Goal: Task Accomplishment & Management: Manage account settings

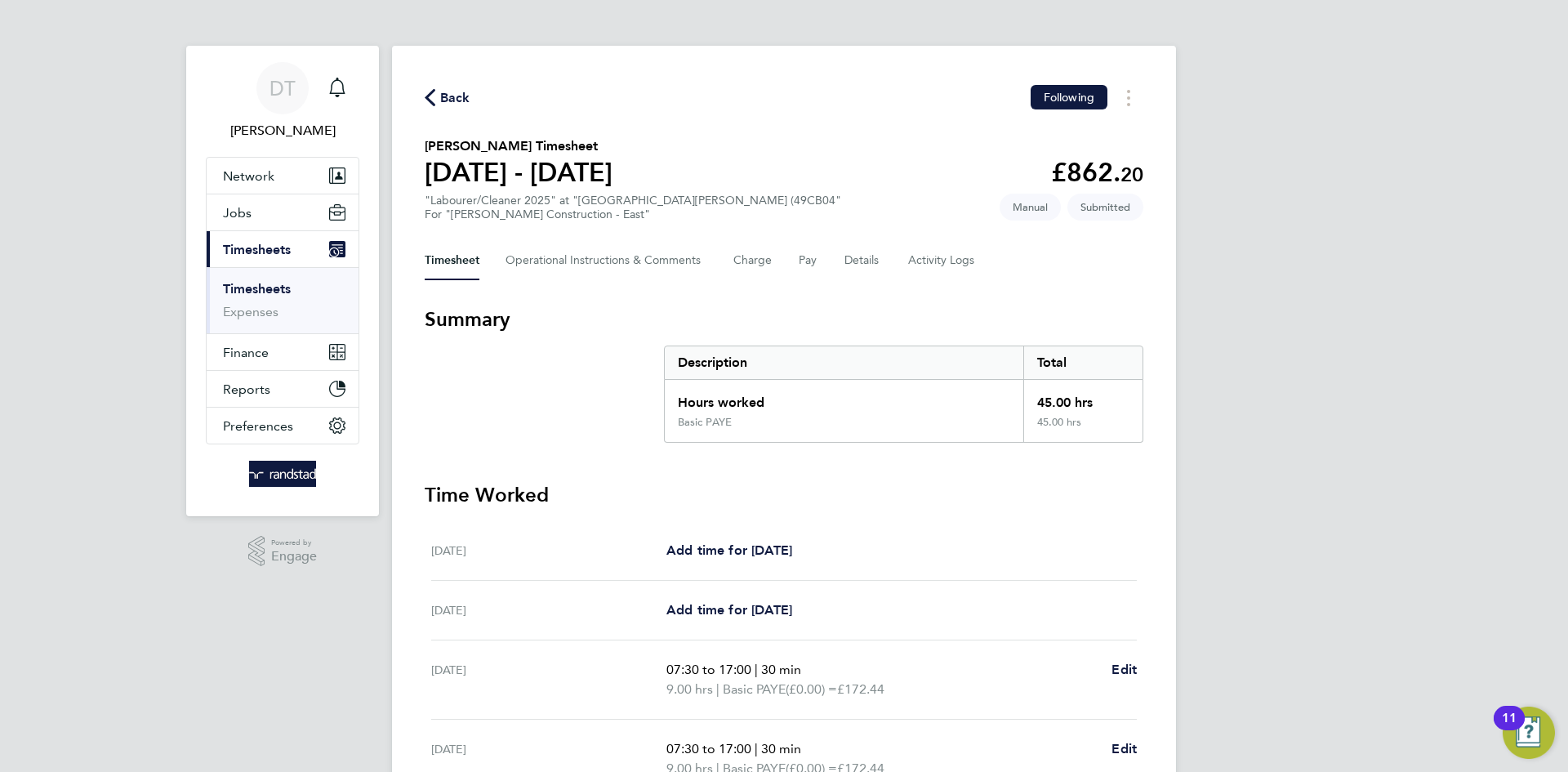
click at [455, 93] on span "Back" at bounding box center [455, 98] width 30 height 20
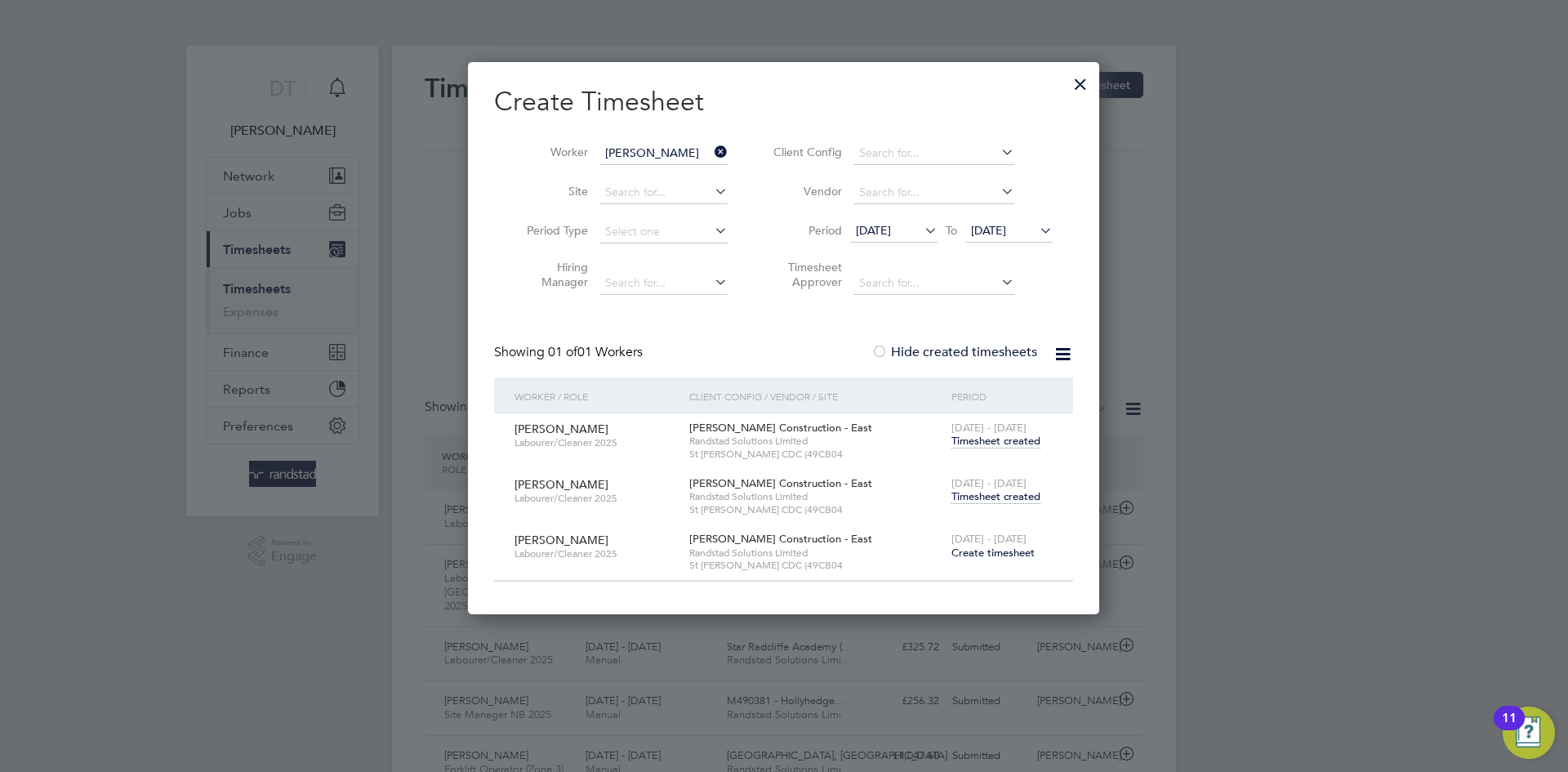
click at [1073, 86] on div at bounding box center [1080, 80] width 29 height 29
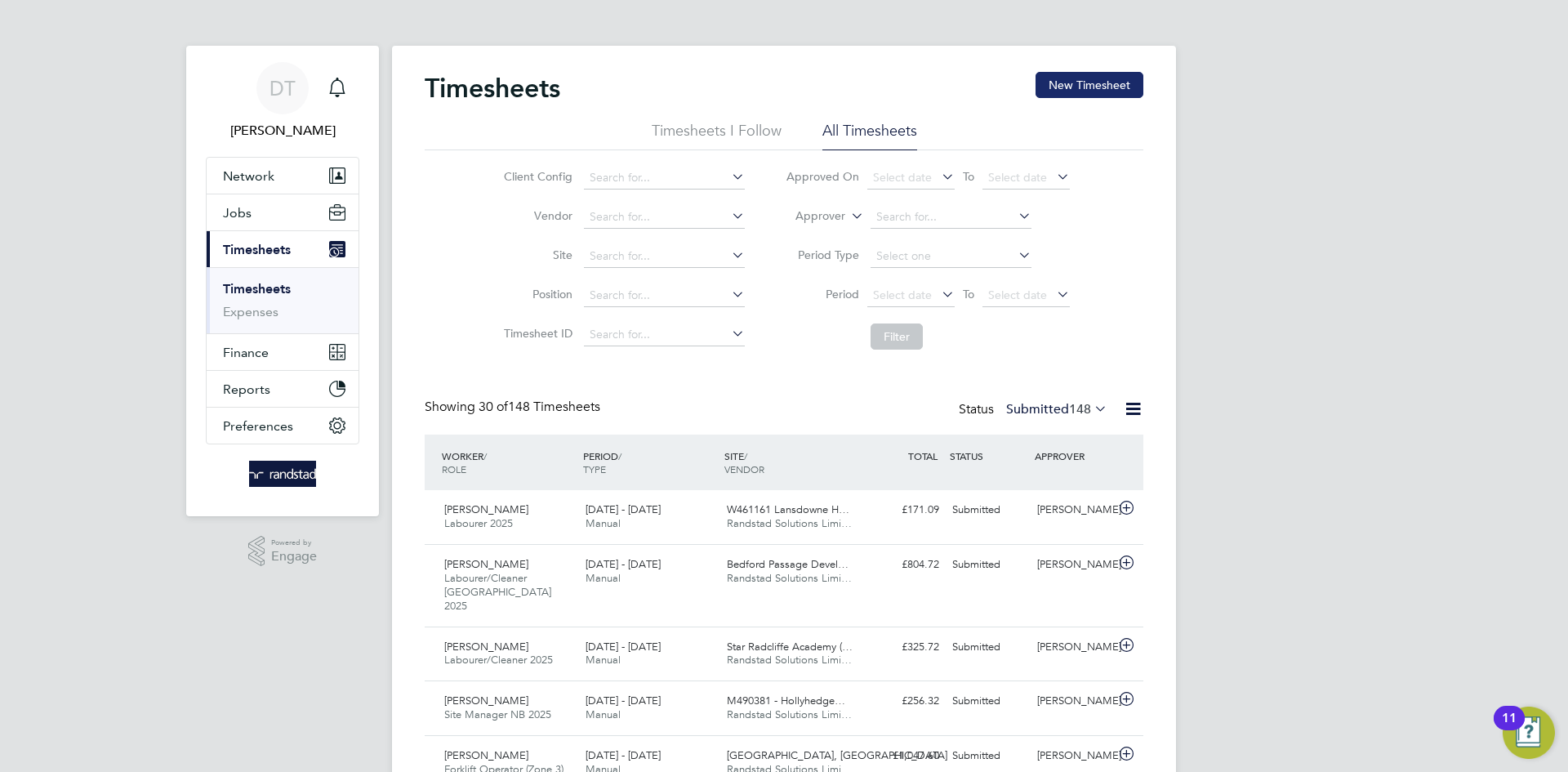
click at [1092, 80] on button "New Timesheet" at bounding box center [1089, 85] width 108 height 26
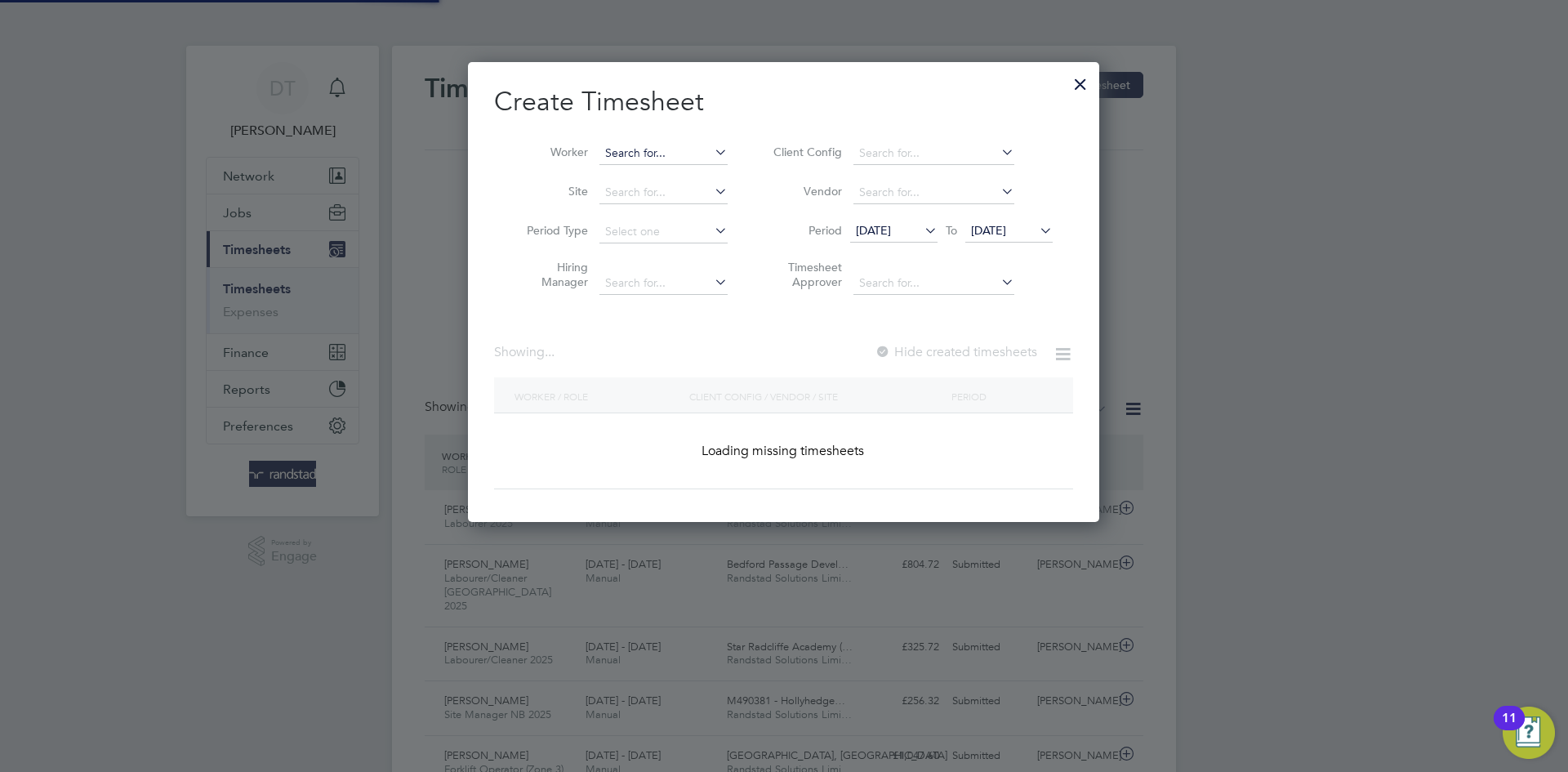
scroll to position [3168, 632]
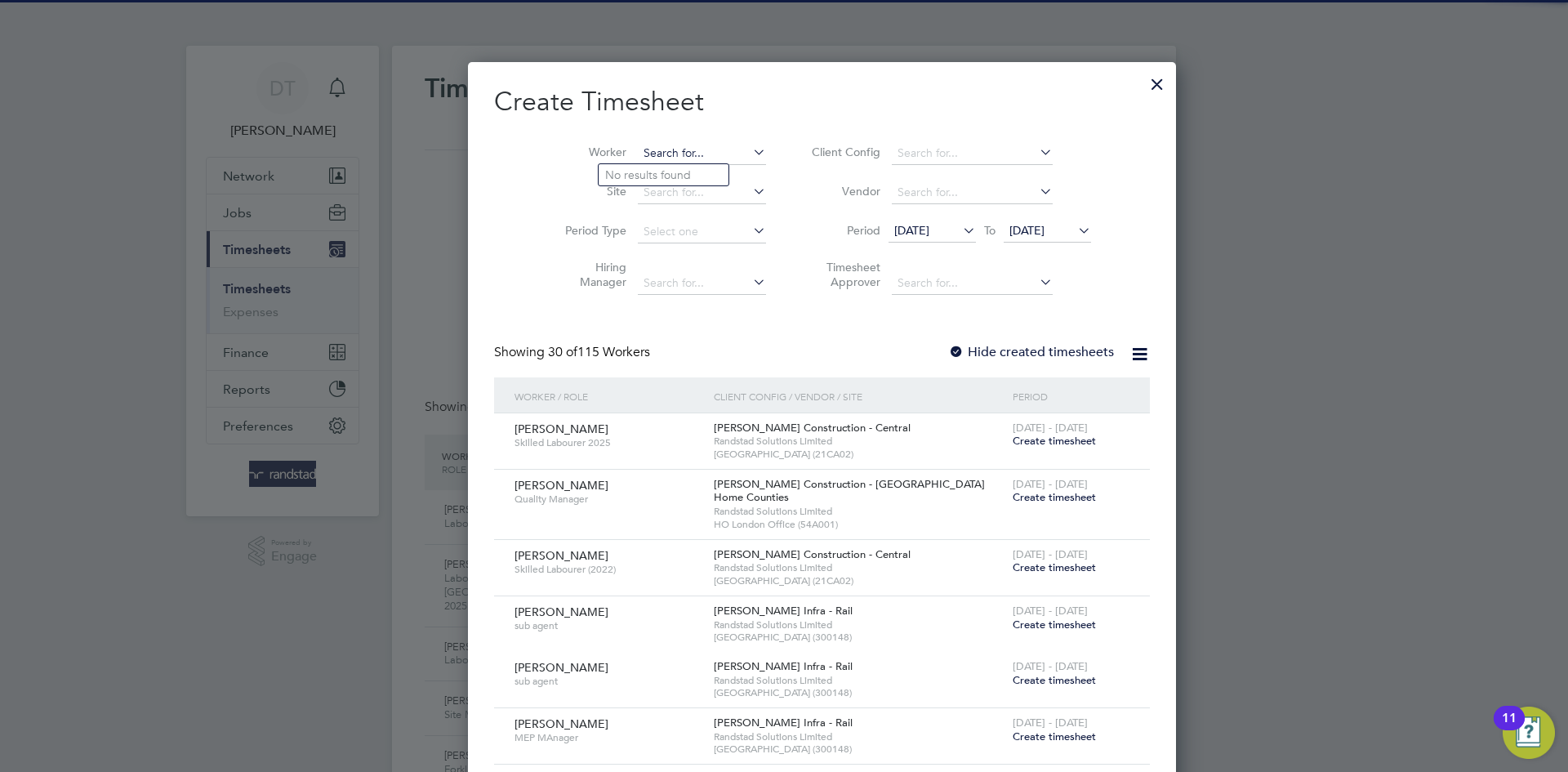
click at [684, 143] on input at bounding box center [701, 153] width 129 height 23
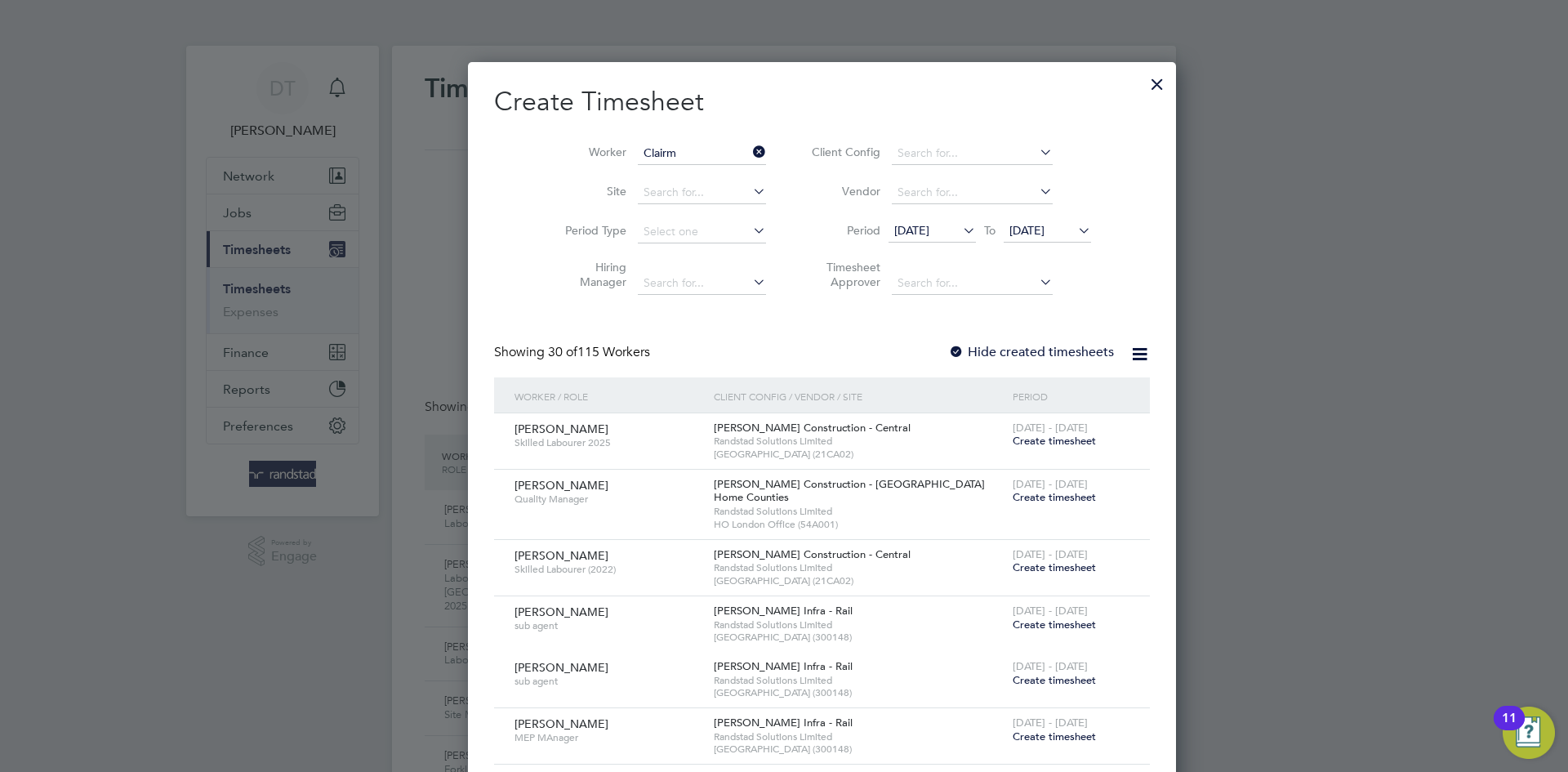
click at [659, 180] on li "Clairm ont Halley" at bounding box center [680, 175] width 162 height 22
type input "Clairmont Halley"
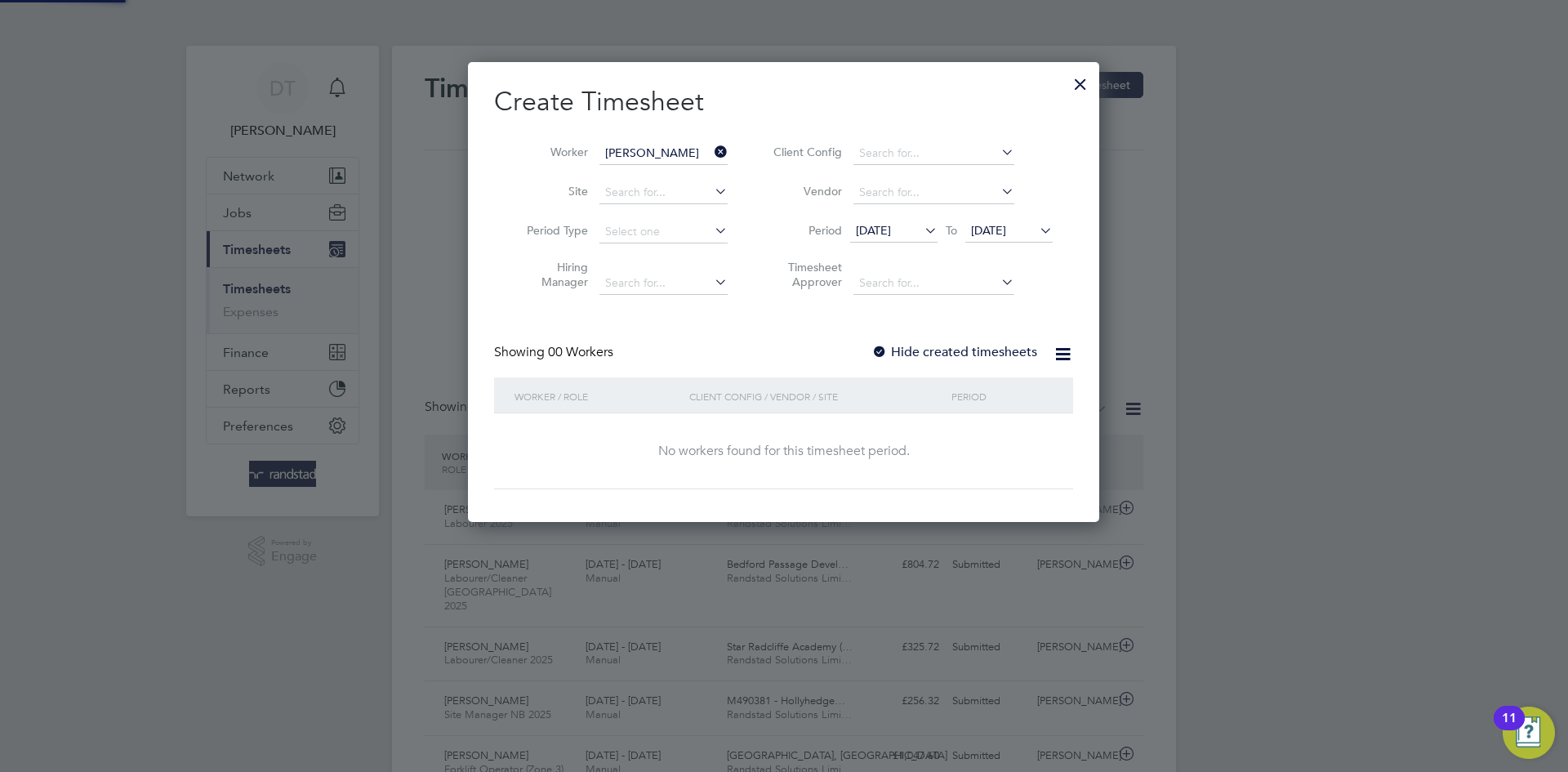
scroll to position [461, 632]
click at [870, 345] on div "Showing 00 Workers Hide created timesheets" at bounding box center [783, 361] width 579 height 34
click at [878, 346] on div at bounding box center [879, 352] width 16 height 16
click at [1007, 226] on span "[DATE]" at bounding box center [988, 230] width 35 height 15
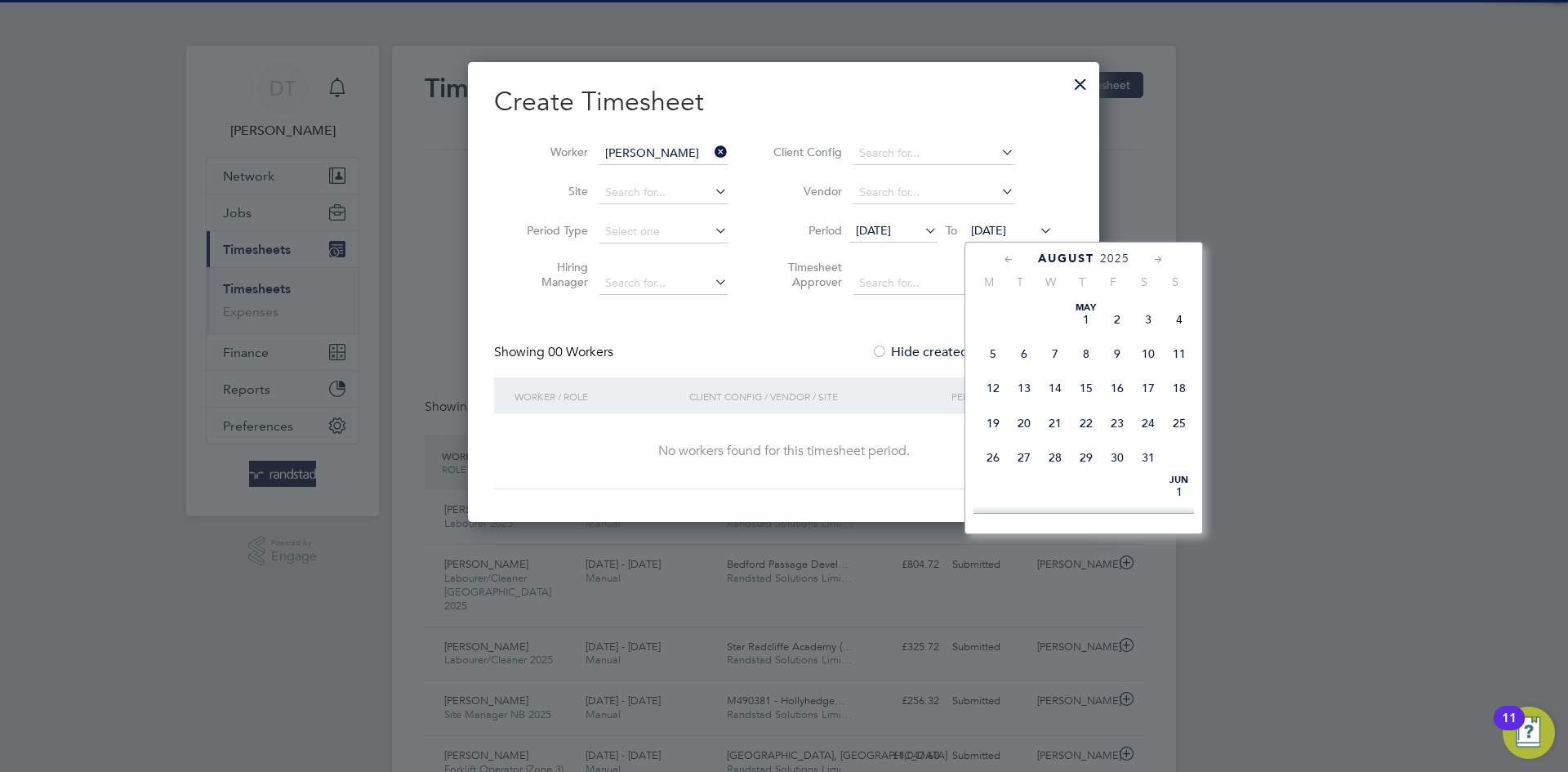
scroll to position [617, 0]
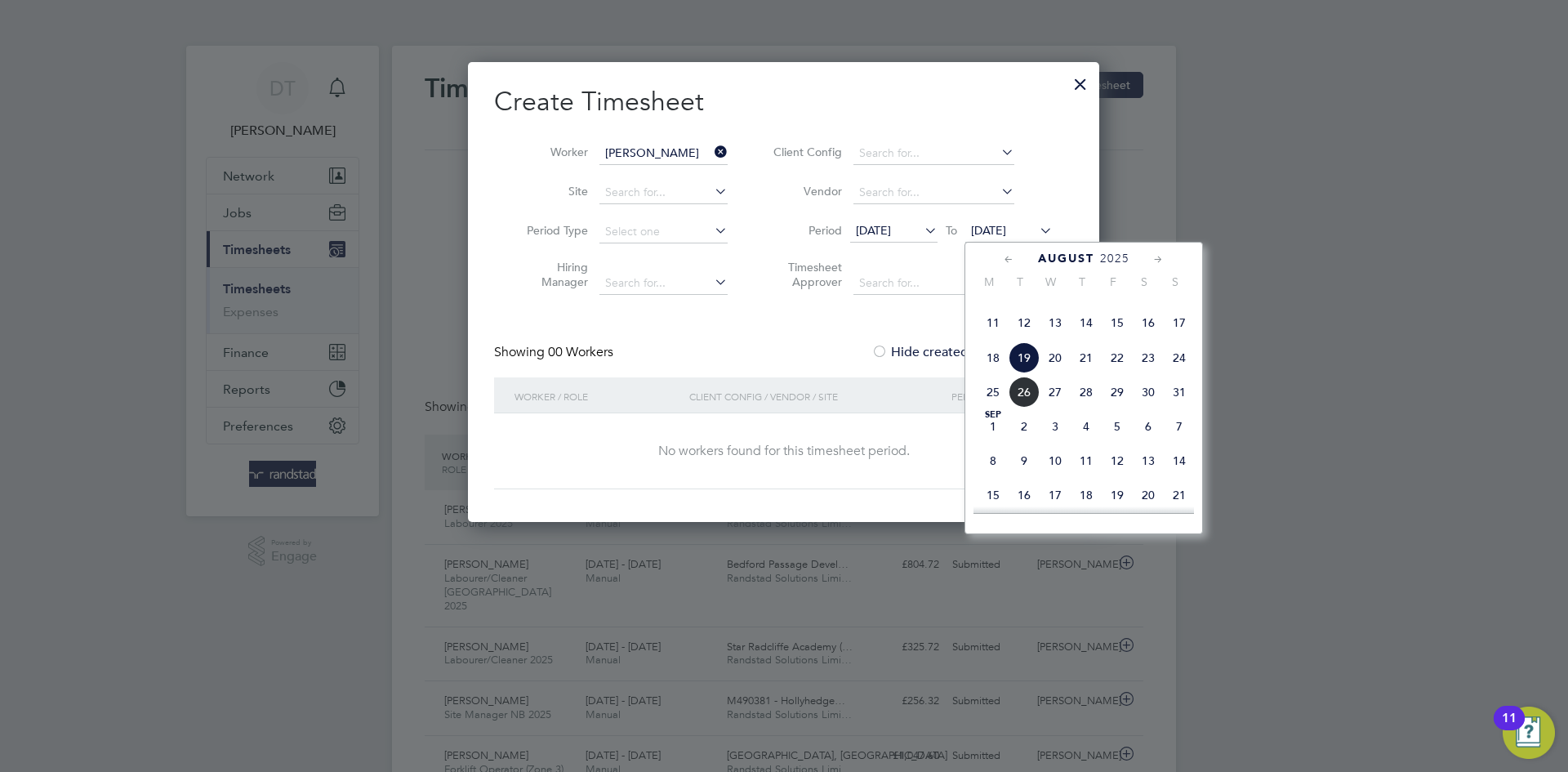
click at [1029, 408] on span "26" at bounding box center [1023, 392] width 31 height 31
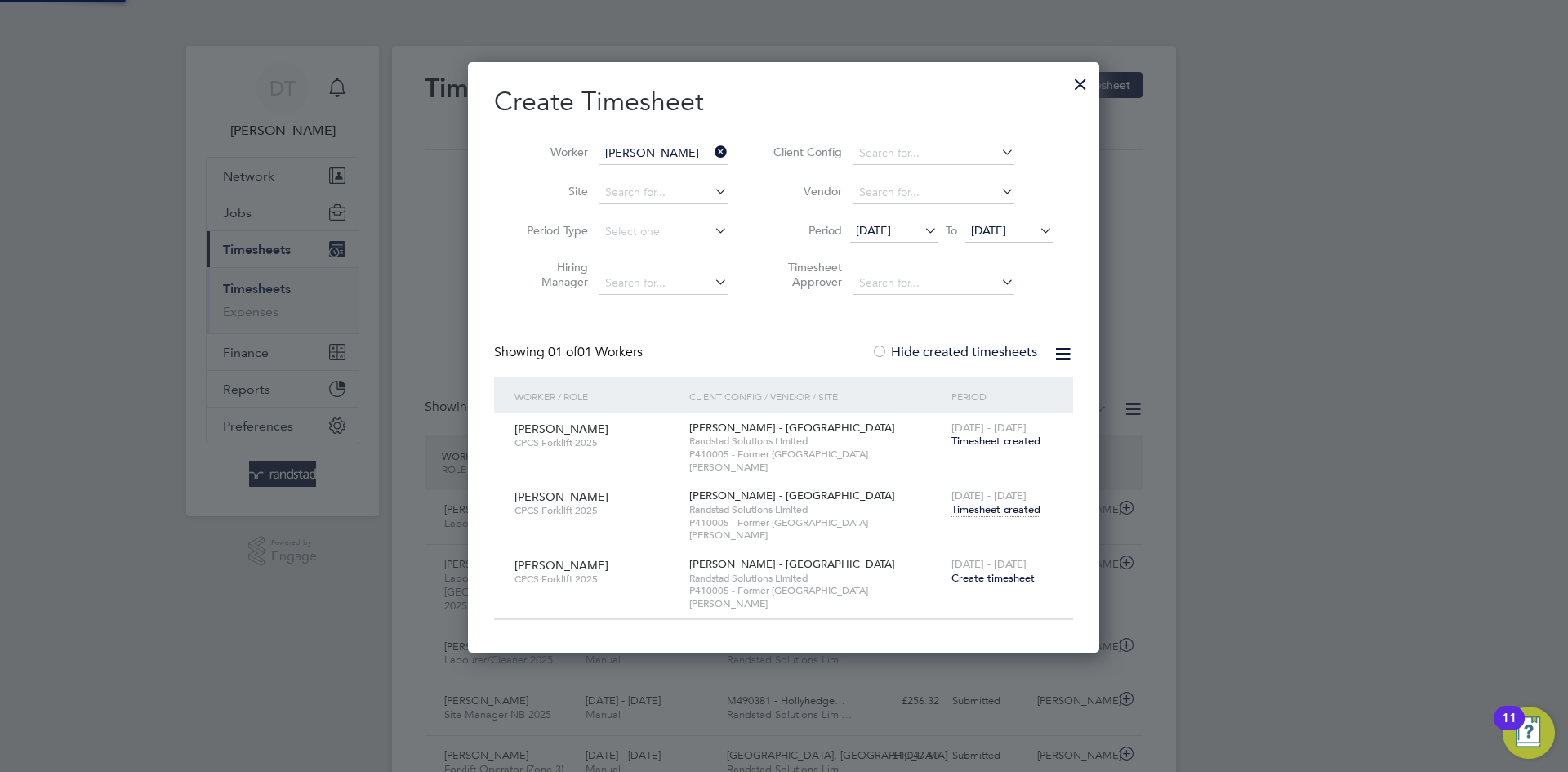
scroll to position [551, 632]
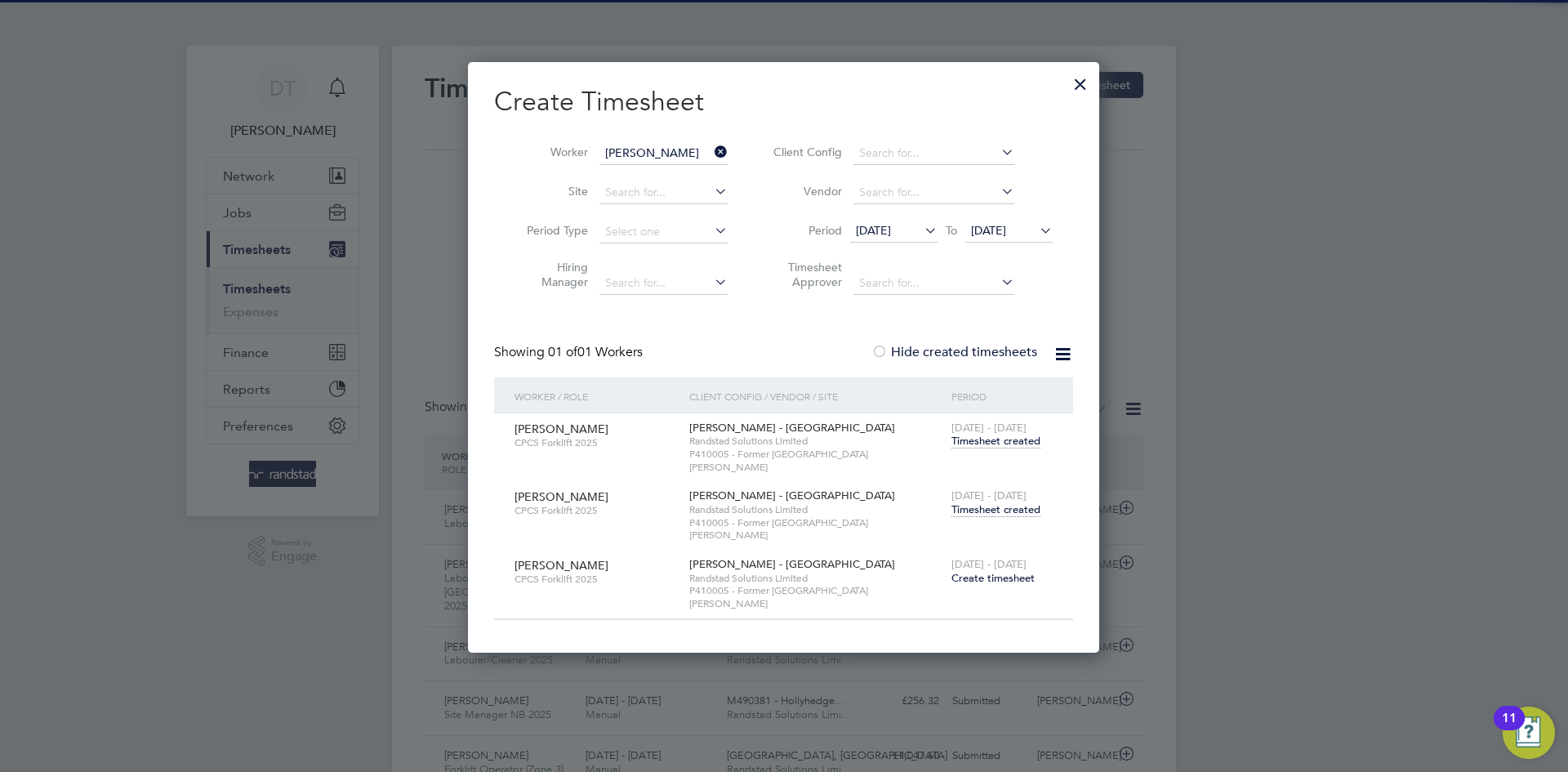
click at [995, 502] on span "Timesheet created" at bounding box center [995, 510] width 89 height 15
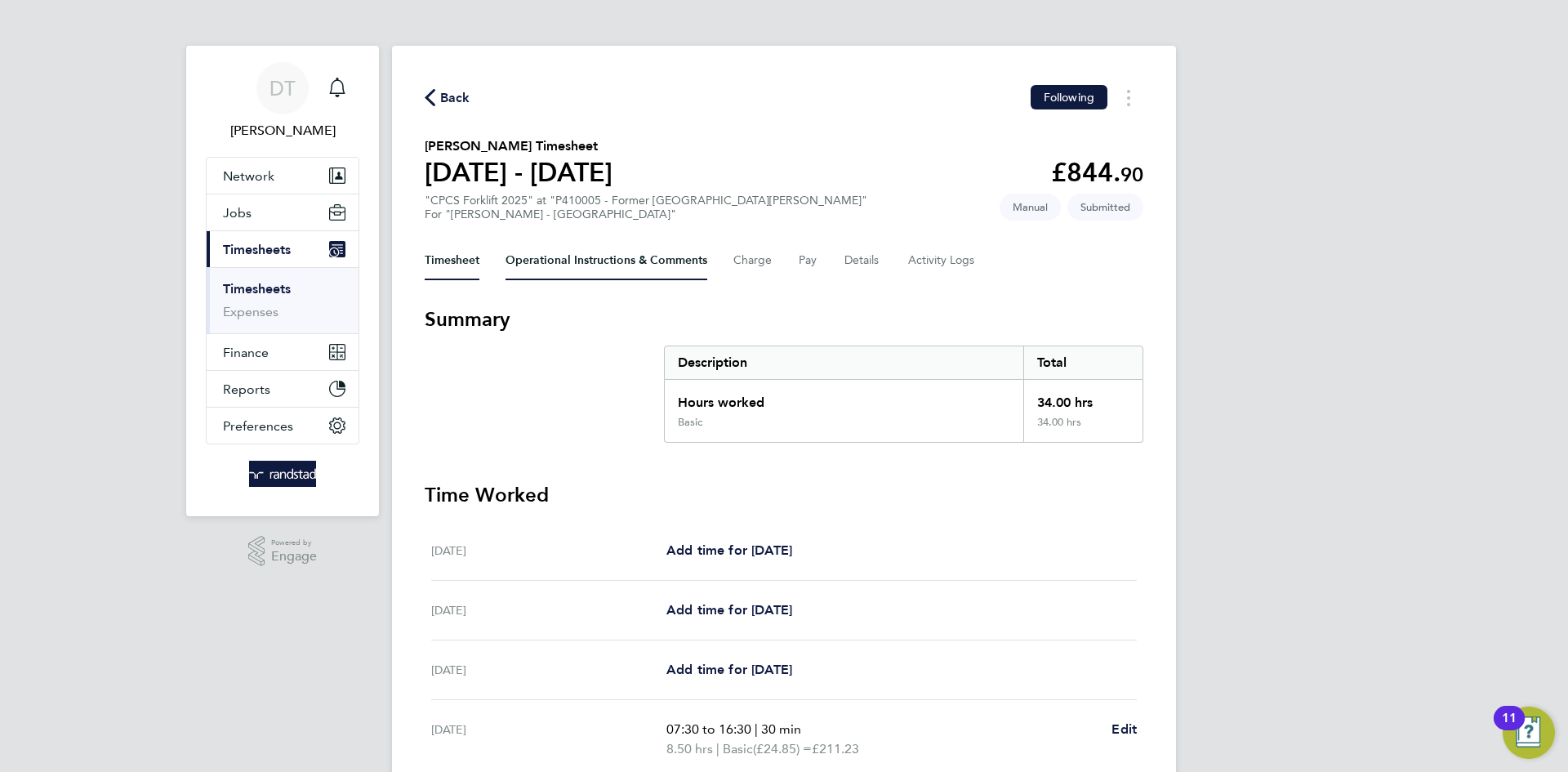
click at [546, 272] on Comments-tab "Operational Instructions & Comments" at bounding box center [606, 261] width 202 height 39
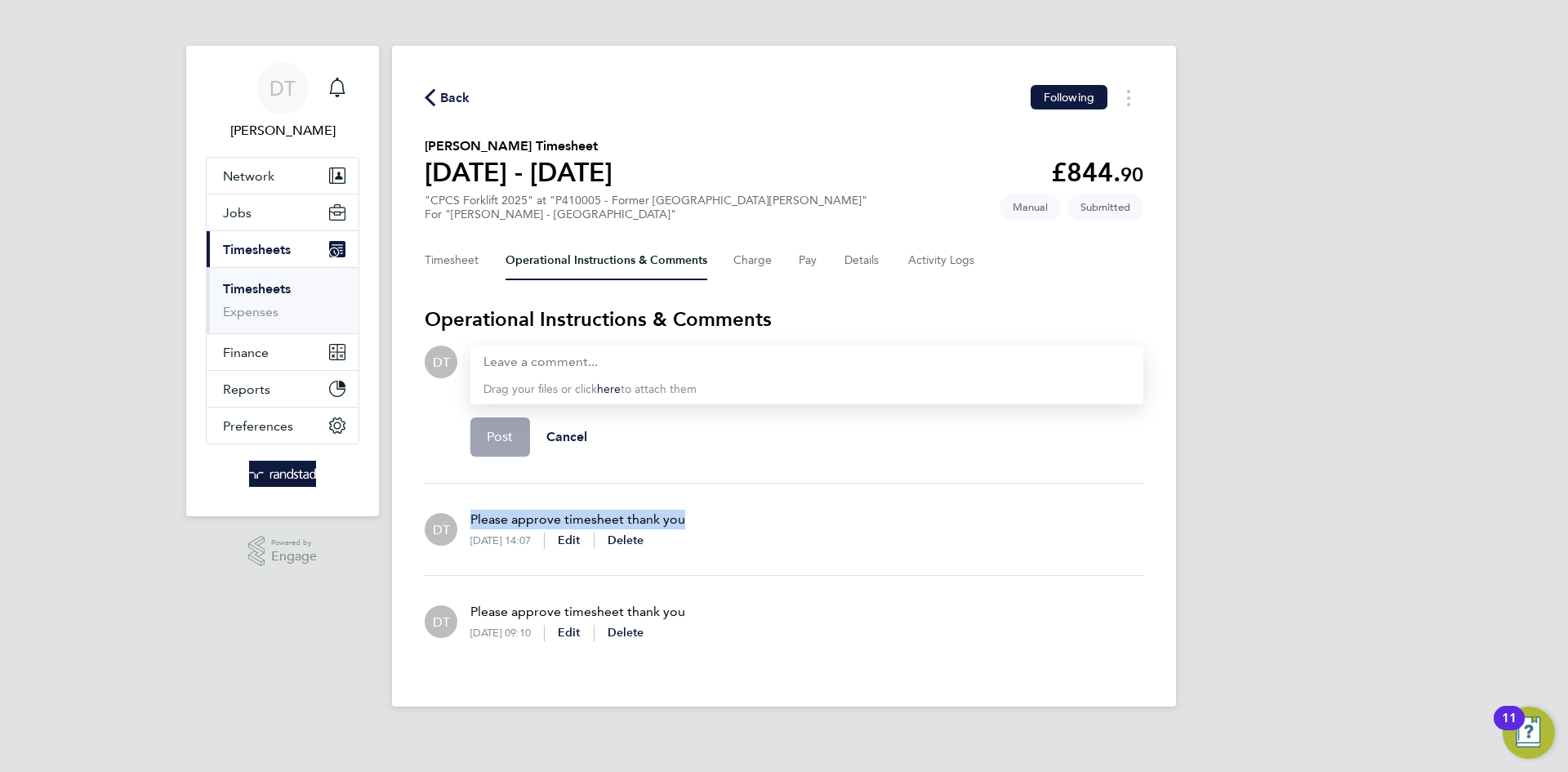
drag, startPoint x: 682, startPoint y: 519, endPoint x: 466, endPoint y: 515, distance: 216.0
click at [466, 515] on div "Please approve timesheet thank you 26 Aug 2025, 14:07 Edit Delete" at bounding box center [571, 530] width 228 height 66
click at [438, 273] on button "Timesheet" at bounding box center [452, 261] width 54 height 39
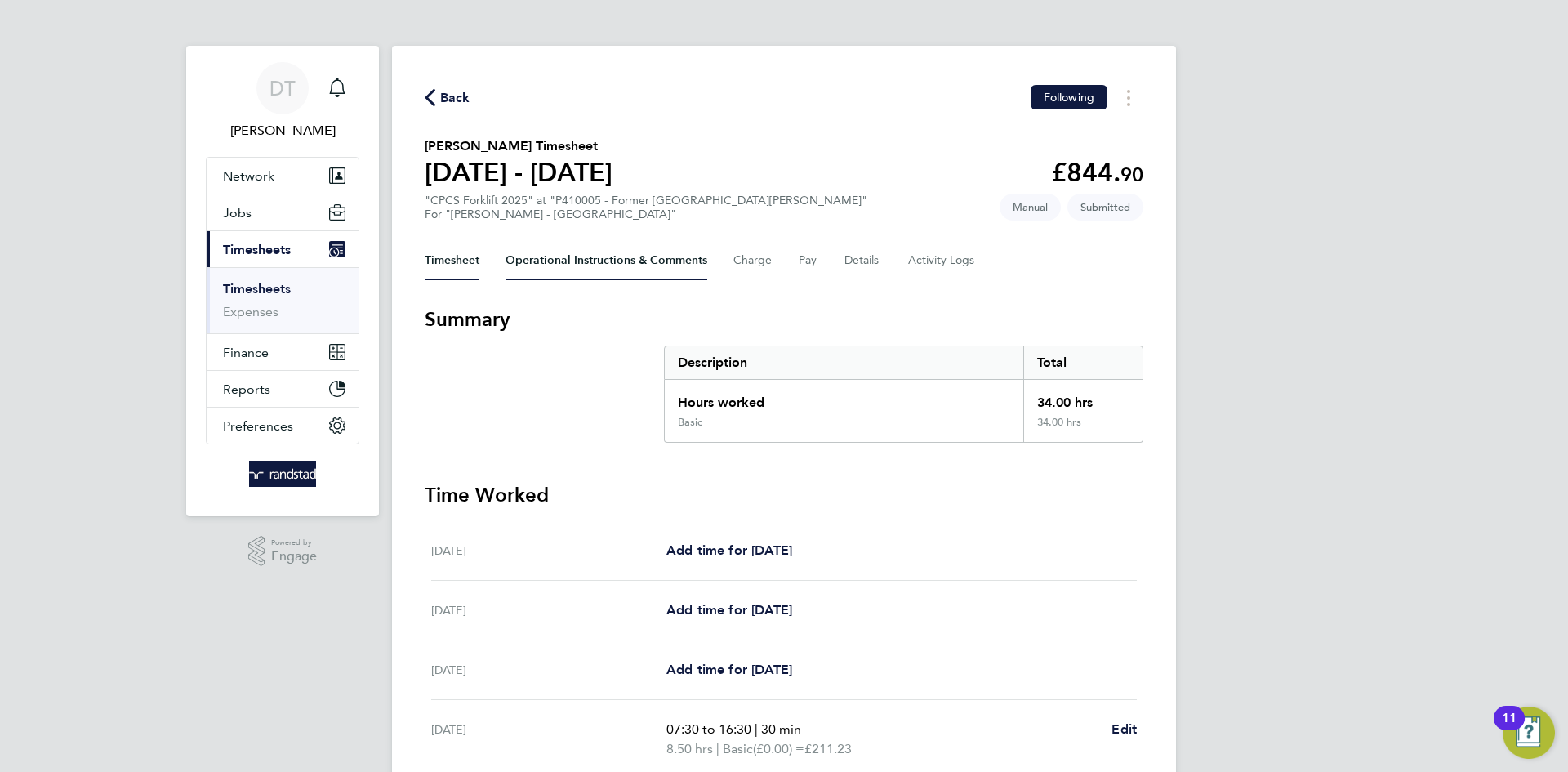
click at [592, 258] on Comments-tab "Operational Instructions & Comments" at bounding box center [606, 261] width 202 height 39
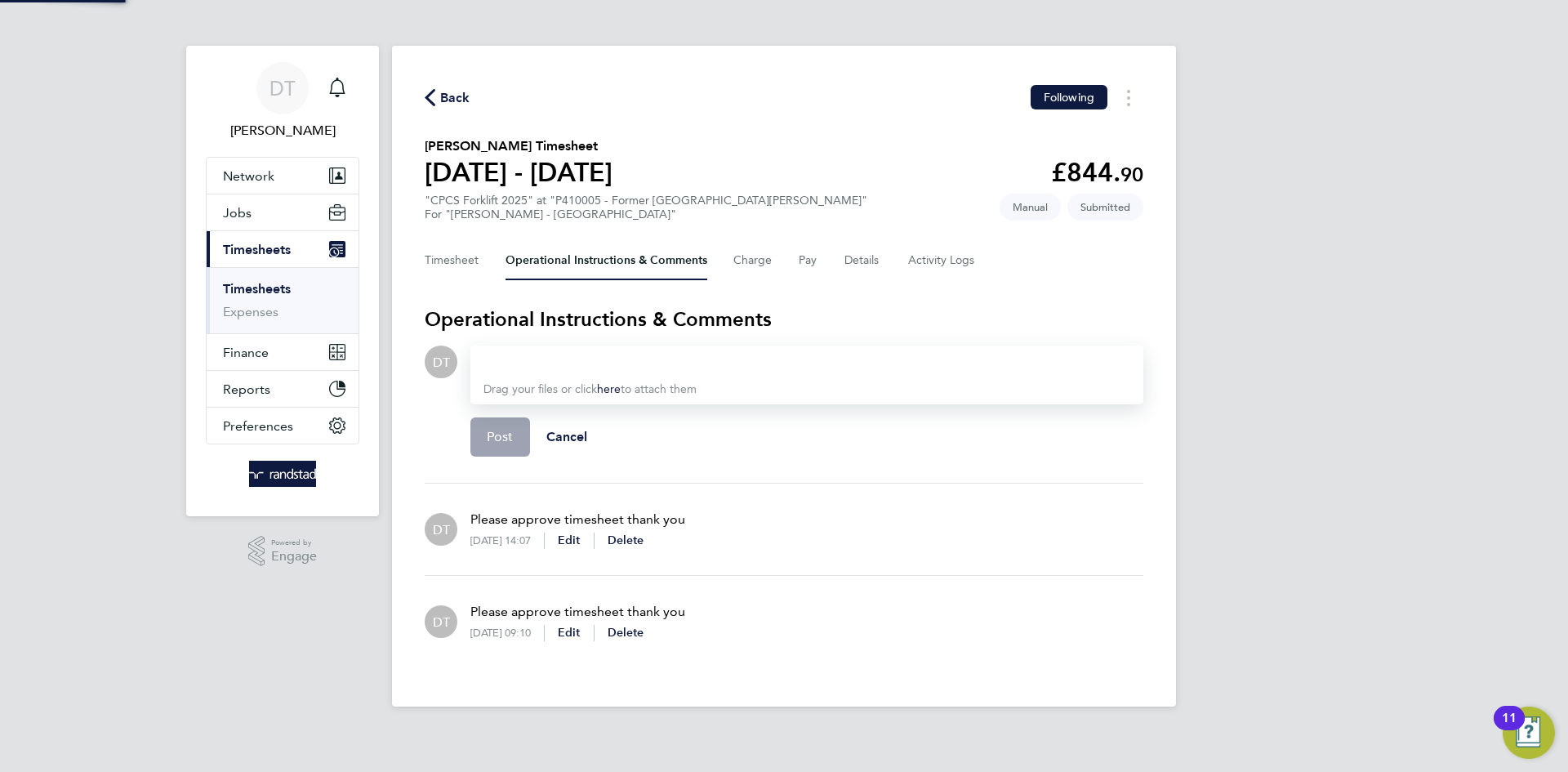
click at [426, 294] on div "Back Following Clairmont Halley's Timesheet 16 - 22 Aug 2025 £844. 90 "CPCS For…" at bounding box center [784, 377] width 784 height 661
click at [438, 257] on button "Timesheet" at bounding box center [452, 261] width 54 height 39
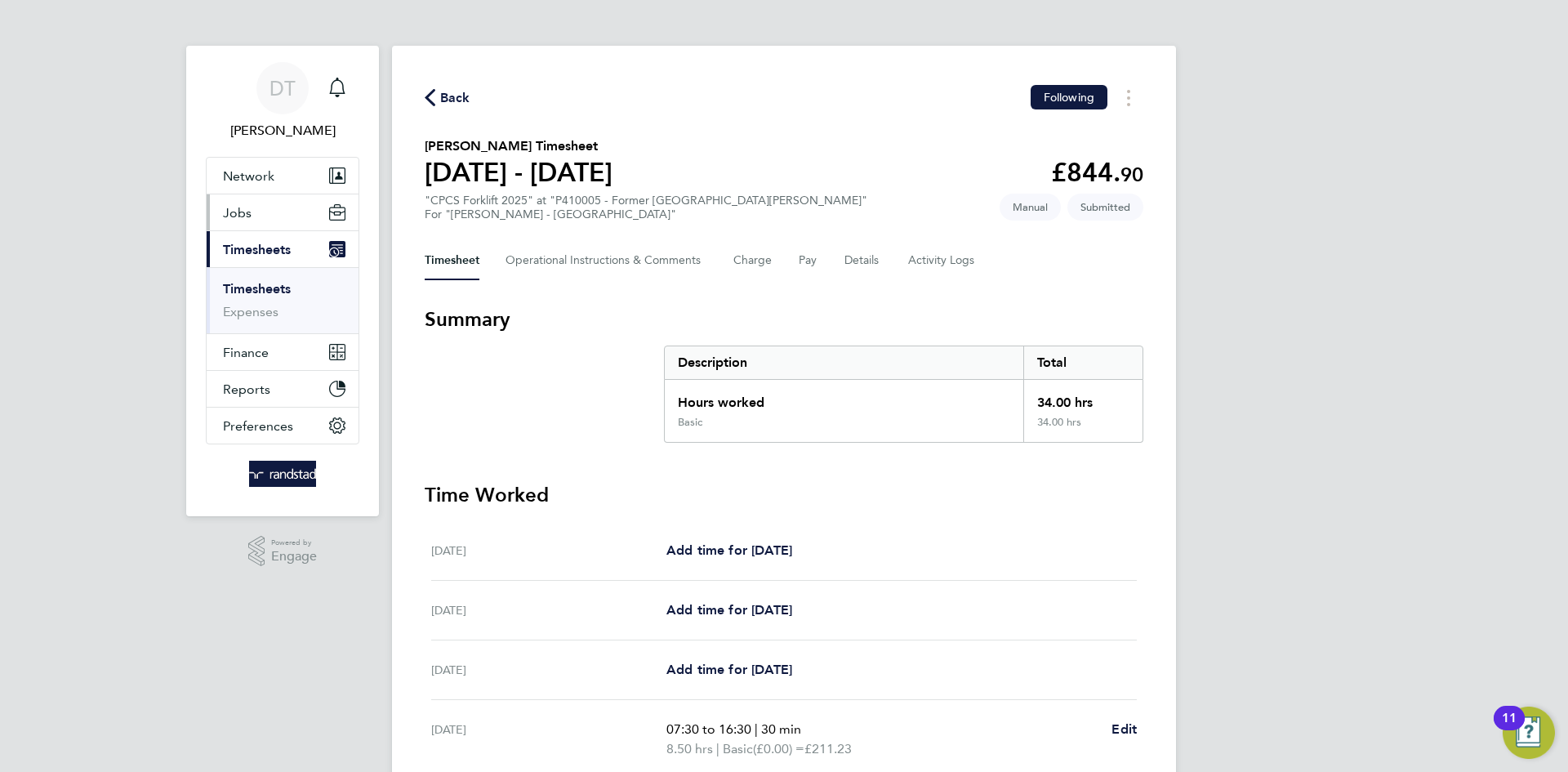
click at [262, 206] on button "Jobs" at bounding box center [283, 212] width 152 height 36
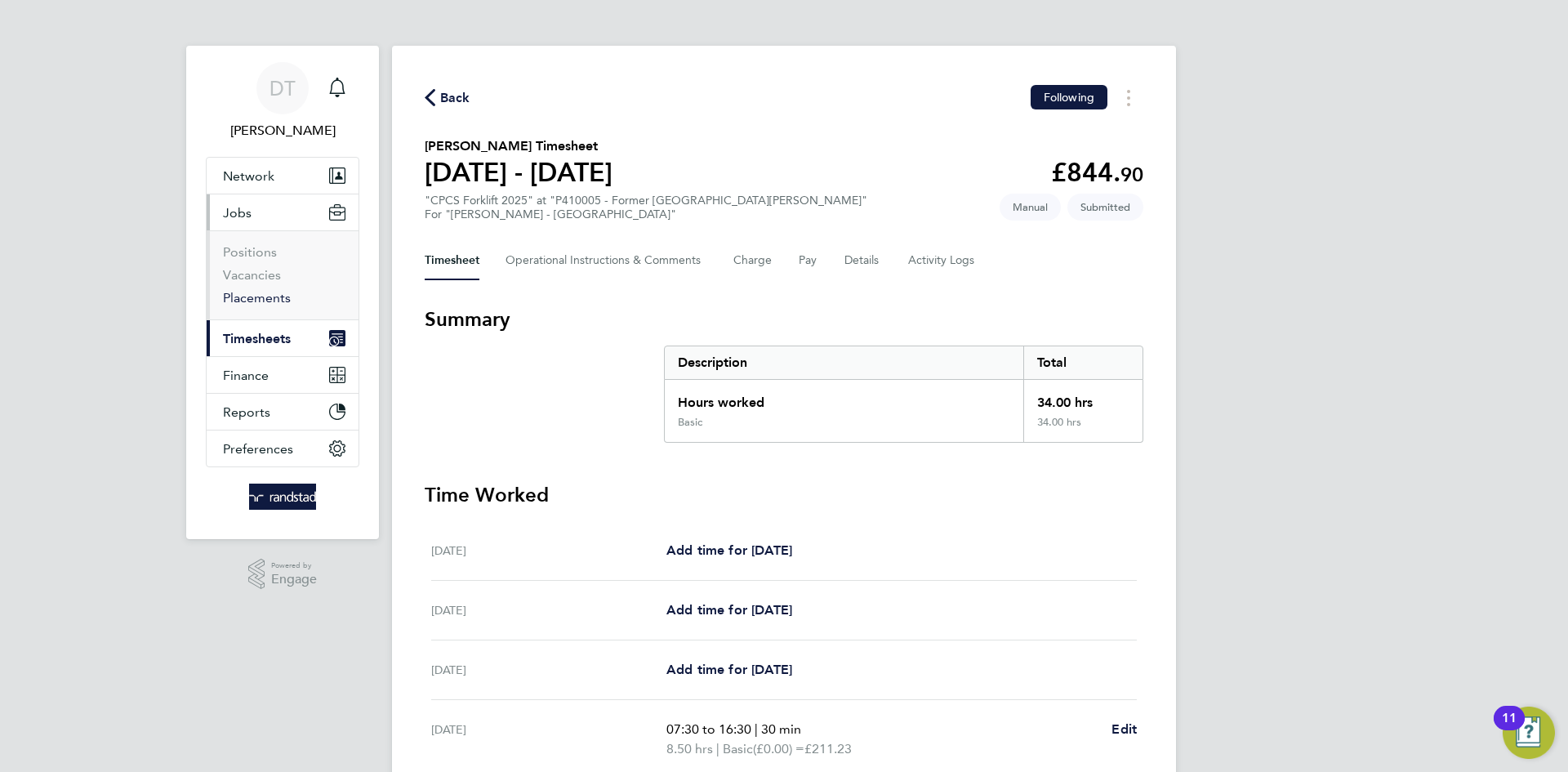
click at [254, 291] on link "Placements" at bounding box center [256, 298] width 68 height 16
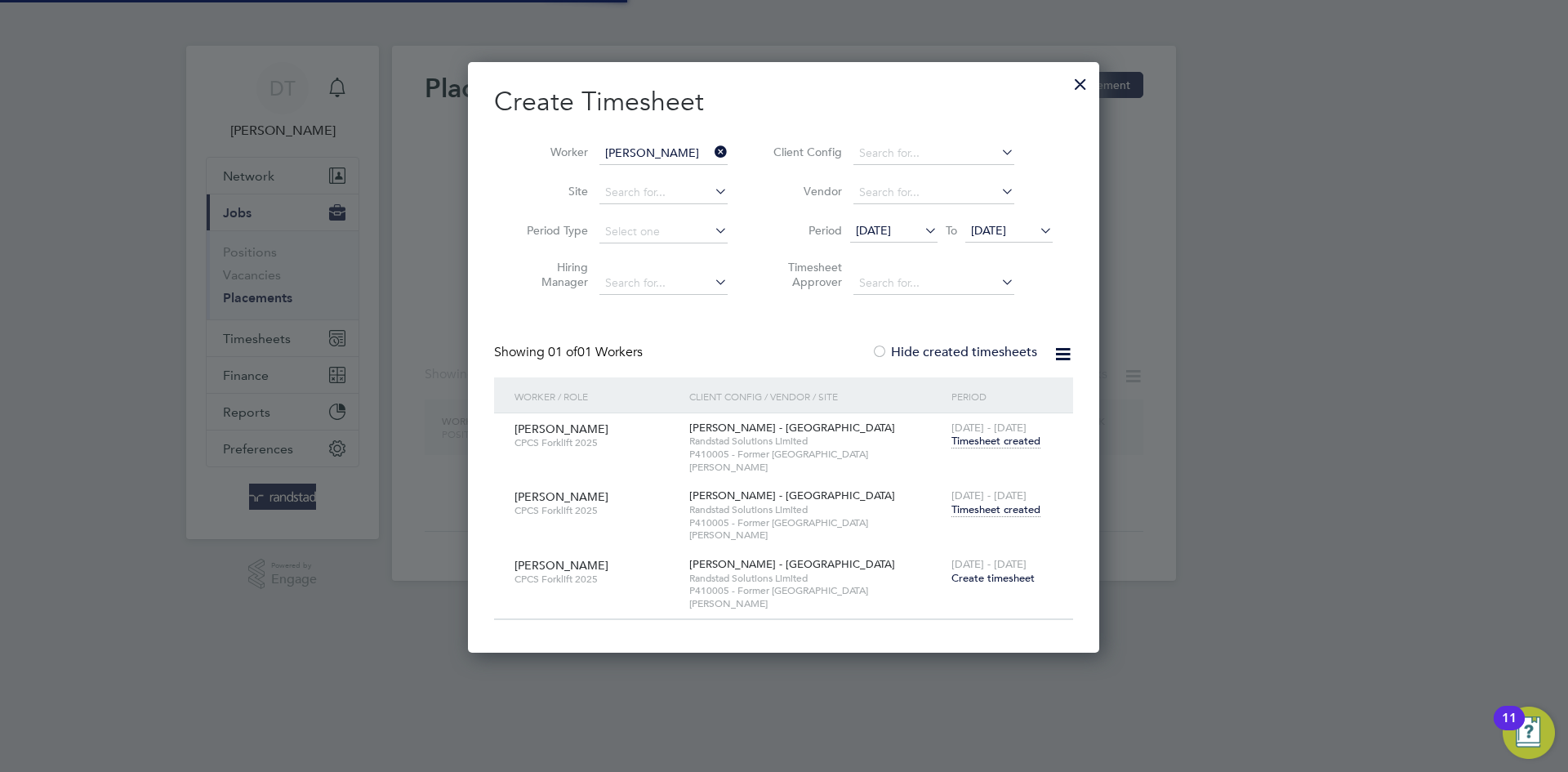
scroll to position [551, 632]
click at [1079, 89] on div at bounding box center [1080, 80] width 29 height 29
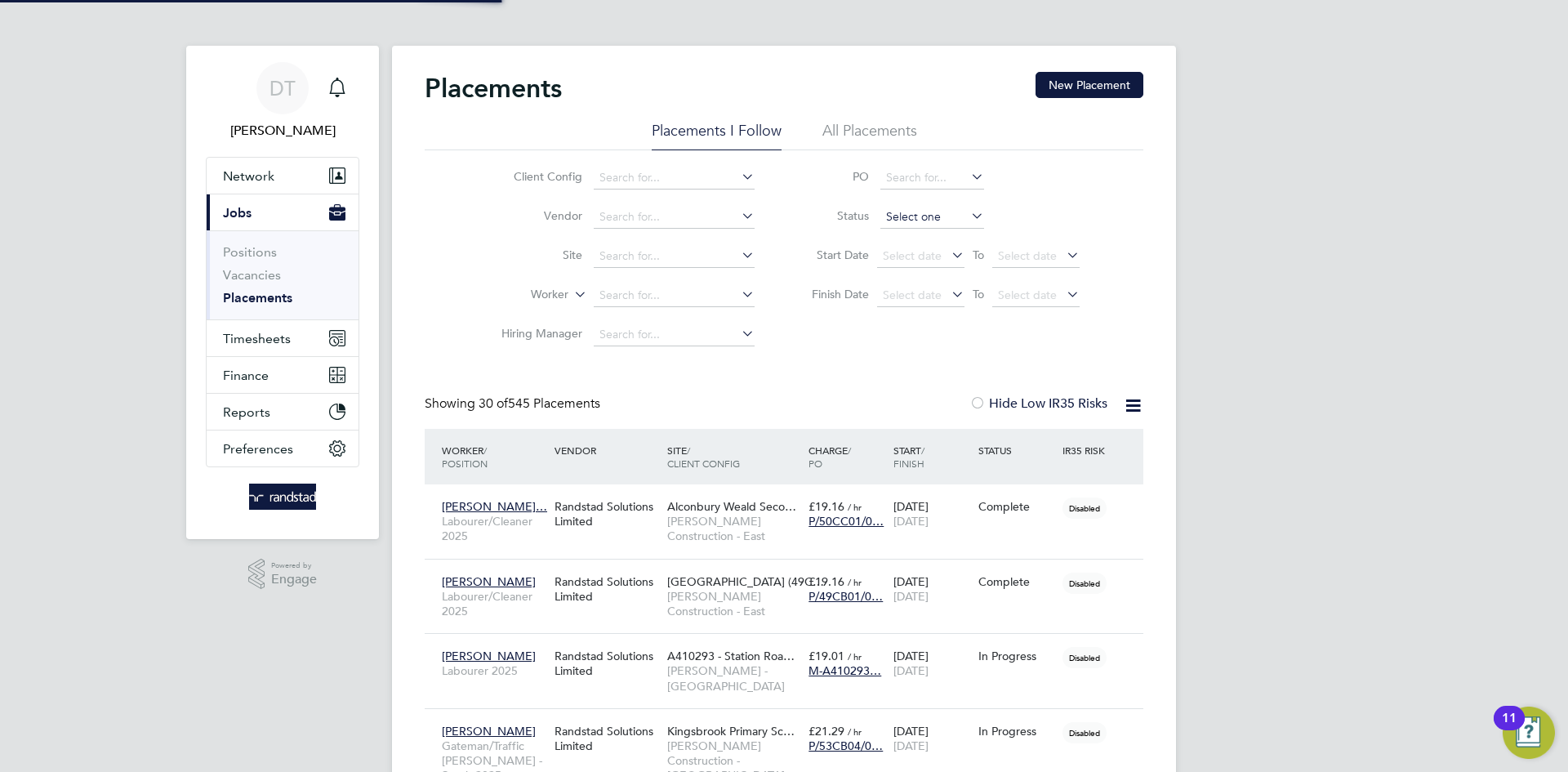
scroll to position [61, 142]
click at [925, 216] on input at bounding box center [932, 217] width 103 height 23
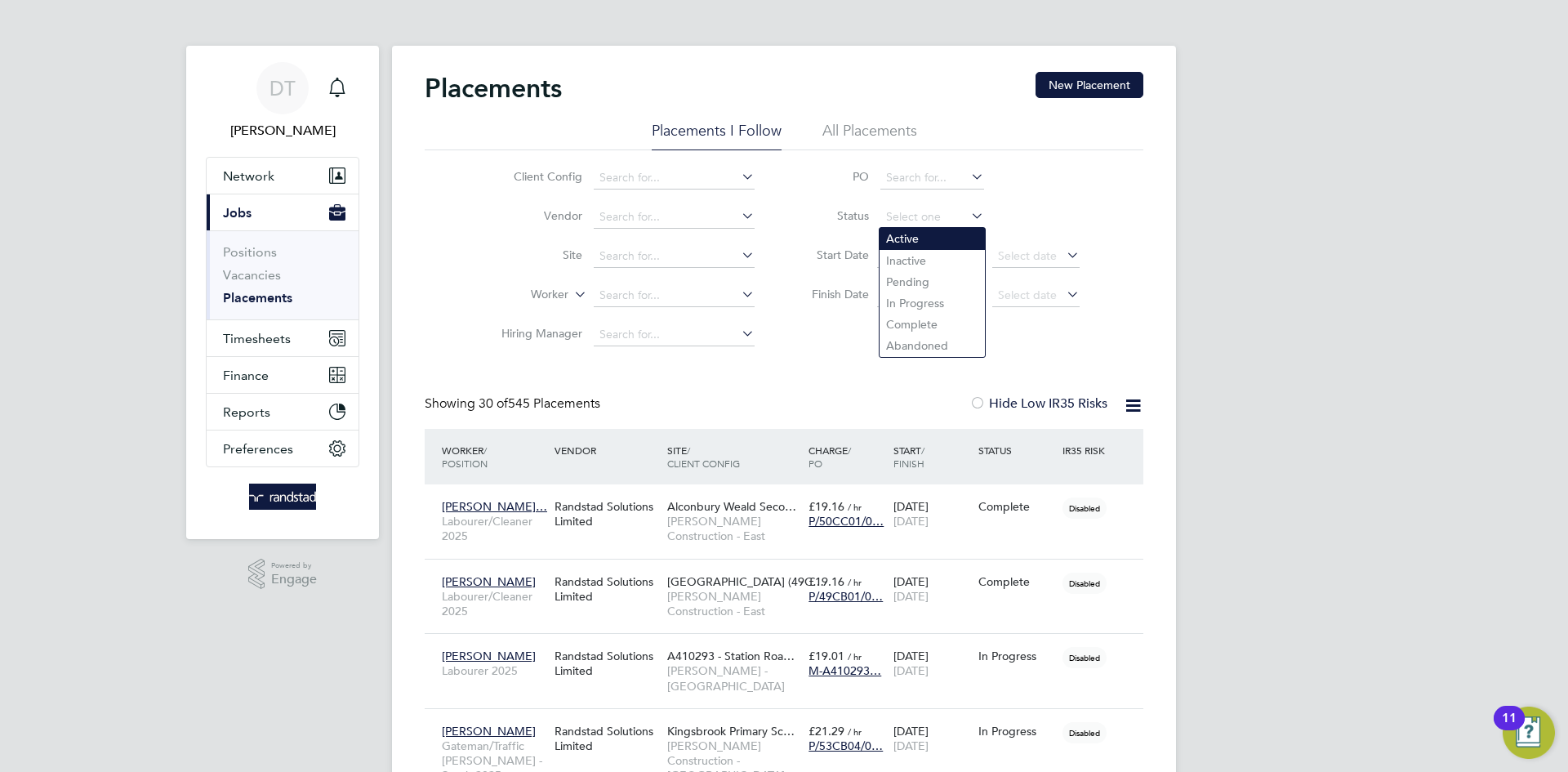
click at [910, 237] on li "Active" at bounding box center [932, 239] width 105 height 22
type input "Active"
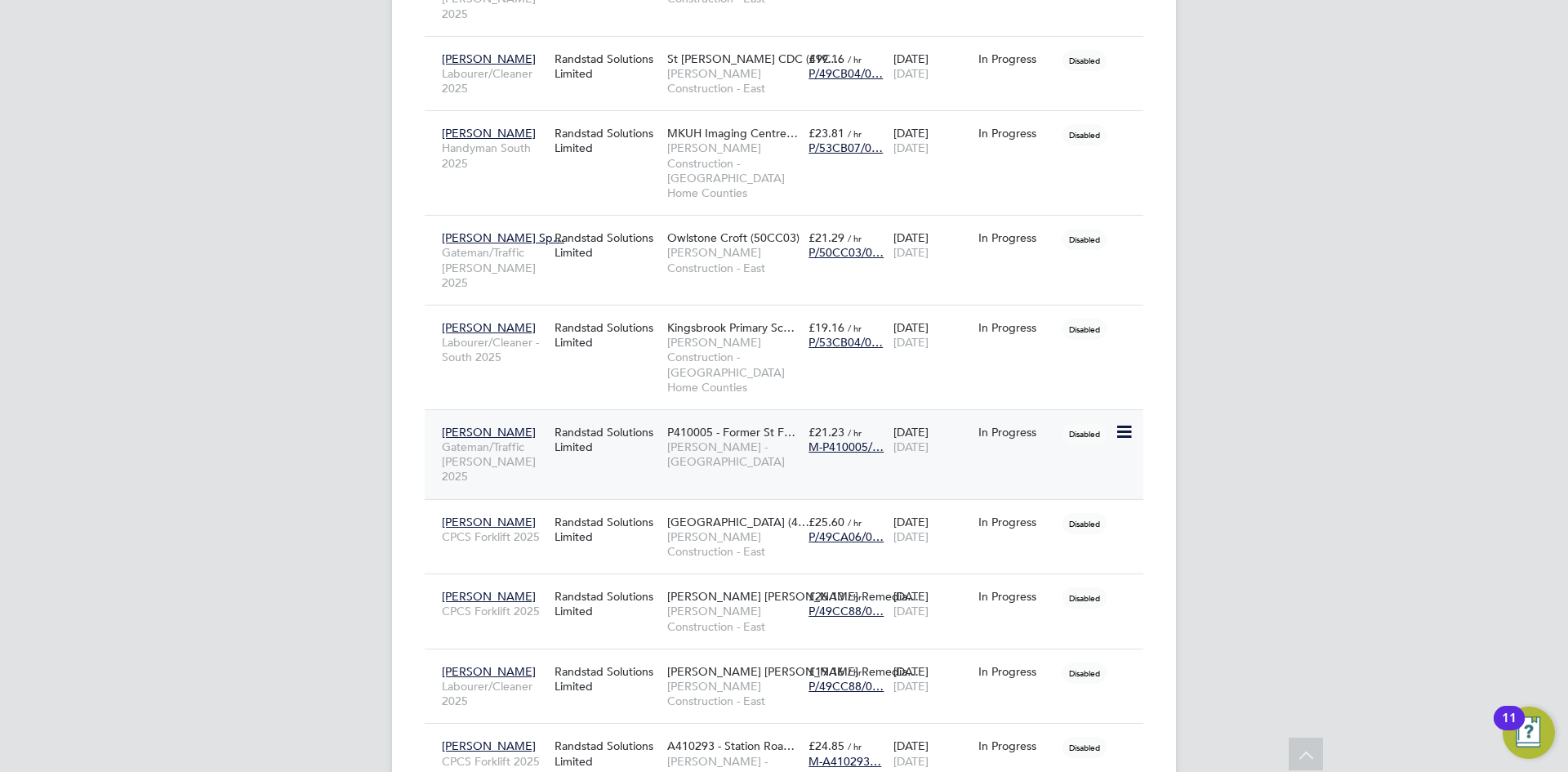
click at [699, 440] on span "Lovell - East Anglia" at bounding box center [734, 454] width 133 height 29
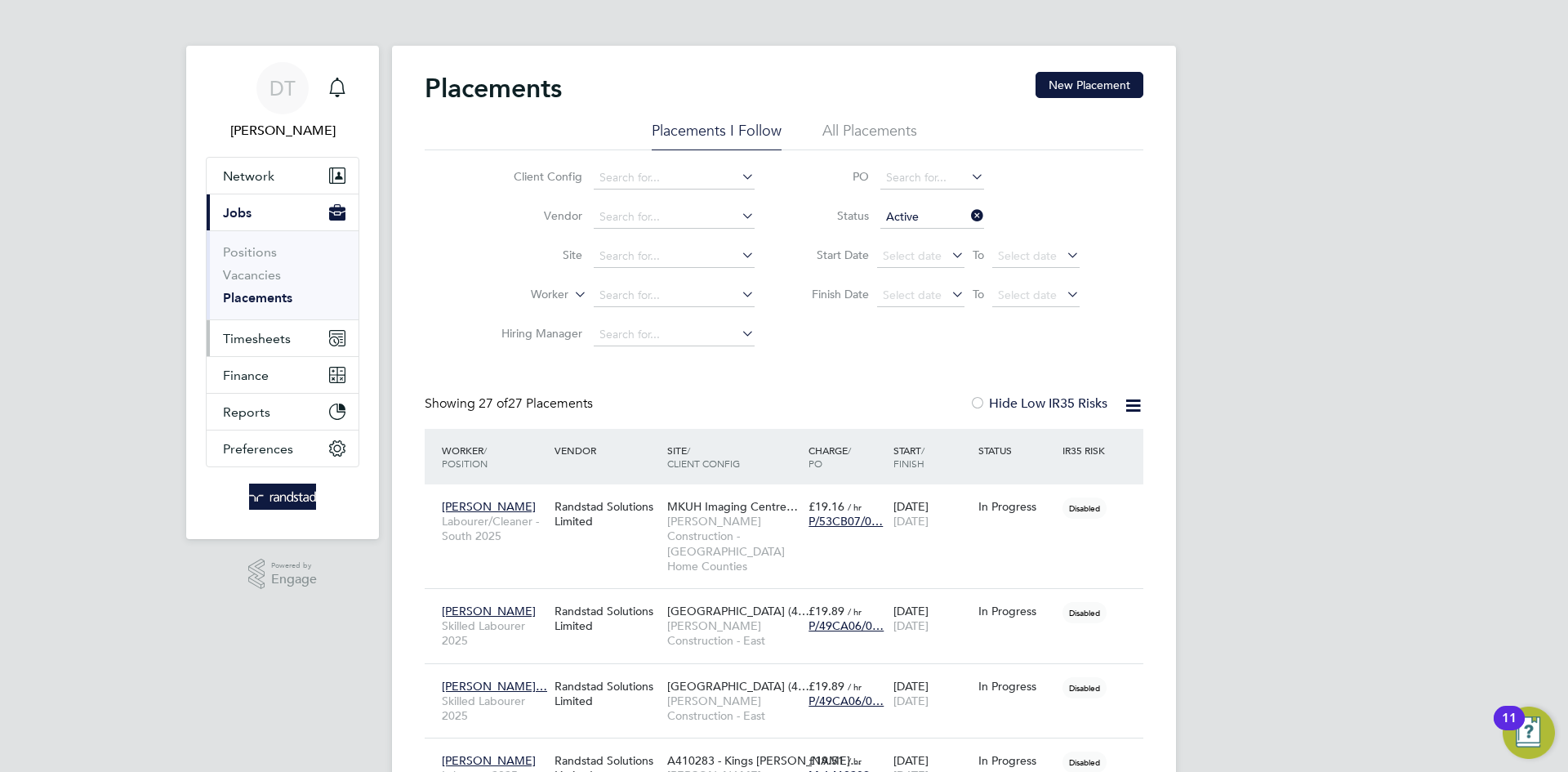
click at [281, 333] on span "Timesheets" at bounding box center [256, 338] width 68 height 16
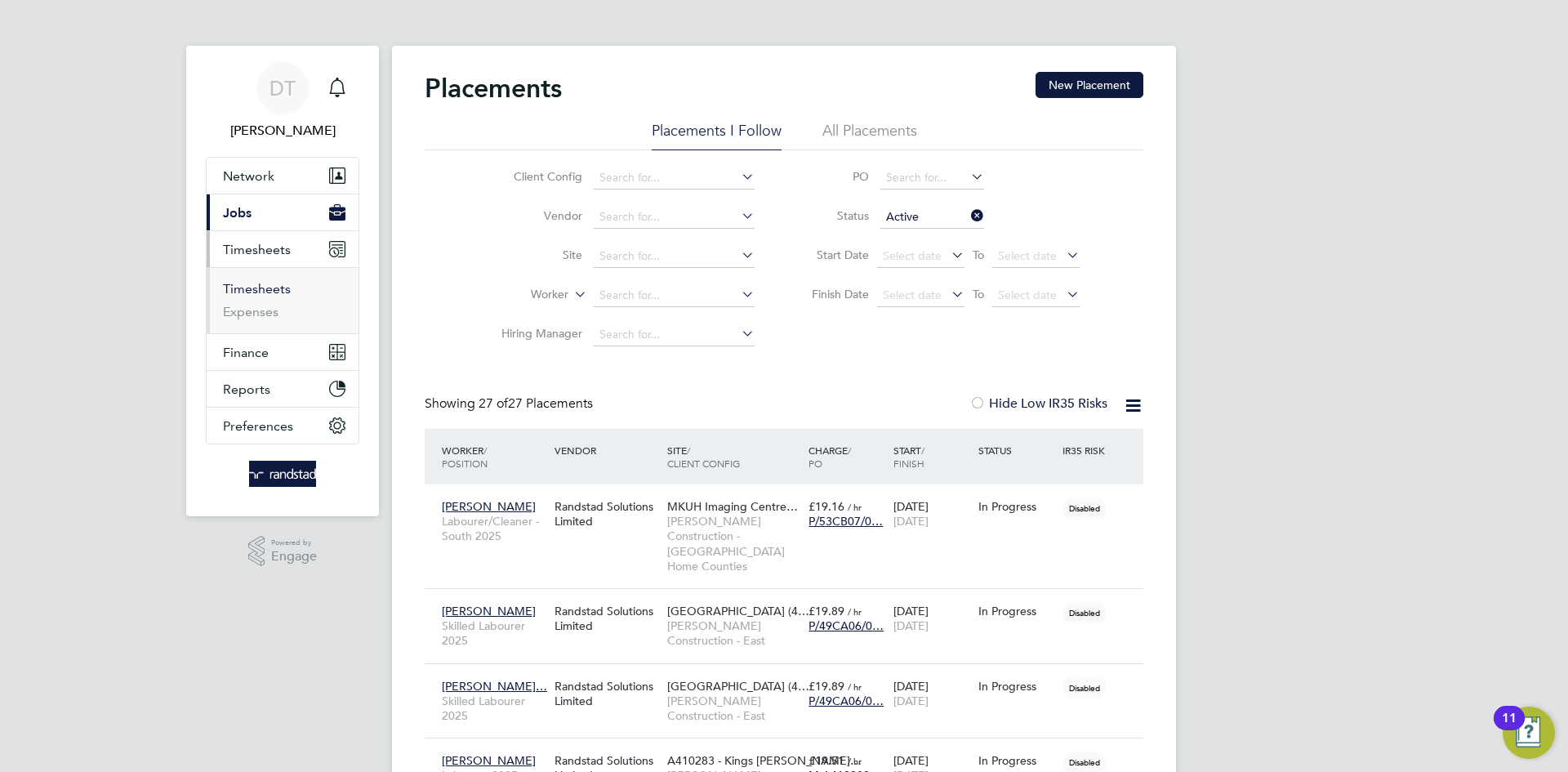
click at [280, 295] on link "Timesheets" at bounding box center [256, 288] width 68 height 16
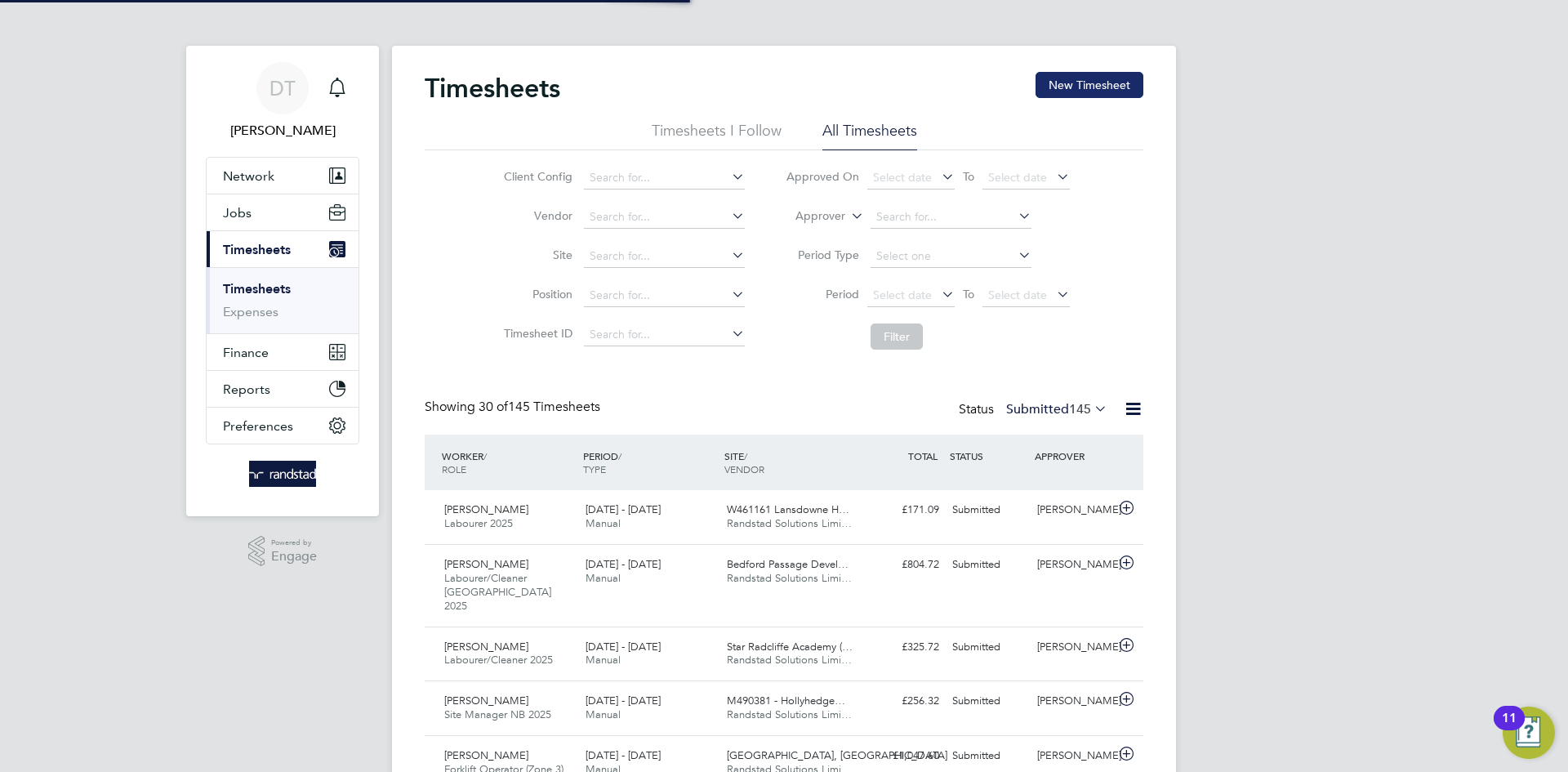
click at [1095, 86] on button "New Timesheet" at bounding box center [1089, 85] width 108 height 26
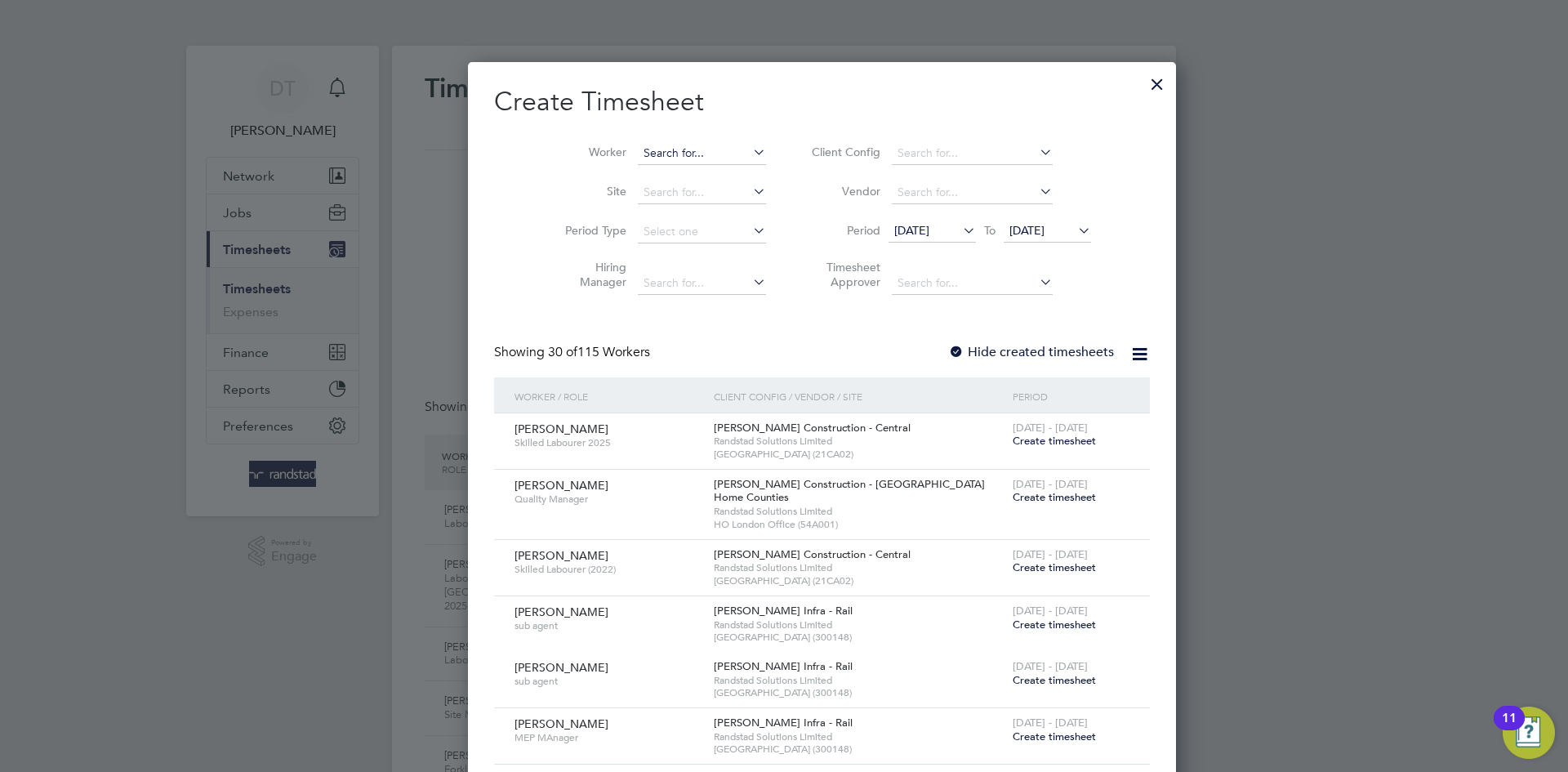
click at [661, 155] on input at bounding box center [701, 153] width 129 height 23
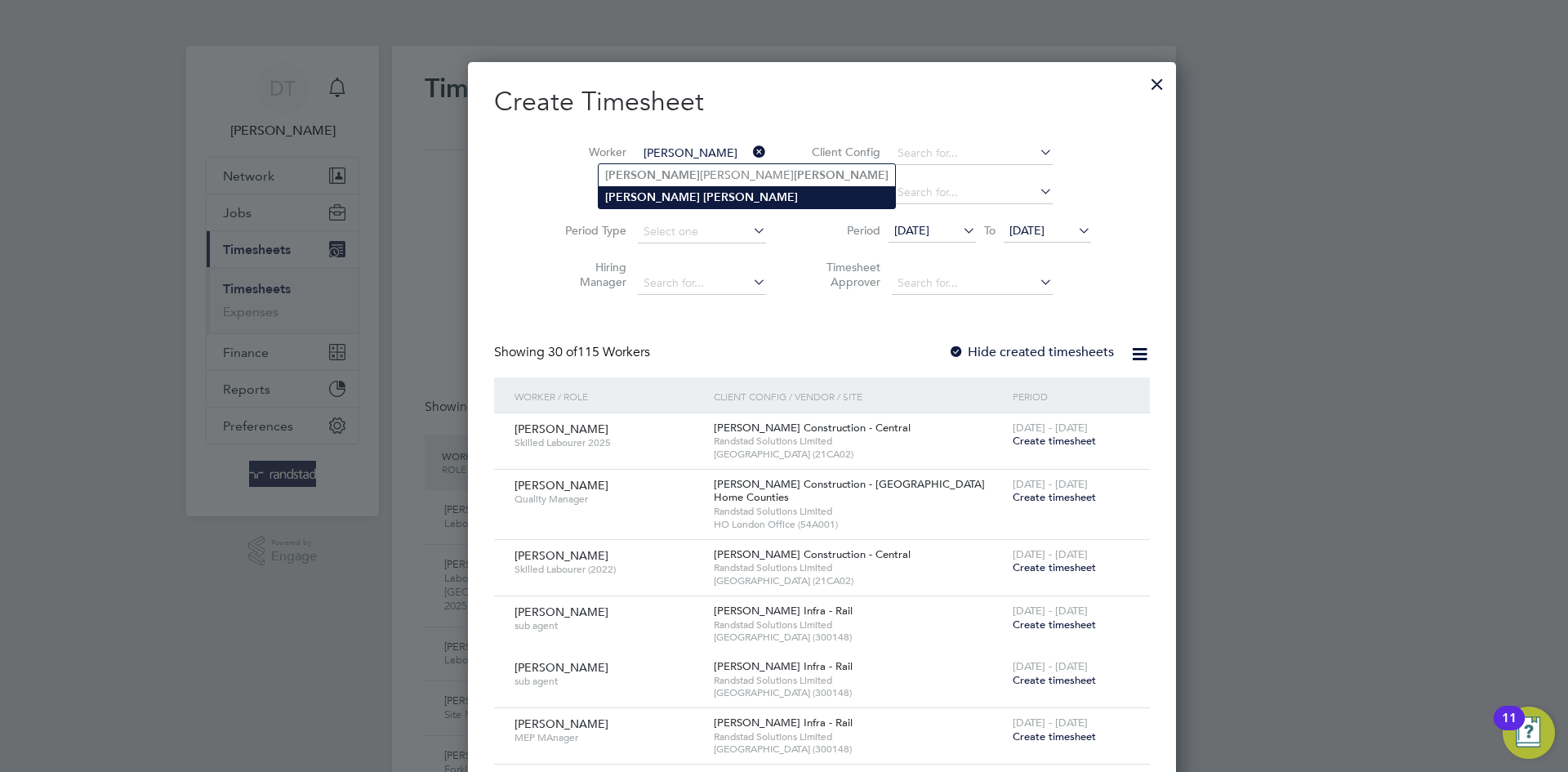
type input "James Hughes"
click at [703, 196] on b "Hughes" at bounding box center [750, 197] width 95 height 14
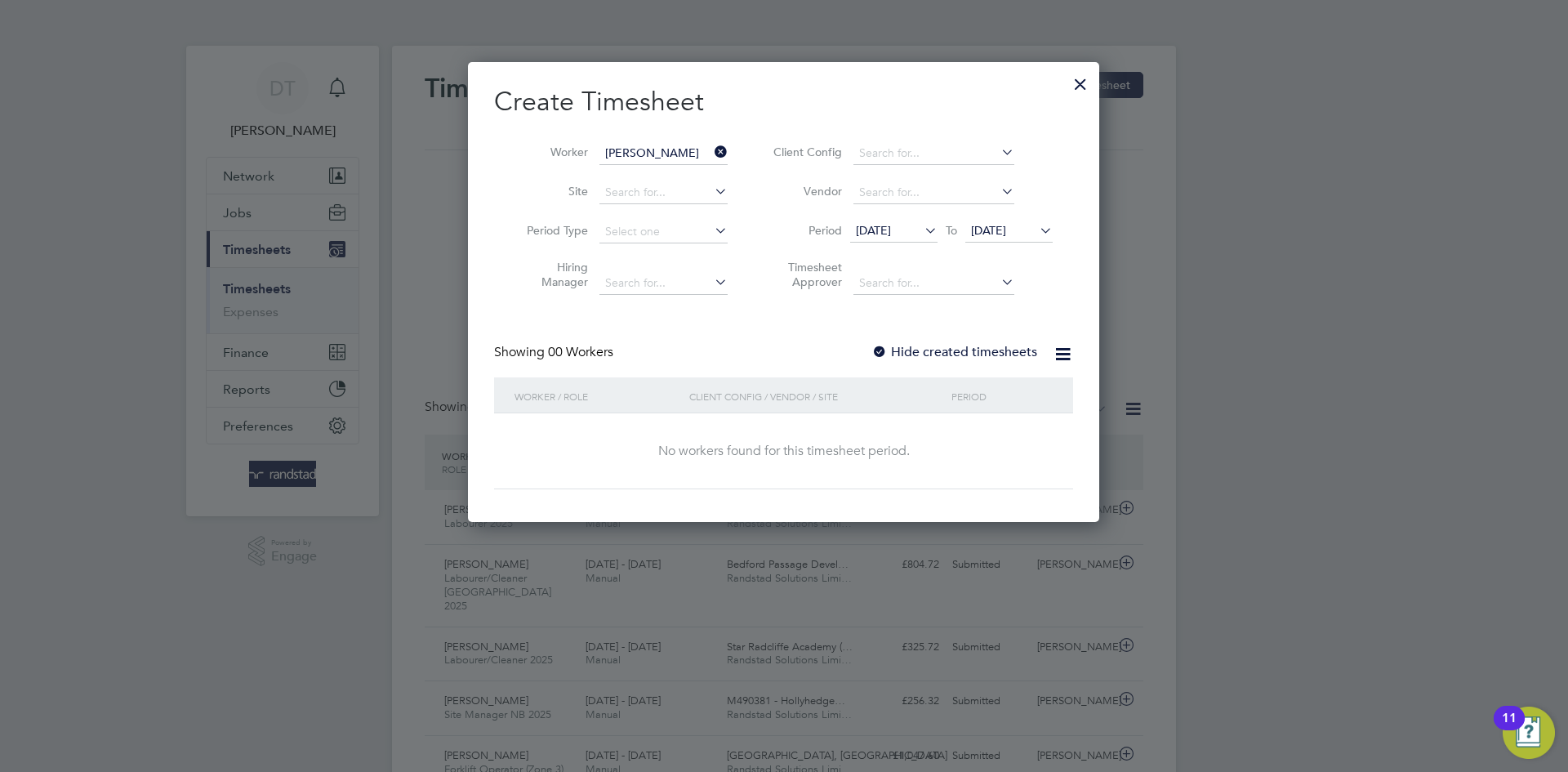
drag, startPoint x: 883, startPoint y: 355, endPoint x: 875, endPoint y: 332, distance: 24.4
click at [887, 351] on div at bounding box center [879, 352] width 16 height 16
click at [1002, 229] on span "[DATE]" at bounding box center [988, 230] width 35 height 15
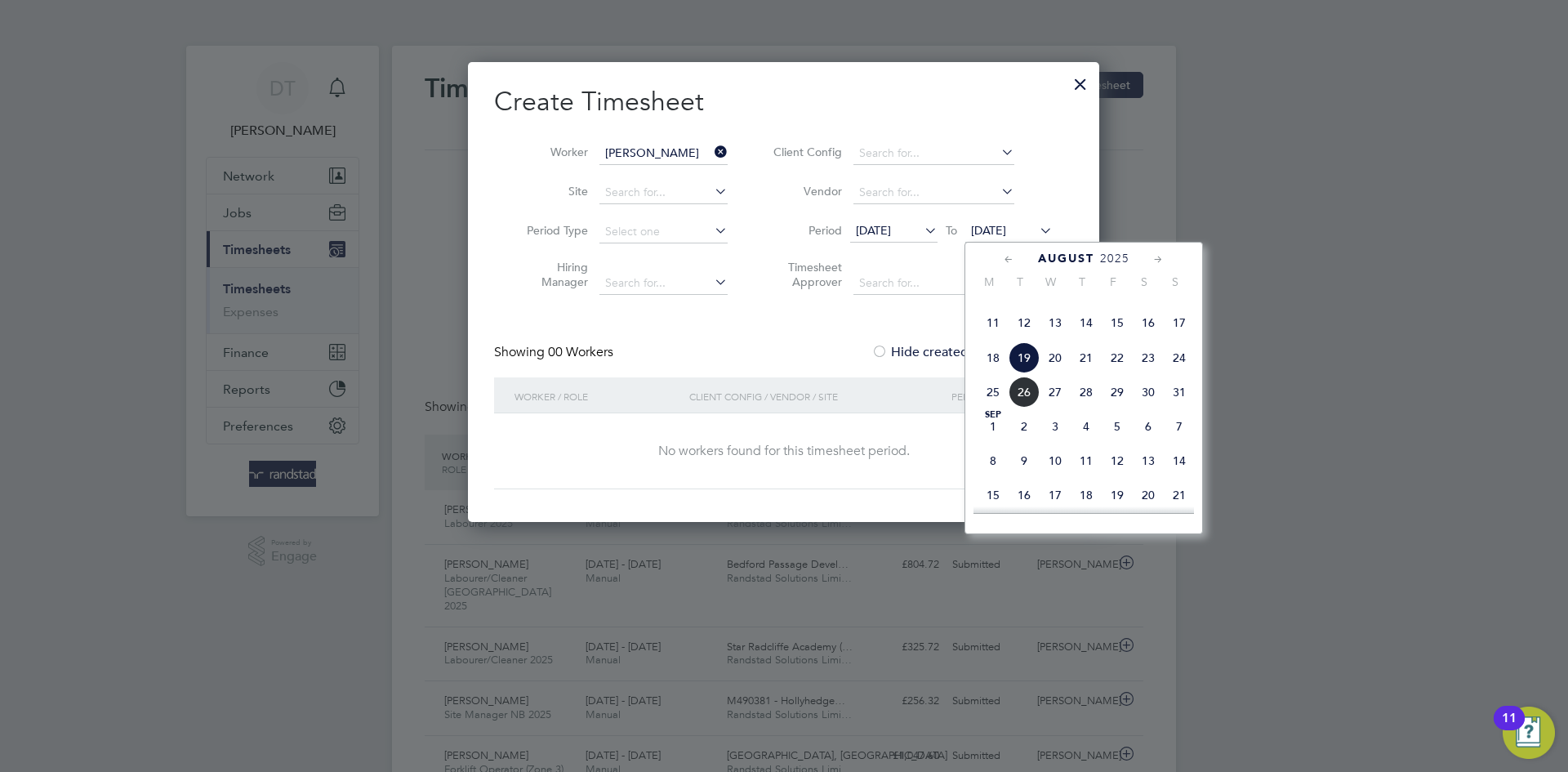
click at [1039, 408] on span "27" at bounding box center [1054, 392] width 31 height 31
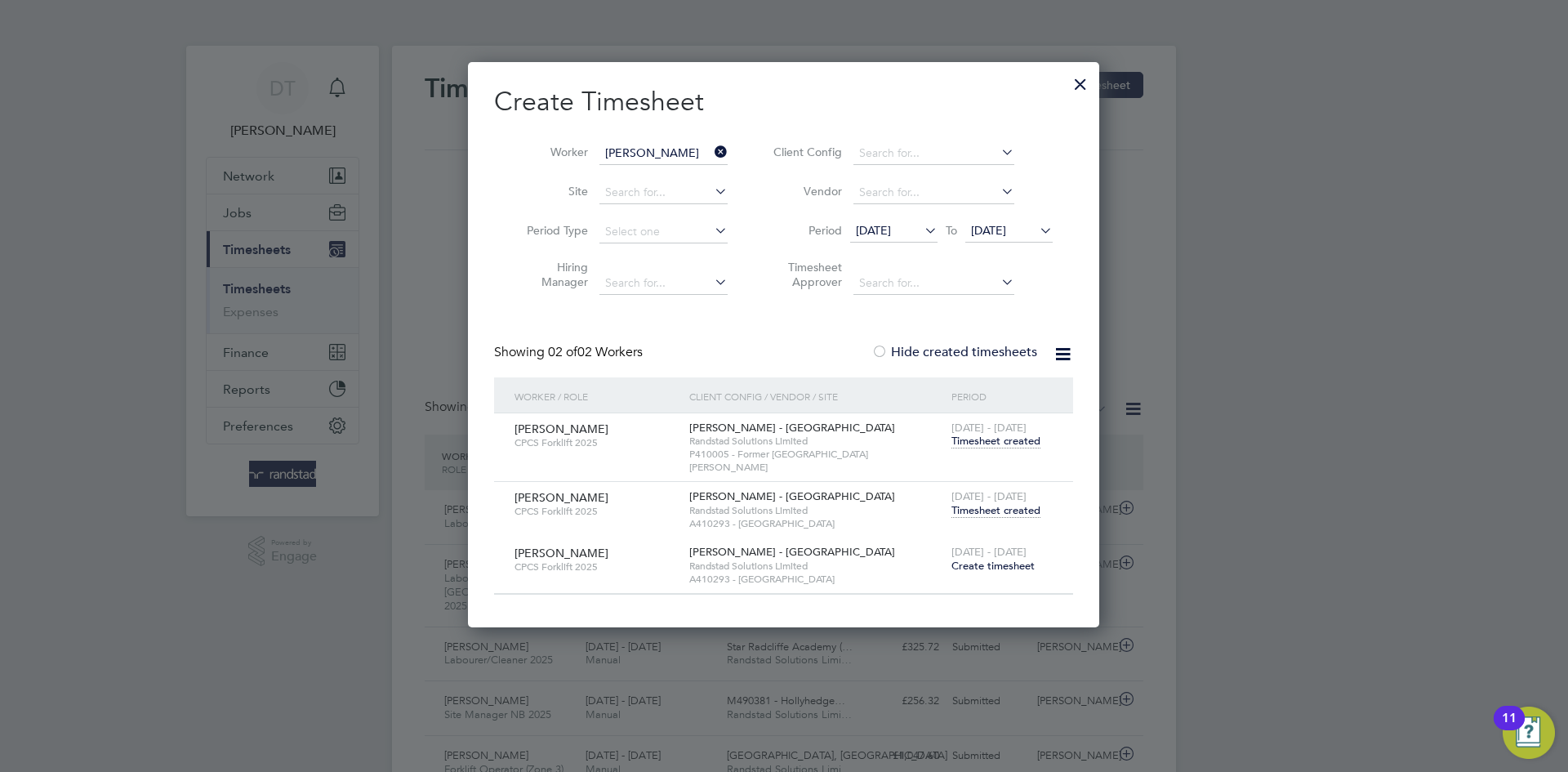
click at [995, 503] on span "Timesheet created" at bounding box center [995, 511] width 89 height 15
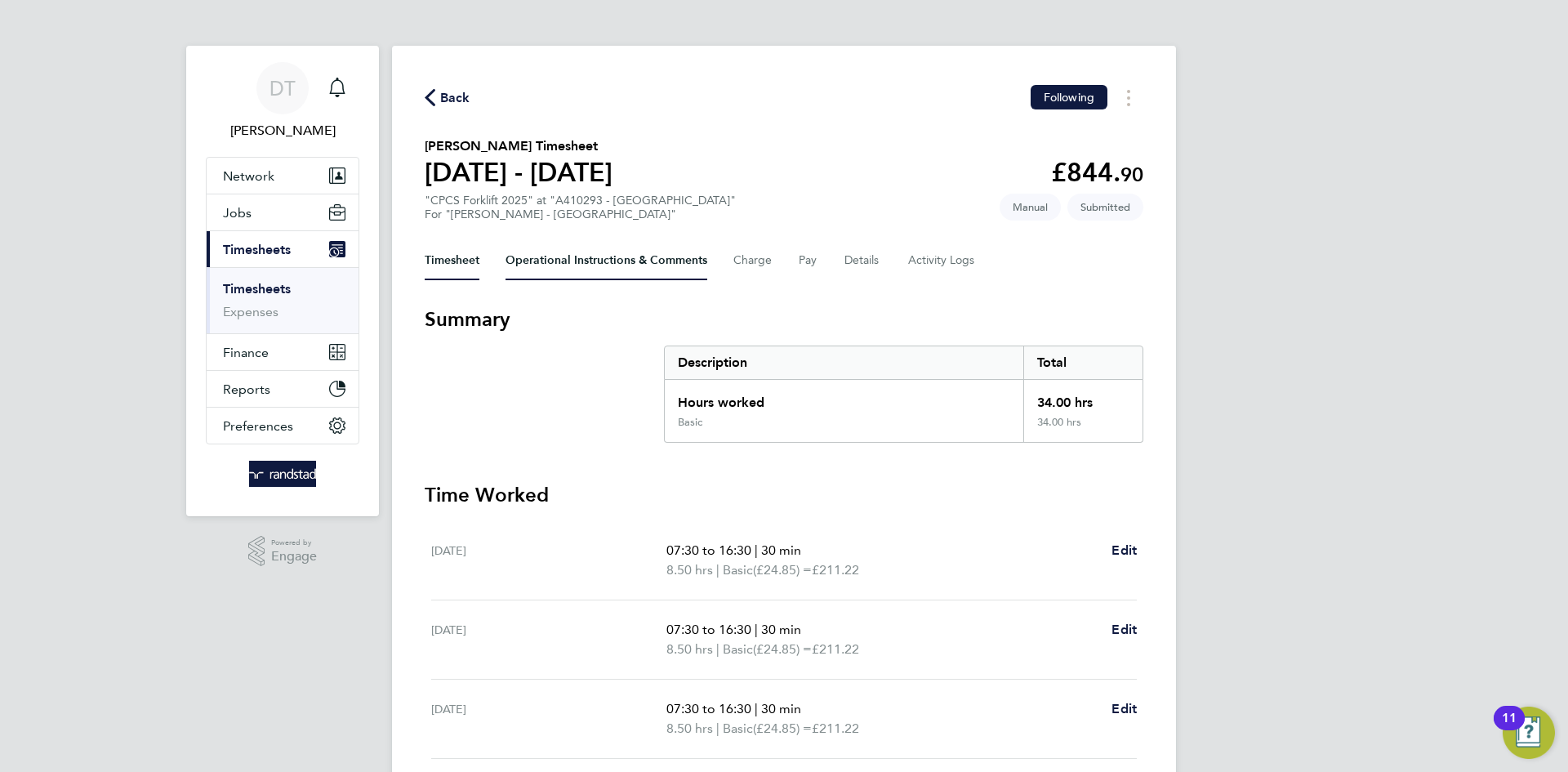
click at [543, 253] on Comments-tab "Operational Instructions & Comments" at bounding box center [606, 261] width 202 height 39
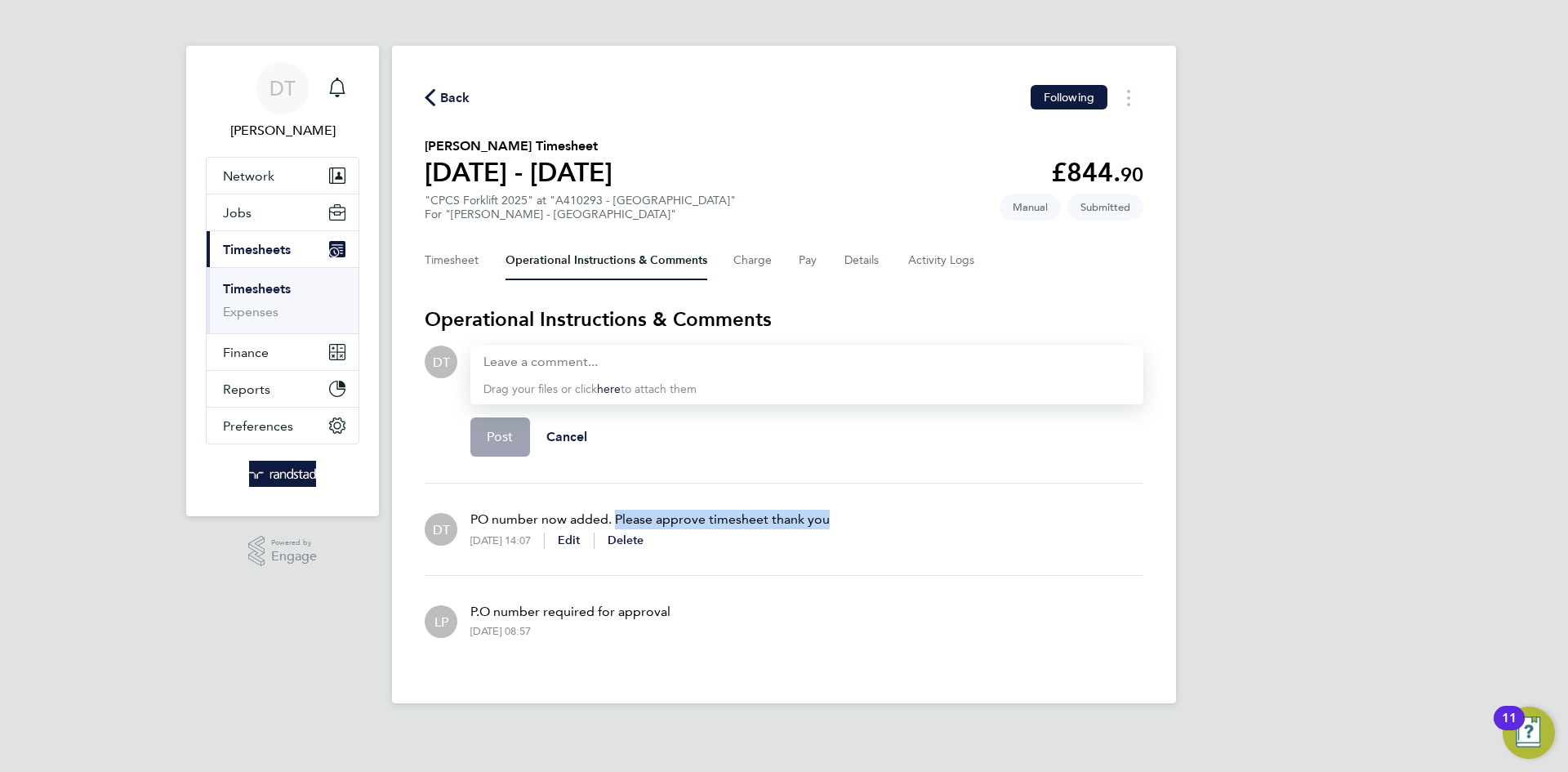
drag, startPoint x: 825, startPoint y: 522, endPoint x: 618, endPoint y: 519, distance: 207.0
click at [618, 519] on p "PO number now added. Please approve timesheet thank you" at bounding box center [650, 519] width 360 height 20
copy p "Please approve timesheet thank you"
click at [570, 361] on div at bounding box center [807, 362] width 647 height 20
click at [571, 363] on div at bounding box center [807, 362] width 647 height 20
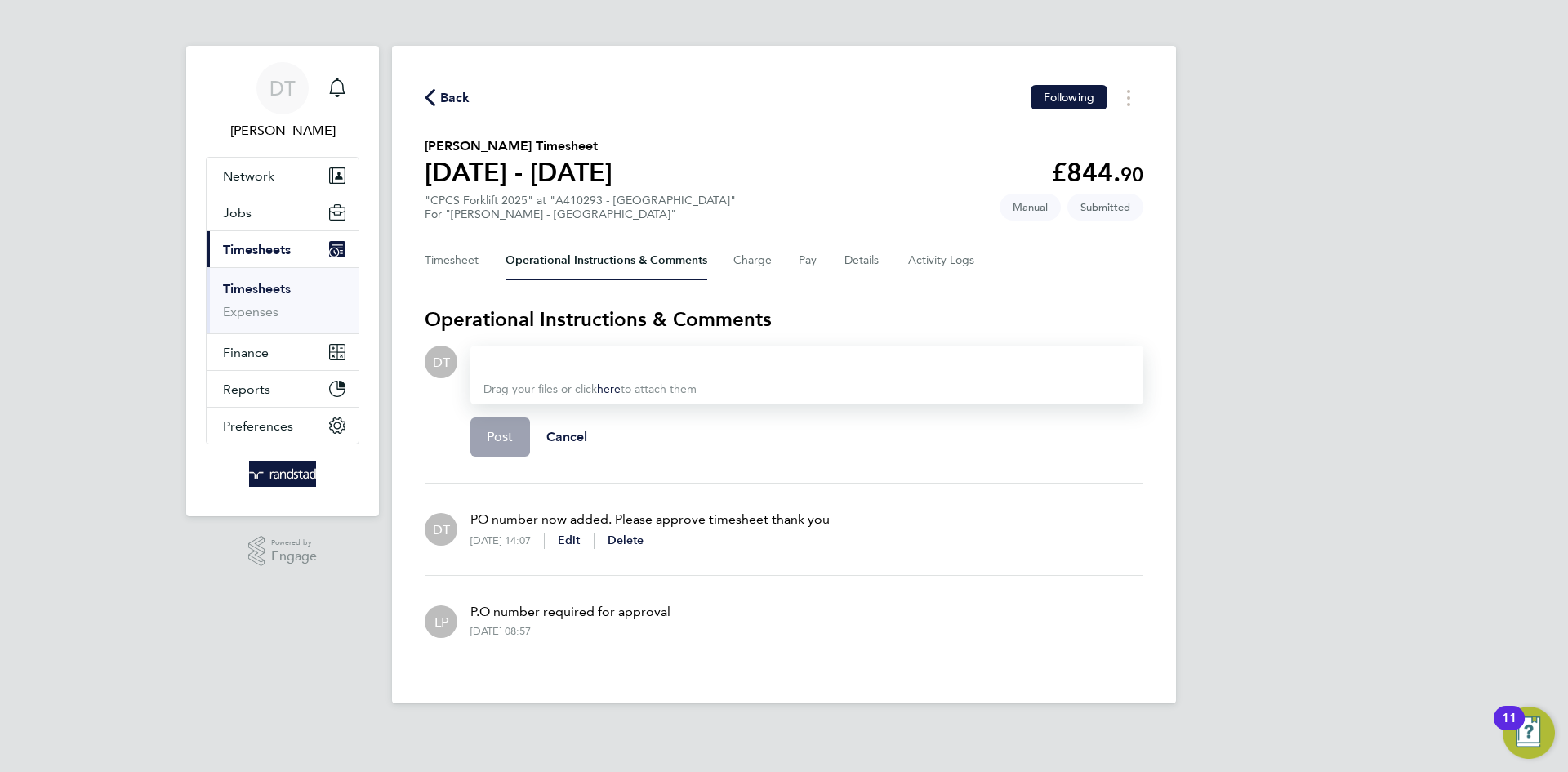
paste div
click at [485, 439] on button "Post" at bounding box center [500, 438] width 60 height 39
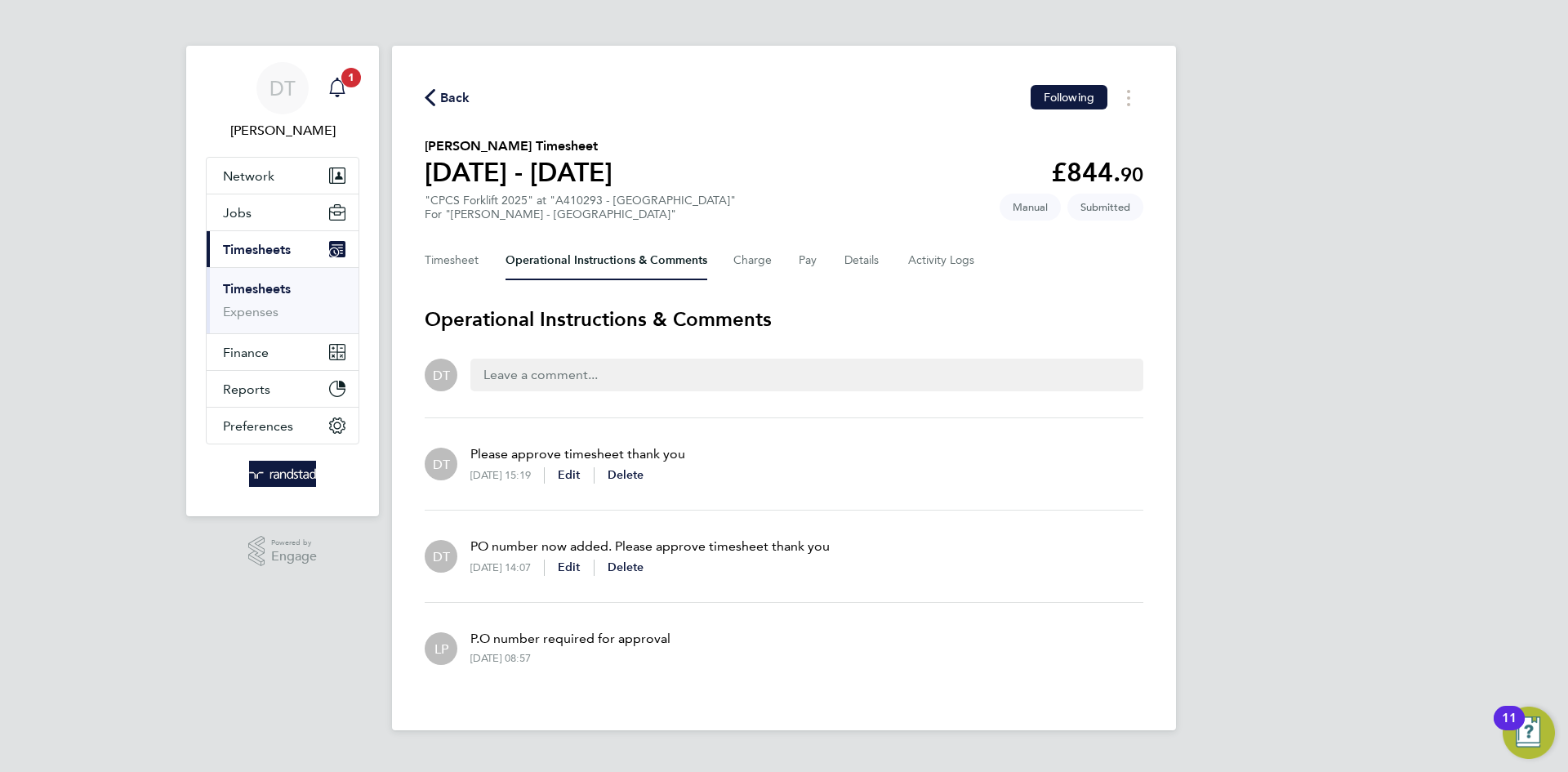
click at [346, 70] on span "1" at bounding box center [351, 77] width 20 height 20
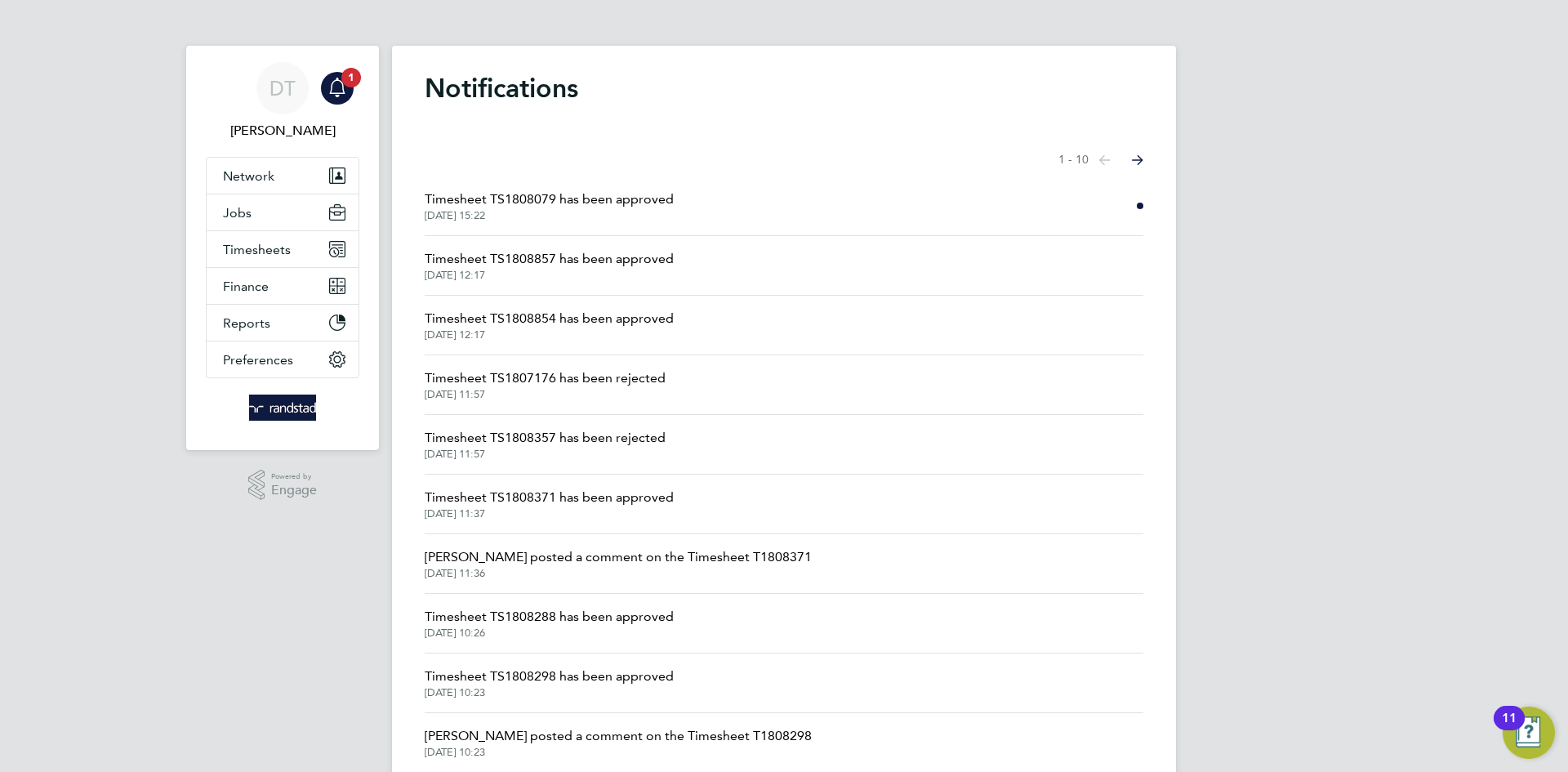
click at [561, 195] on span "Timesheet TS1808079 has been approved" at bounding box center [548, 199] width 249 height 20
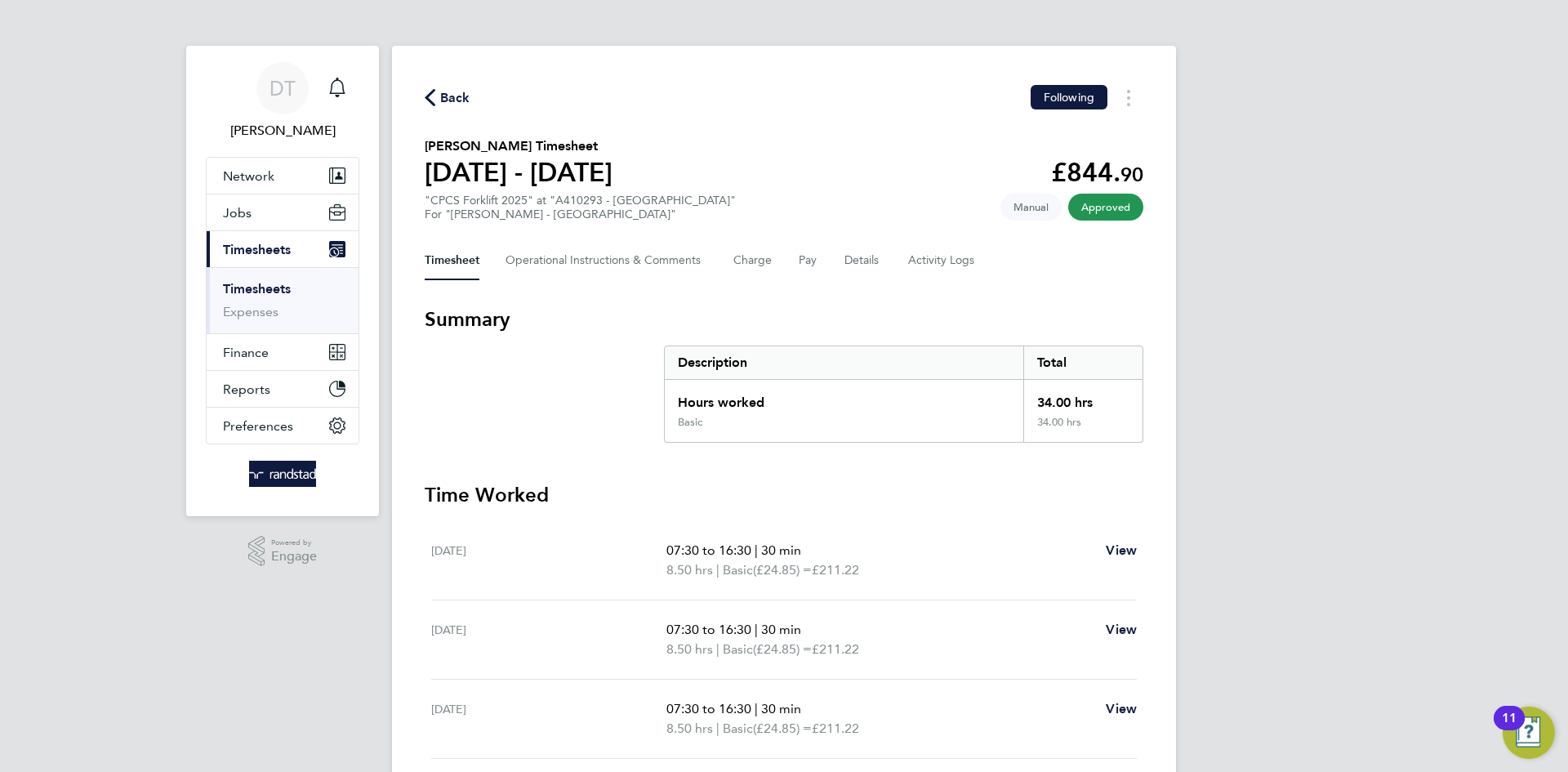
click at [459, 97] on span "Back" at bounding box center [455, 98] width 30 height 20
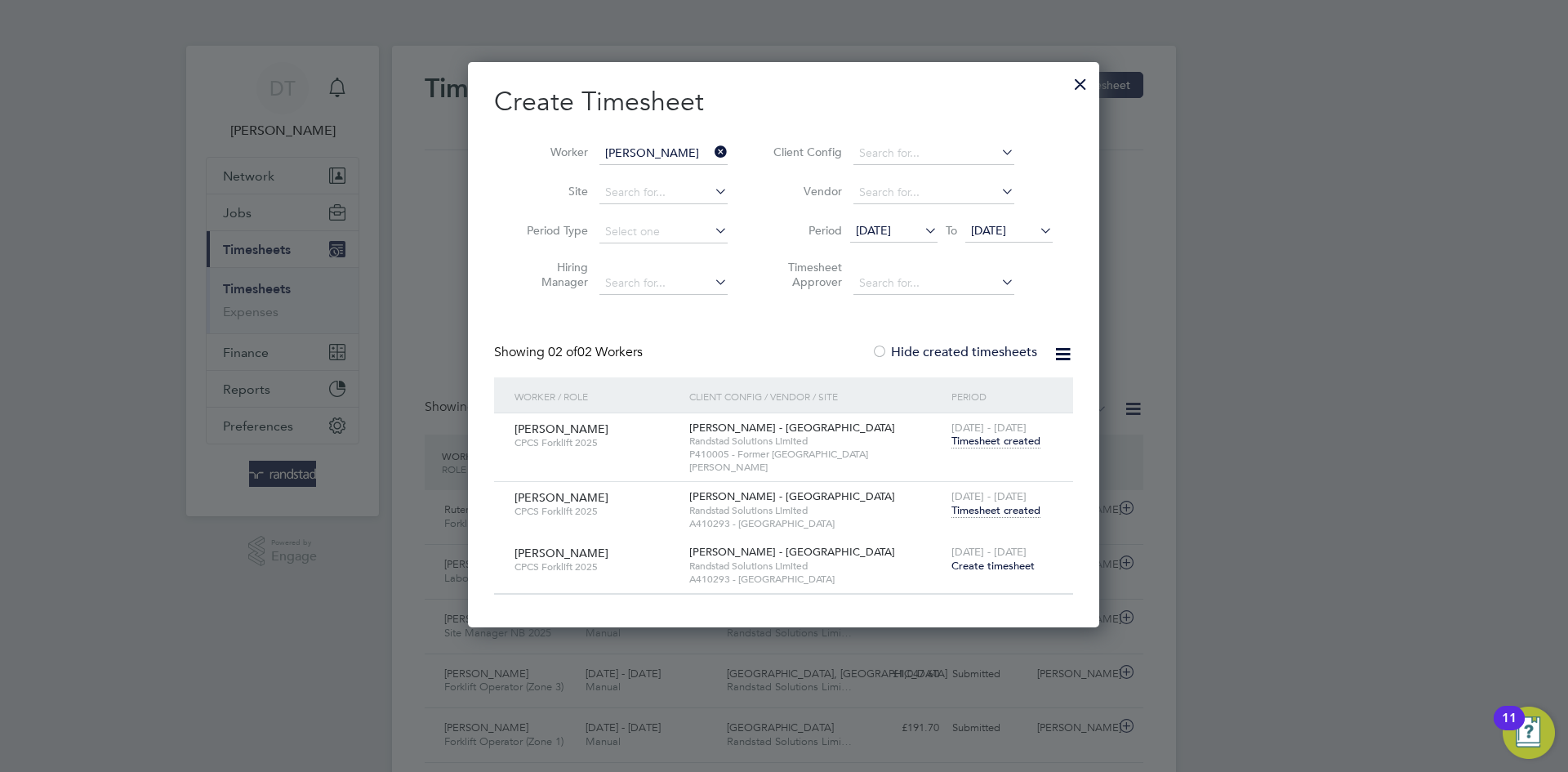
scroll to position [41, 142]
click at [712, 147] on icon at bounding box center [712, 152] width 0 height 23
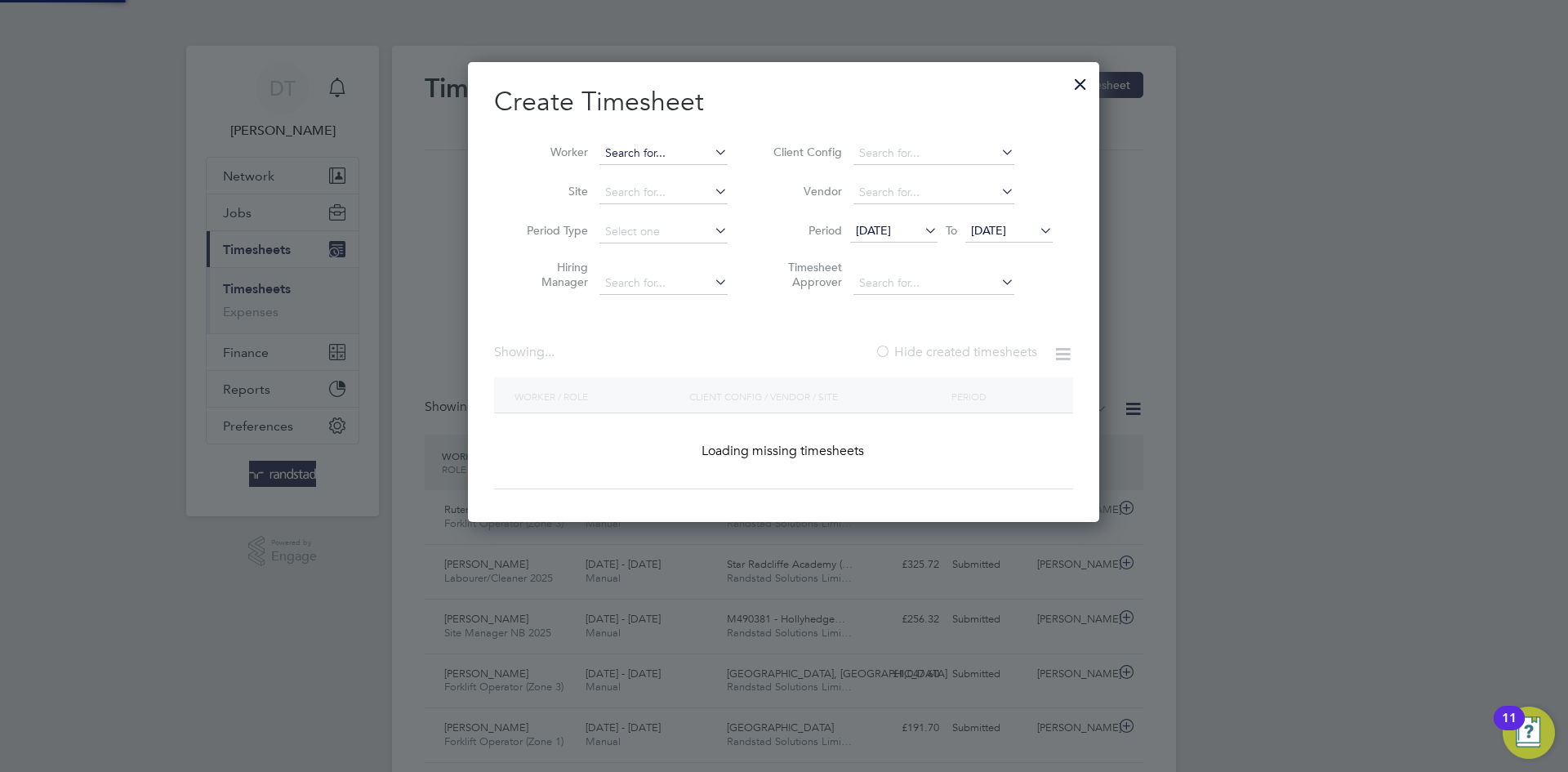
click at [643, 154] on input at bounding box center [664, 153] width 129 height 23
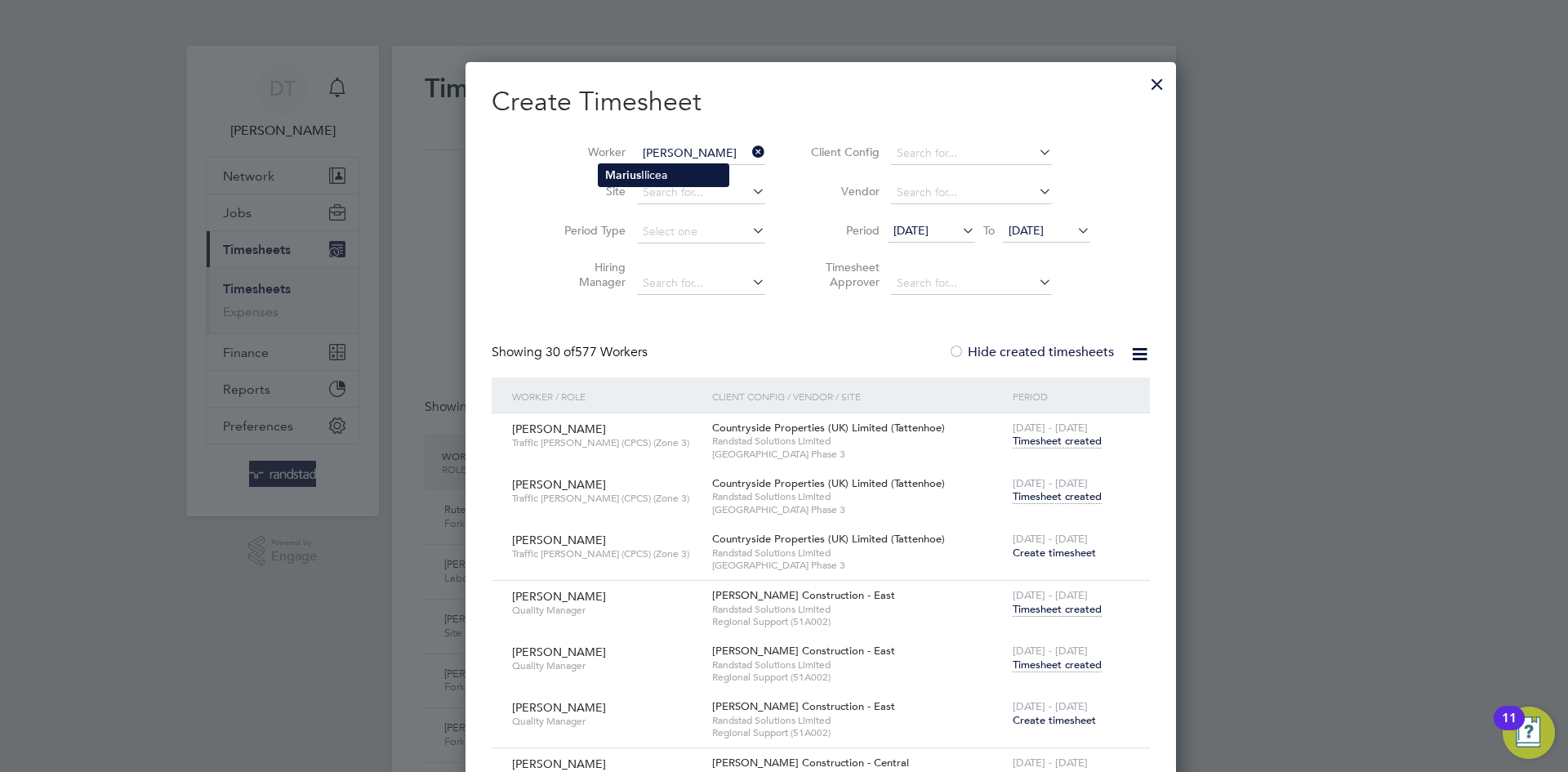
click at [635, 168] on b "Mar i us" at bounding box center [623, 175] width 36 height 14
type input "Marius Ilicea"
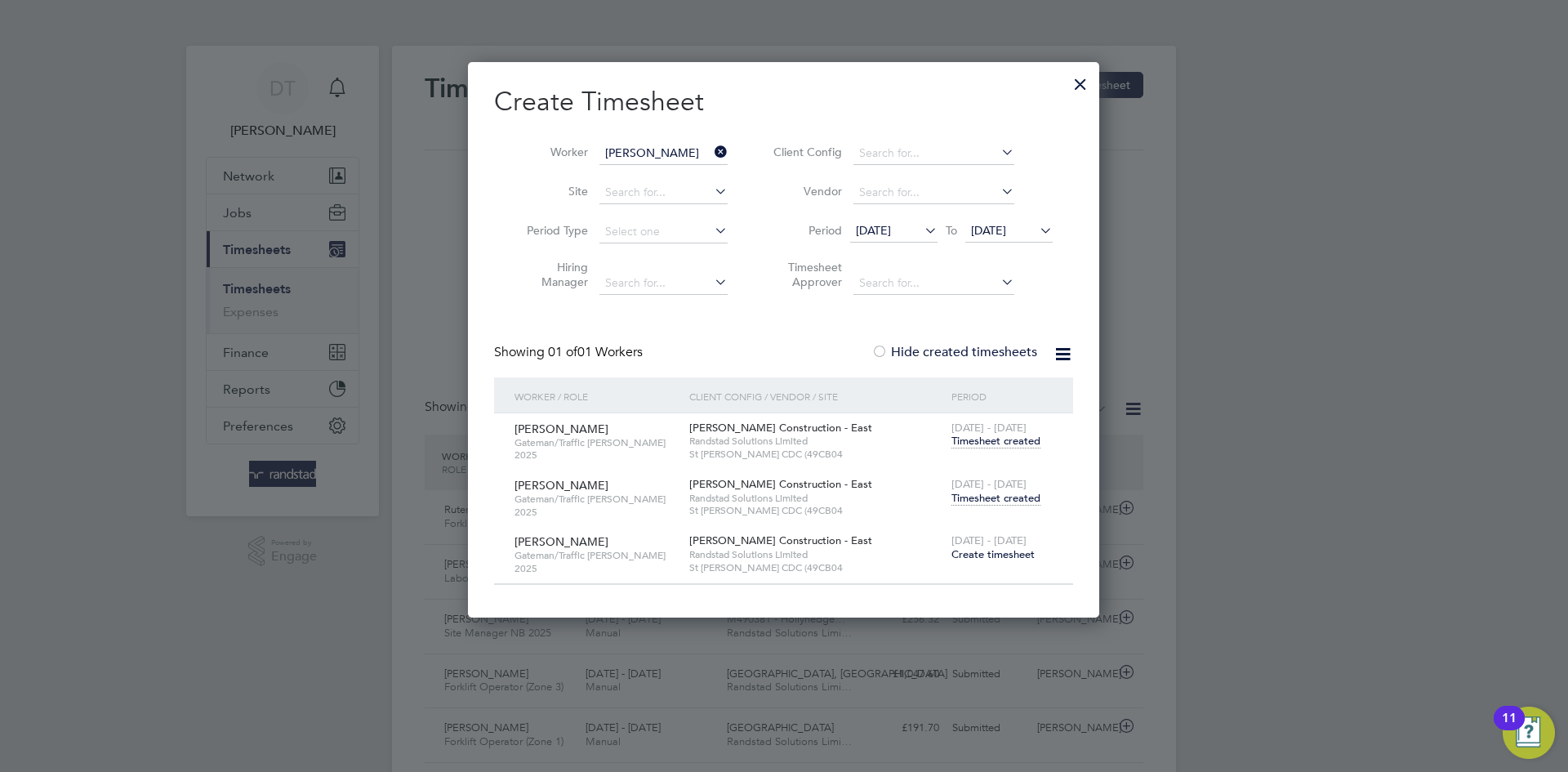
click at [995, 495] on span "Timesheet created" at bounding box center [995, 499] width 89 height 15
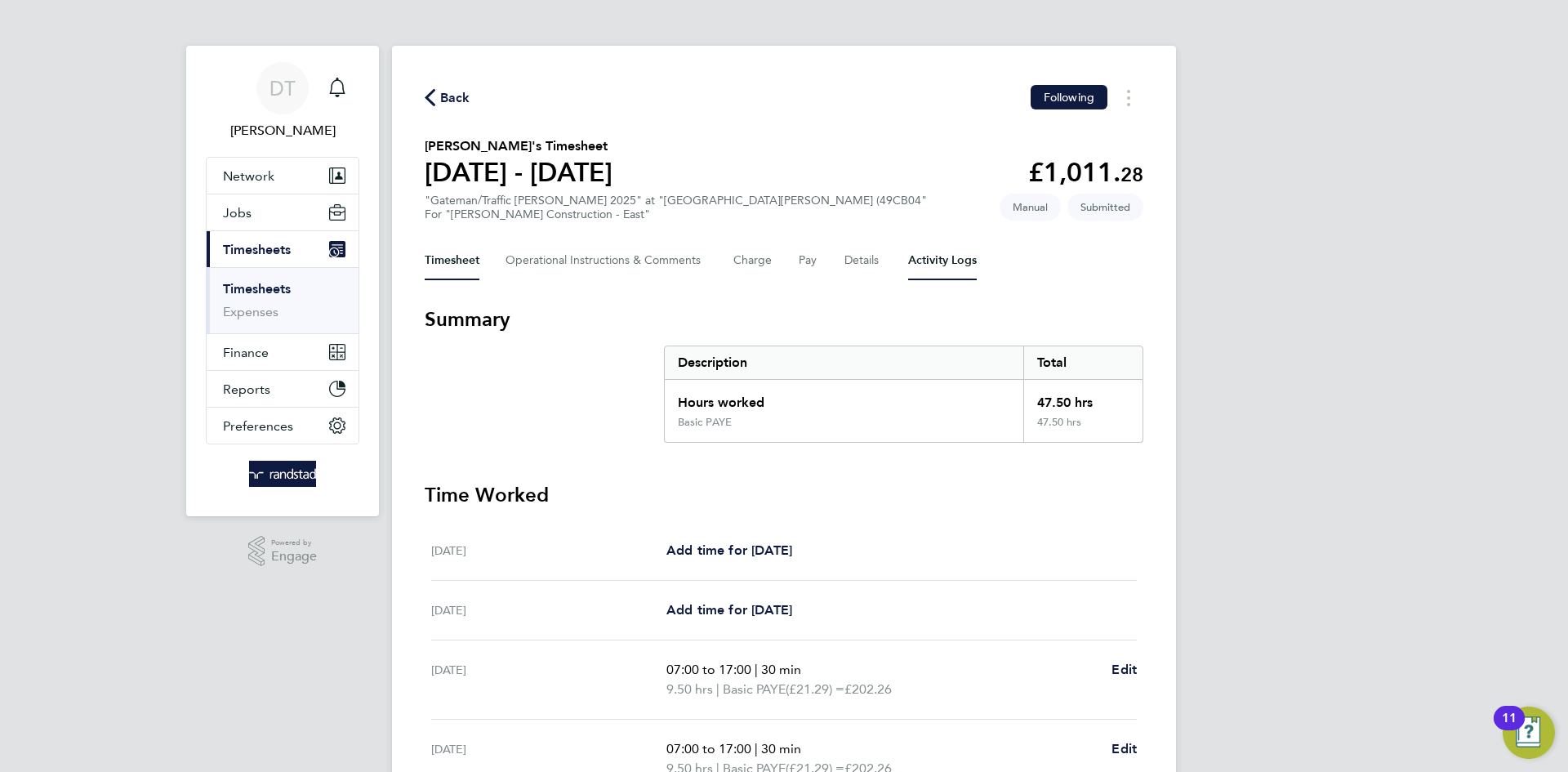
click at [922, 255] on Logs-tab "Activity Logs" at bounding box center [942, 261] width 69 height 39
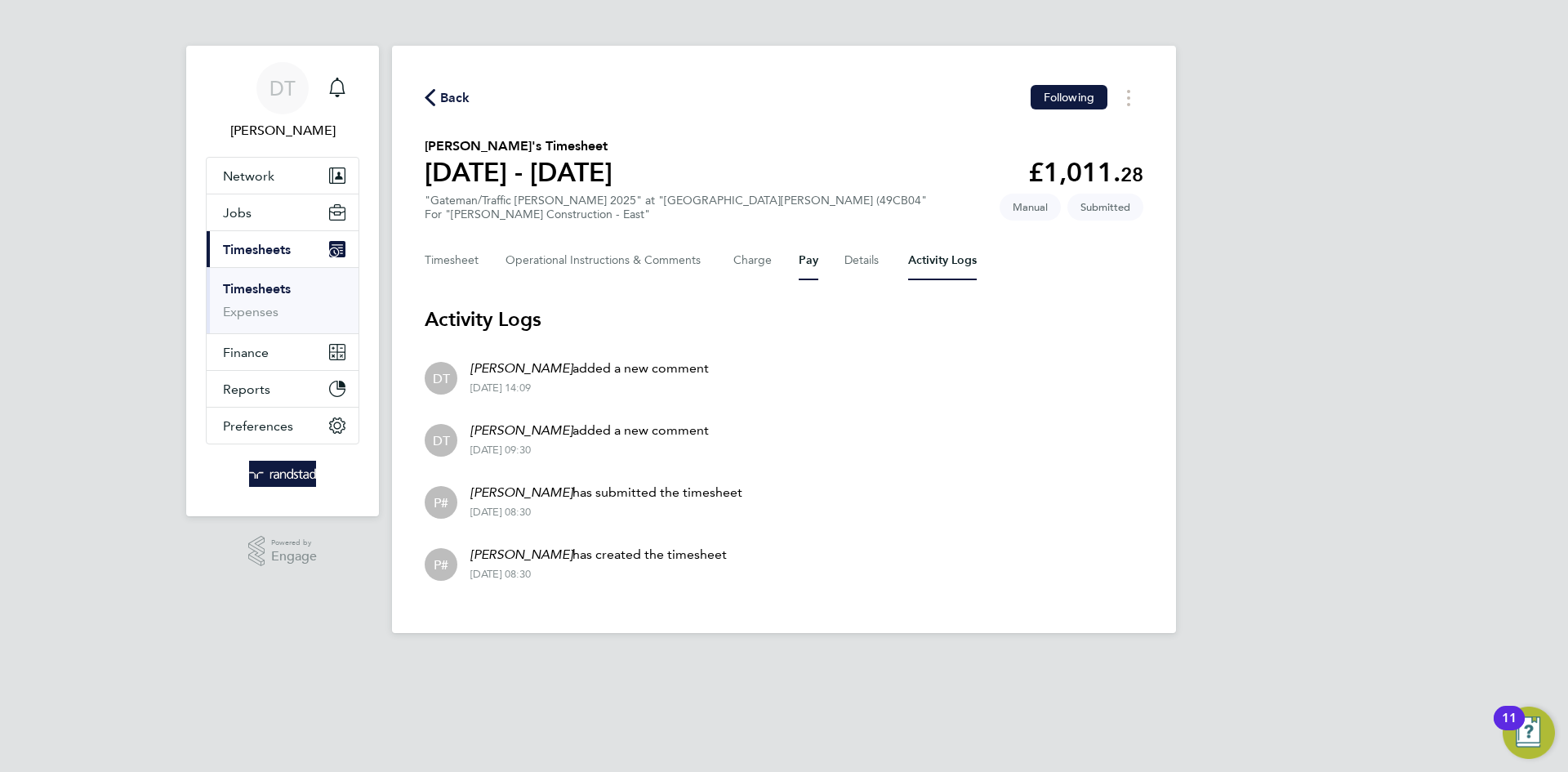
click at [805, 254] on button "Pay" at bounding box center [808, 261] width 20 height 39
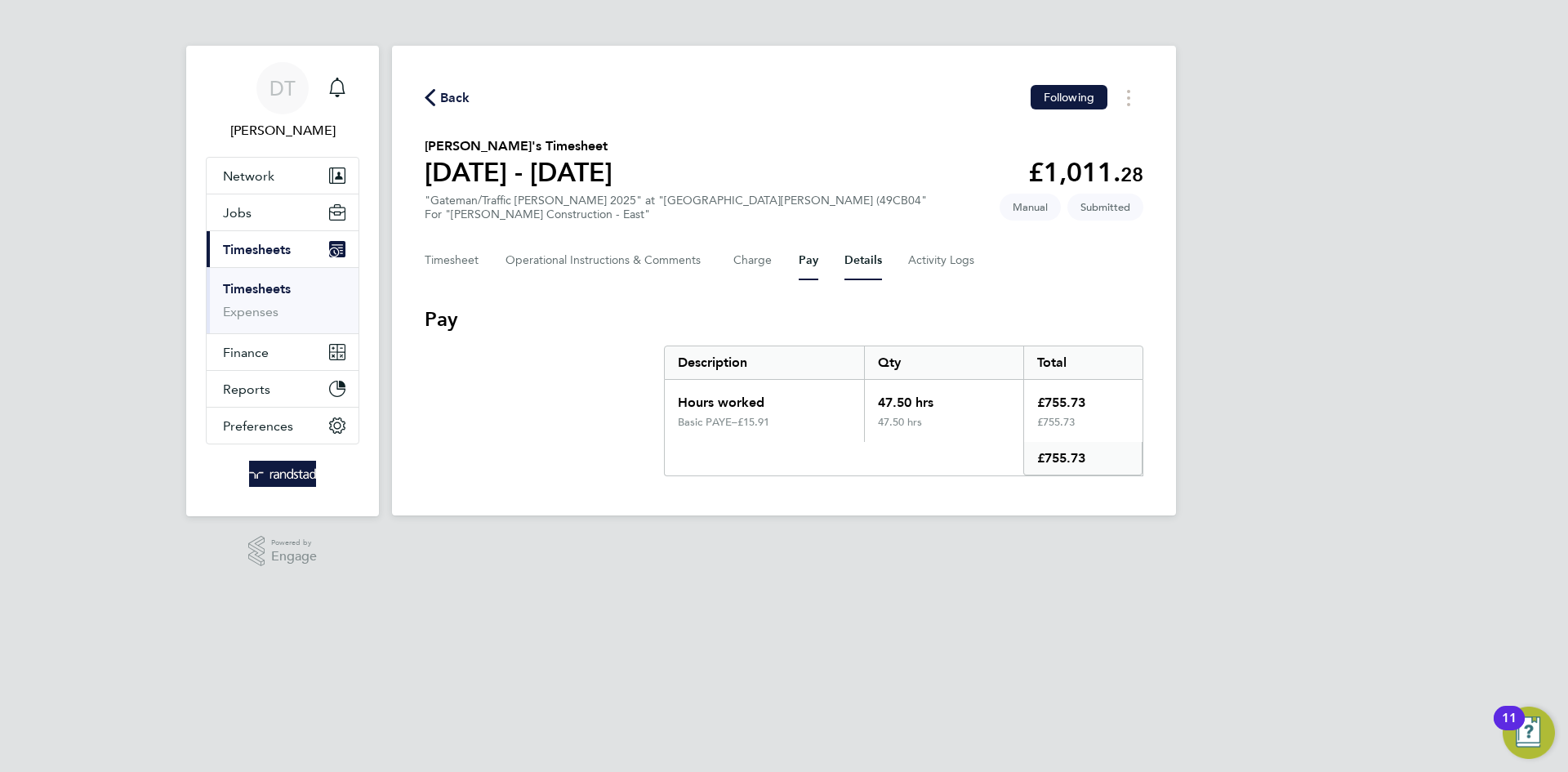
click at [859, 248] on button "Details" at bounding box center [863, 261] width 38 height 39
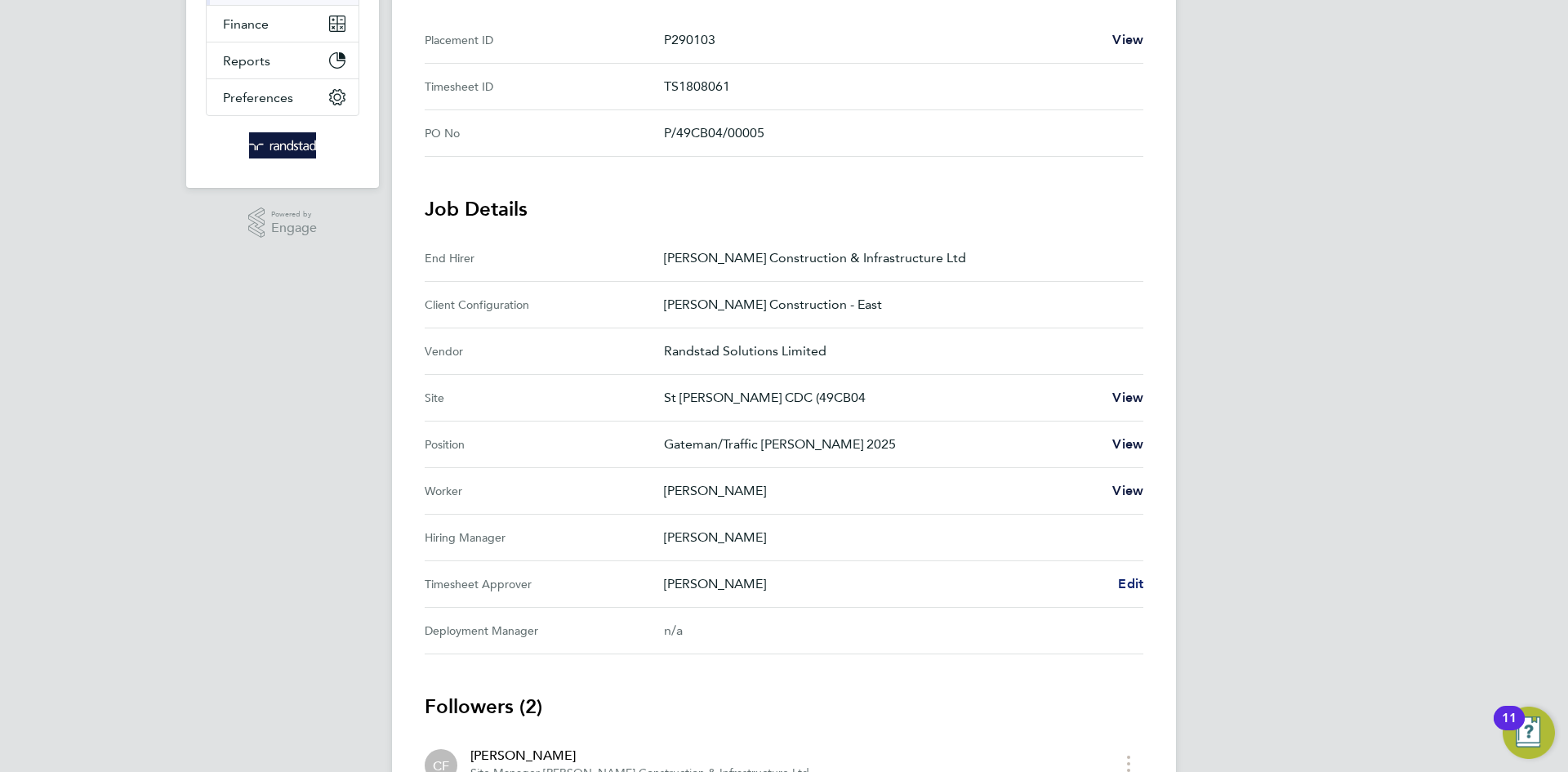
click at [1130, 589] on span "Edit" at bounding box center [1130, 583] width 25 height 16
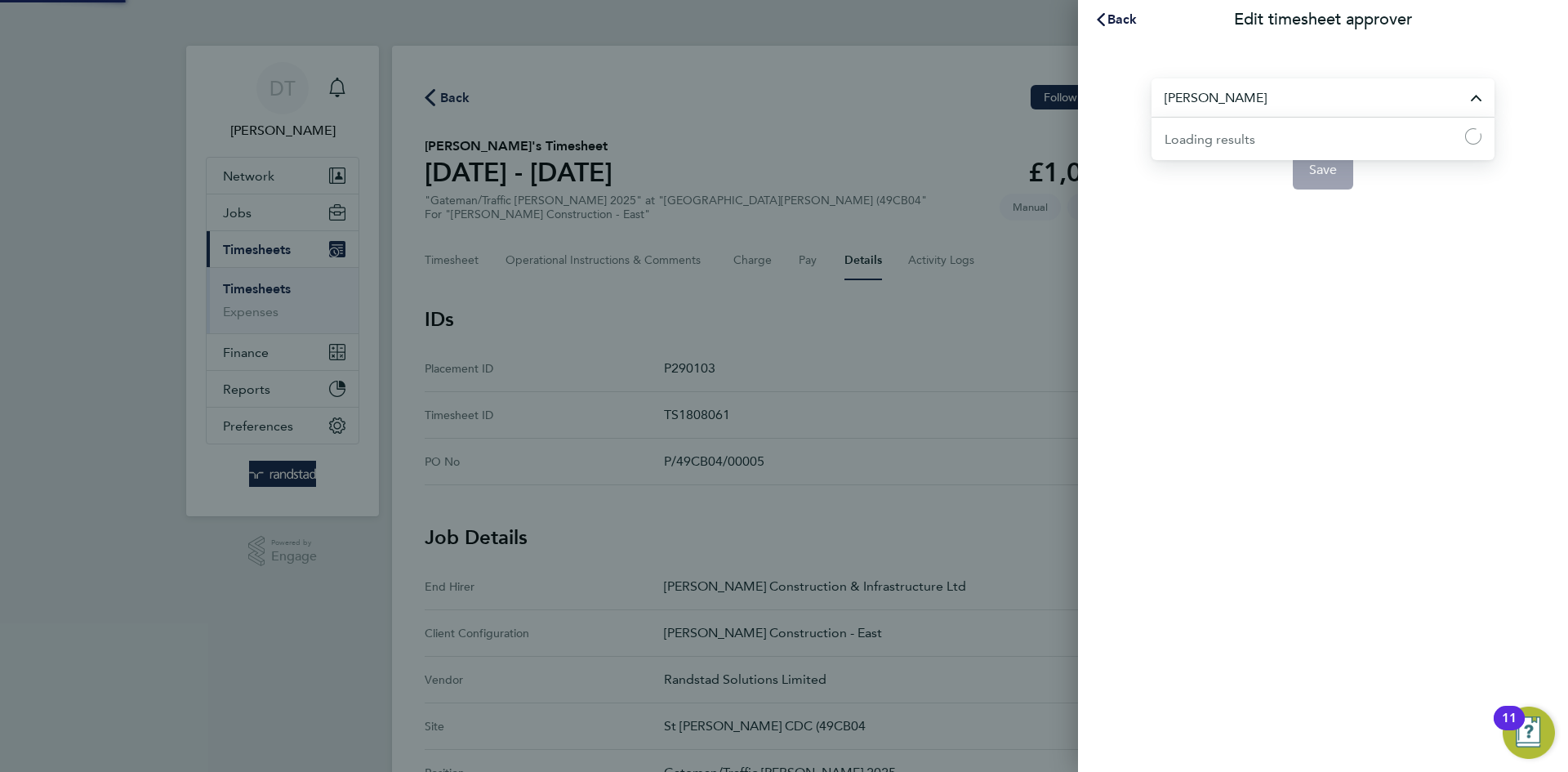
click at [1266, 106] on input "Charlie Fix" at bounding box center [1323, 98] width 343 height 39
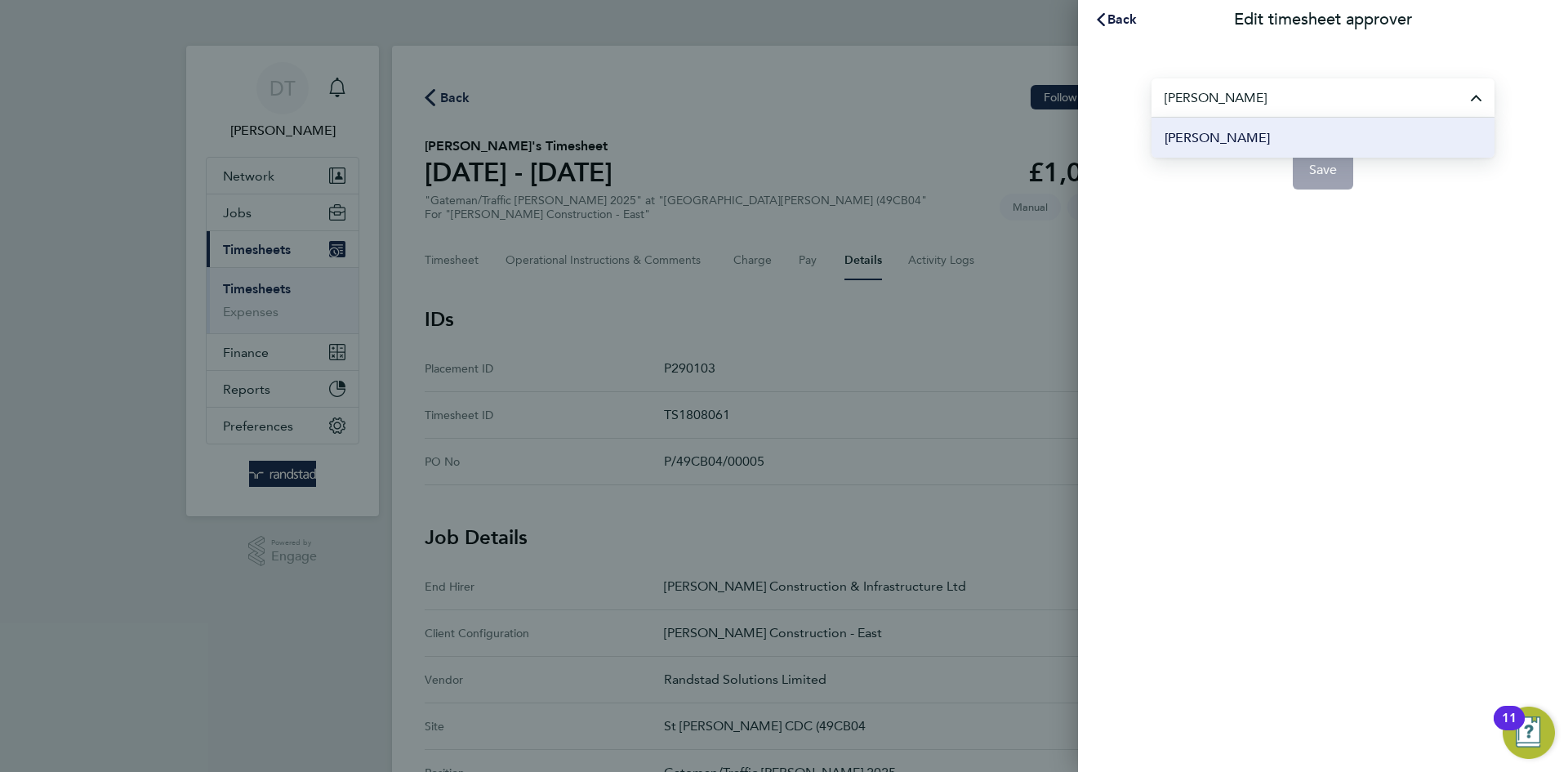
type input "[PERSON_NAME]"
click at [1293, 138] on li "[PERSON_NAME]" at bounding box center [1323, 137] width 343 height 40
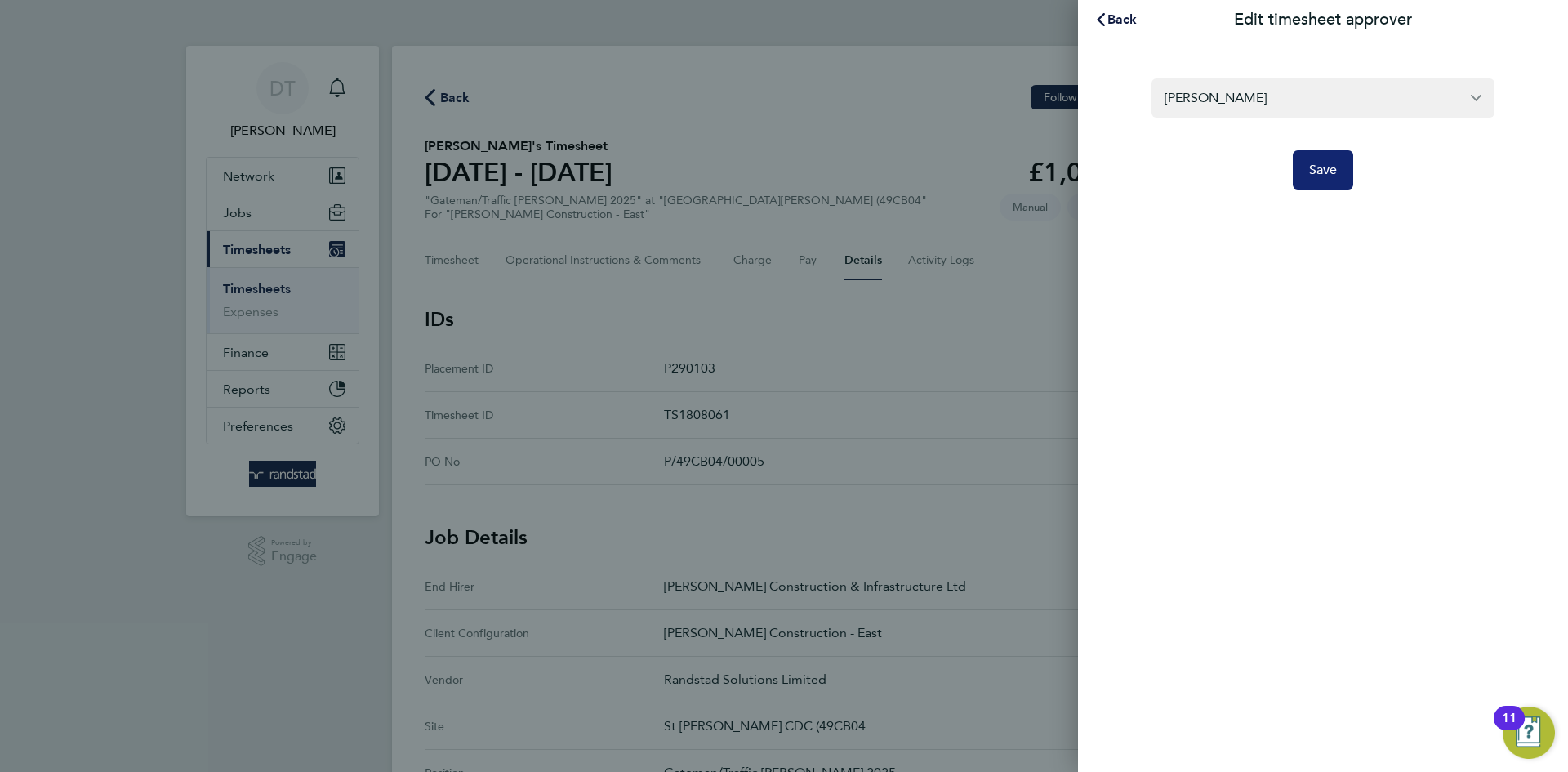
click at [1315, 169] on span "Save" at bounding box center [1323, 169] width 28 height 16
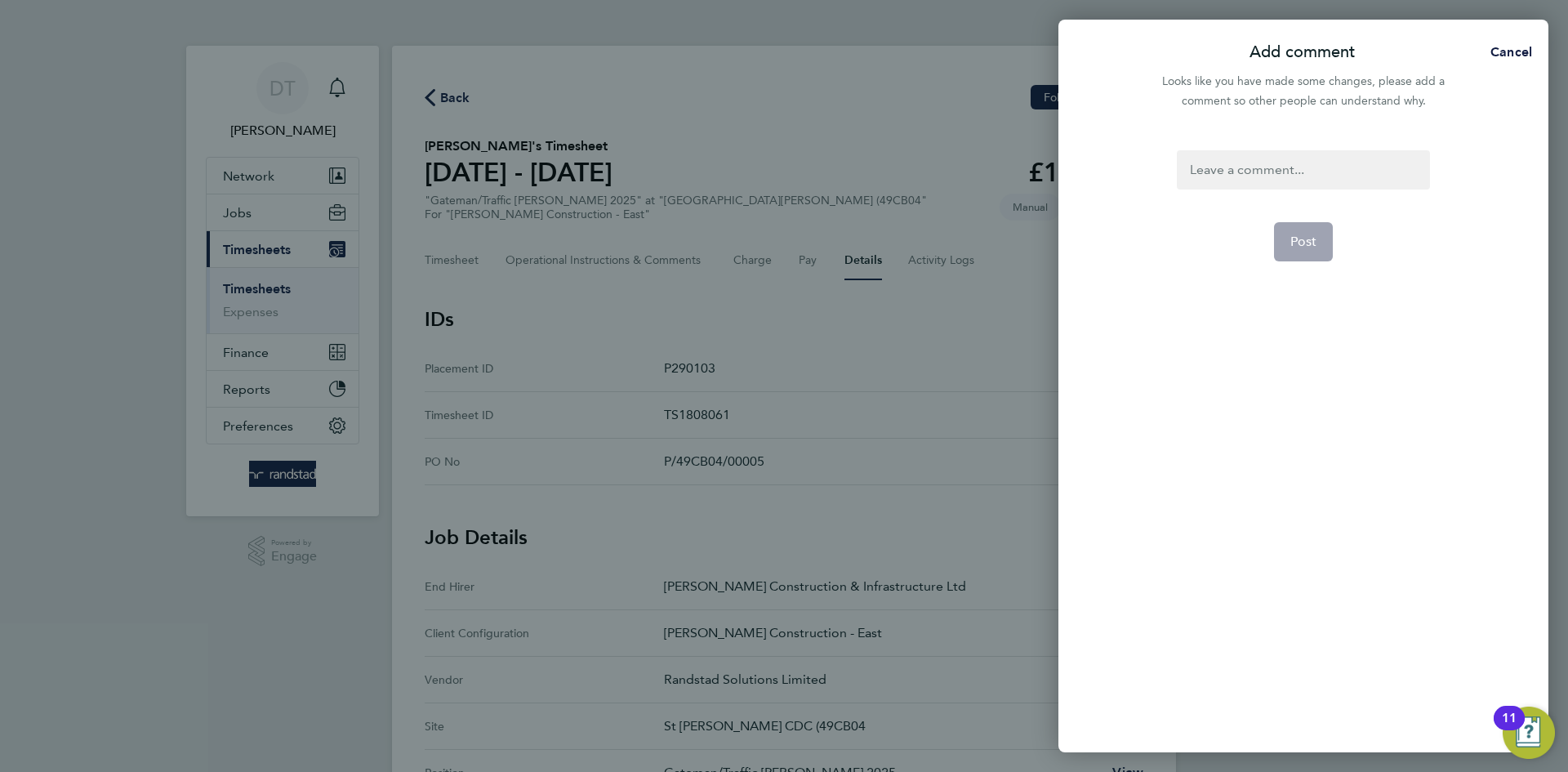
click at [1243, 168] on div at bounding box center [1303, 170] width 253 height 39
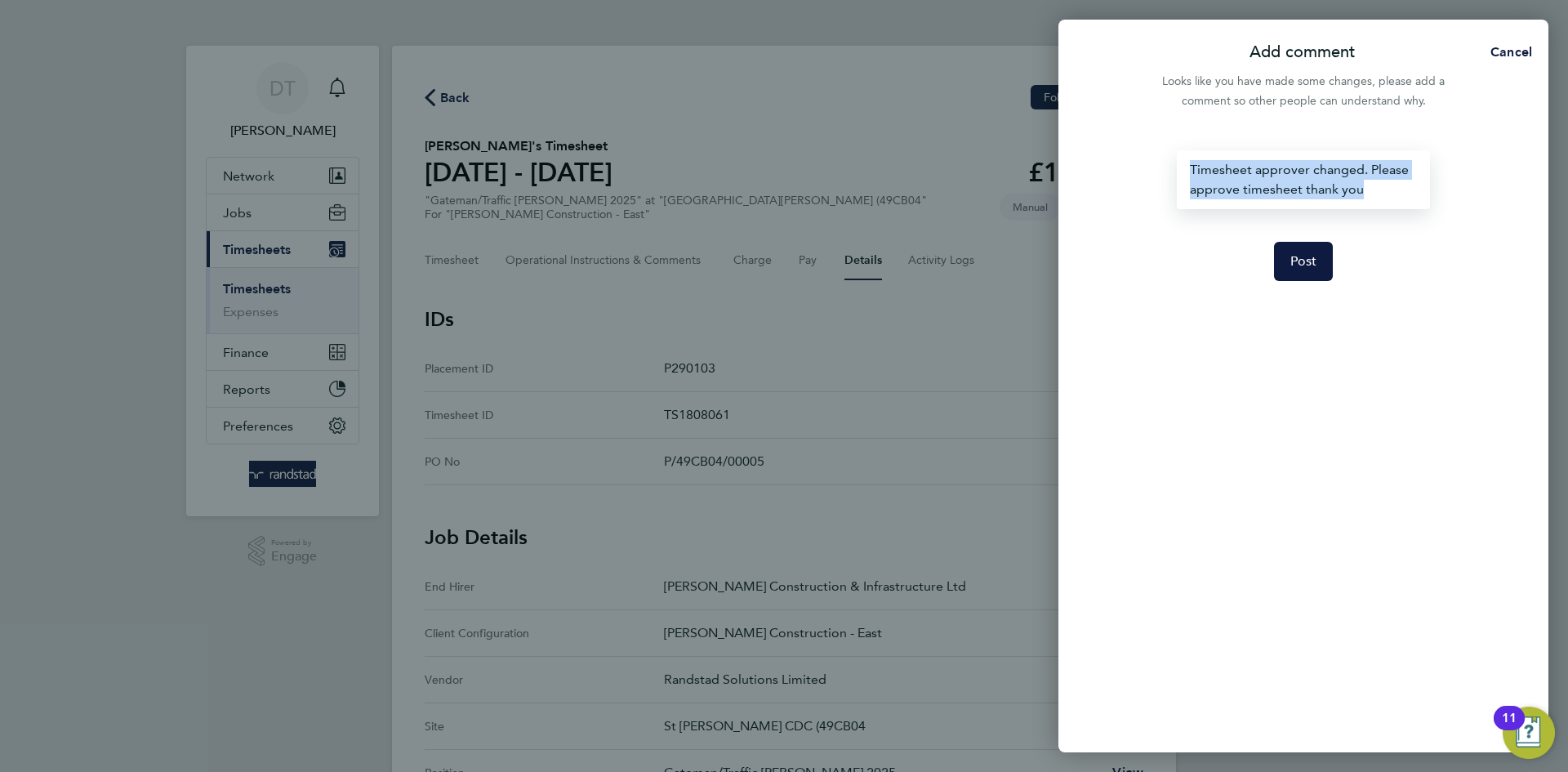
drag, startPoint x: 1380, startPoint y: 192, endPoint x: 1152, endPoint y: 162, distance: 230.0
click at [1118, 160] on div "Timesheet approver changed. Please approve timesheet thank you Post" at bounding box center [1303, 441] width 490 height 622
copy div "Timesheet approver changed. Please approve timesheet thank you"
click at [1286, 248] on button "Post" at bounding box center [1304, 261] width 60 height 39
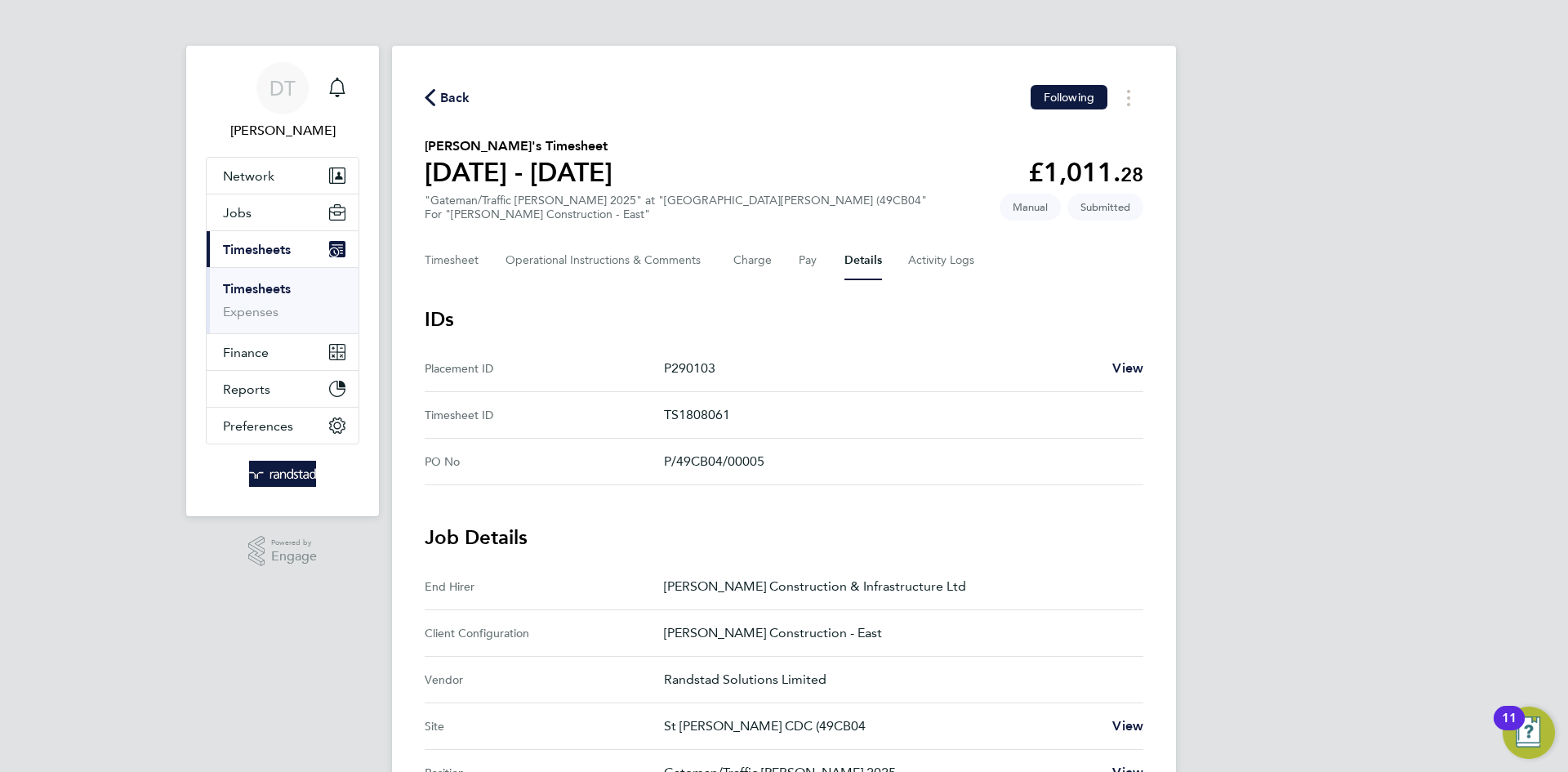
click at [454, 95] on span "Back" at bounding box center [455, 98] width 30 height 20
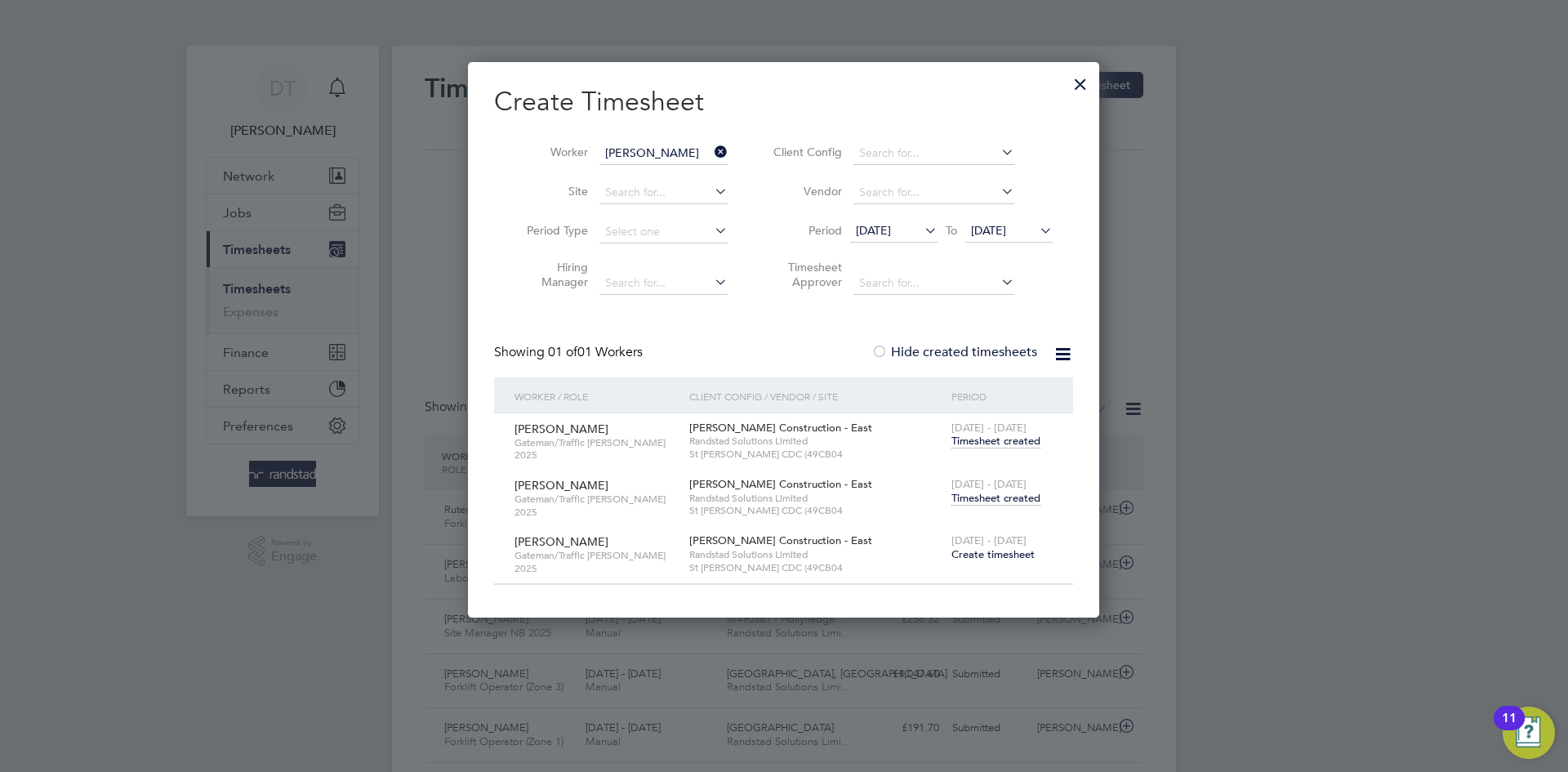
click at [712, 149] on icon at bounding box center [712, 152] width 0 height 23
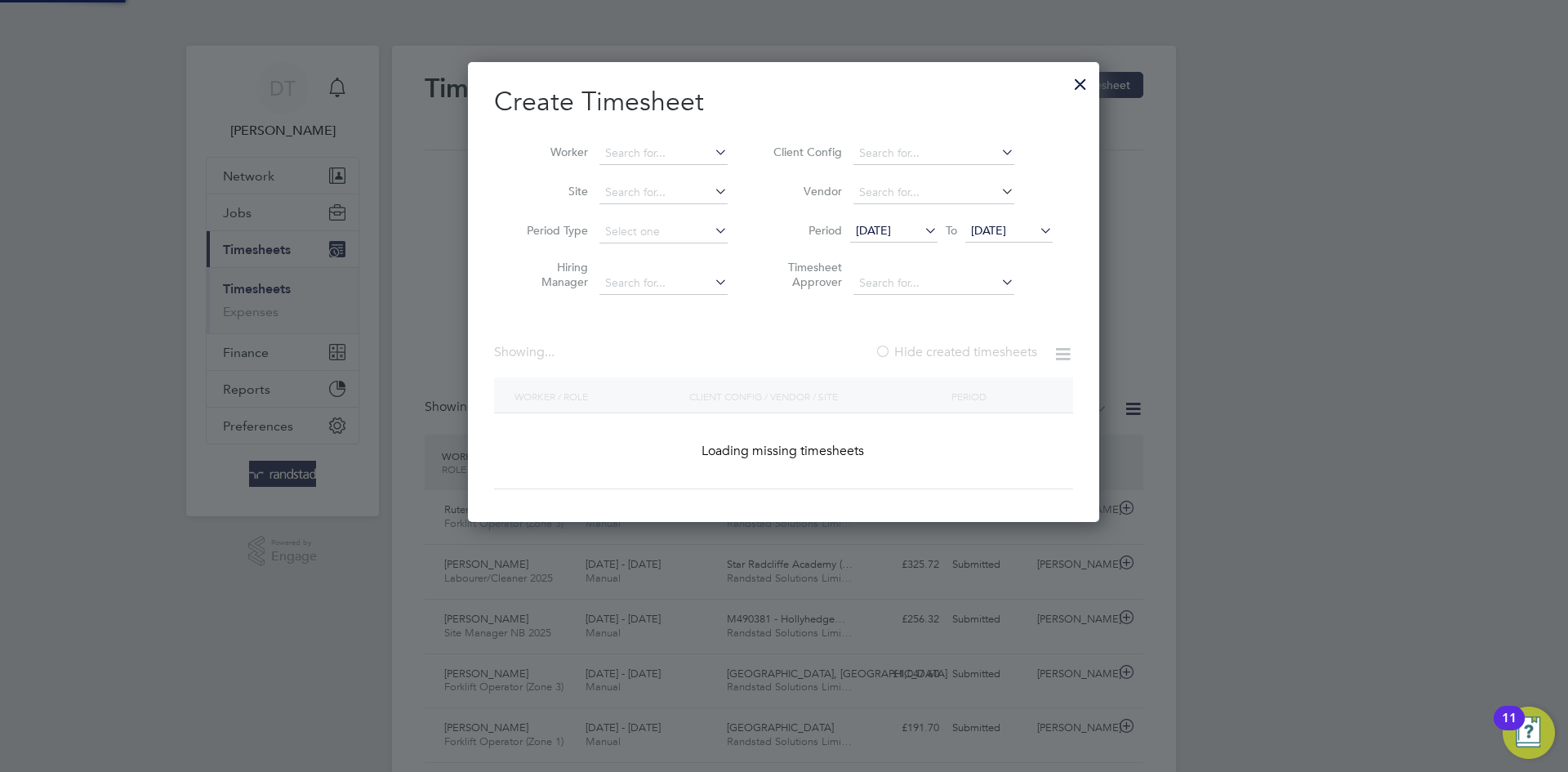
click at [712, 150] on icon at bounding box center [712, 152] width 0 height 23
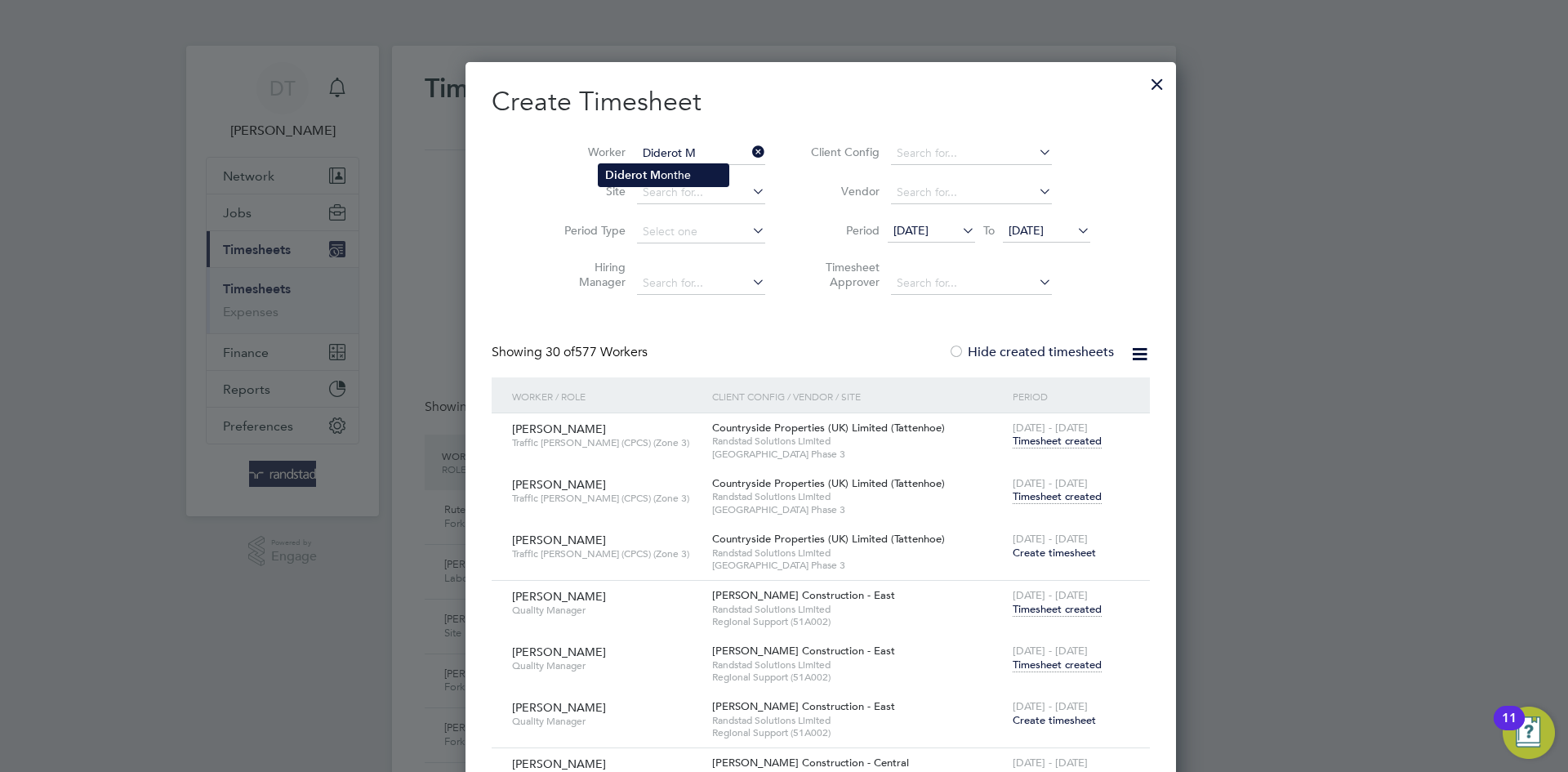
click at [662, 166] on li "Diderot M onthe" at bounding box center [664, 175] width 130 height 22
type input "Diderot Monthe"
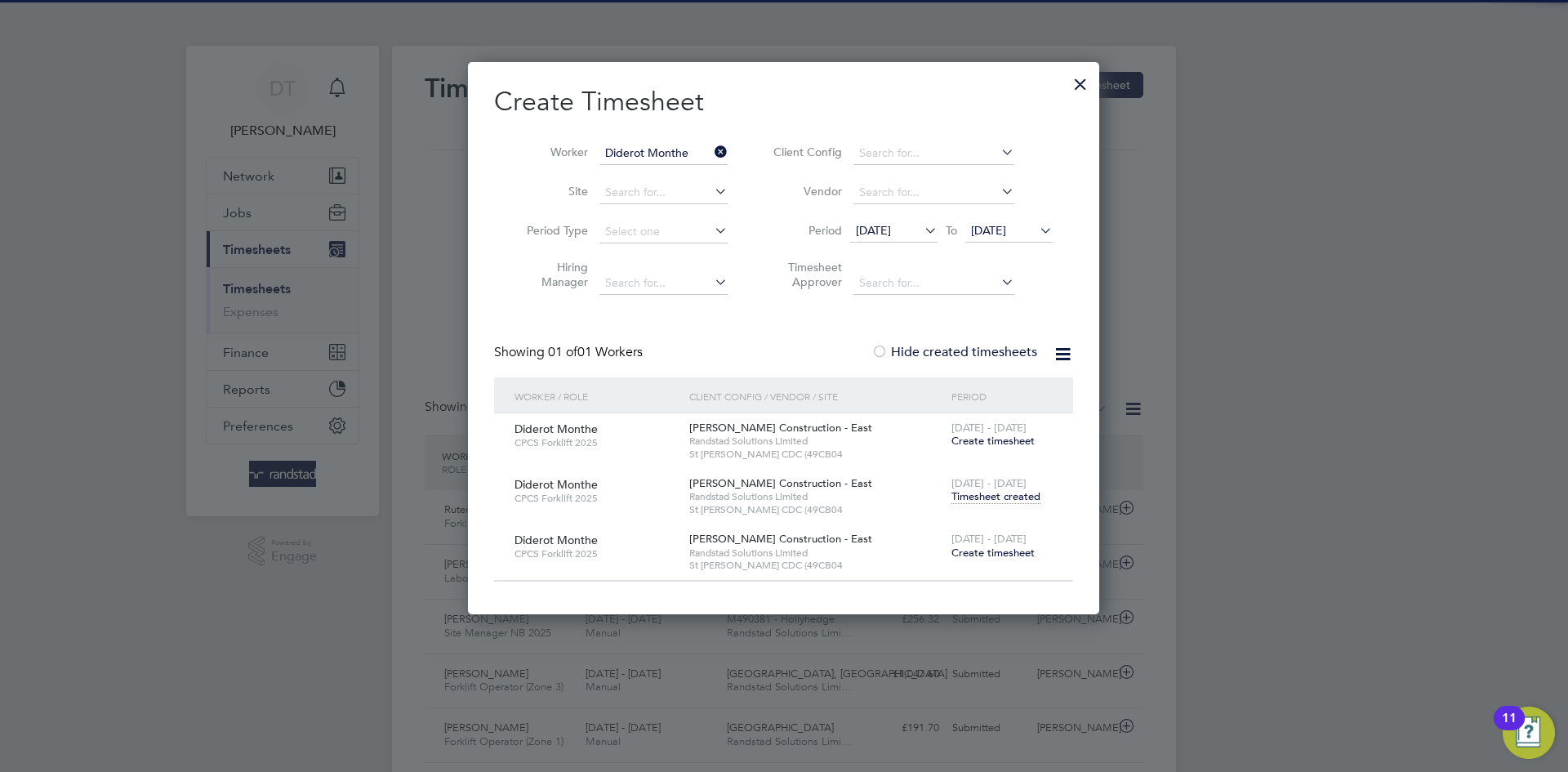
click at [982, 495] on span "Timesheet created" at bounding box center [995, 497] width 89 height 15
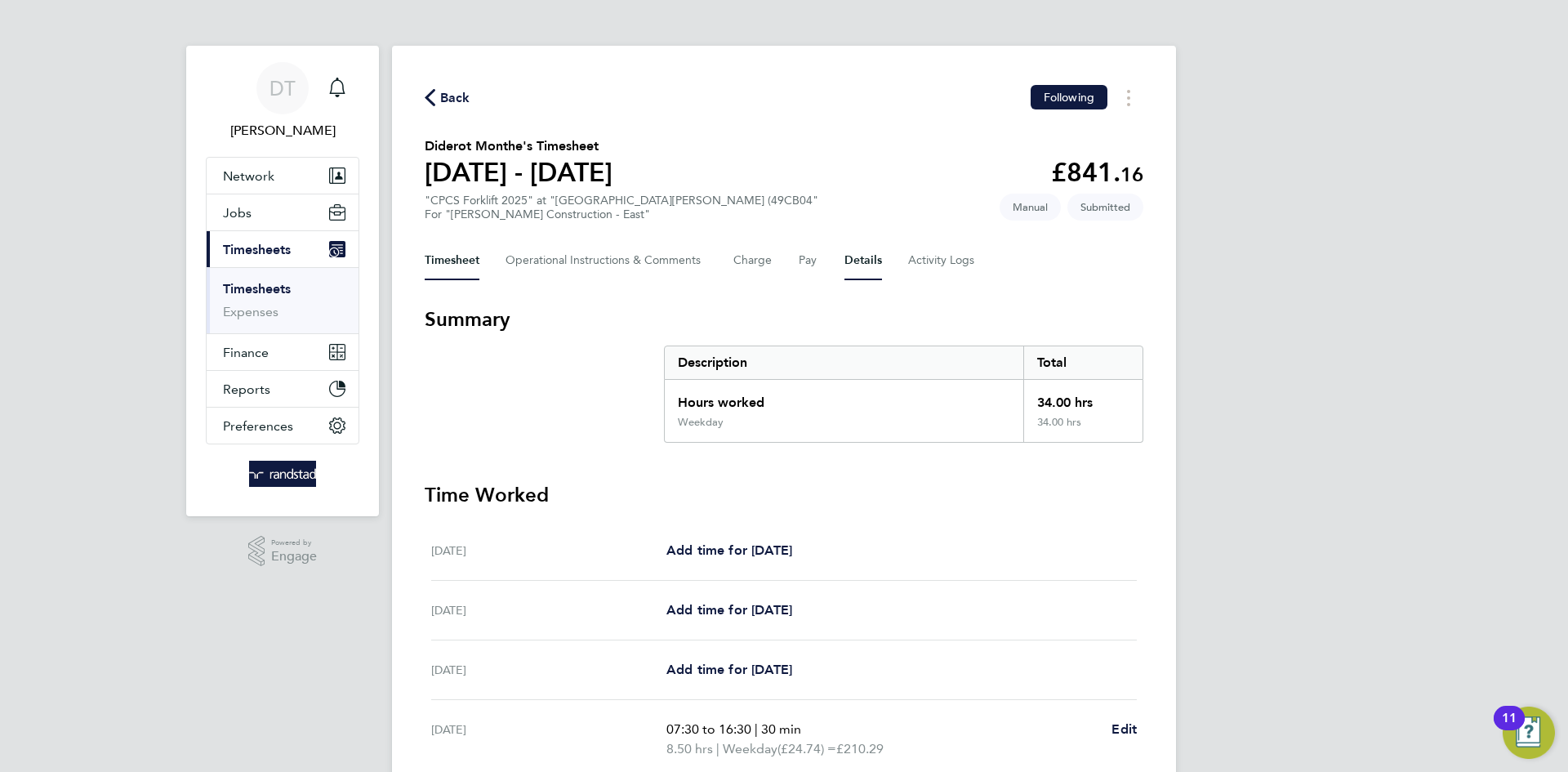
click at [871, 255] on button "Details" at bounding box center [863, 261] width 38 height 39
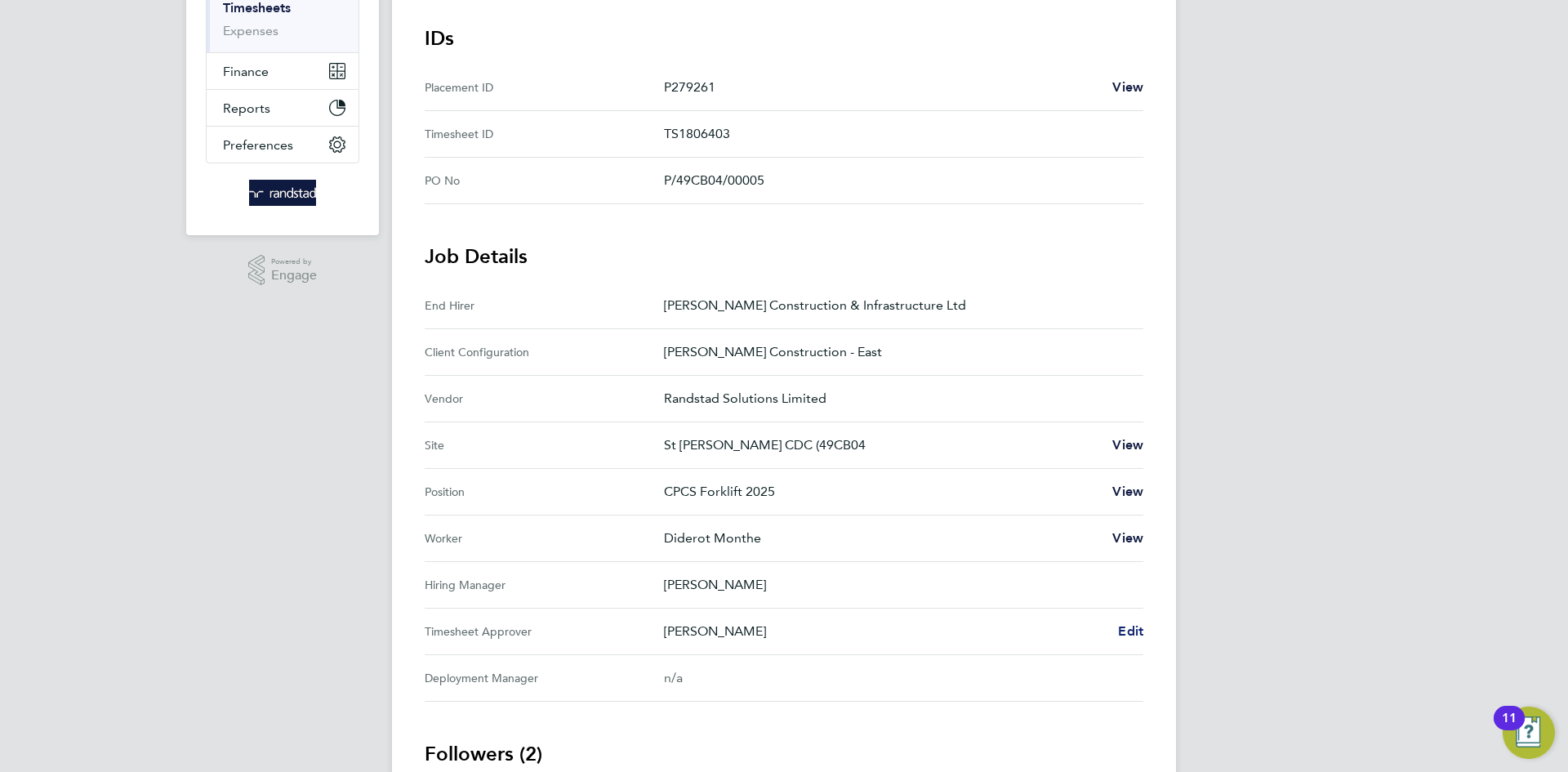
click at [1123, 627] on span "Edit" at bounding box center [1130, 631] width 25 height 16
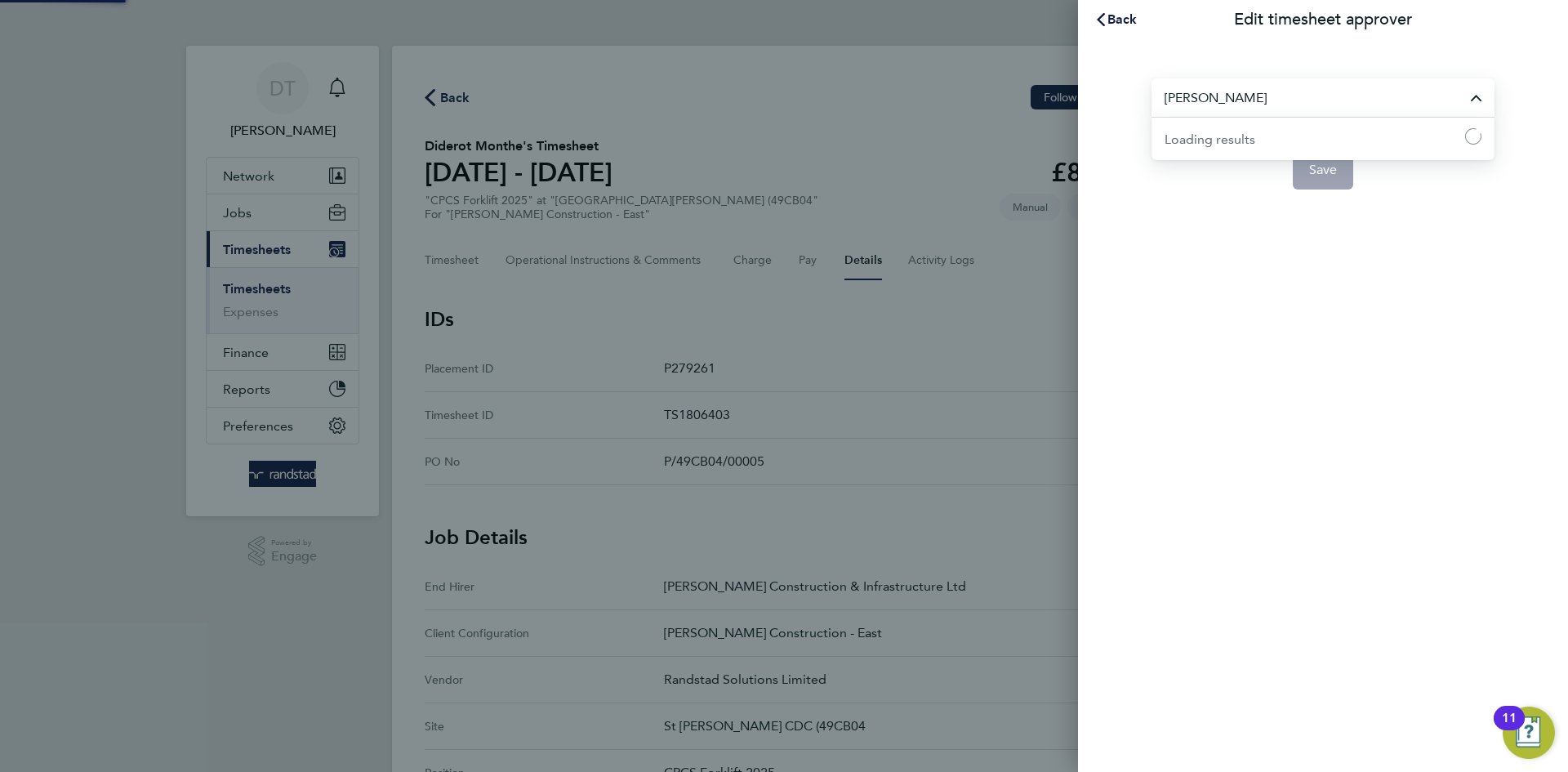
click at [1337, 89] on input "Charlie Fix" at bounding box center [1323, 98] width 343 height 39
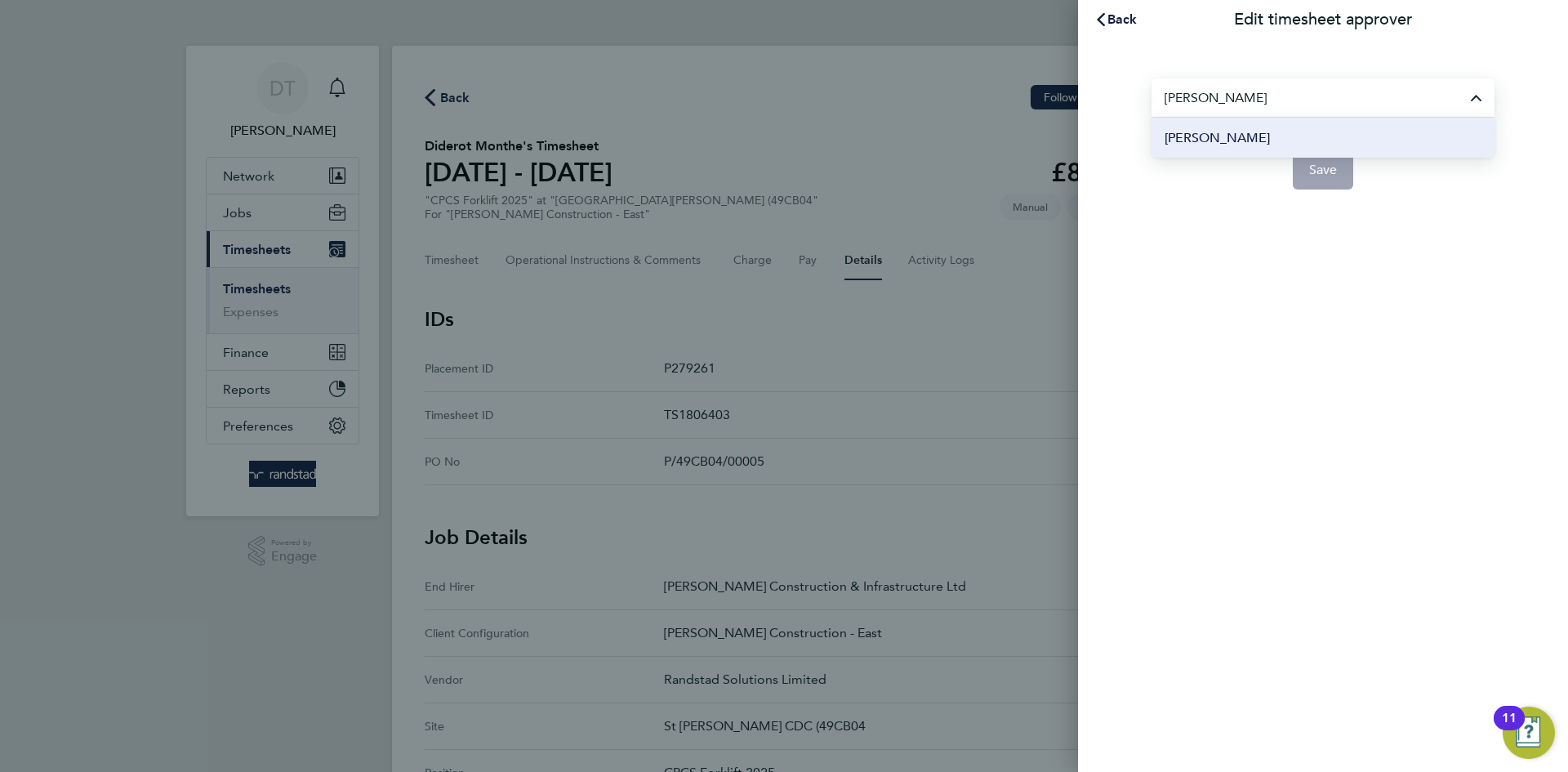
type input "[PERSON_NAME]"
click at [1276, 130] on li "[PERSON_NAME]" at bounding box center [1323, 137] width 343 height 40
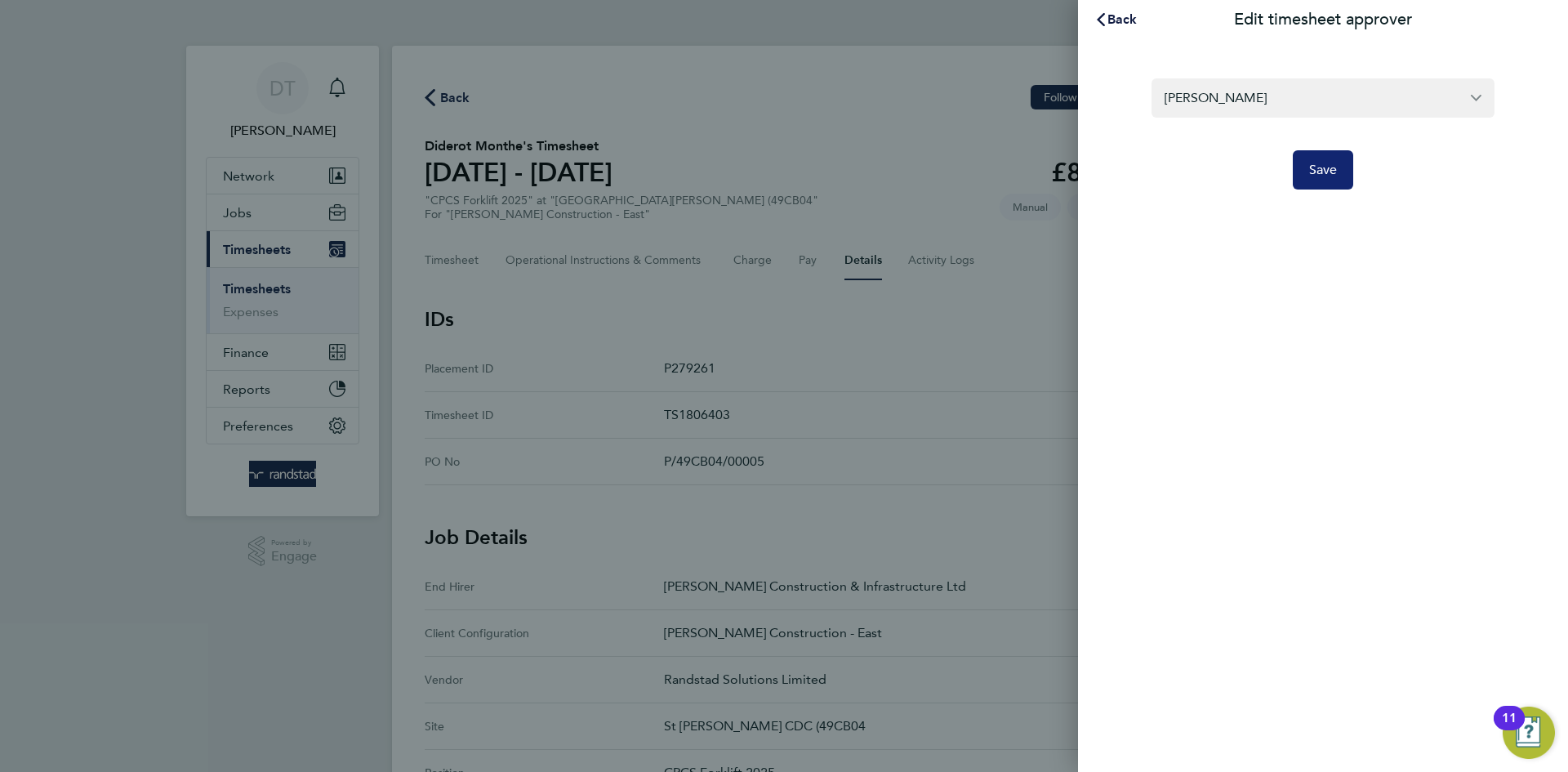
click at [1326, 179] on button "Save" at bounding box center [1323, 170] width 61 height 39
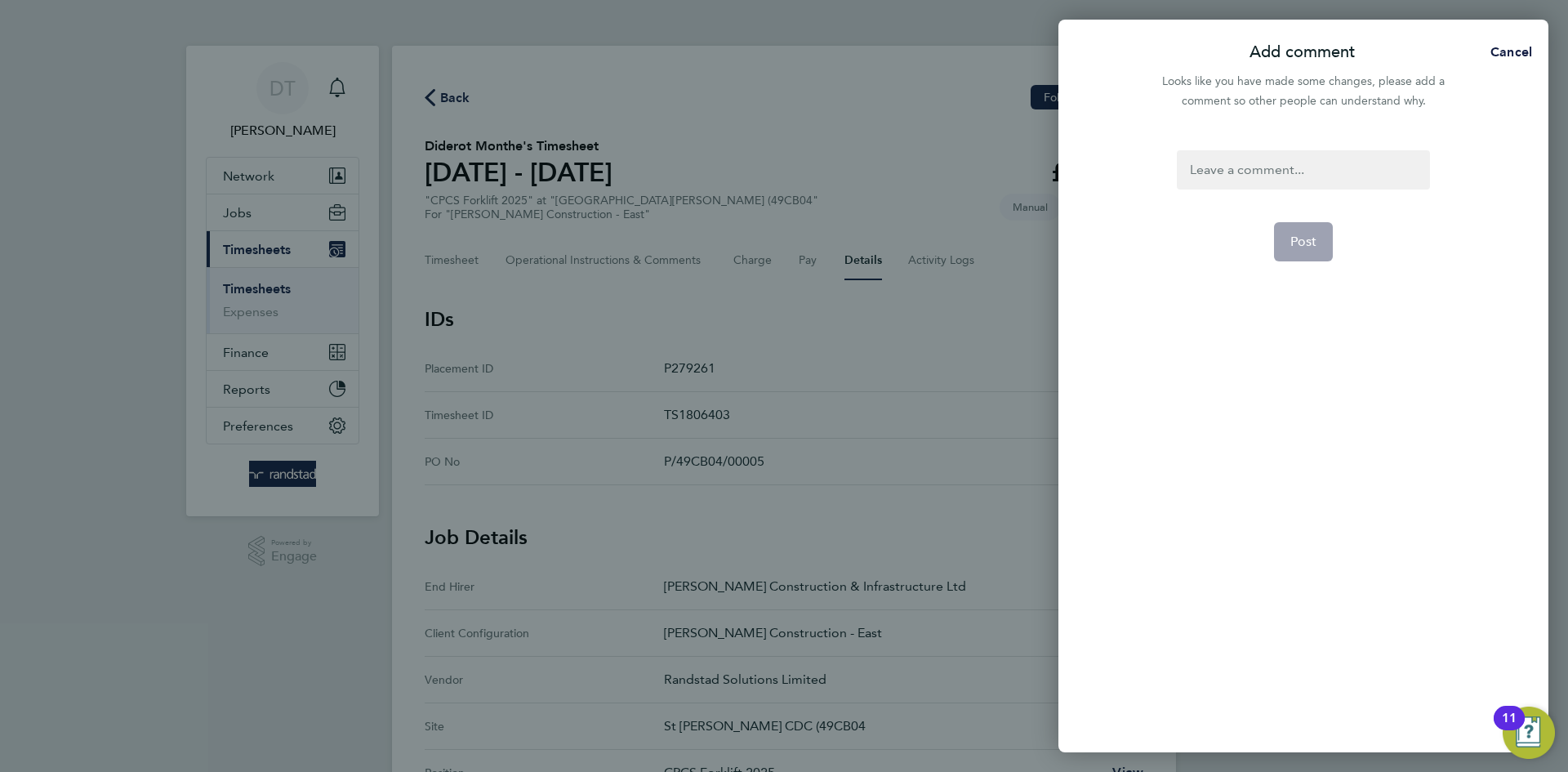
click at [1253, 168] on div at bounding box center [1303, 170] width 253 height 39
paste div
click at [1297, 239] on form "Timesheet approver changed. Please approve timesheet thank you Post" at bounding box center [1303, 344] width 266 height 388
click at [1298, 265] on span "Post" at bounding box center [1303, 261] width 27 height 16
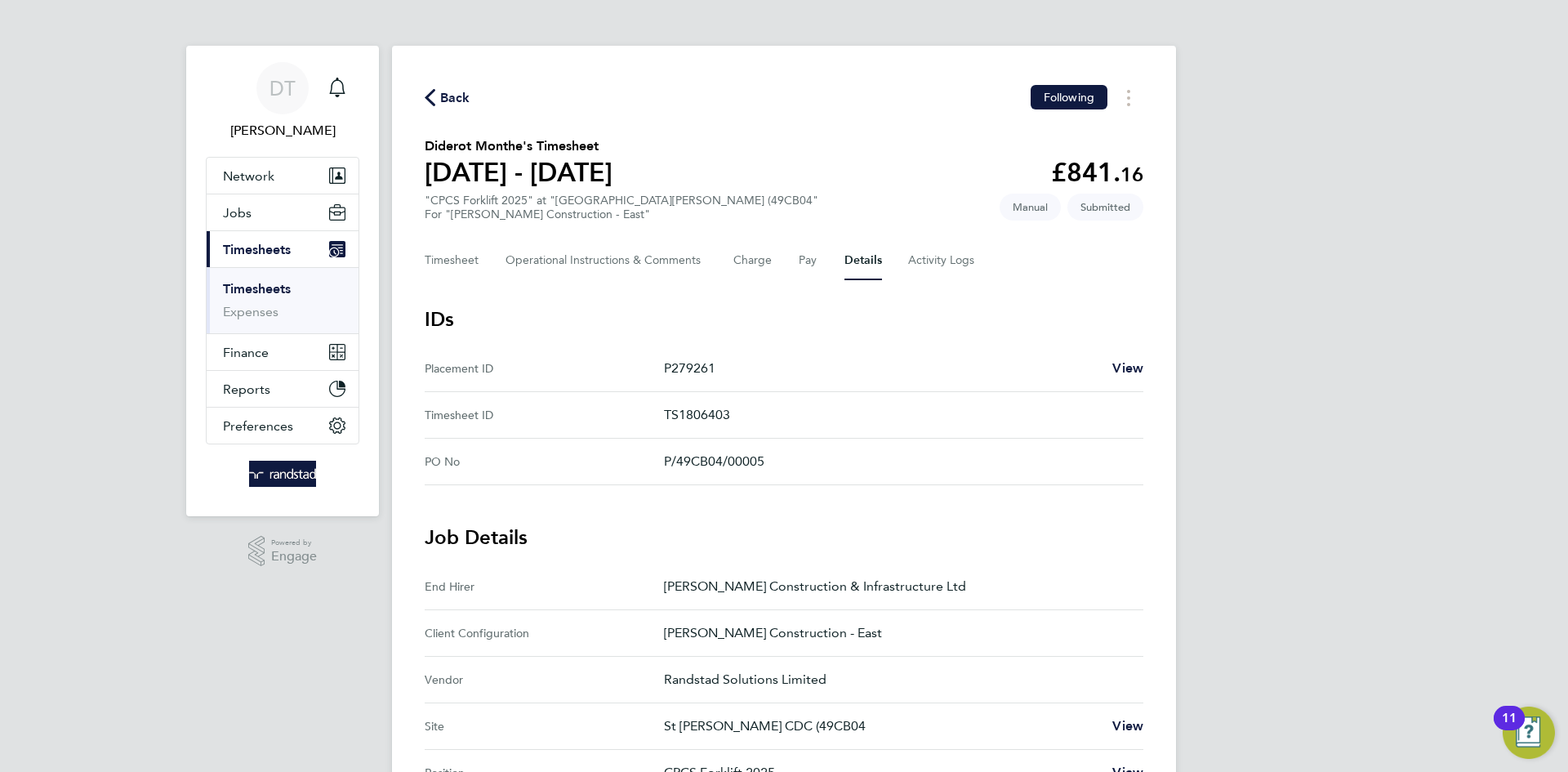
click at [456, 91] on span "Back" at bounding box center [455, 98] width 30 height 20
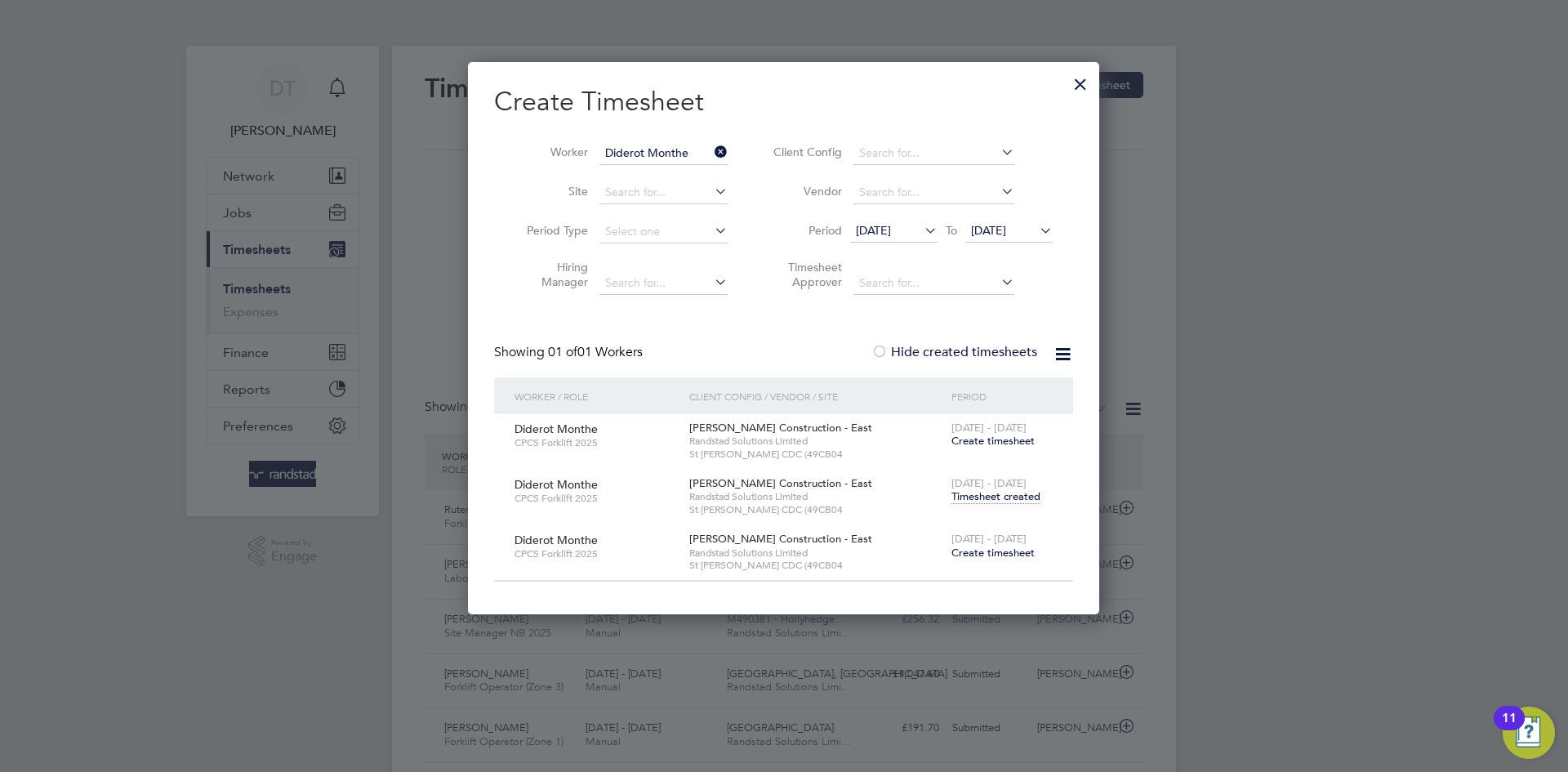
click at [712, 148] on icon at bounding box center [712, 152] width 0 height 23
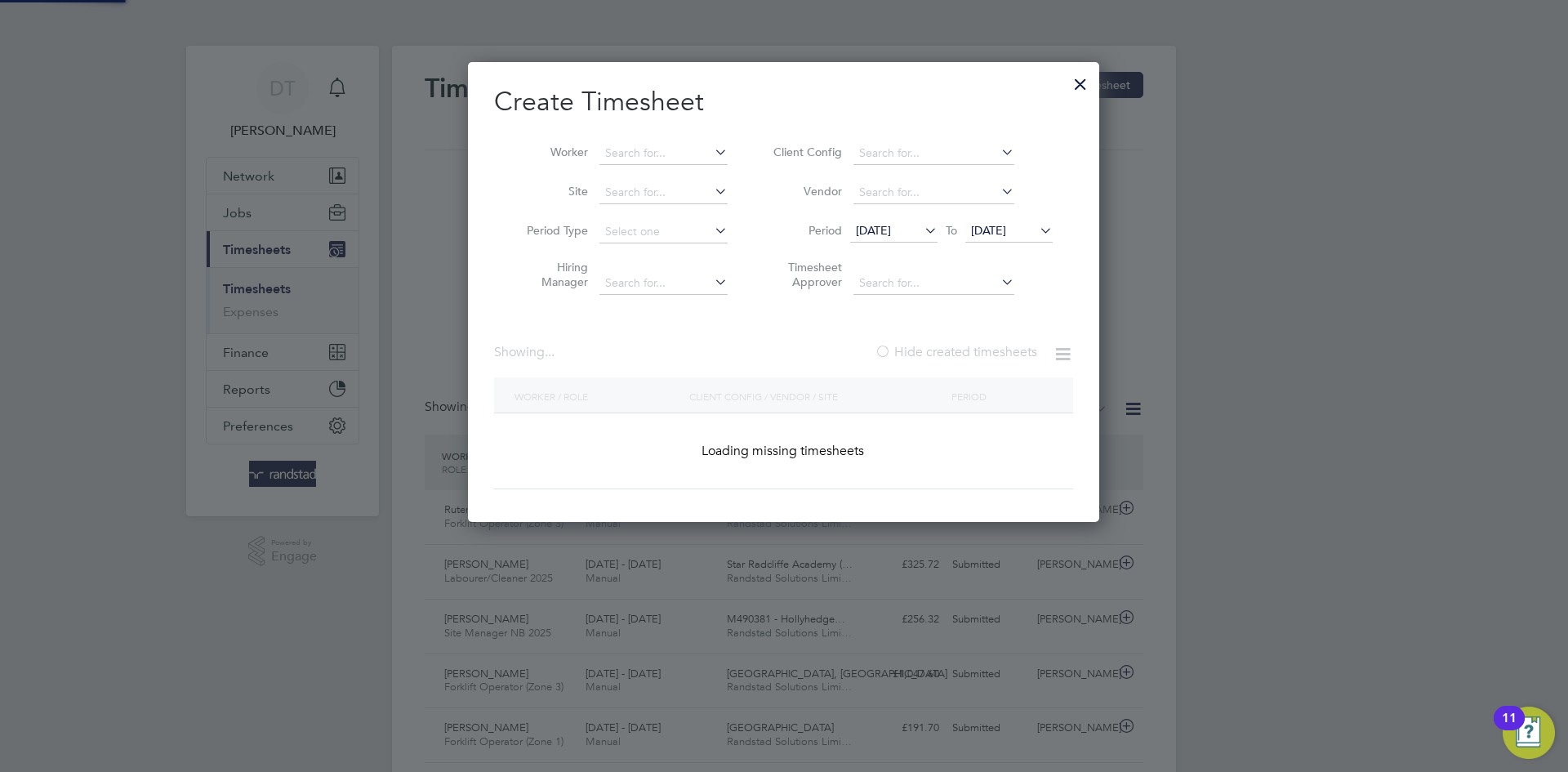
click at [712, 147] on icon at bounding box center [712, 152] width 0 height 23
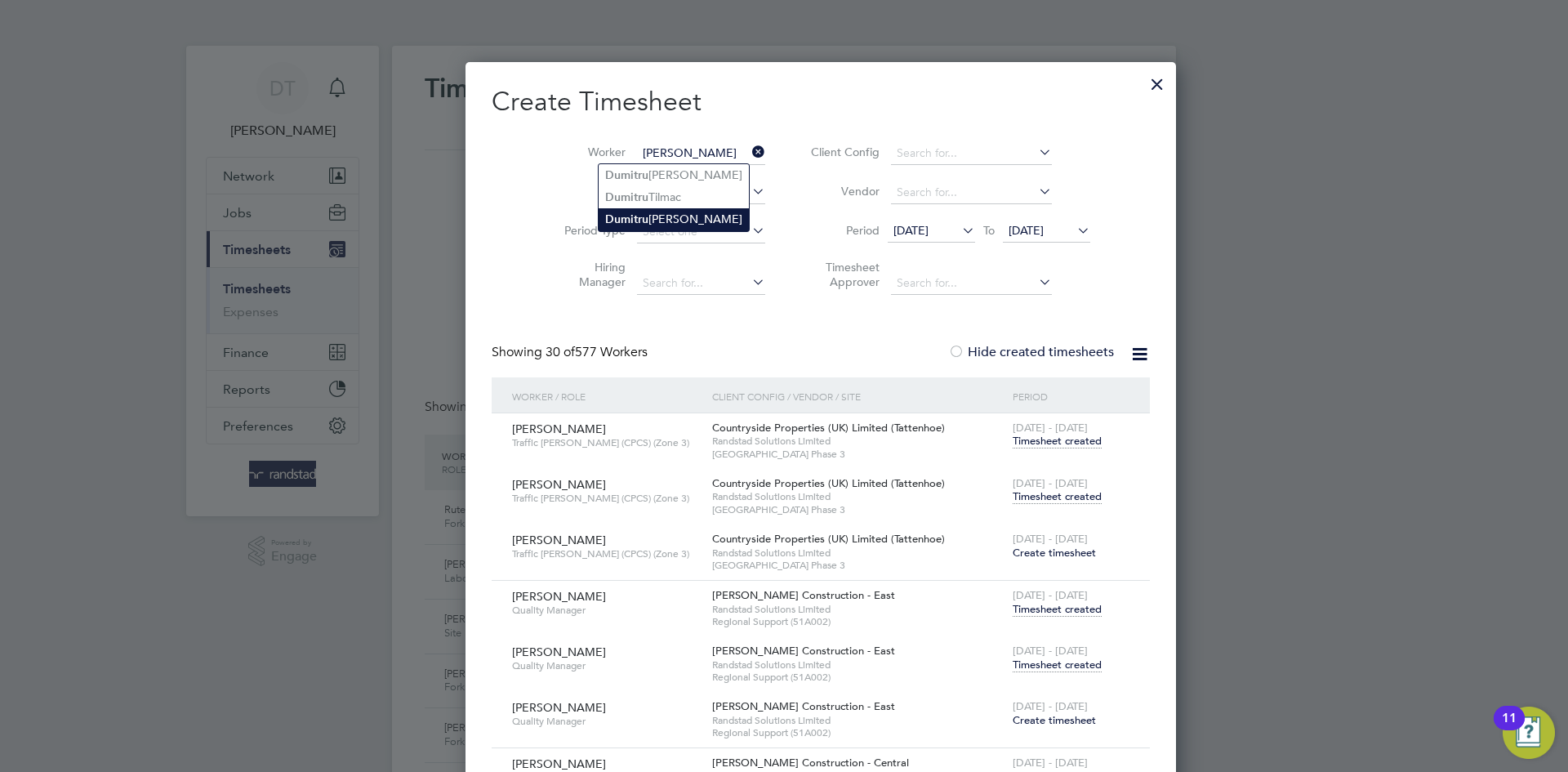
click at [651, 211] on li "Dumi t ru Tanasov" at bounding box center [674, 219] width 150 height 22
type input "[PERSON_NAME]"
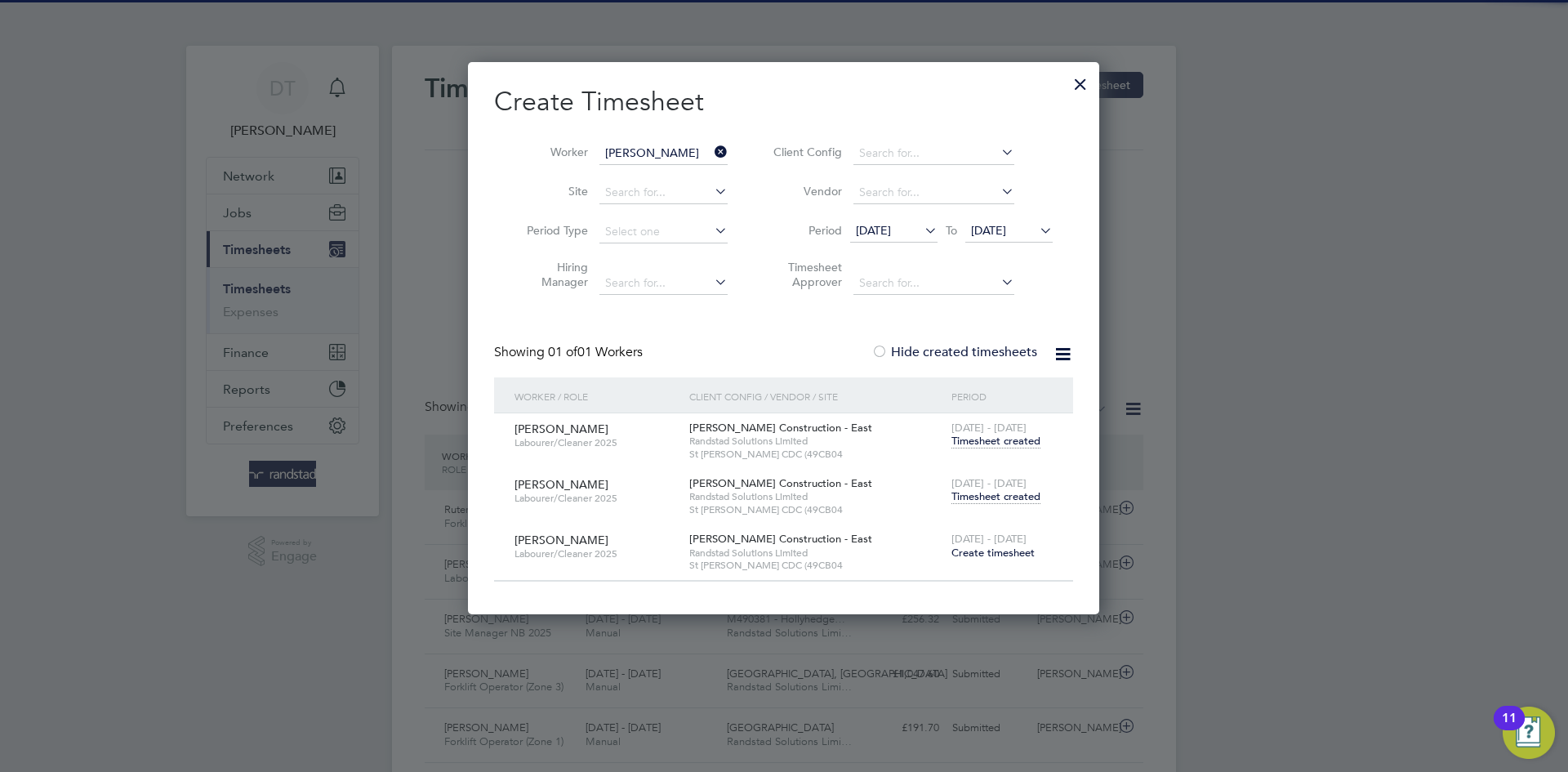
click at [978, 492] on span "Timesheet created" at bounding box center [995, 497] width 89 height 15
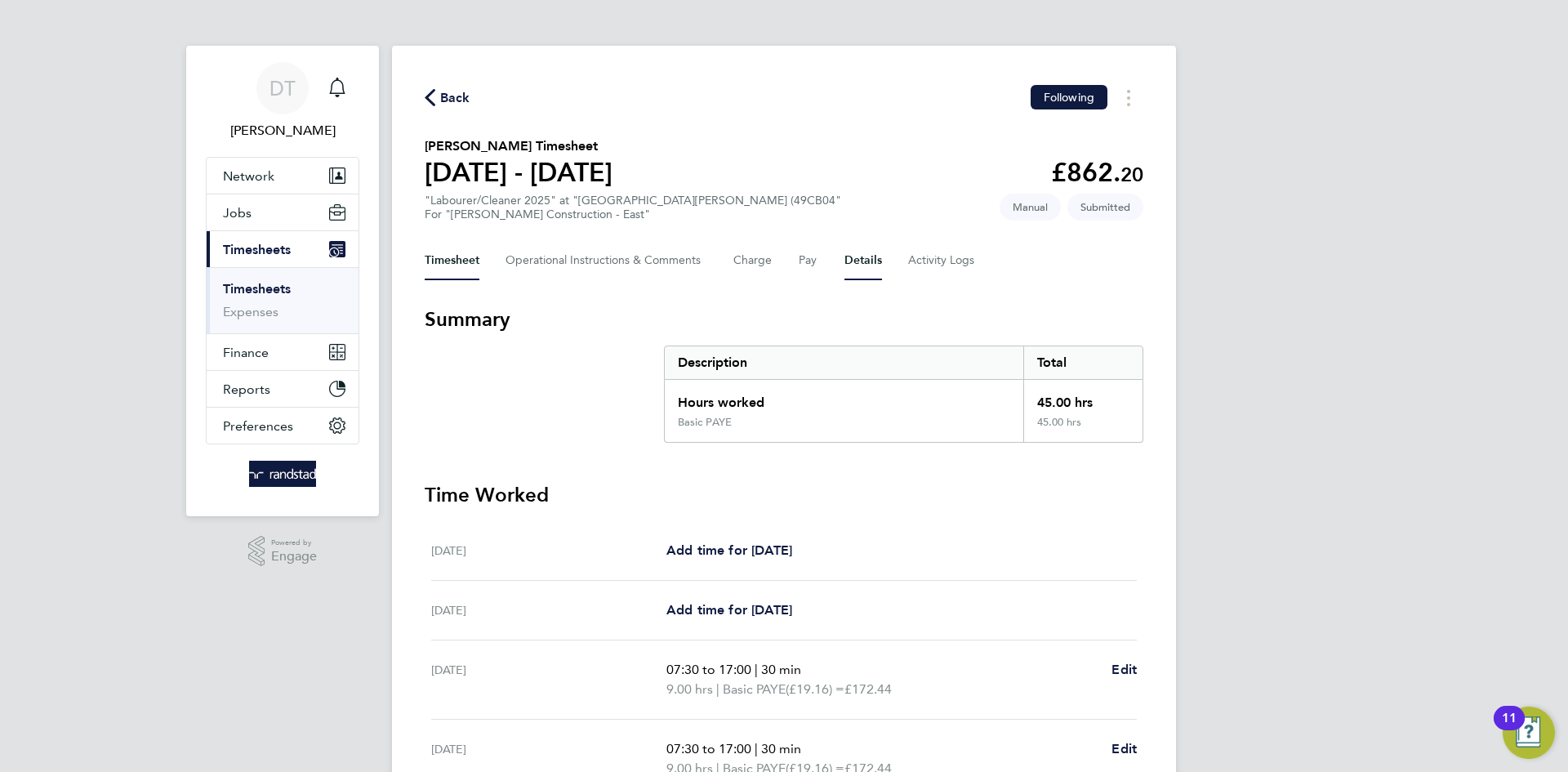
click at [861, 251] on button "Details" at bounding box center [863, 261] width 38 height 39
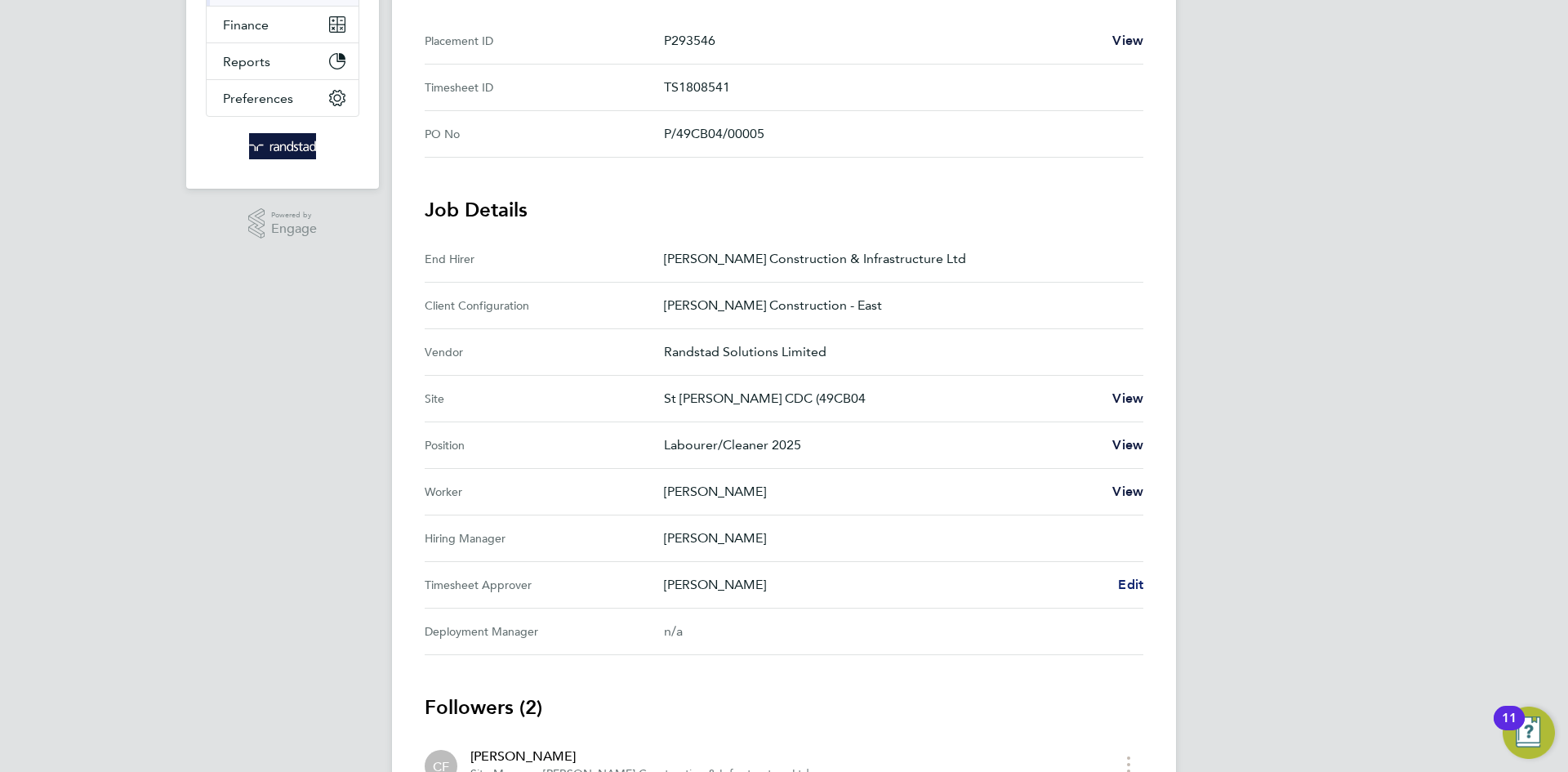
click at [1133, 587] on span "Edit" at bounding box center [1130, 584] width 25 height 16
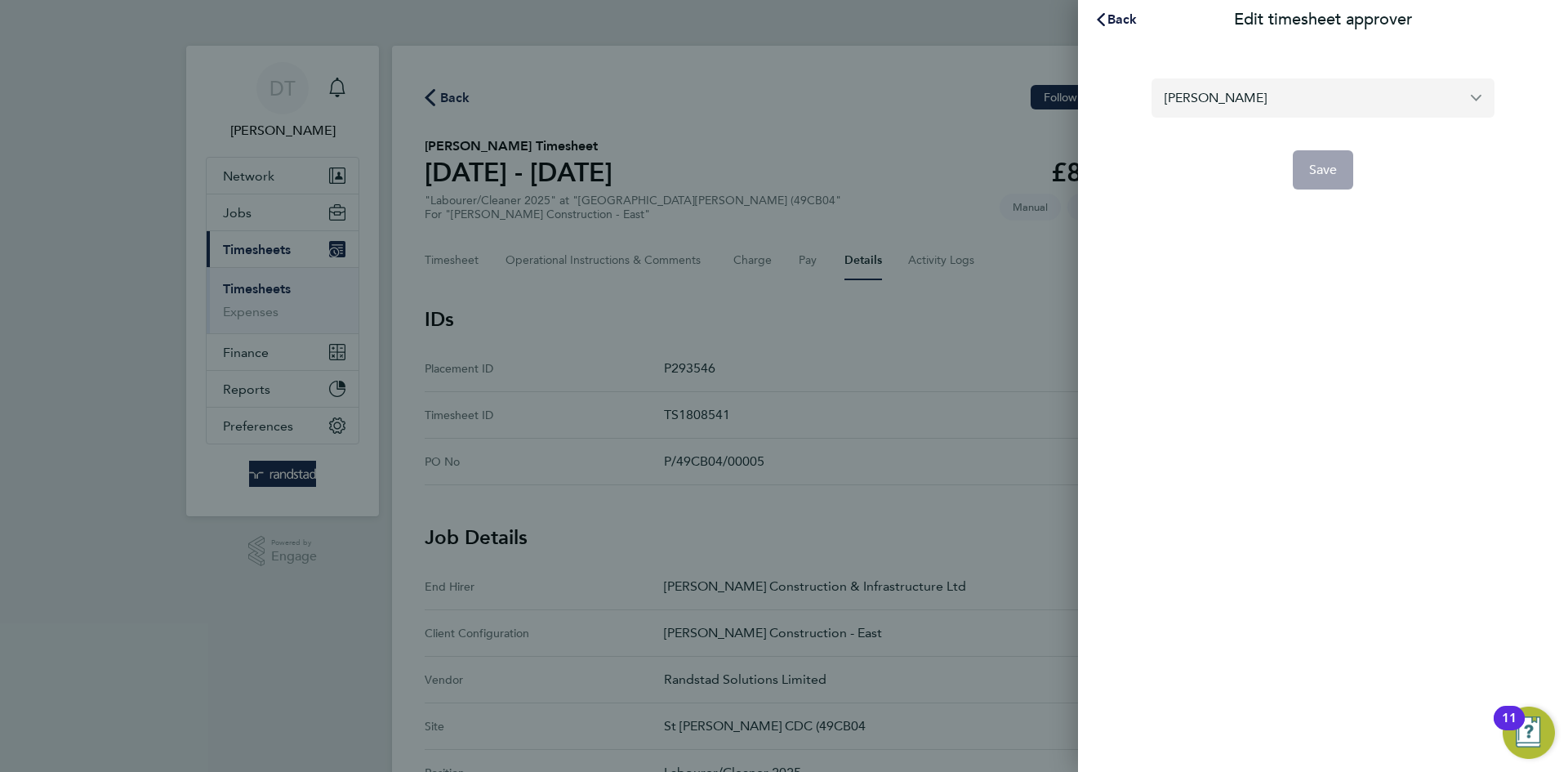
click at [1305, 85] on input "Charlie Fix" at bounding box center [1323, 98] width 343 height 39
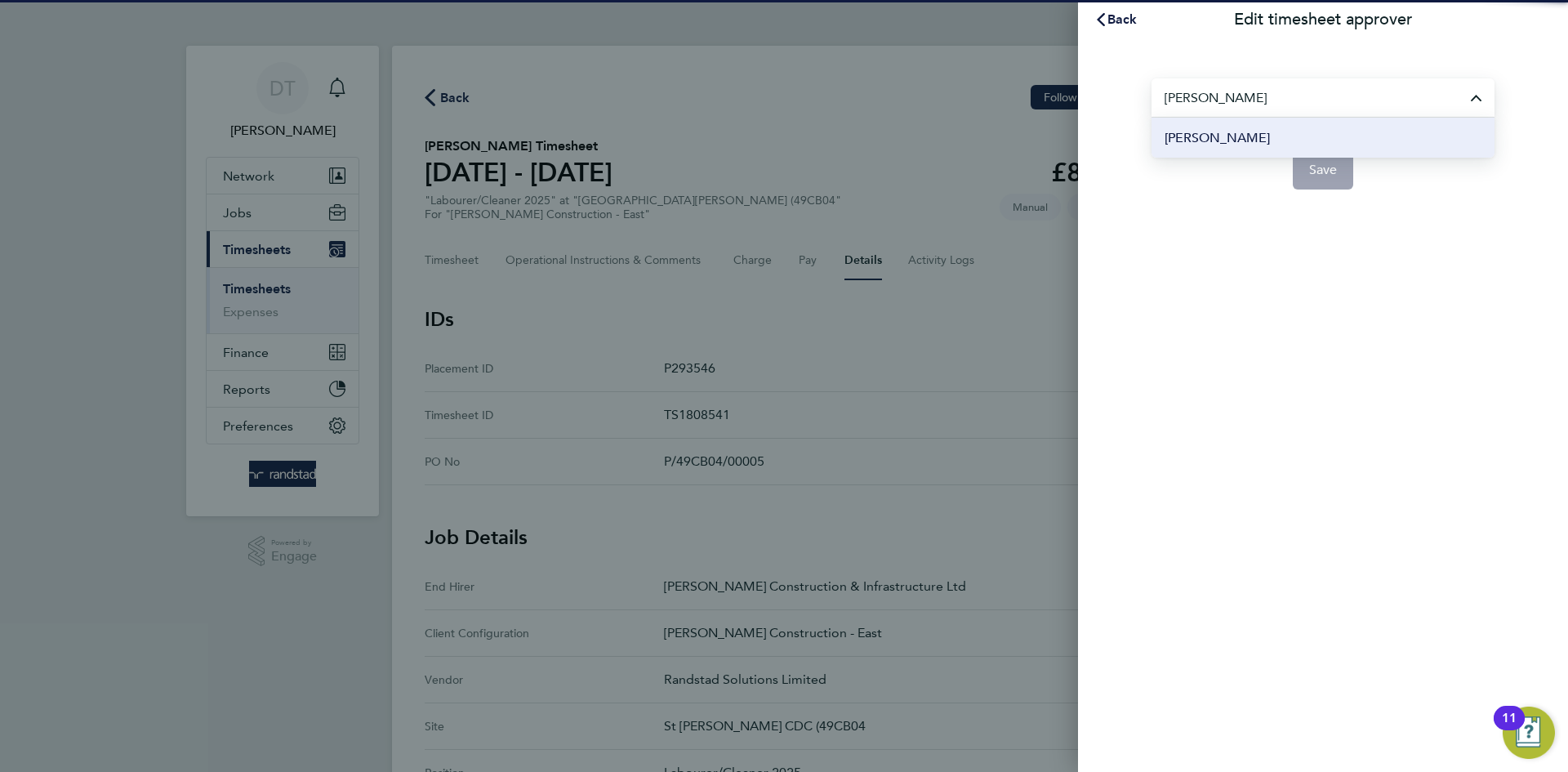
type input "[PERSON_NAME]"
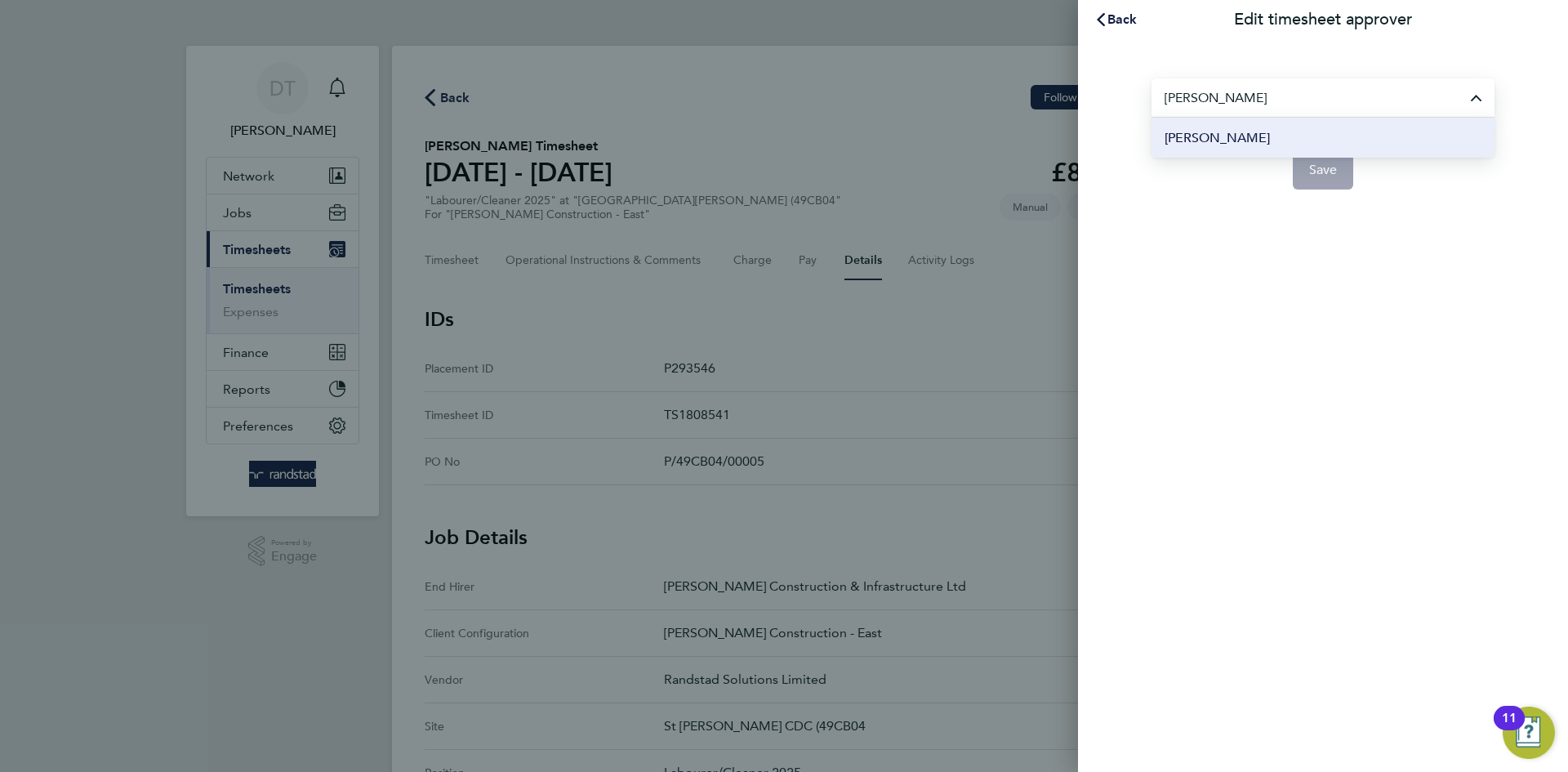
click at [1299, 147] on li "[PERSON_NAME]" at bounding box center [1323, 137] width 343 height 40
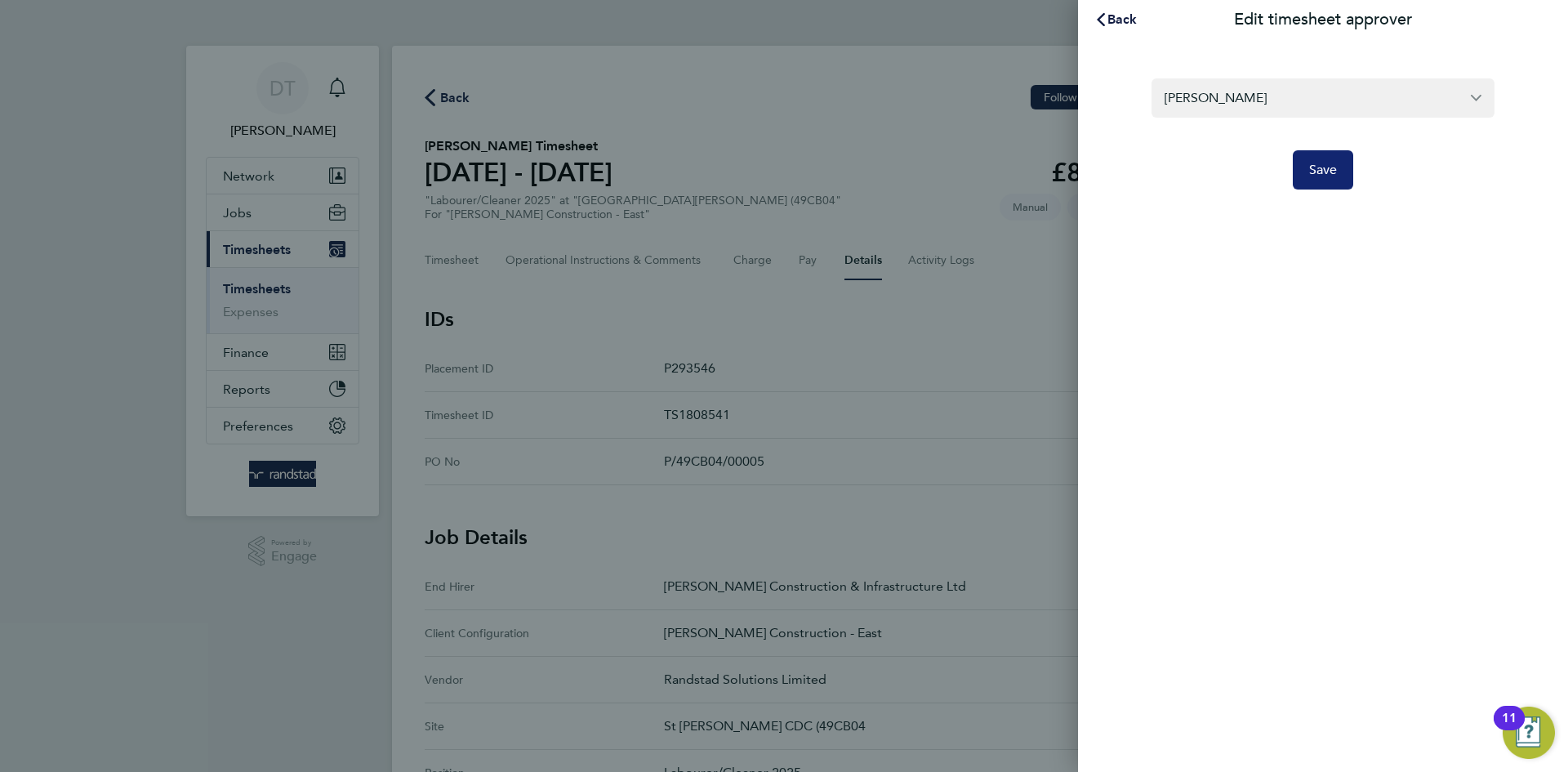
click at [1327, 170] on span "Save" at bounding box center [1323, 169] width 28 height 16
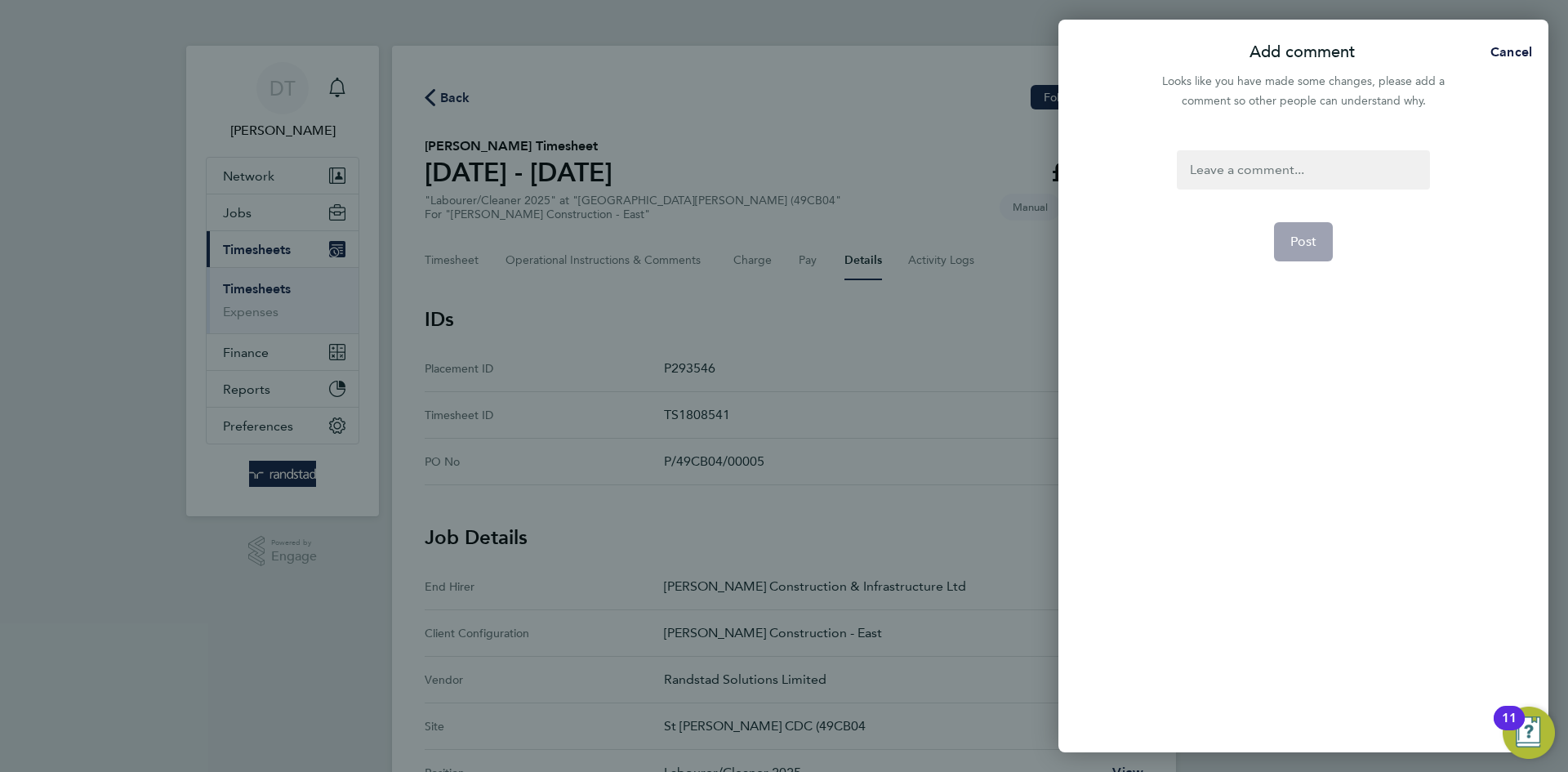
click at [1226, 168] on div at bounding box center [1303, 170] width 253 height 39
click at [1227, 168] on div at bounding box center [1303, 170] width 253 height 39
paste div
click at [1309, 248] on button "Post" at bounding box center [1304, 261] width 60 height 39
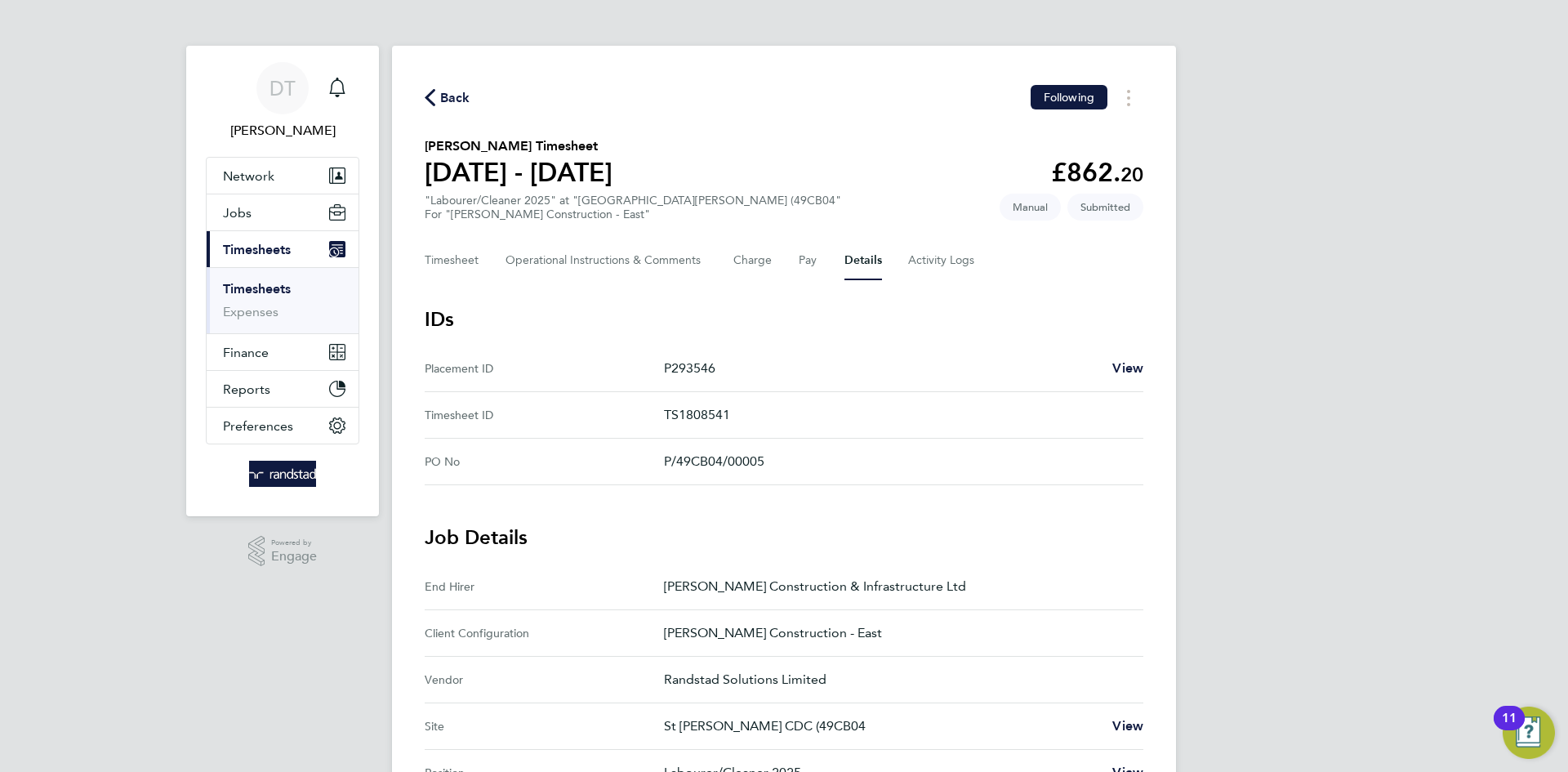
click at [468, 93] on span "Back" at bounding box center [455, 98] width 30 height 20
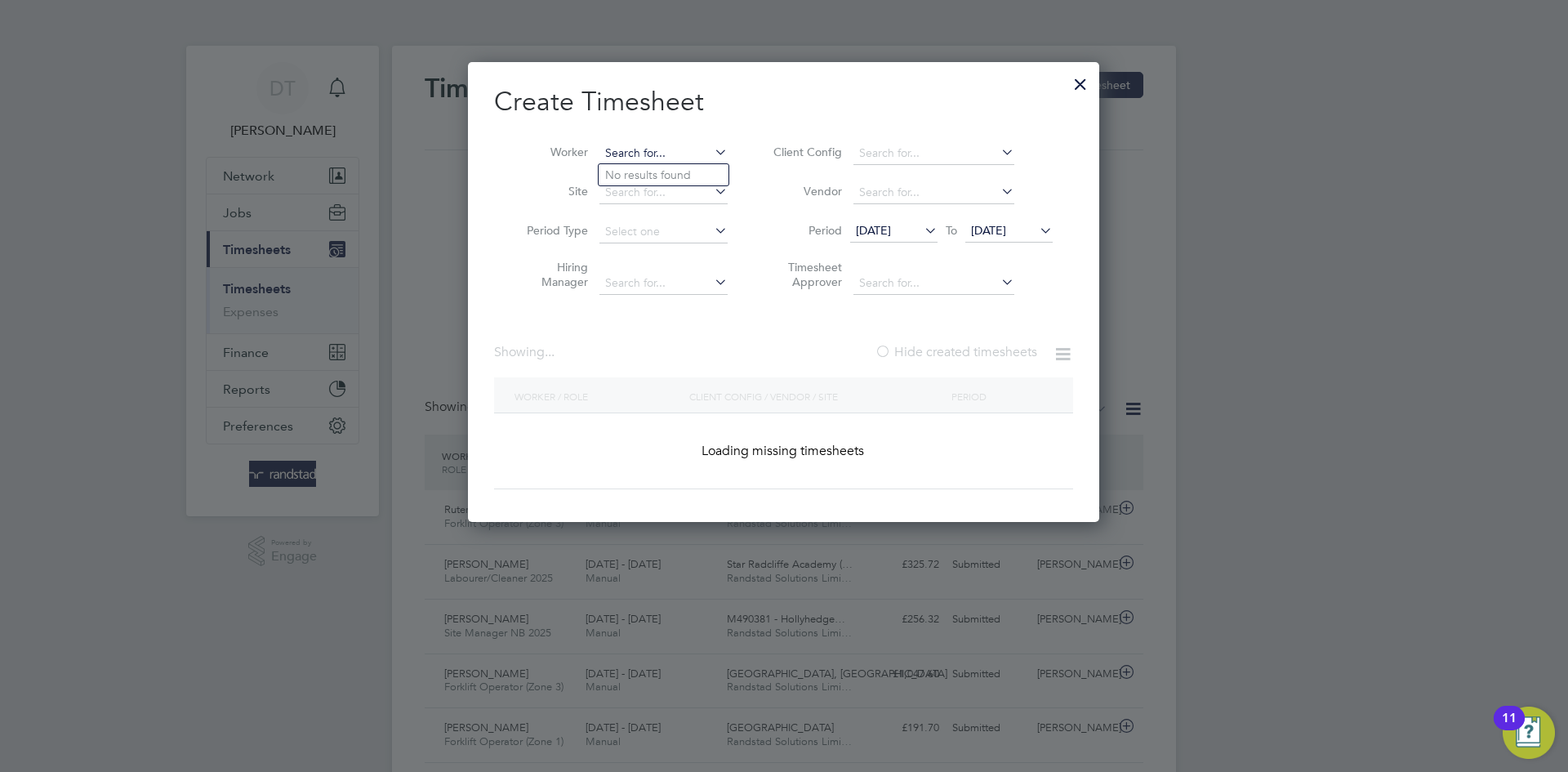
click at [702, 147] on input at bounding box center [664, 153] width 129 height 23
click at [700, 147] on input at bounding box center [664, 153] width 129 height 23
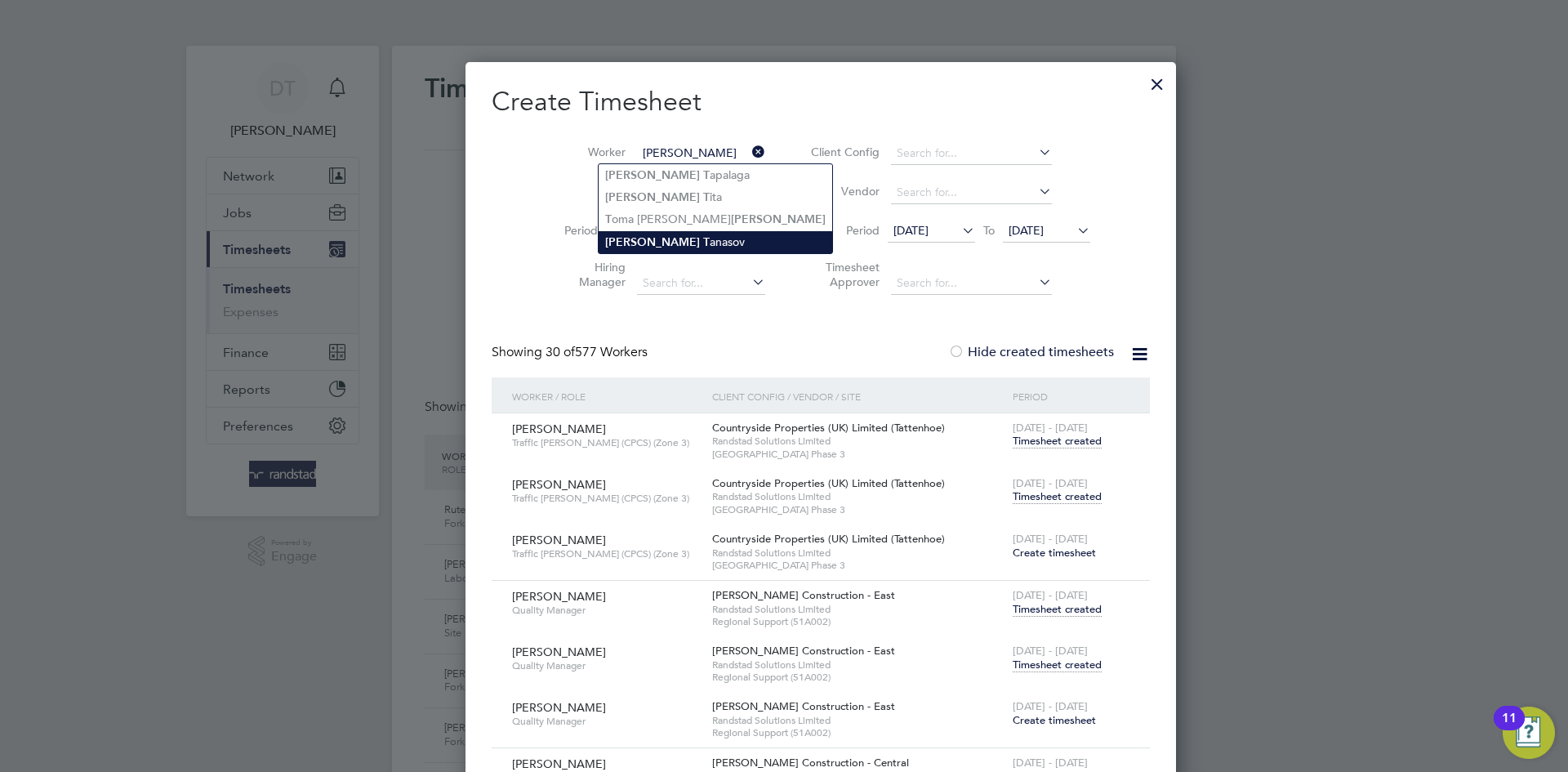
click at [650, 243] on b "Alexandru" at bounding box center [653, 242] width 95 height 14
type input "Alexandru Tanasov"
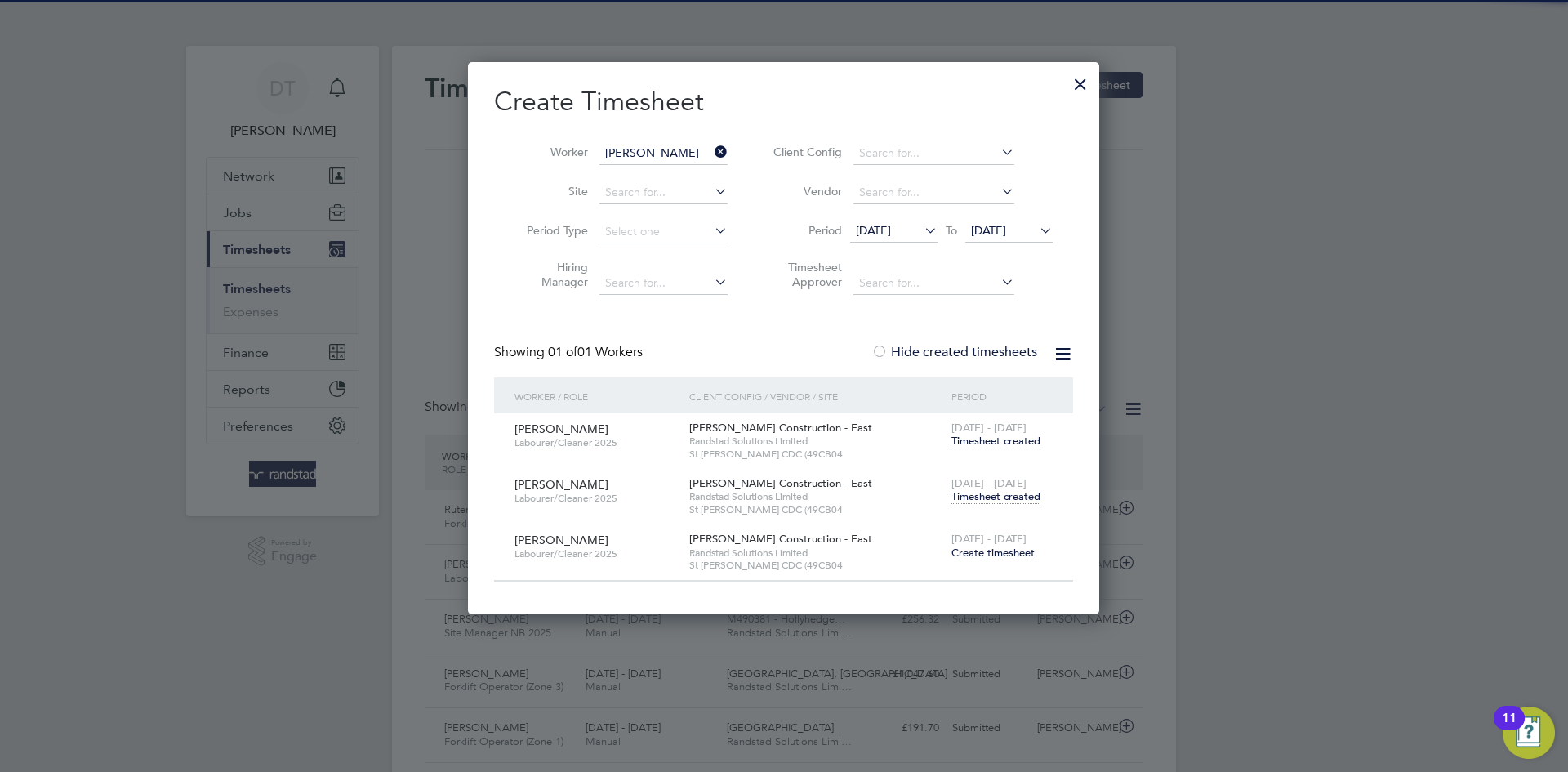
click at [972, 490] on span "Timesheet created" at bounding box center [995, 497] width 89 height 15
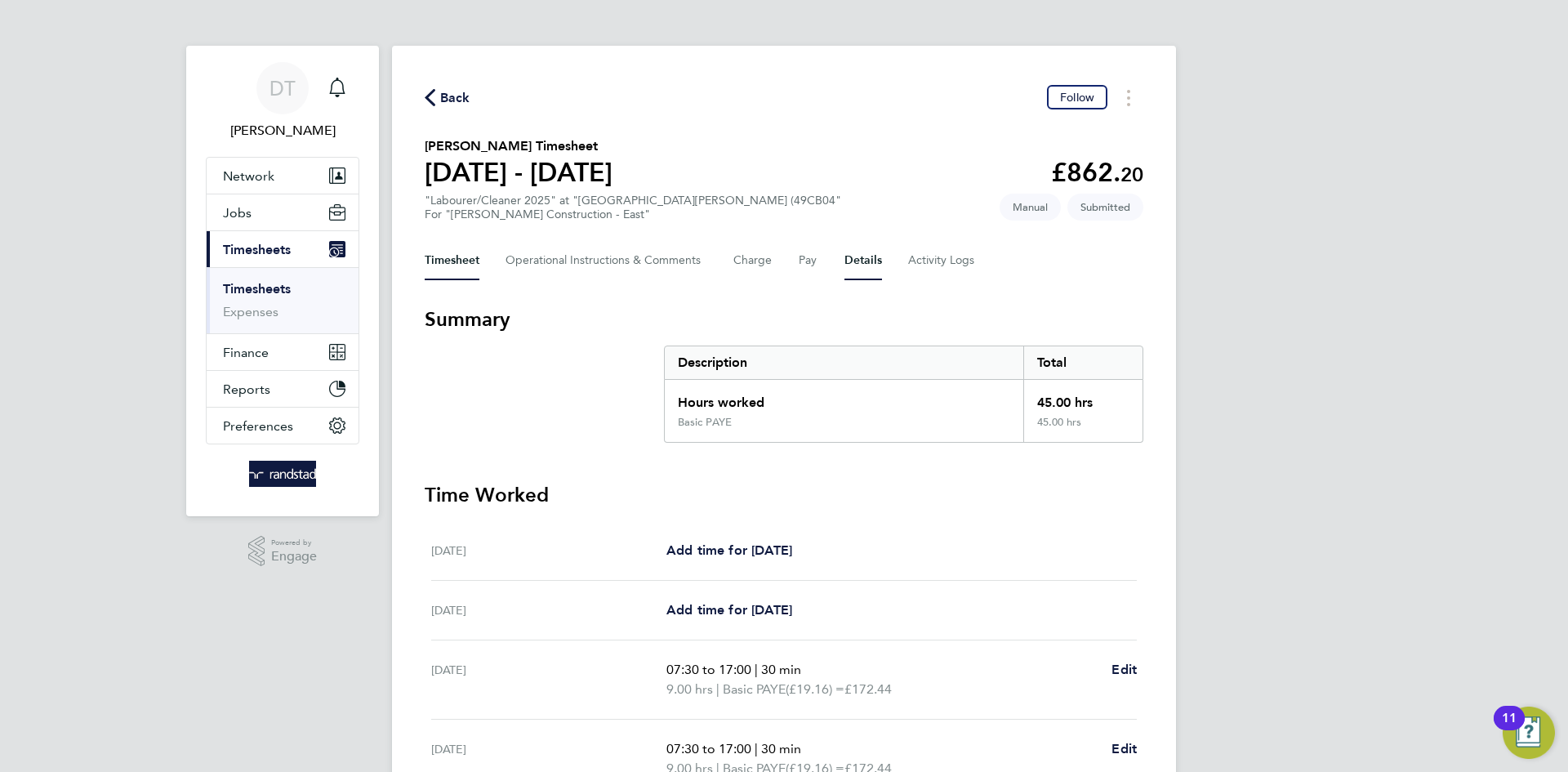
click at [872, 275] on button "Details" at bounding box center [863, 261] width 38 height 39
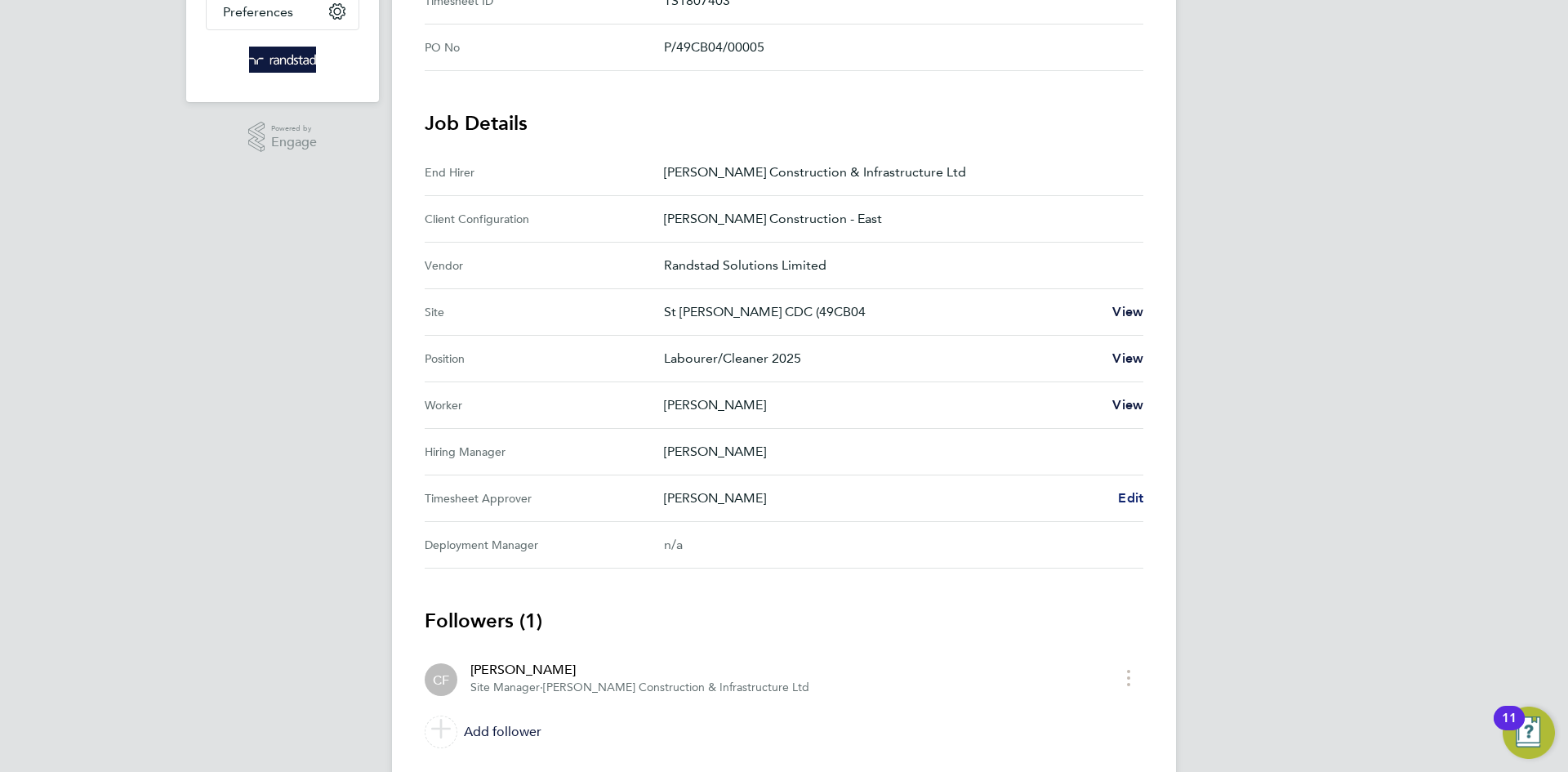
click at [1132, 490] on span "Edit" at bounding box center [1130, 498] width 25 height 16
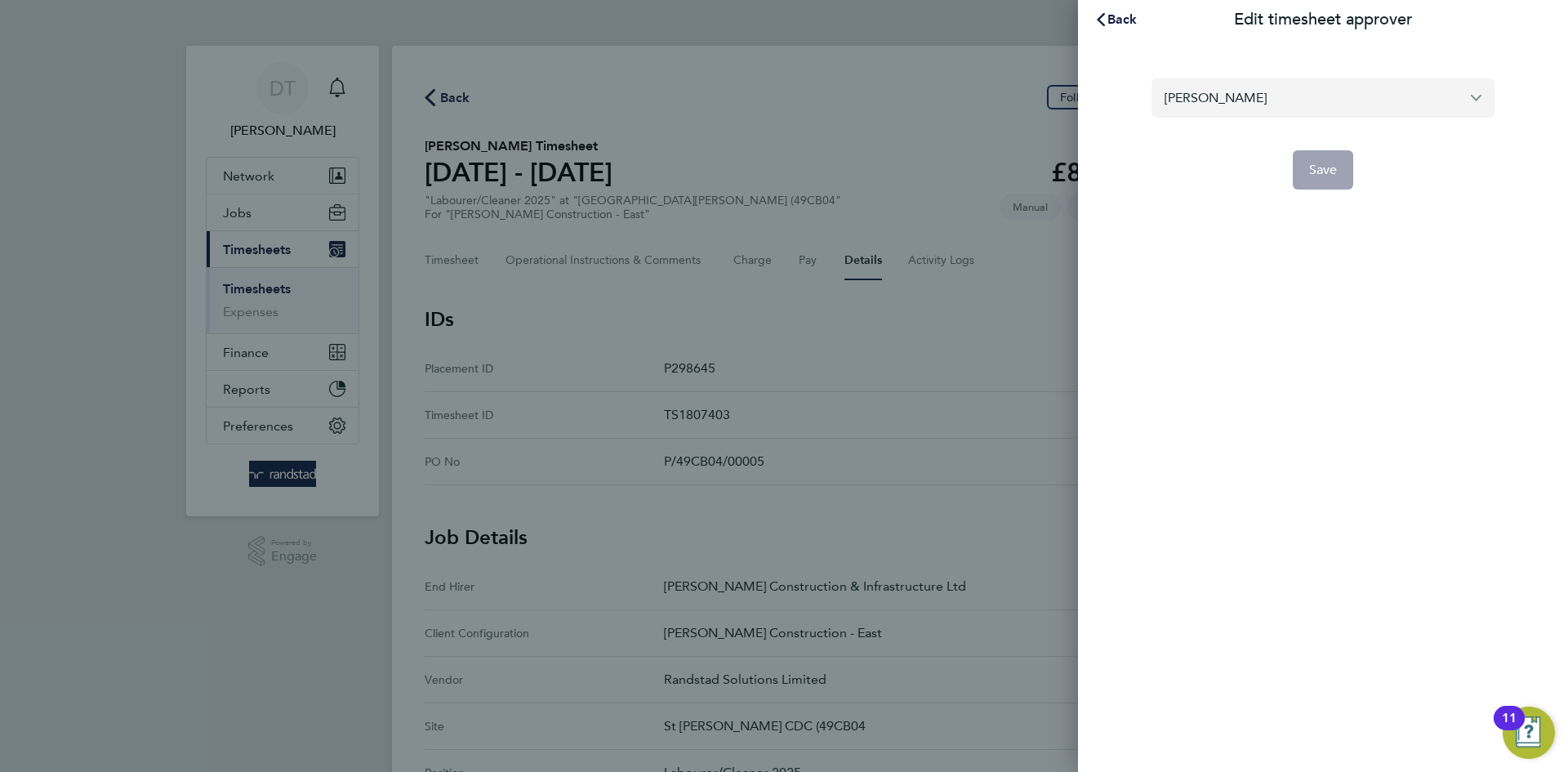
click at [1252, 98] on input "Charlie Fix" at bounding box center [1323, 98] width 343 height 39
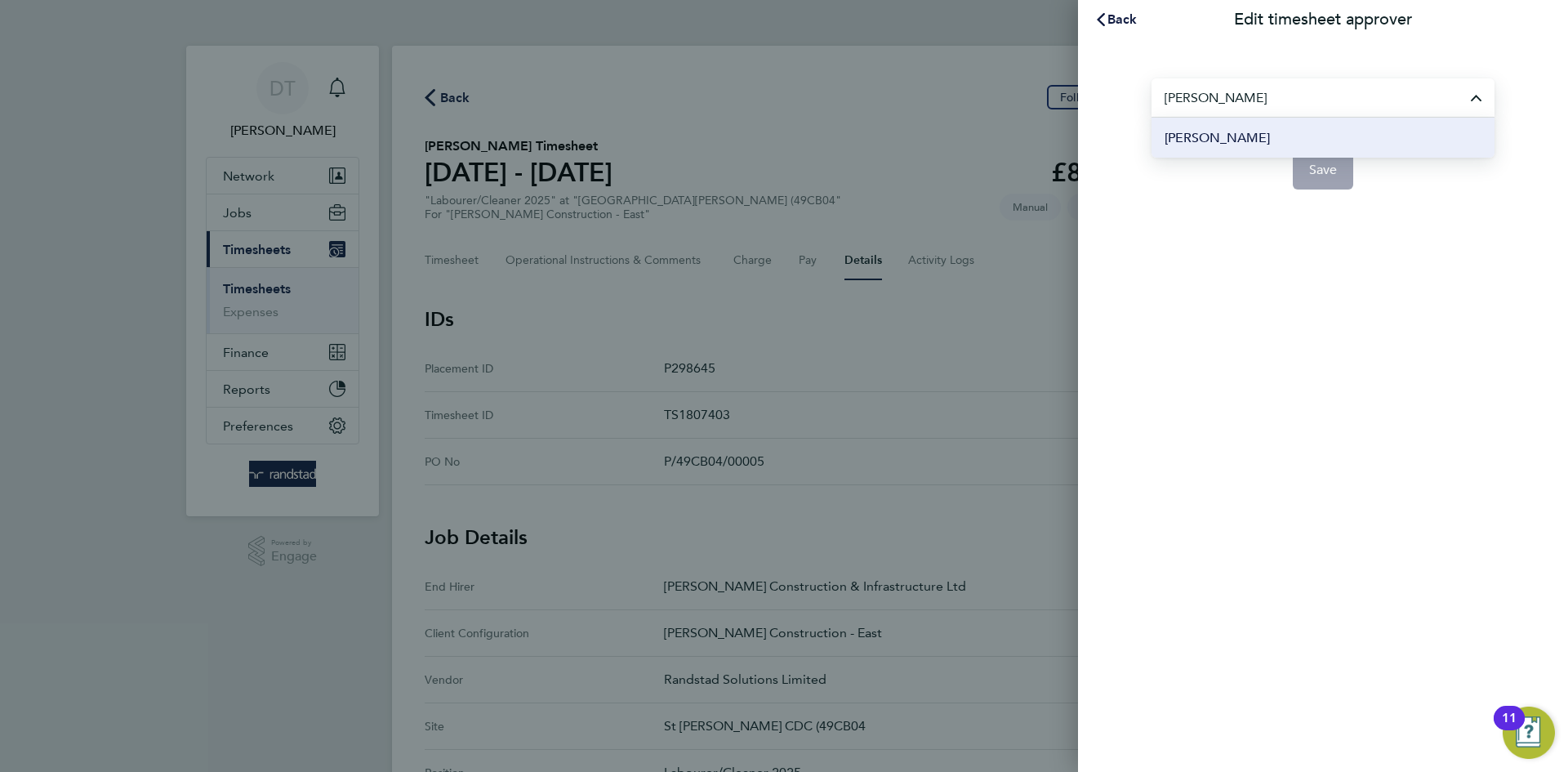
type input "[PERSON_NAME]"
click at [1251, 135] on li "[PERSON_NAME]" at bounding box center [1323, 137] width 343 height 40
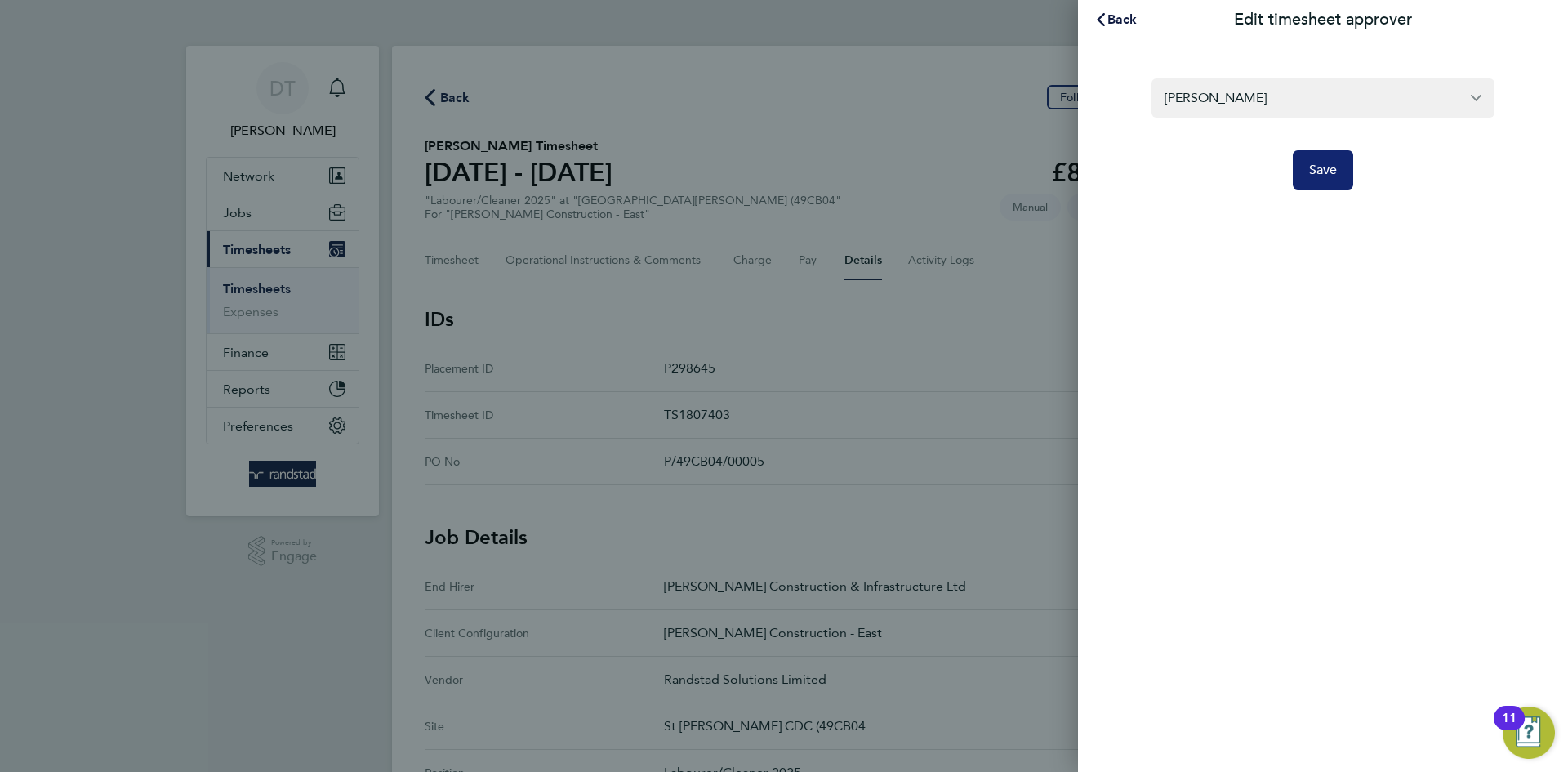
click at [1316, 163] on span "Save" at bounding box center [1323, 169] width 28 height 16
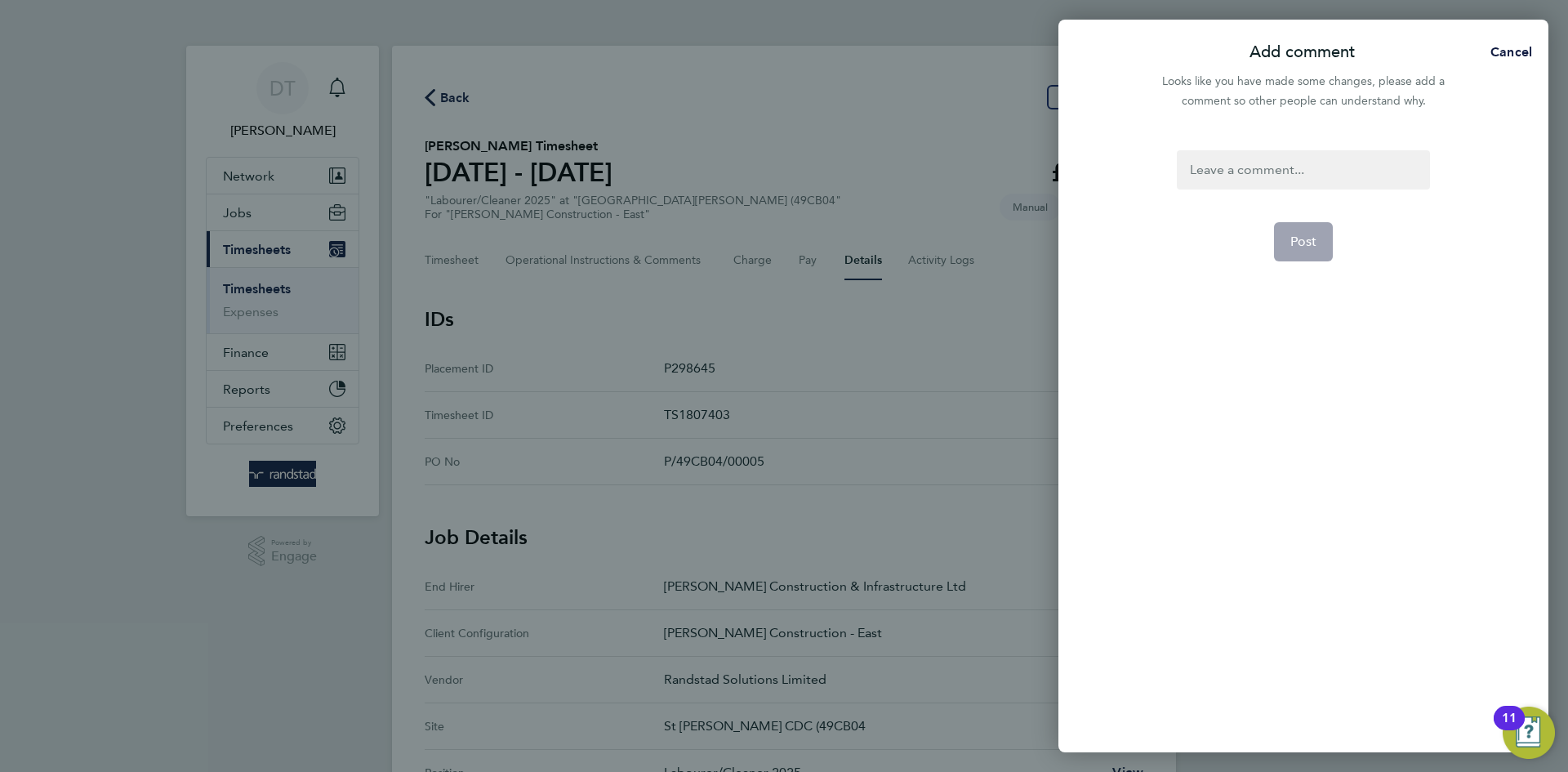
click at [1237, 153] on div at bounding box center [1303, 170] width 253 height 39
click at [1240, 162] on div at bounding box center [1303, 170] width 253 height 39
paste div
click at [1297, 252] on button "Post" at bounding box center [1304, 261] width 60 height 39
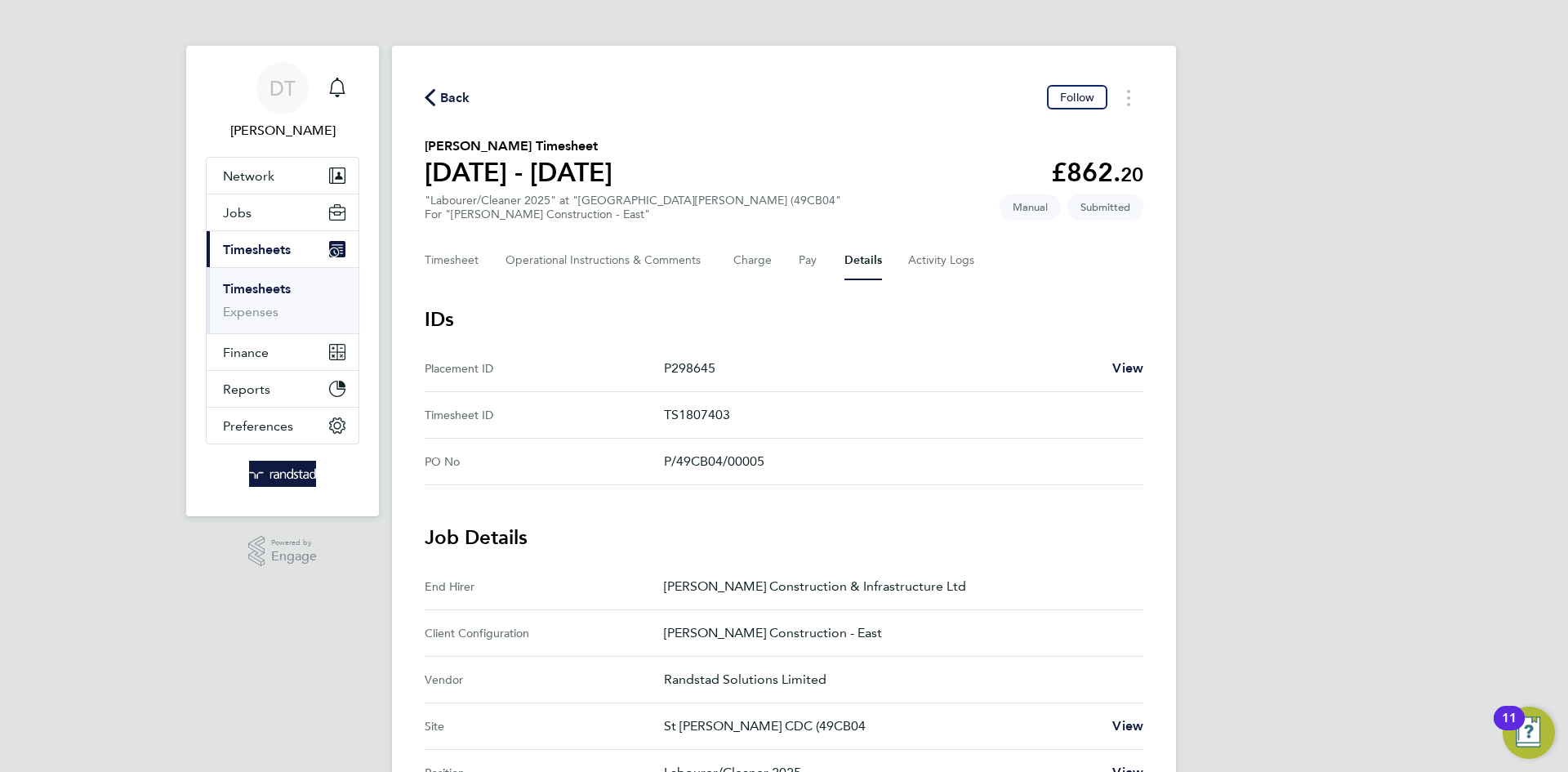
click at [467, 90] on span "Back" at bounding box center [455, 98] width 30 height 20
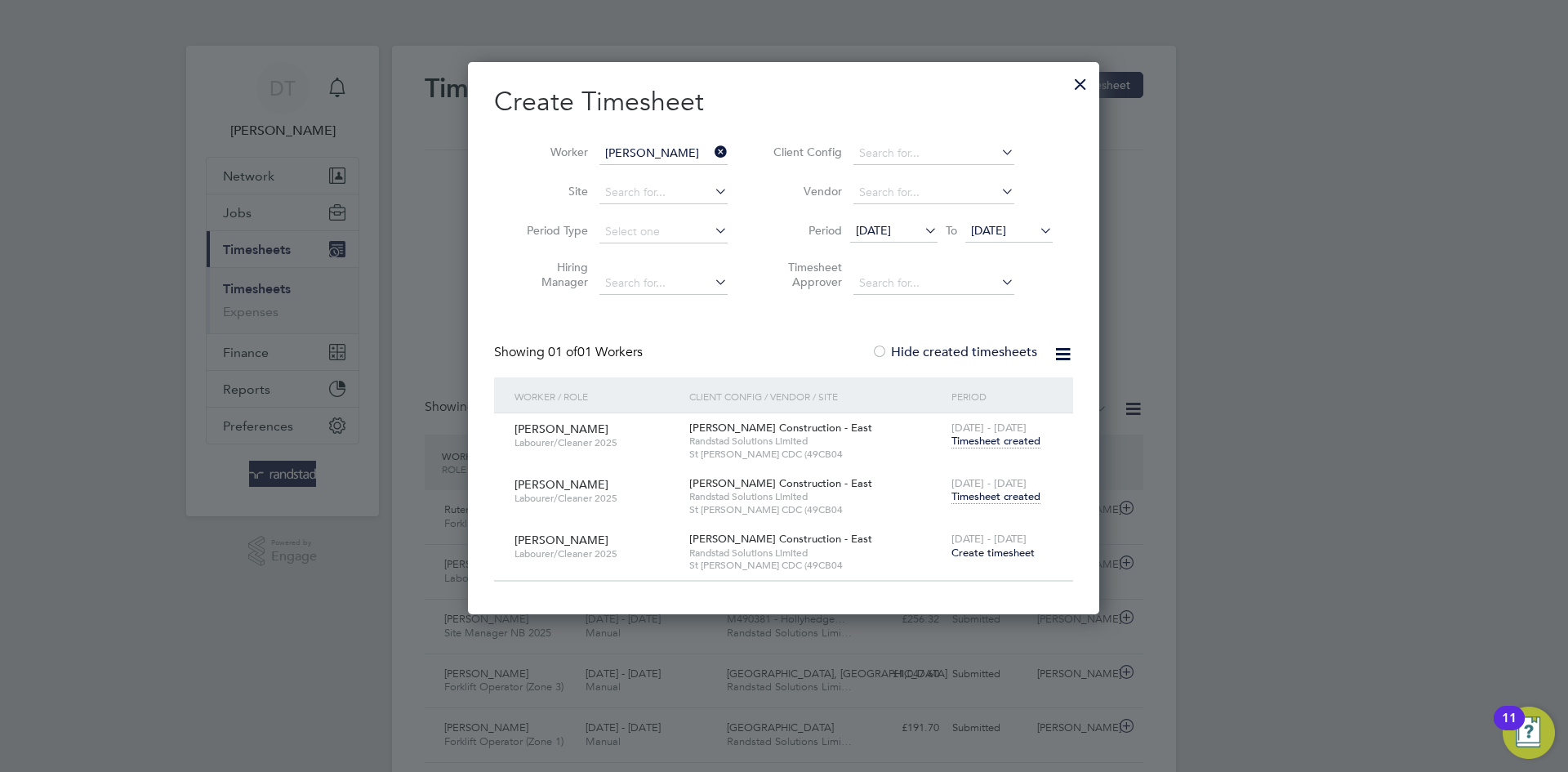
click at [1075, 80] on div at bounding box center [1080, 80] width 29 height 29
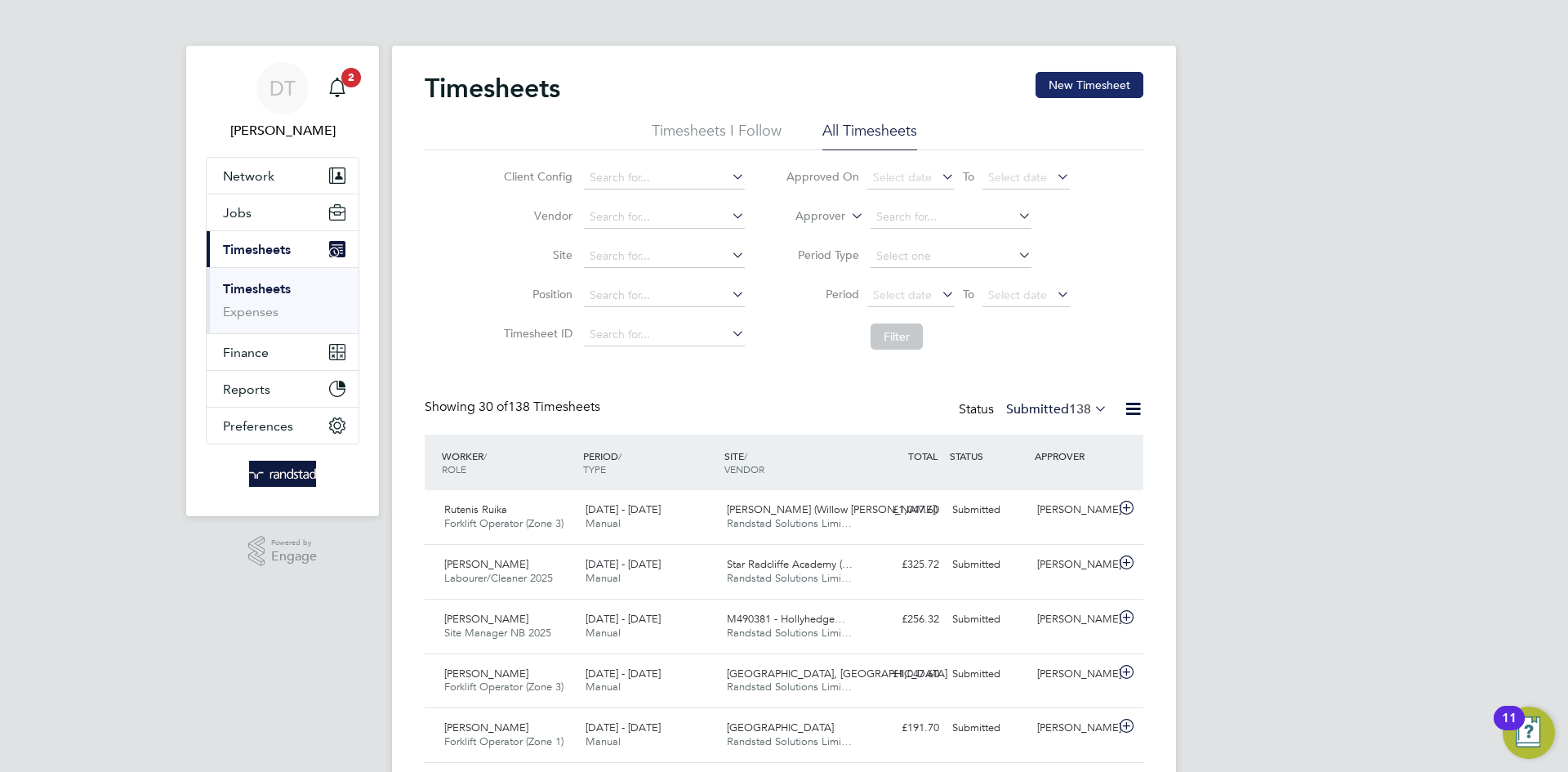
click at [1097, 85] on button "New Timesheet" at bounding box center [1089, 85] width 108 height 26
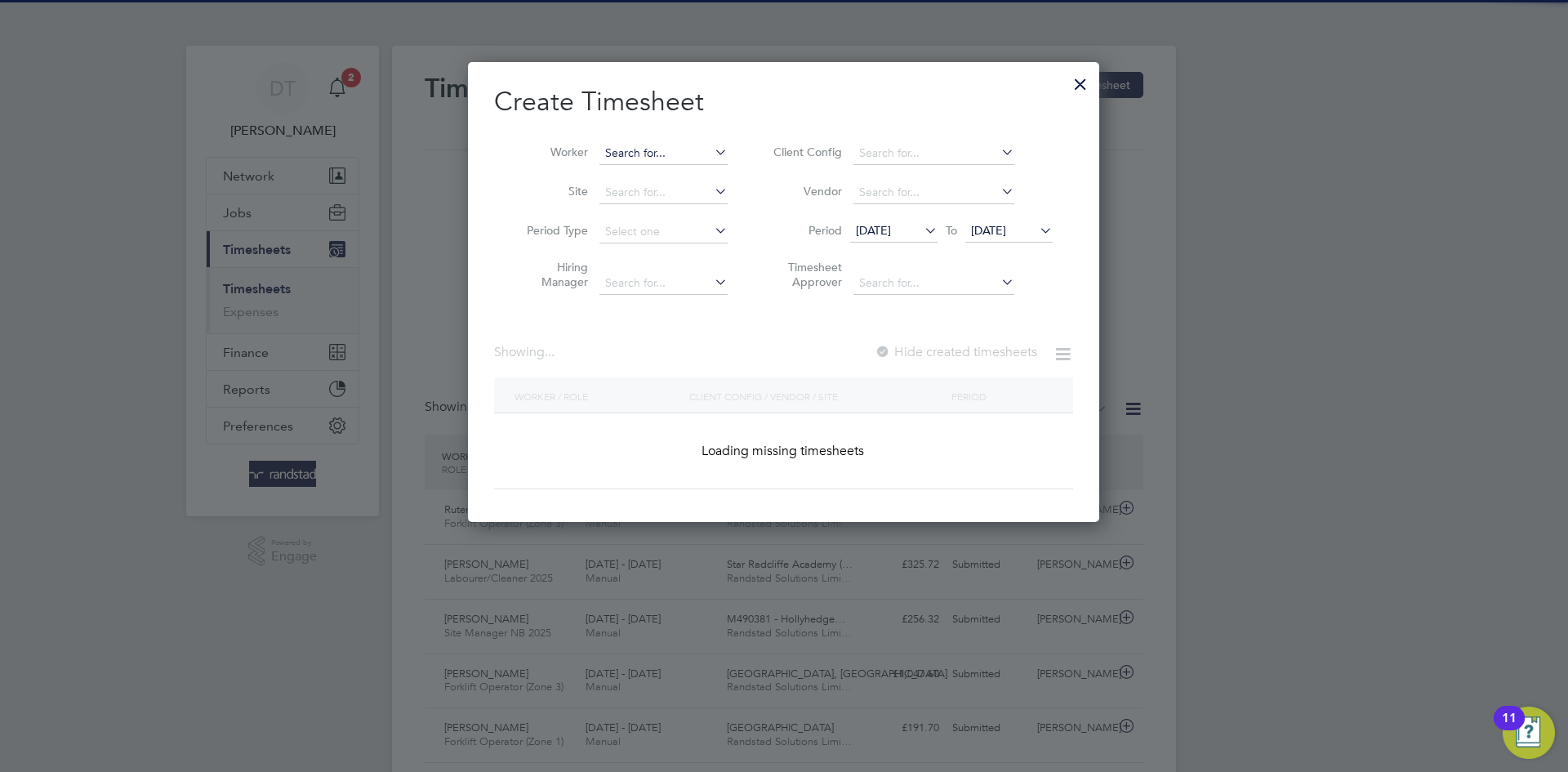
scroll to position [8, 8]
click at [678, 152] on input at bounding box center [664, 153] width 129 height 23
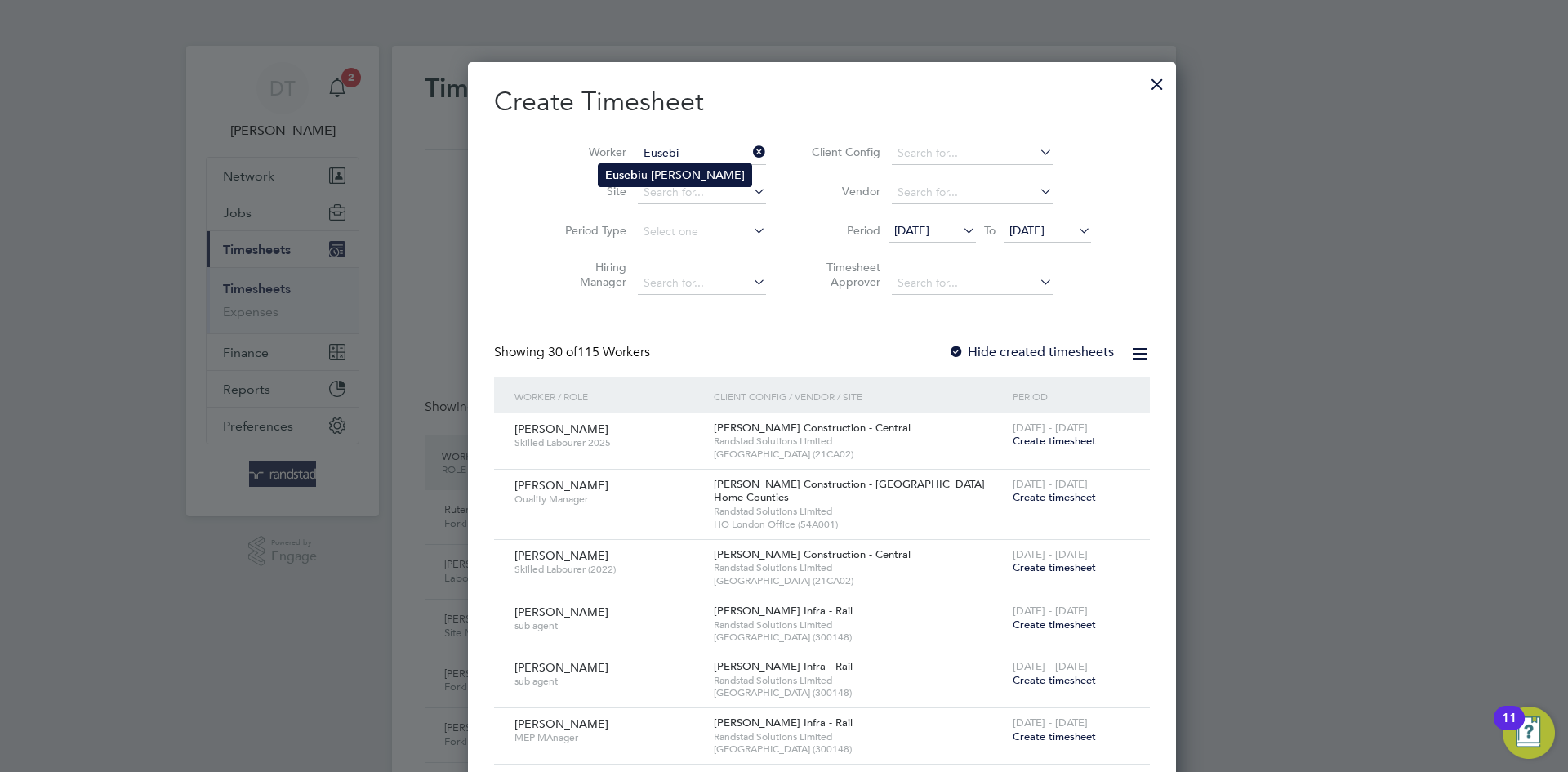
click at [654, 166] on li "Eusebi u Cristian Spiridon" at bounding box center [675, 175] width 153 height 22
type input "Eusebiu [PERSON_NAME]"
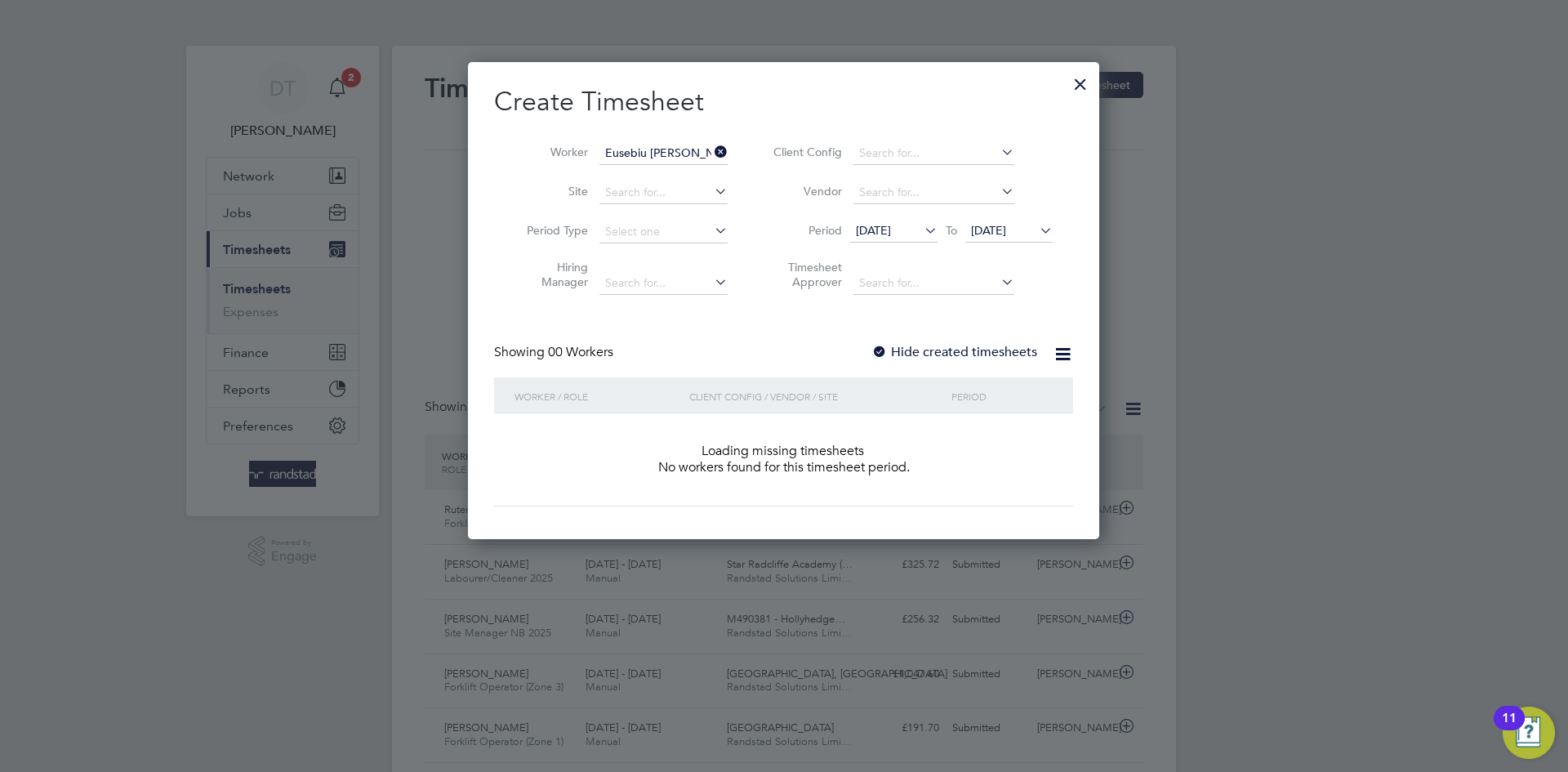
scroll to position [461, 632]
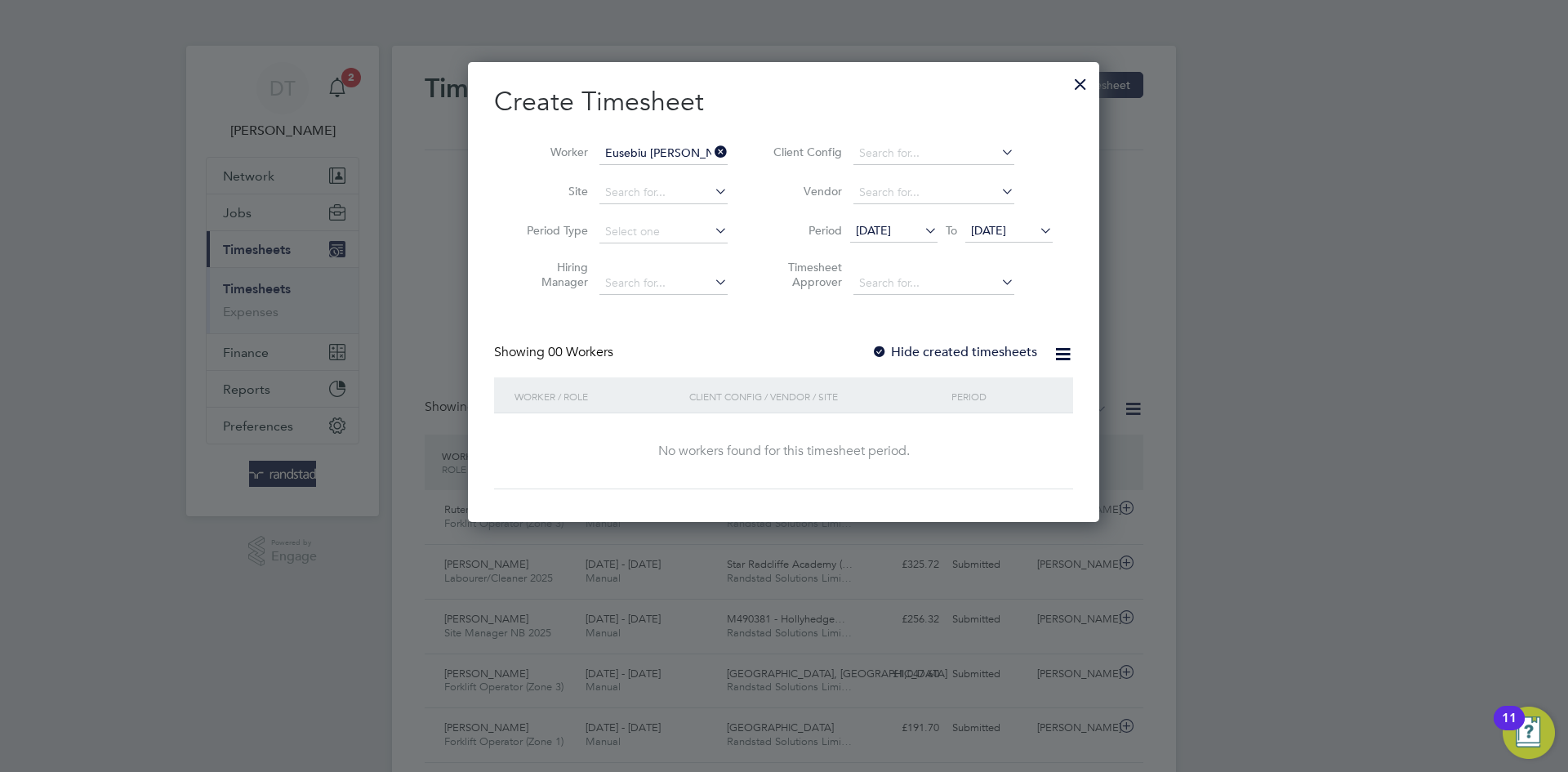
click at [899, 354] on label "Hide created timesheets" at bounding box center [954, 351] width 166 height 16
click at [1000, 224] on span "[DATE]" at bounding box center [988, 230] width 35 height 15
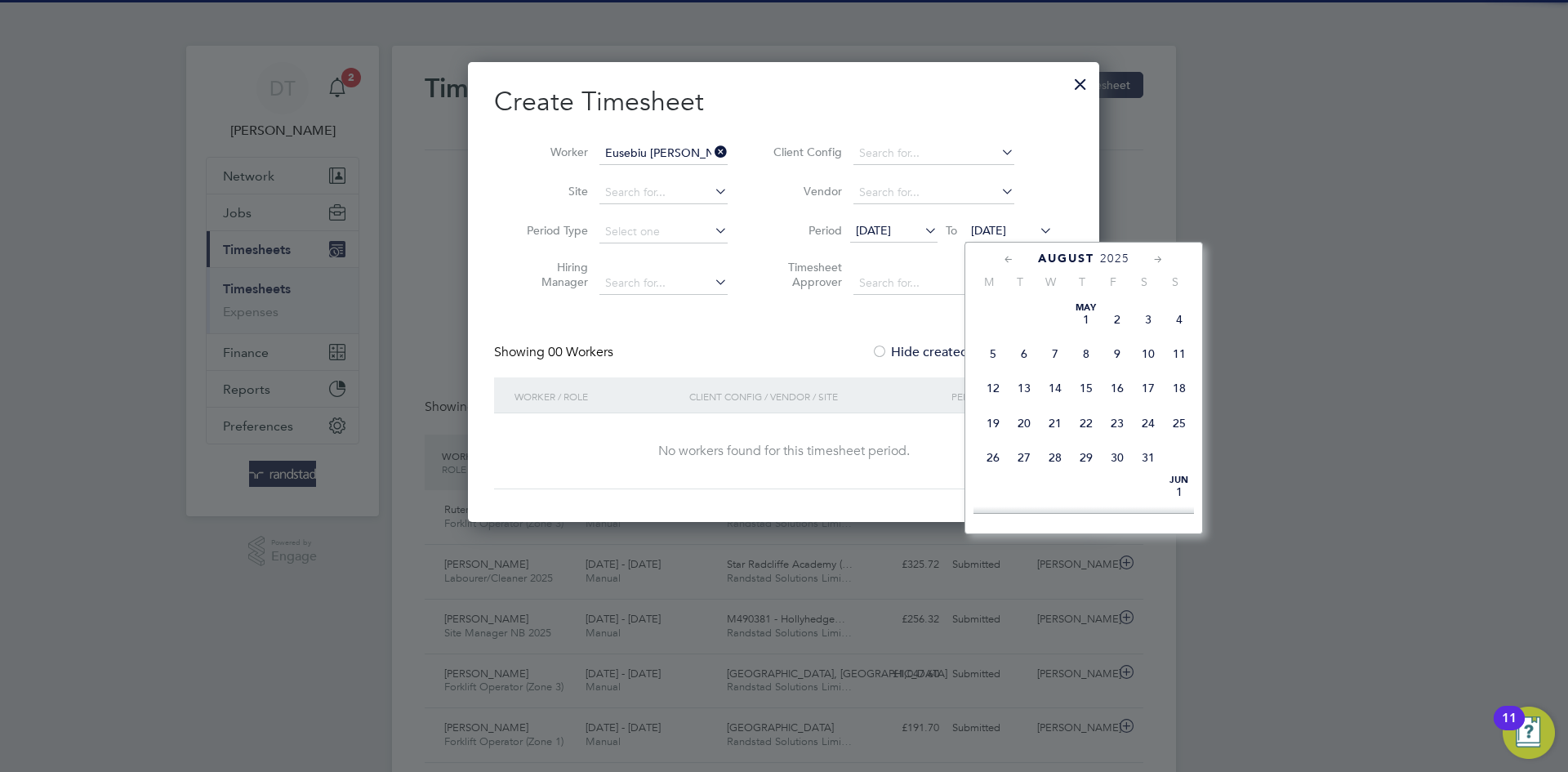
scroll to position [617, 0]
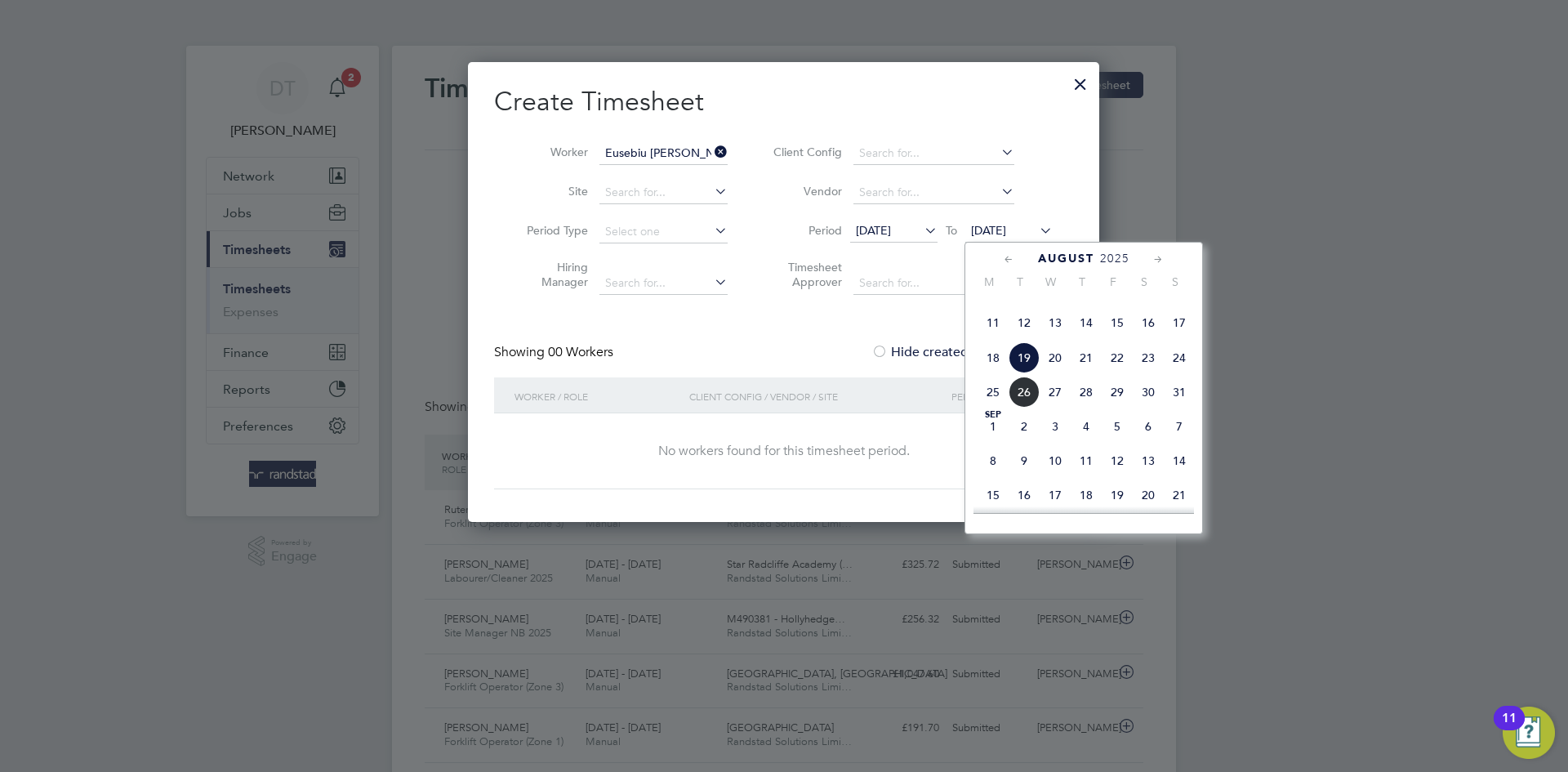
click at [1024, 408] on span "26" at bounding box center [1023, 392] width 31 height 31
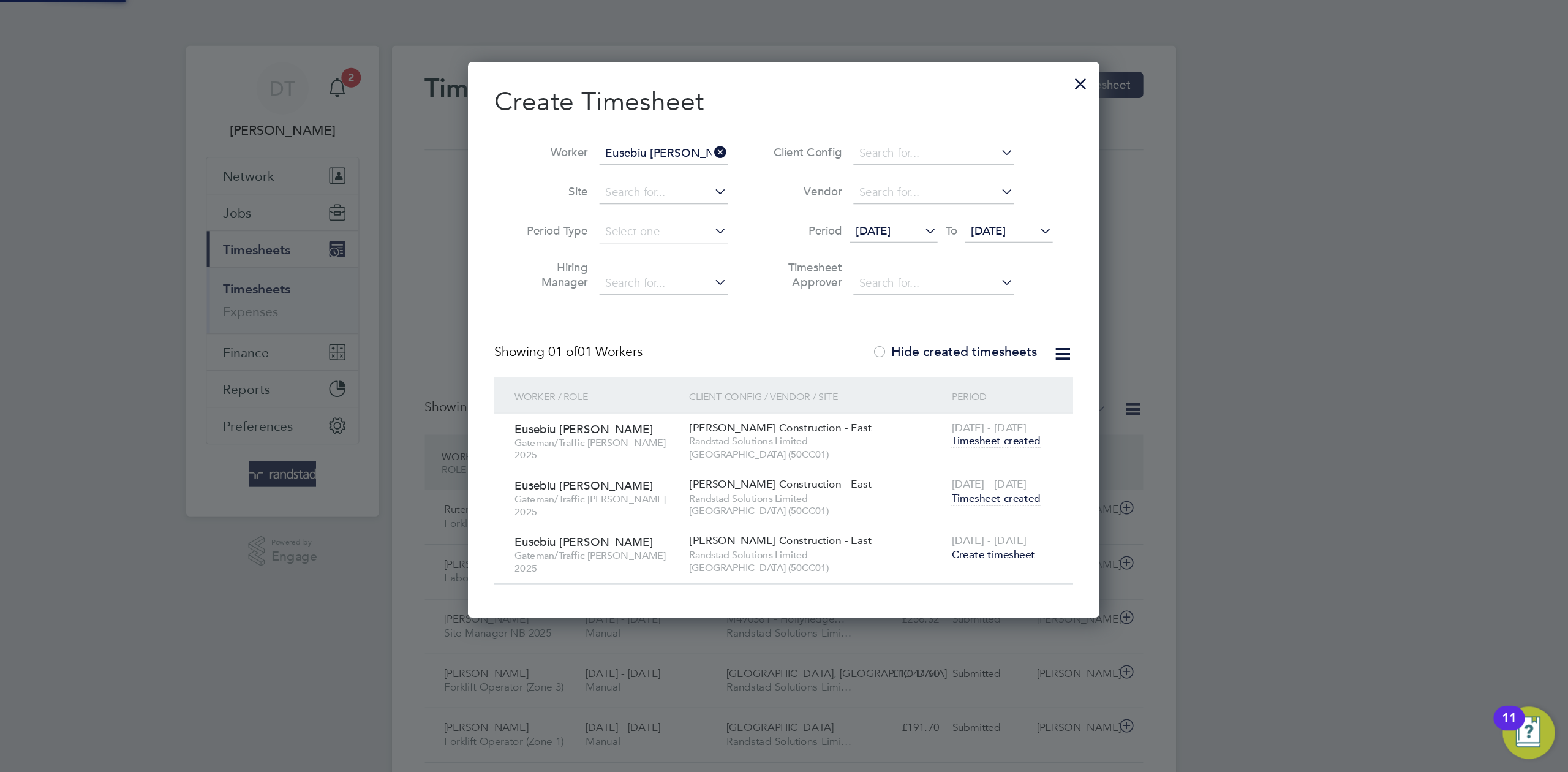
scroll to position [413, 474]
click at [738, 373] on span "Timesheet created" at bounding box center [746, 374] width 67 height 11
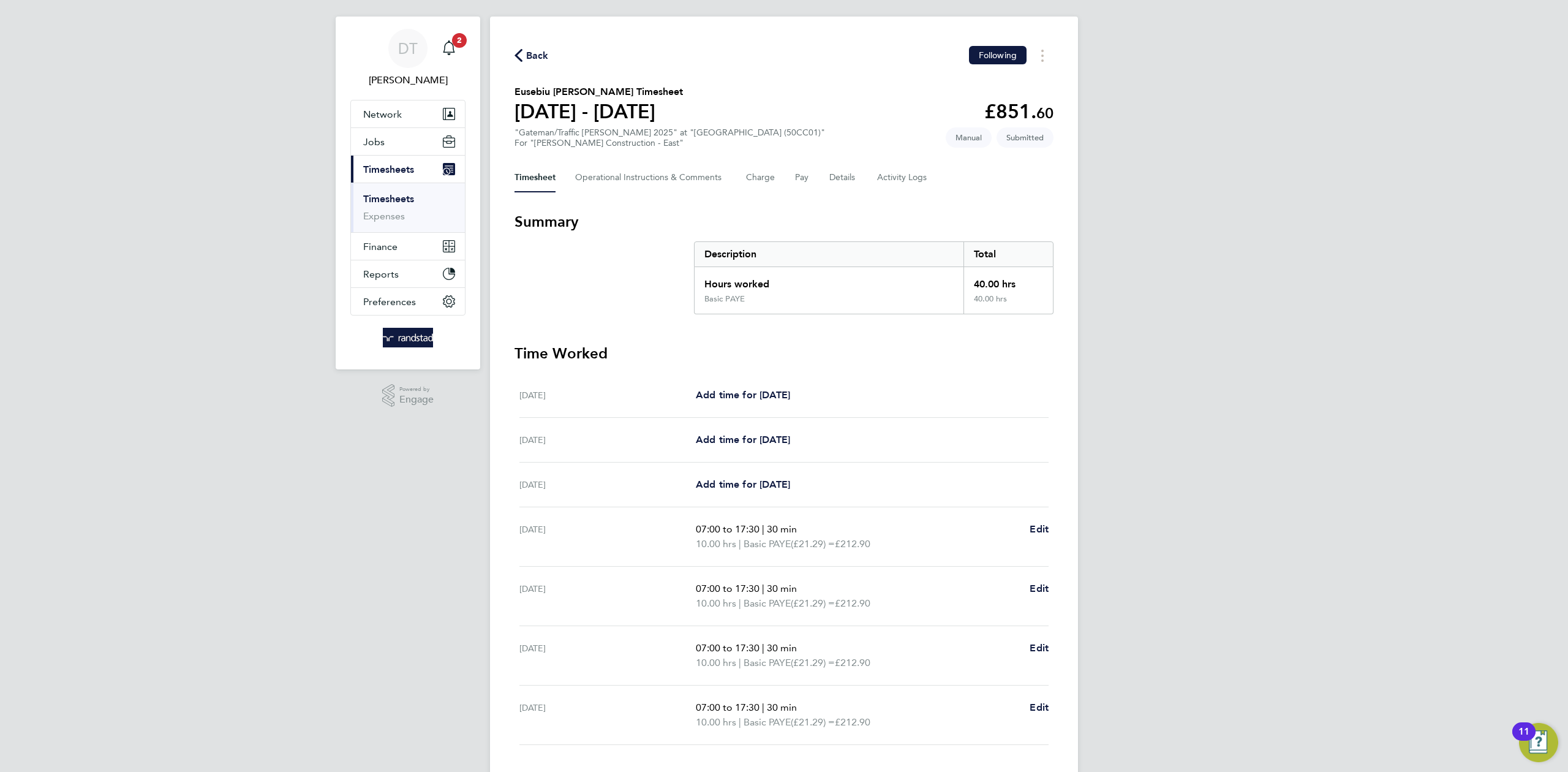
scroll to position [25, 0]
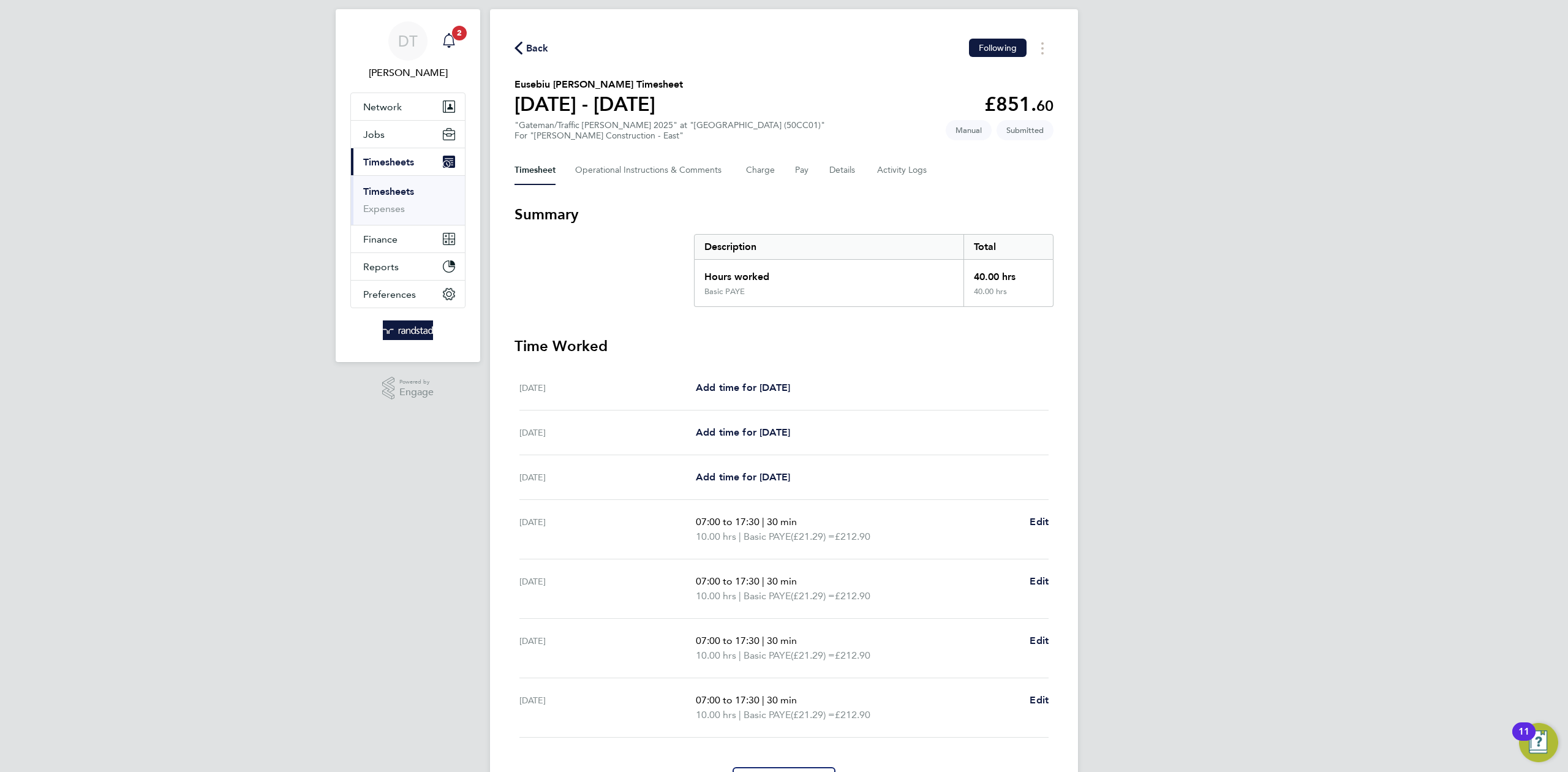
click at [459, 35] on span "2" at bounding box center [459, 33] width 15 height 15
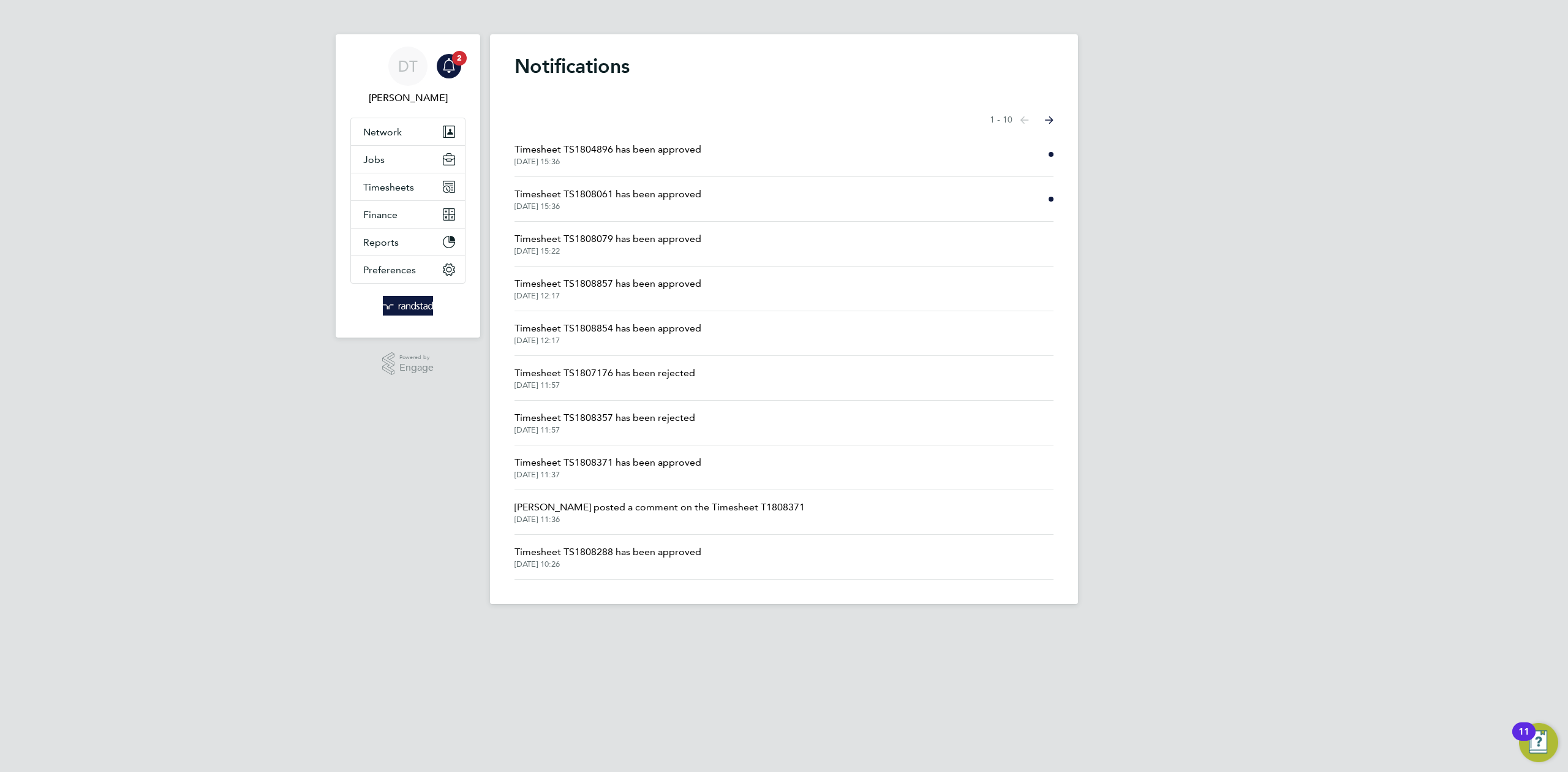
click at [603, 193] on span "Timesheet TS1808061 has been approved" at bounding box center [608, 194] width 187 height 15
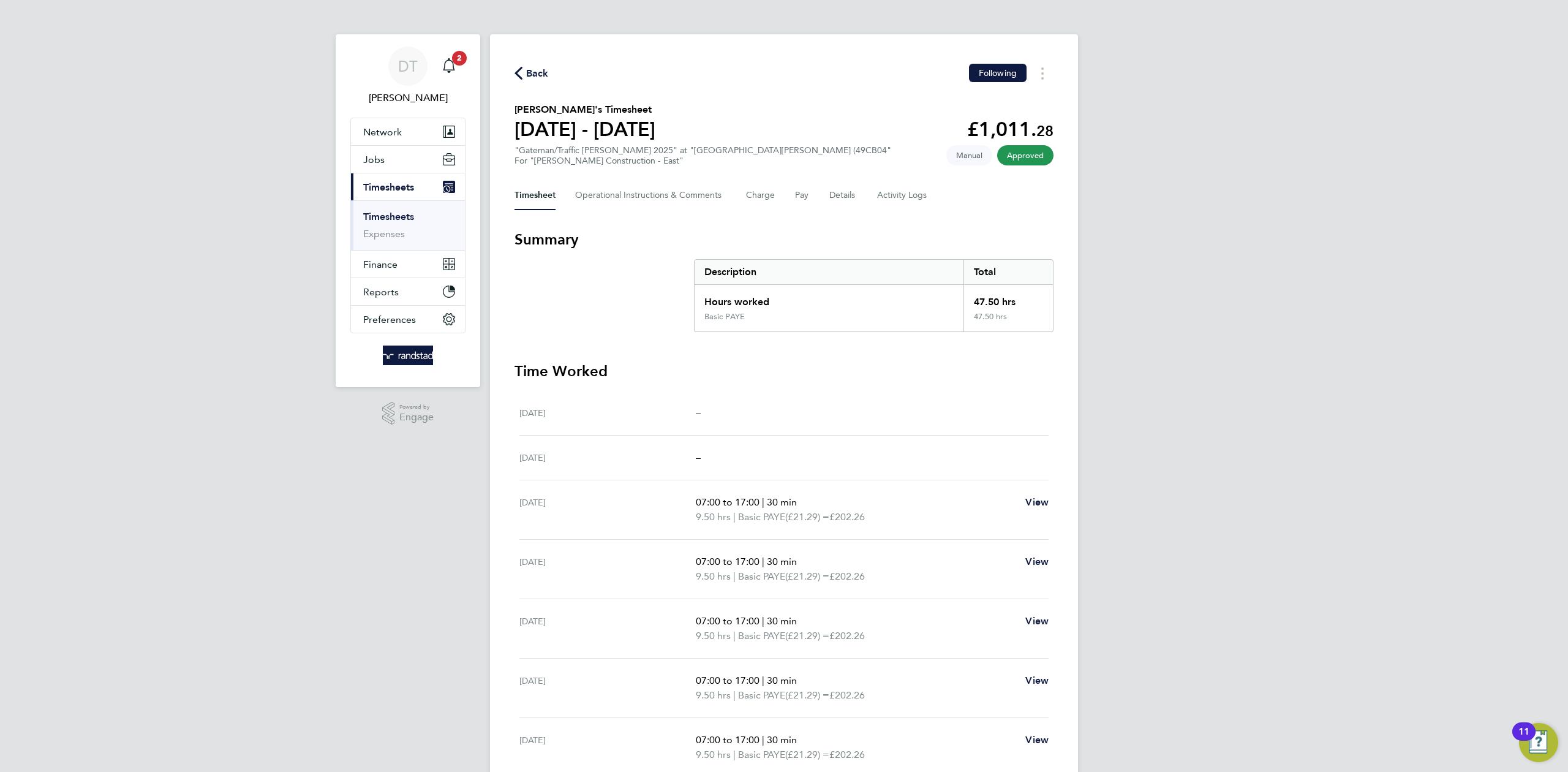
click at [532, 70] on span "Back" at bounding box center [537, 73] width 23 height 15
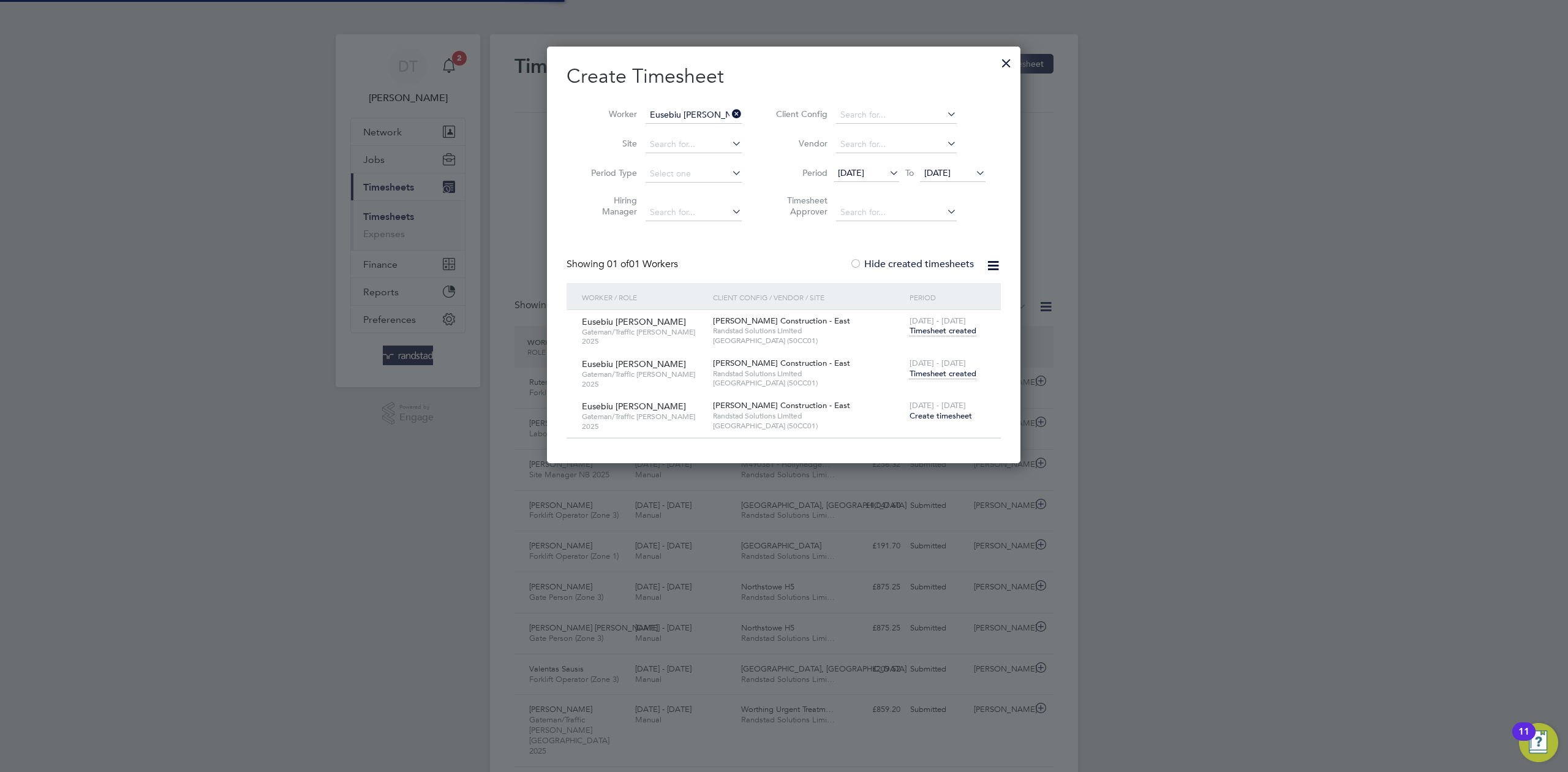
scroll to position [6, 6]
click at [1010, 65] on div at bounding box center [1006, 60] width 22 height 22
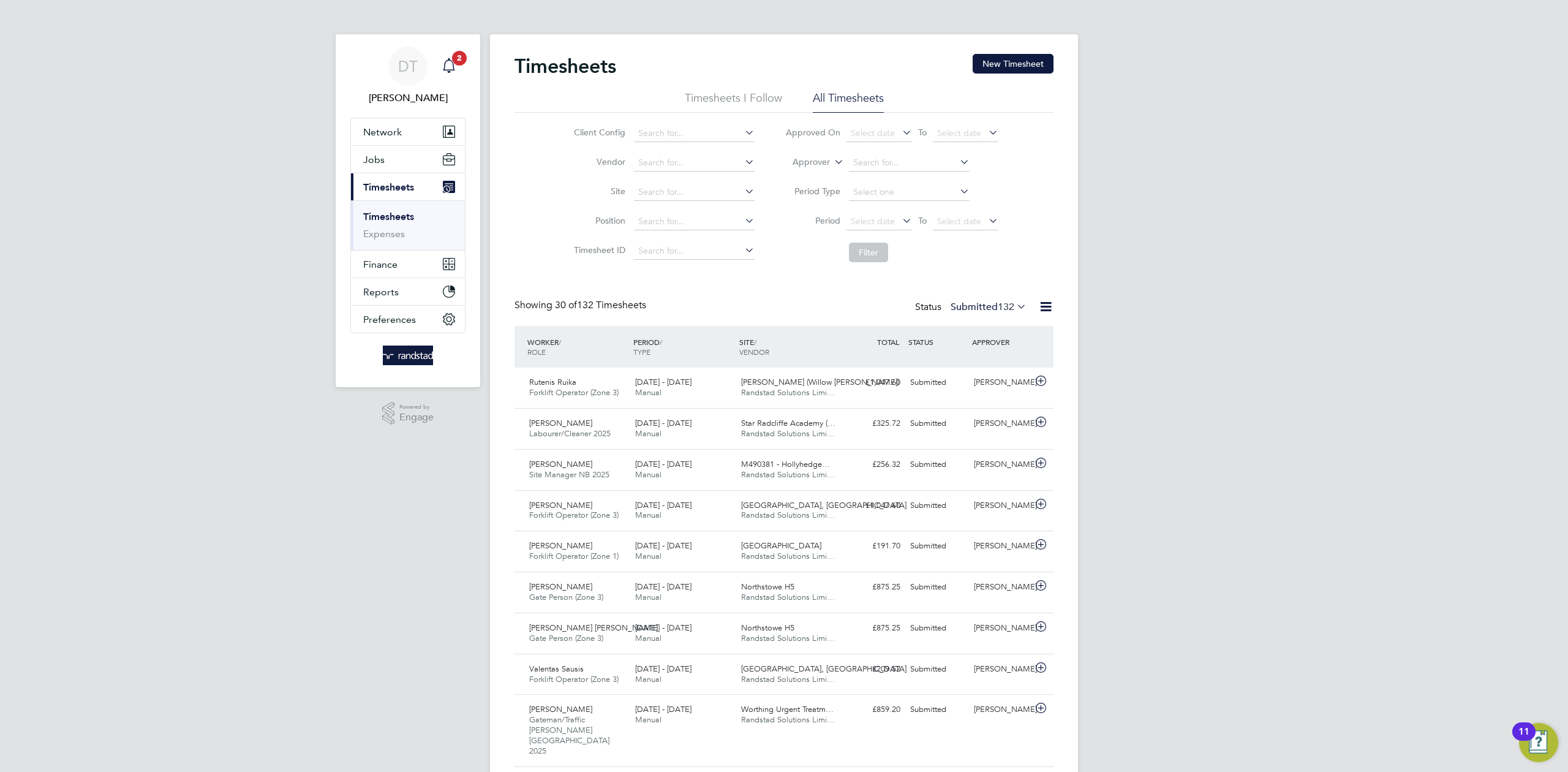
click at [459, 63] on span "2" at bounding box center [459, 58] width 15 height 15
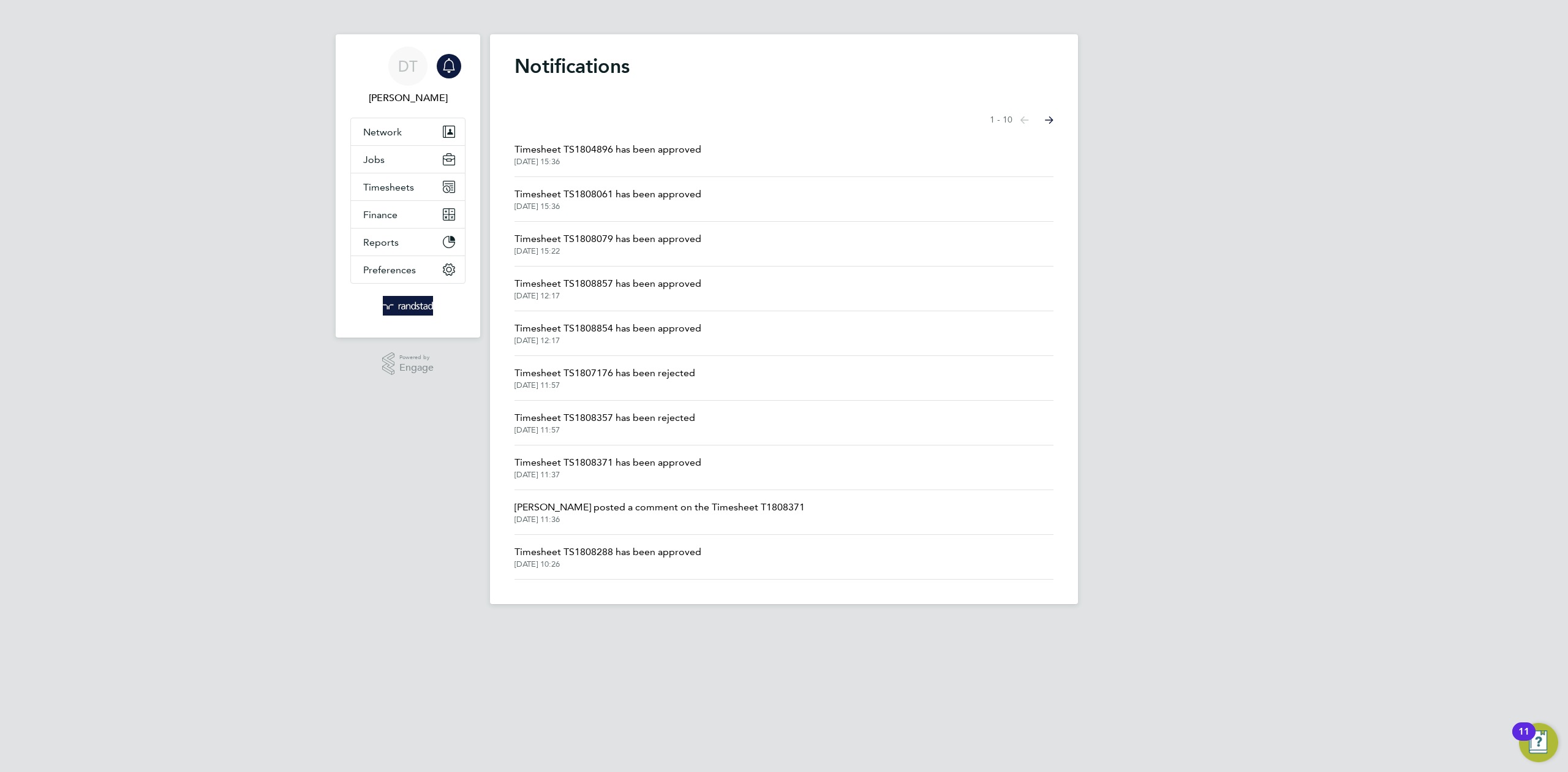
click at [624, 151] on span "Timesheet TS1804896 has been approved" at bounding box center [608, 149] width 187 height 15
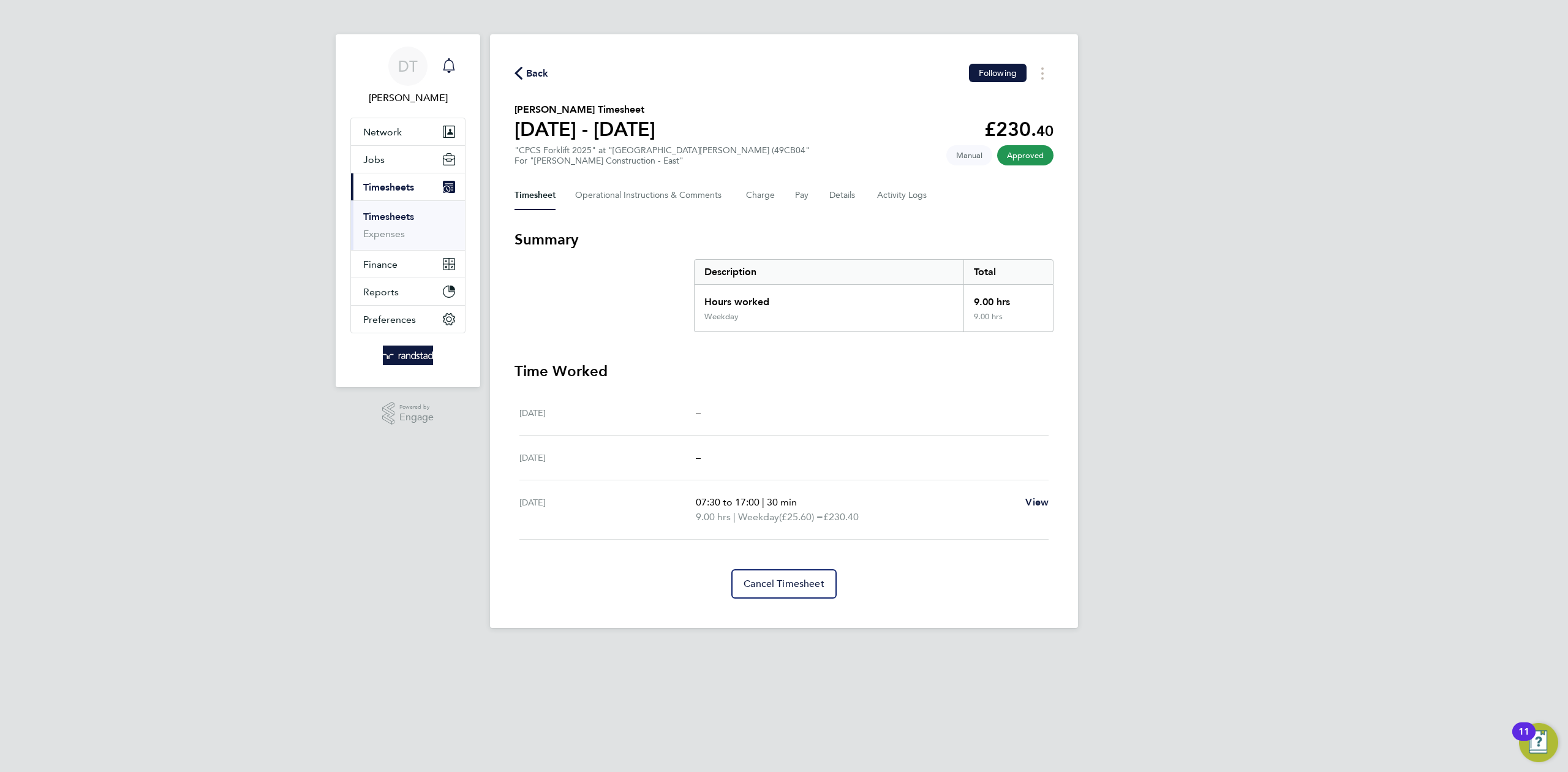
click at [526, 73] on span "Back" at bounding box center [537, 73] width 23 height 15
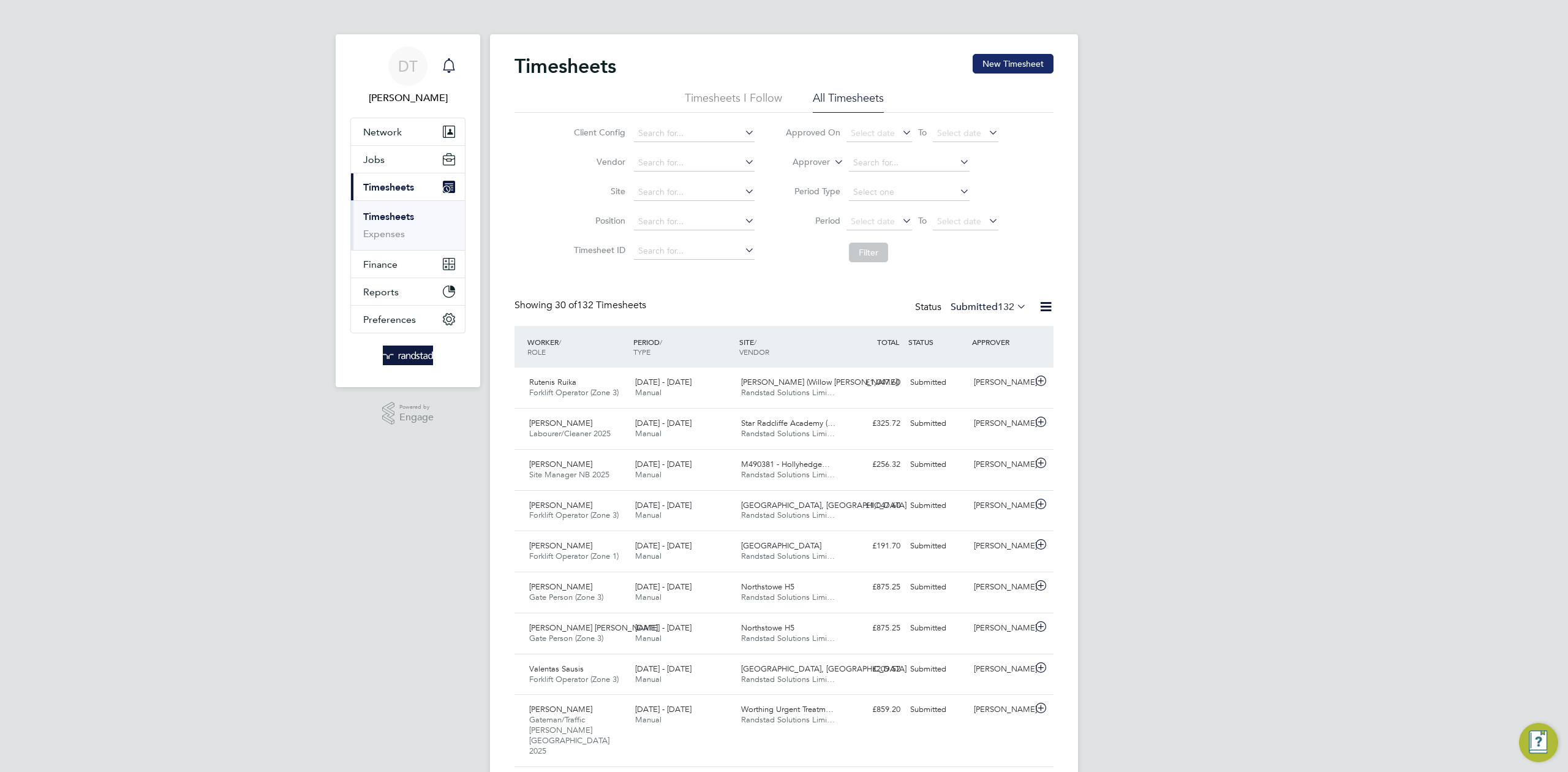
click at [992, 68] on button "New Timesheet" at bounding box center [1012, 64] width 81 height 20
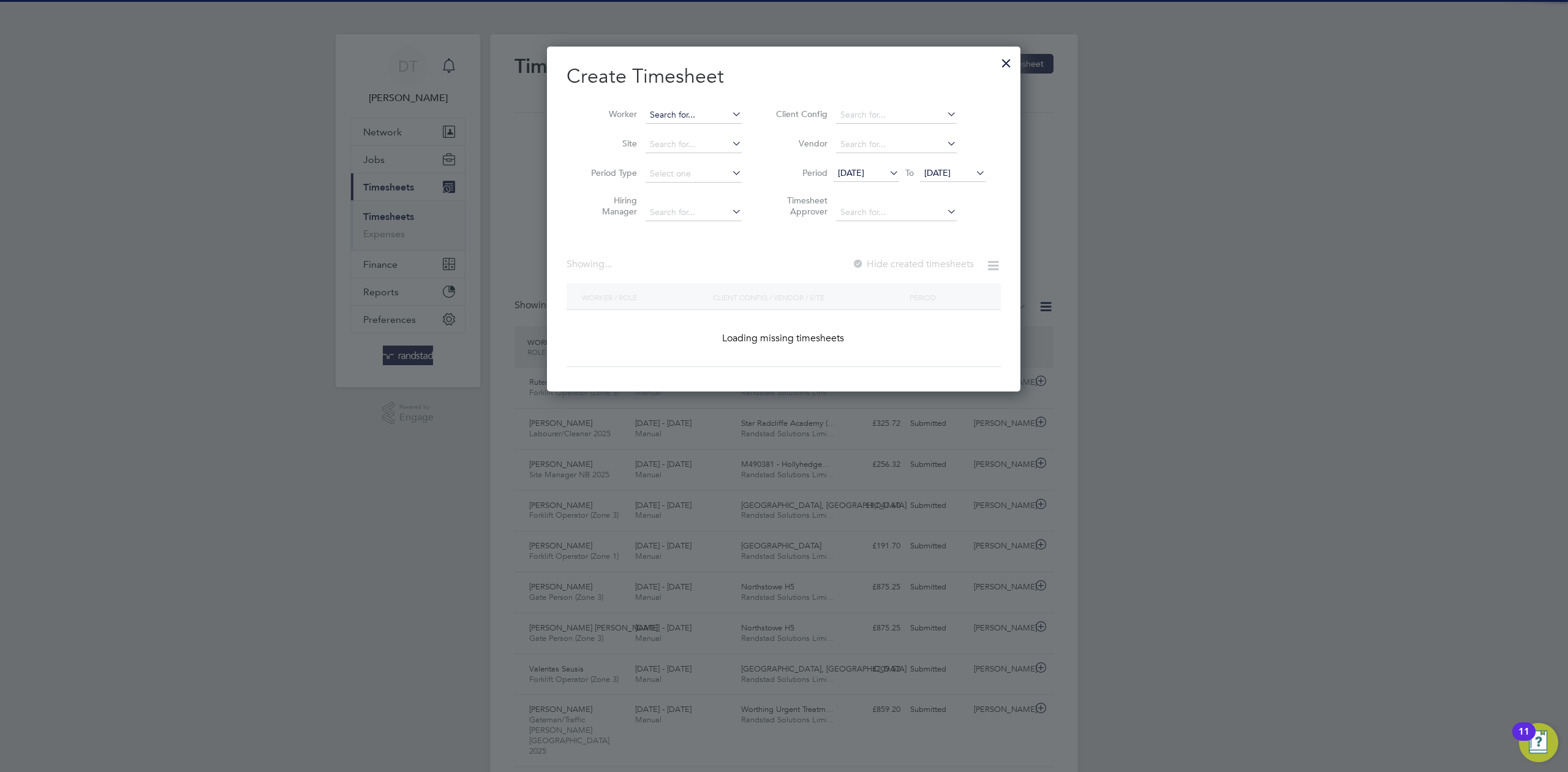
click at [696, 110] on input at bounding box center [694, 115] width 96 height 17
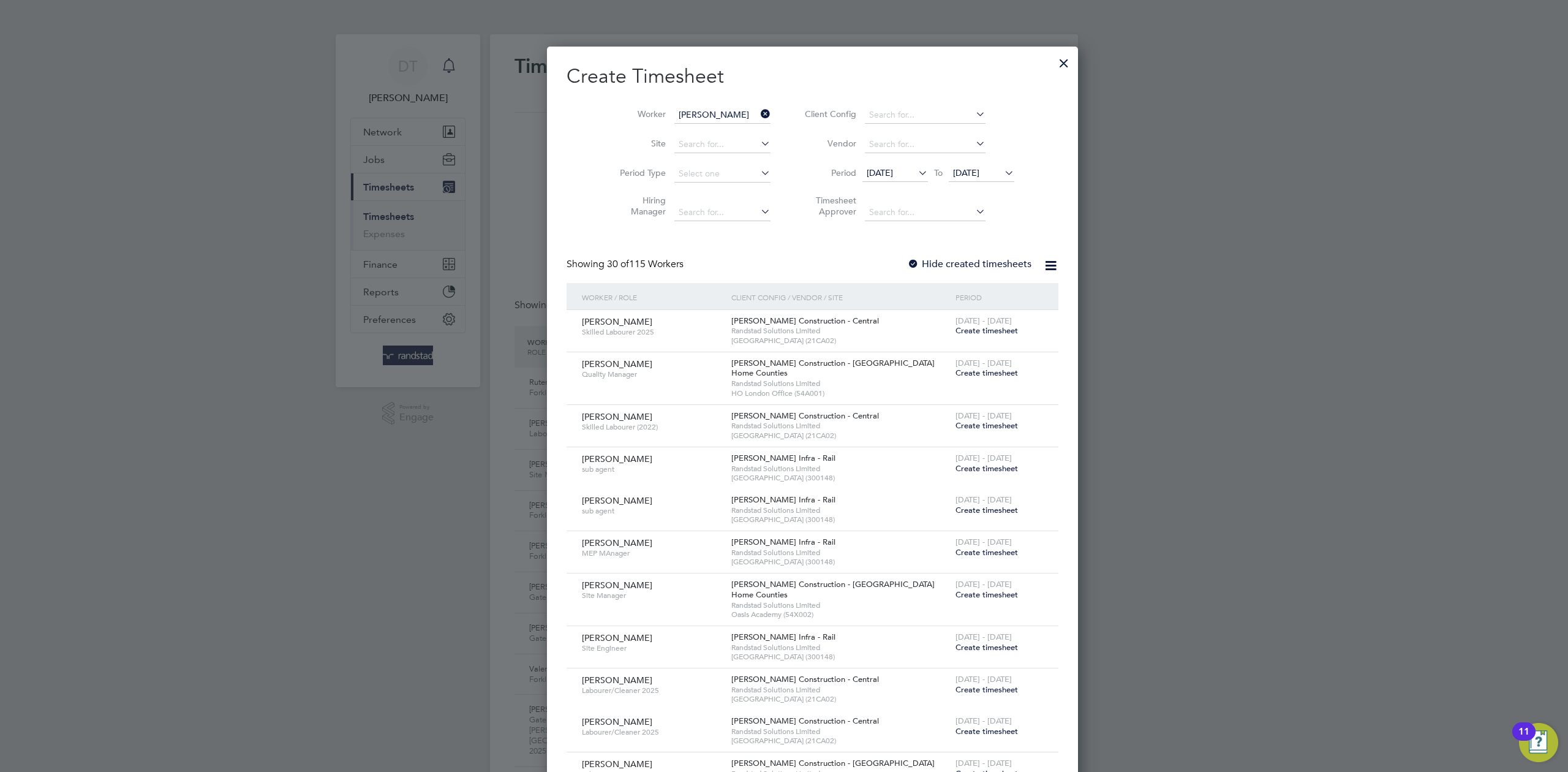
click at [723, 180] on b "T" at bounding box center [725, 182] width 5 height 11
type input "Alexandru Tanasov"
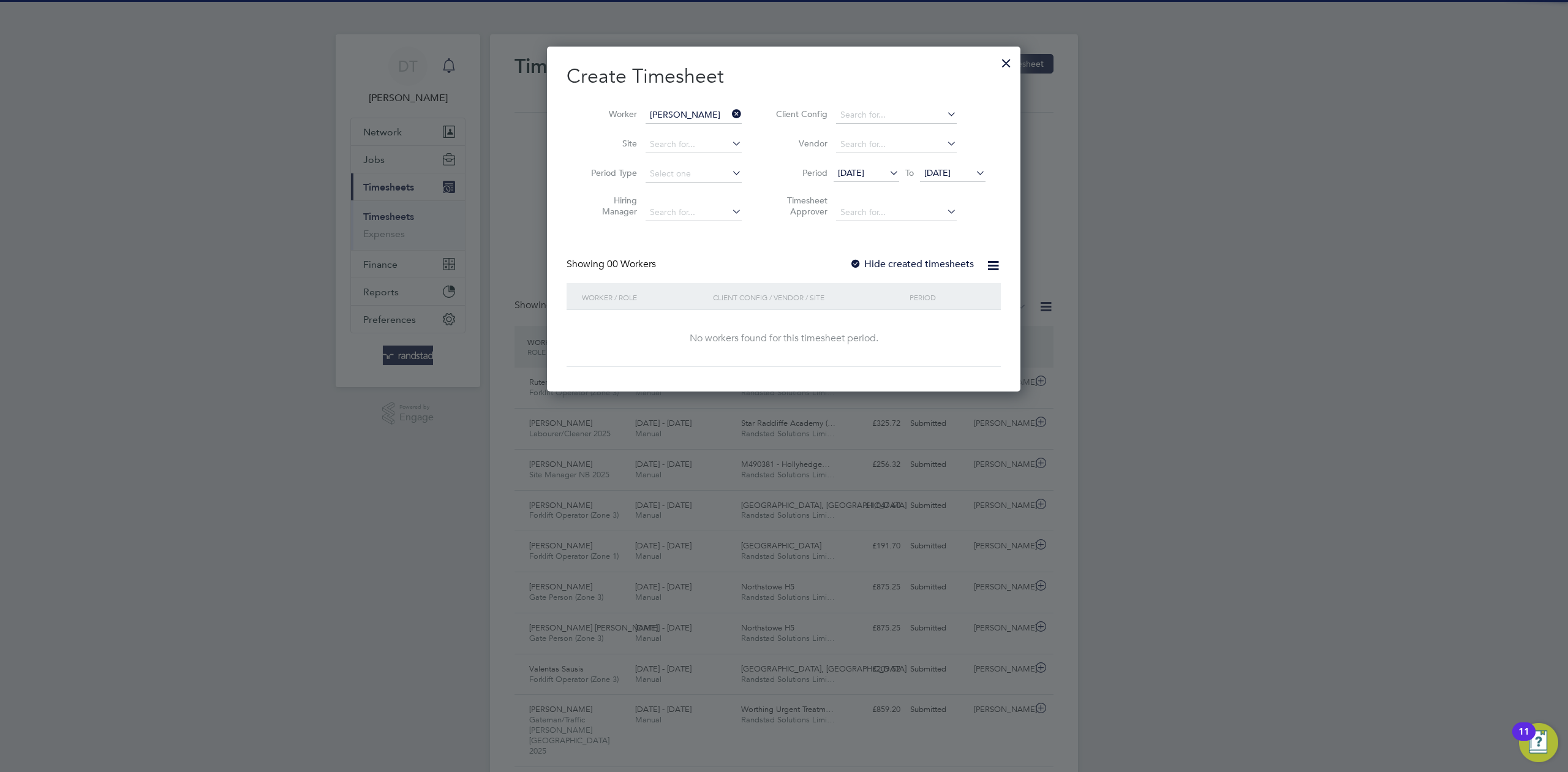
click at [883, 259] on label "Hide created timesheets" at bounding box center [912, 263] width 125 height 12
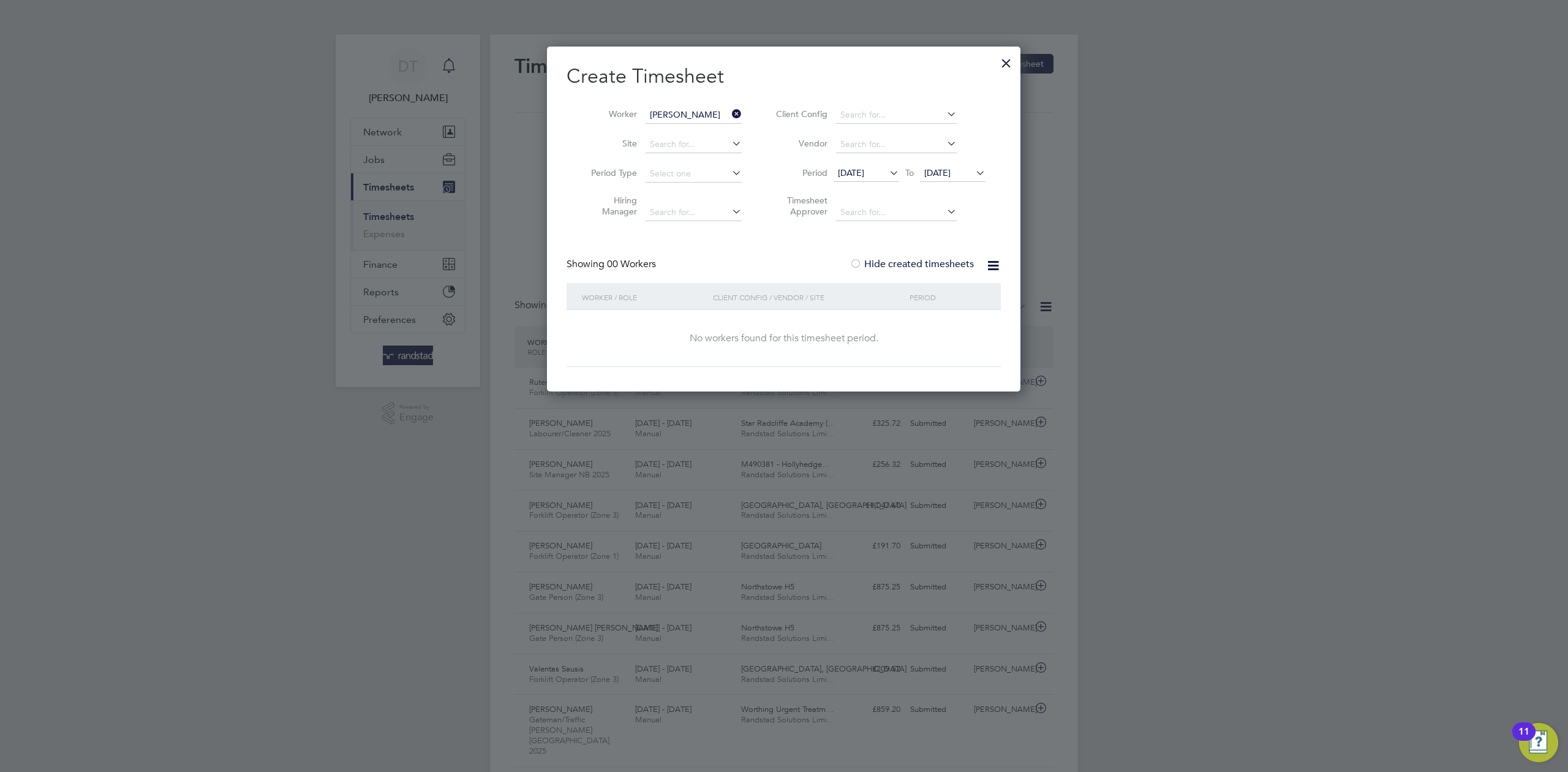
click at [939, 172] on span "[DATE]" at bounding box center [937, 173] width 26 height 11
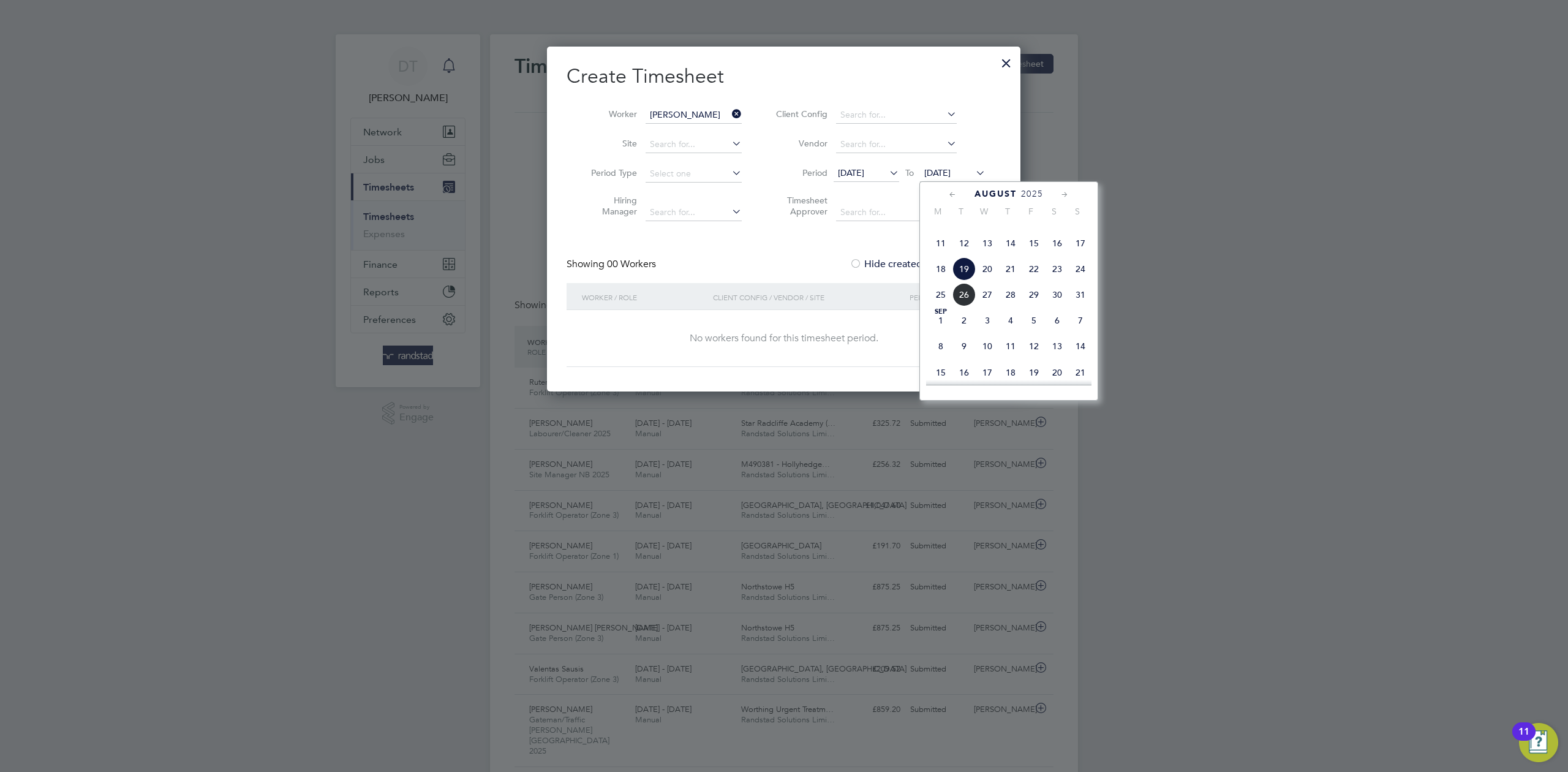
click at [967, 306] on span "26" at bounding box center [964, 294] width 23 height 23
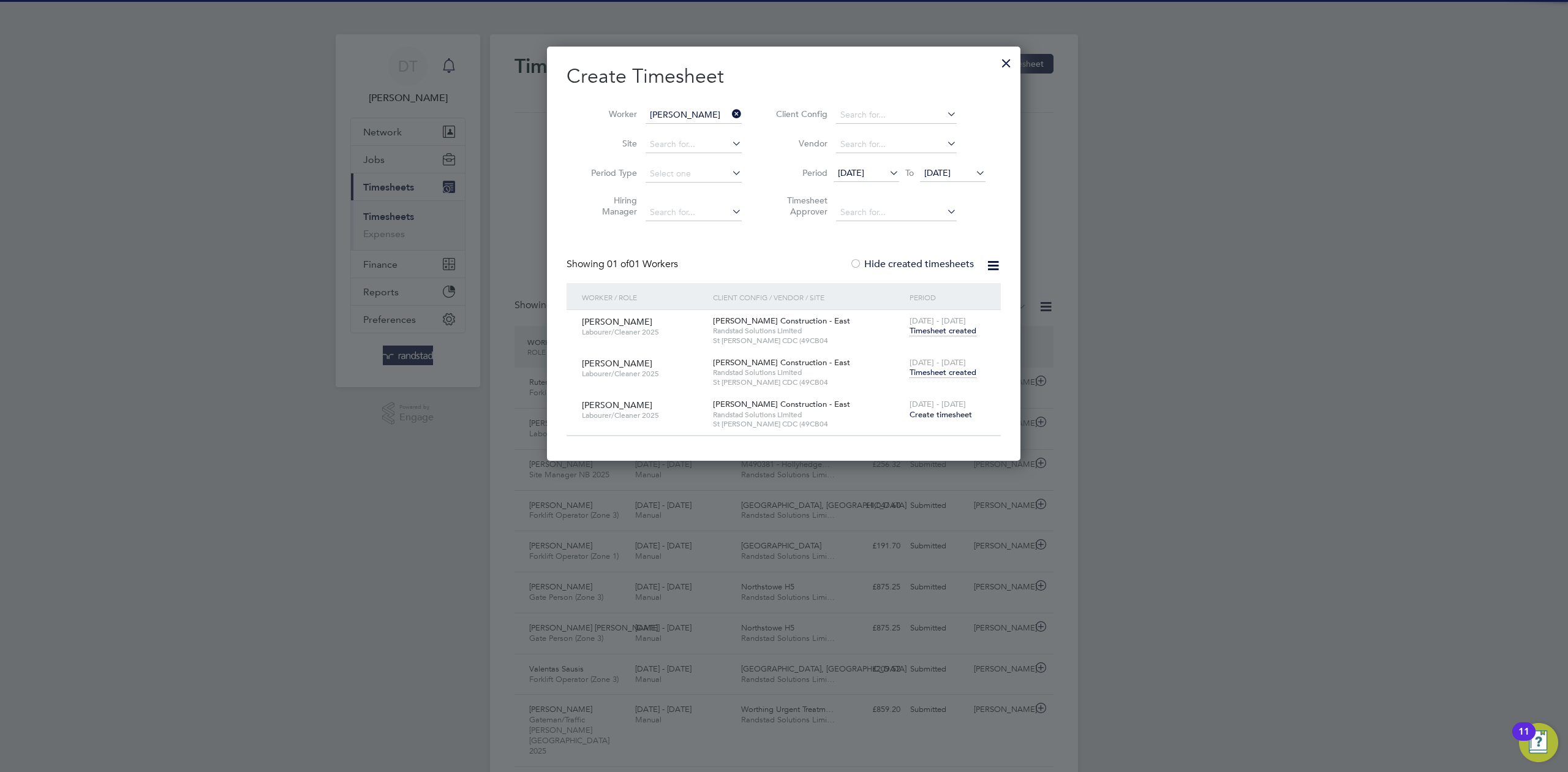
click at [929, 368] on span "Timesheet created" at bounding box center [943, 373] width 67 height 11
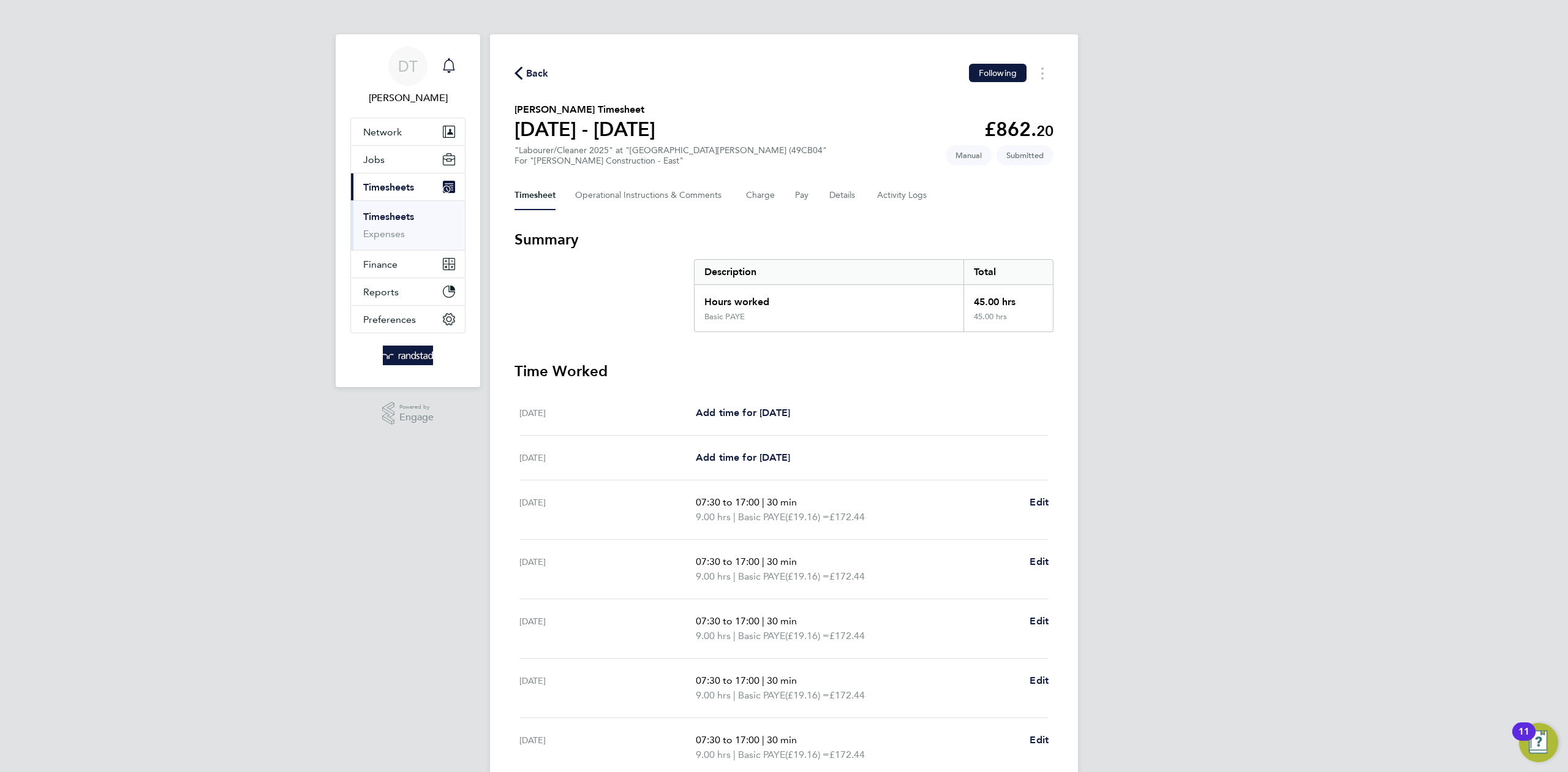
click at [529, 74] on span "Back" at bounding box center [537, 73] width 23 height 15
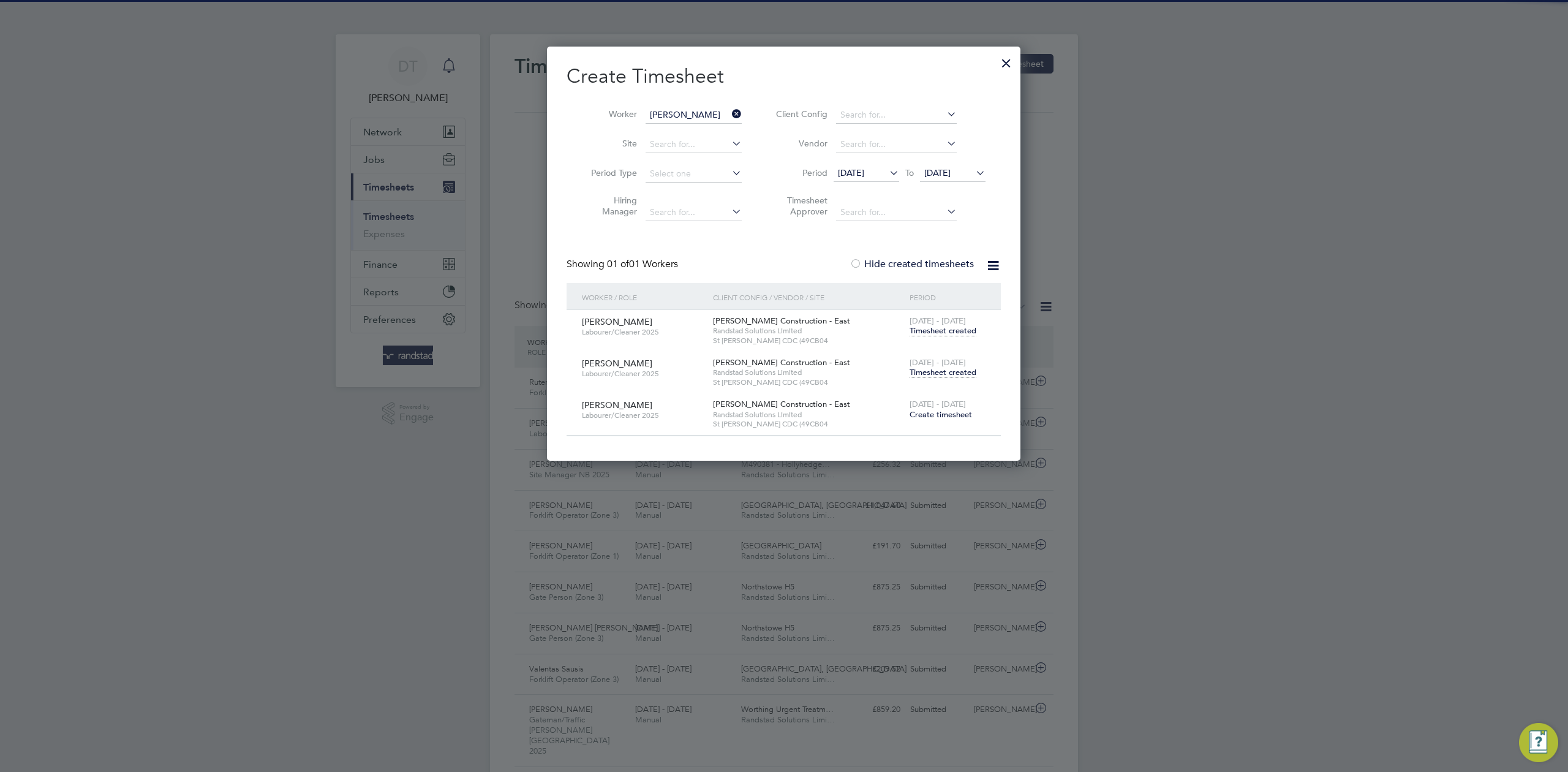
click at [729, 115] on icon at bounding box center [729, 114] width 0 height 17
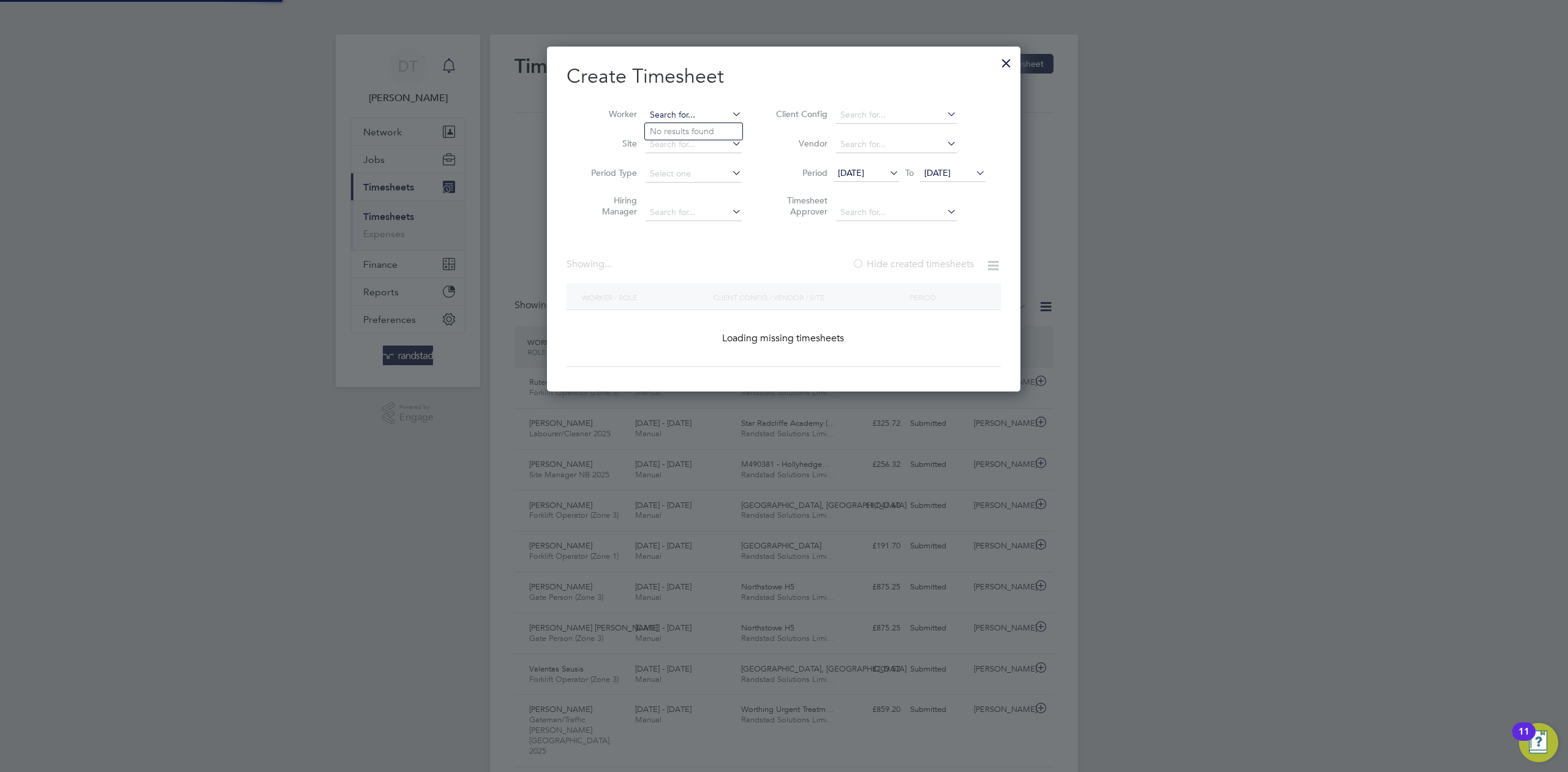
click at [699, 111] on input at bounding box center [694, 115] width 96 height 17
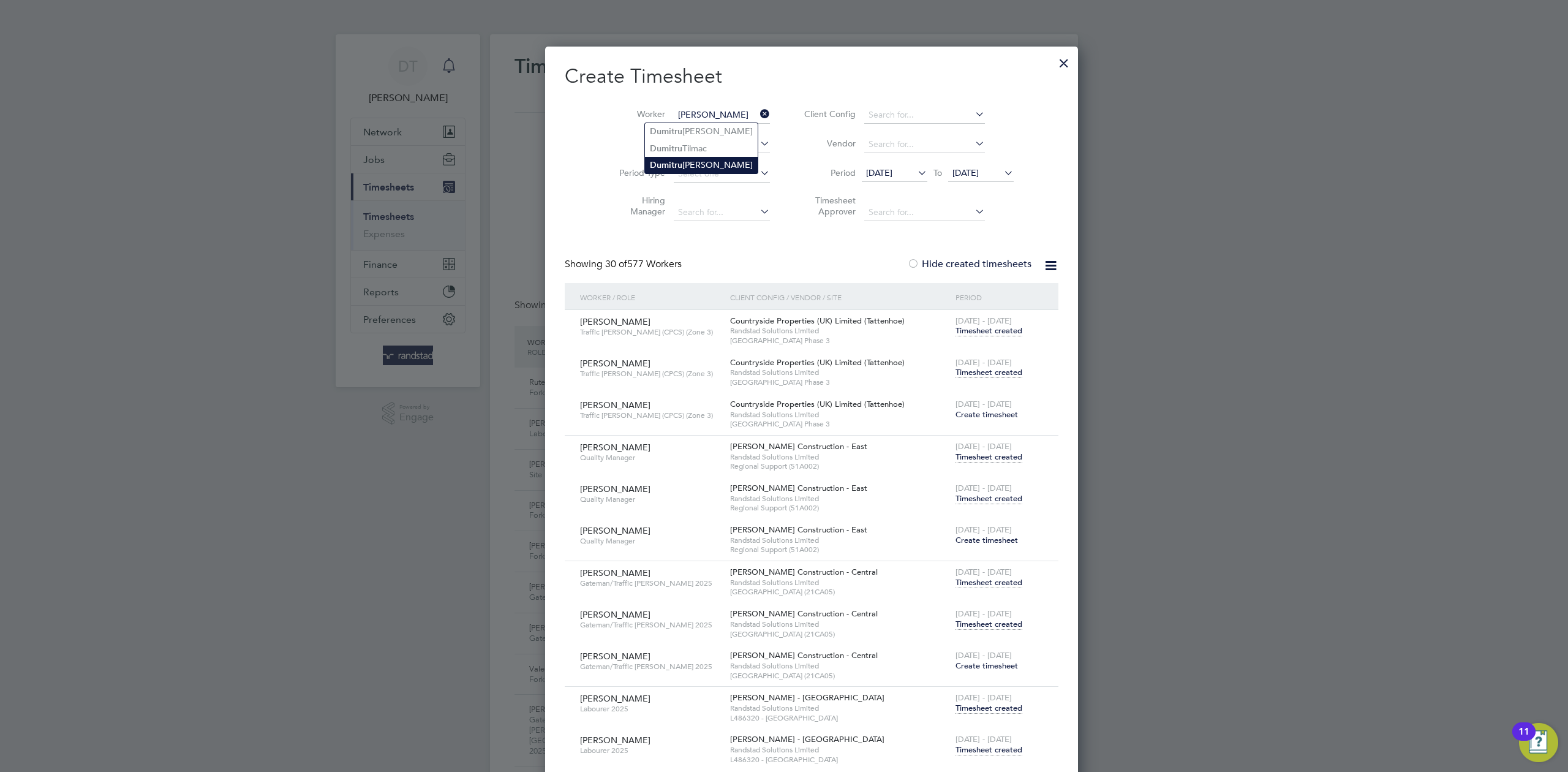
click at [679, 160] on b "Dumi t ru" at bounding box center [666, 165] width 32 height 11
type input "[PERSON_NAME]"
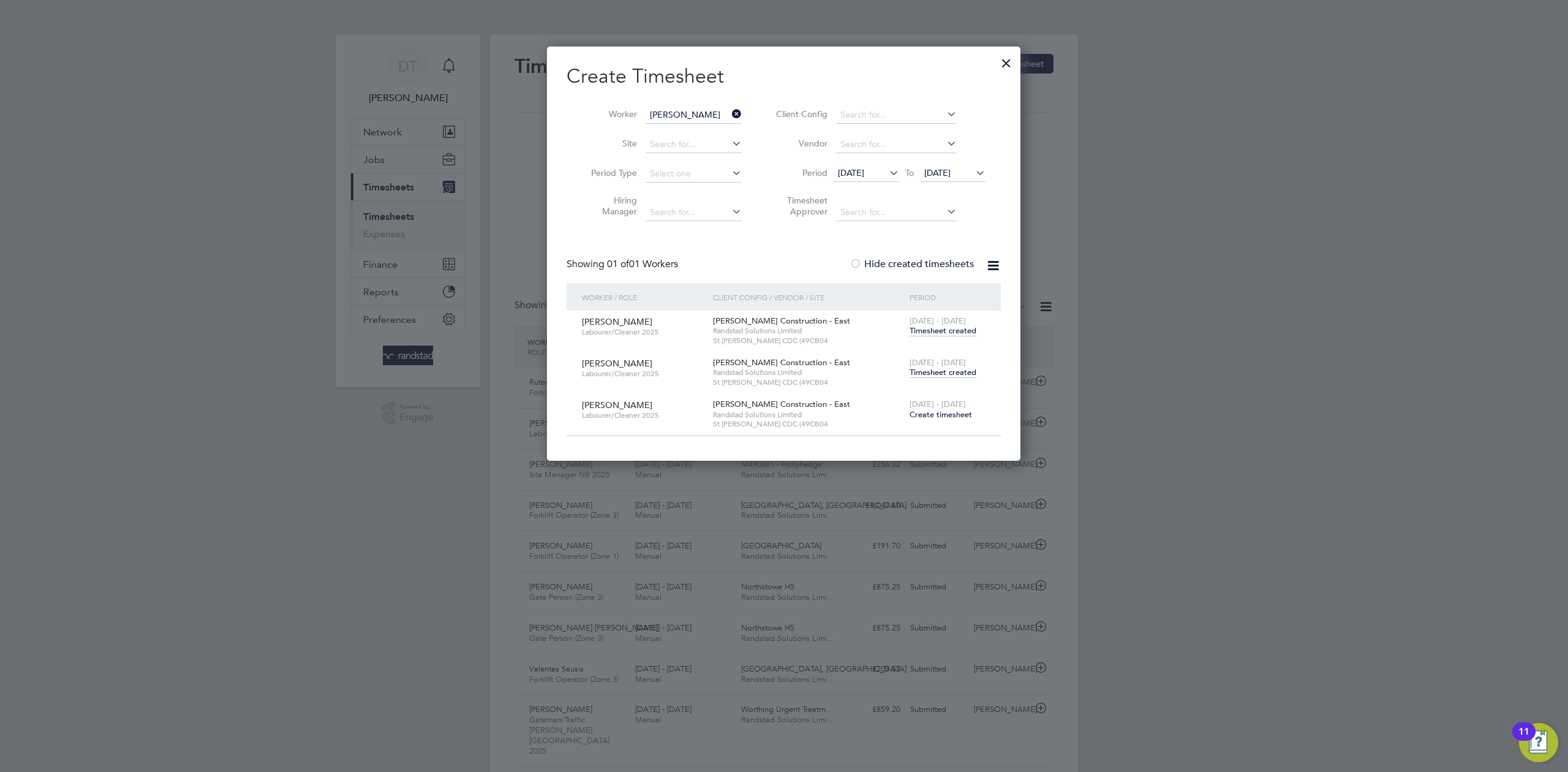
click at [943, 371] on span "Timesheet created" at bounding box center [943, 373] width 67 height 11
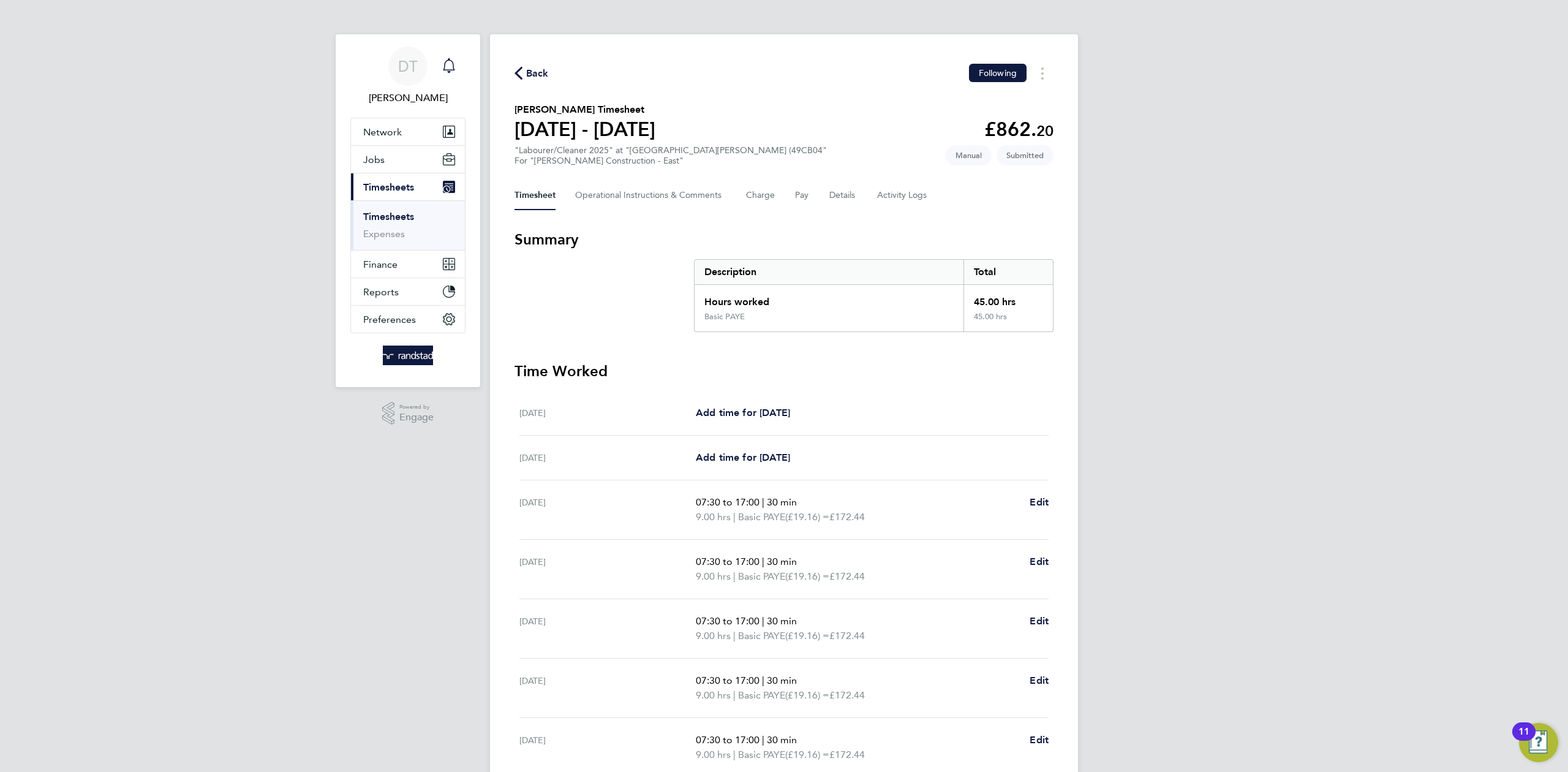
click at [823, 185] on div "Timesheet Operational Instructions & Comments Charge Pay Details Activity Logs" at bounding box center [784, 196] width 539 height 30
click at [830, 189] on button "Details" at bounding box center [843, 196] width 28 height 30
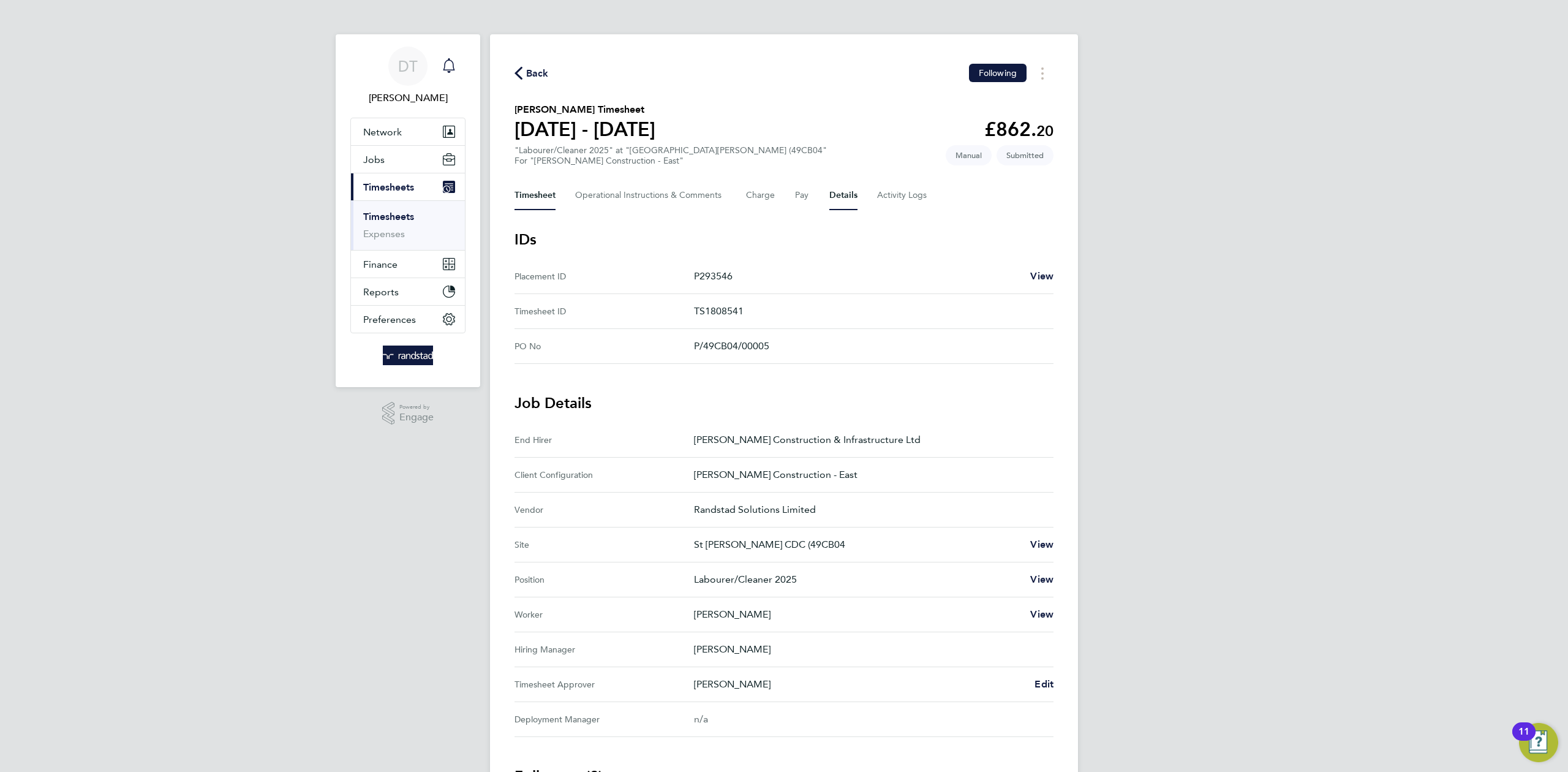
drag, startPoint x: 543, startPoint y: 195, endPoint x: 542, endPoint y: 181, distance: 14.0
click at [542, 194] on button "Timesheet" at bounding box center [535, 196] width 41 height 30
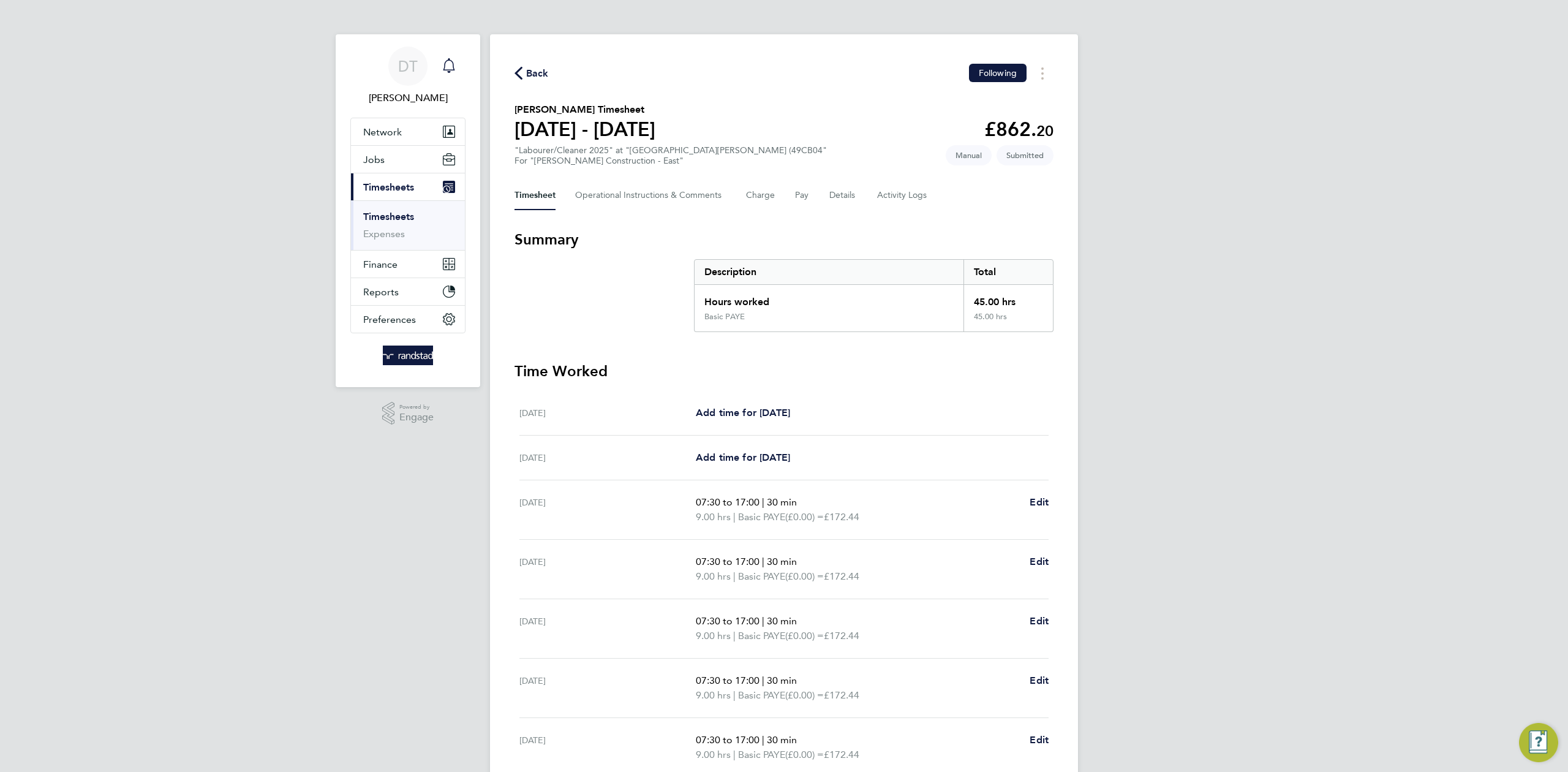
click at [538, 73] on span "Back" at bounding box center [537, 73] width 23 height 15
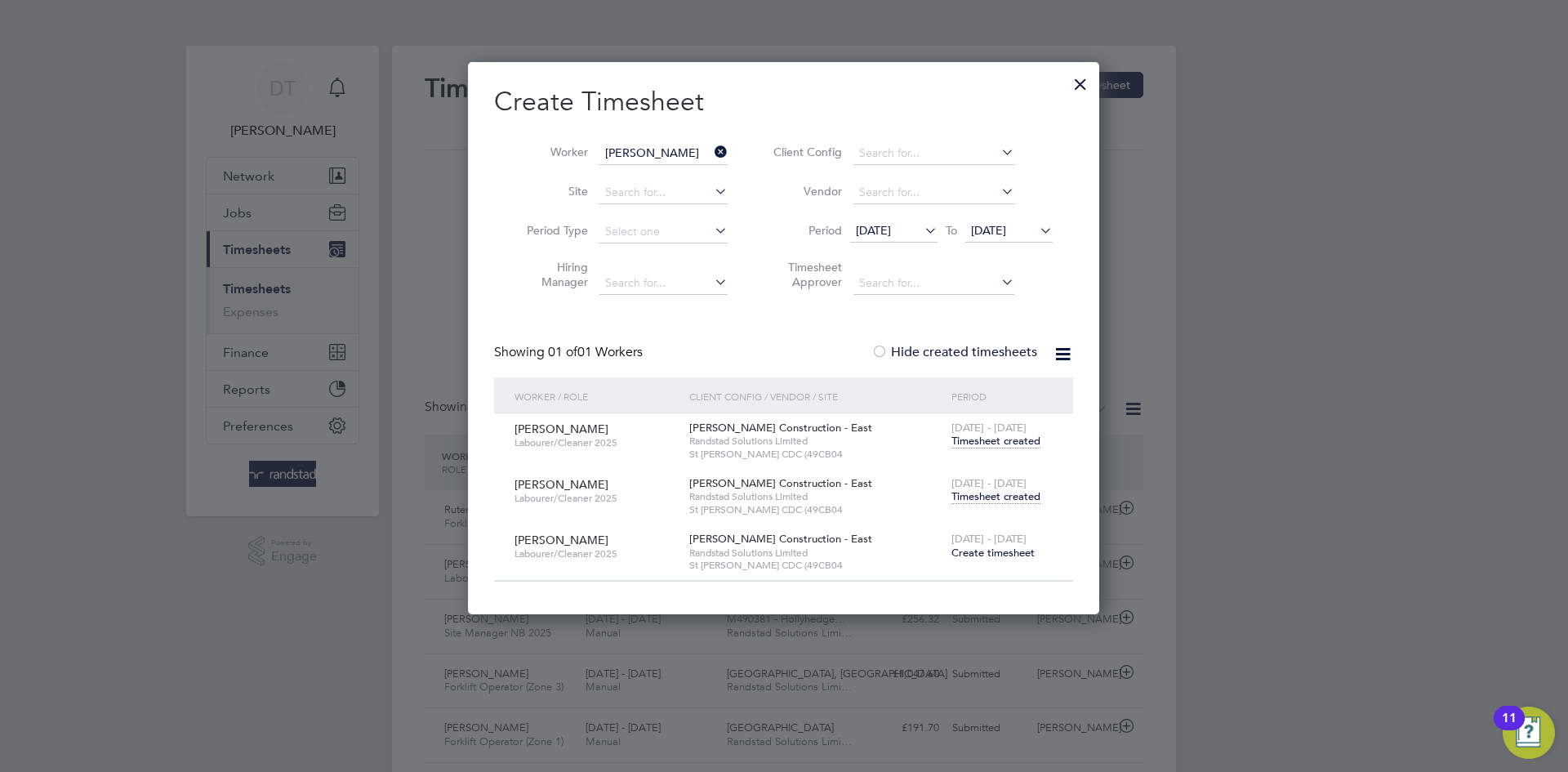
click at [1072, 79] on div at bounding box center [1080, 80] width 29 height 29
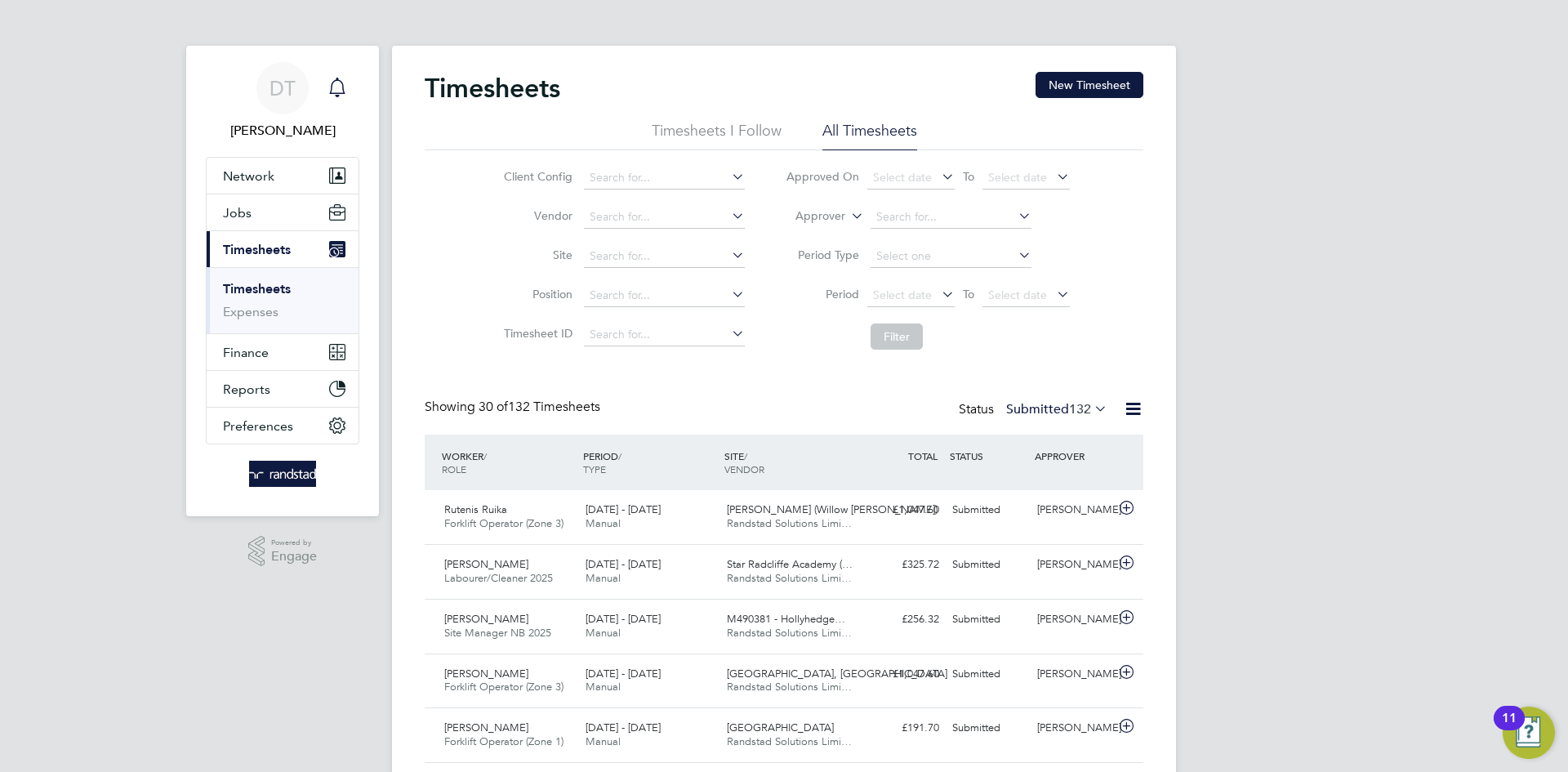
click at [344, 89] on icon "Main navigation" at bounding box center [337, 87] width 20 height 20
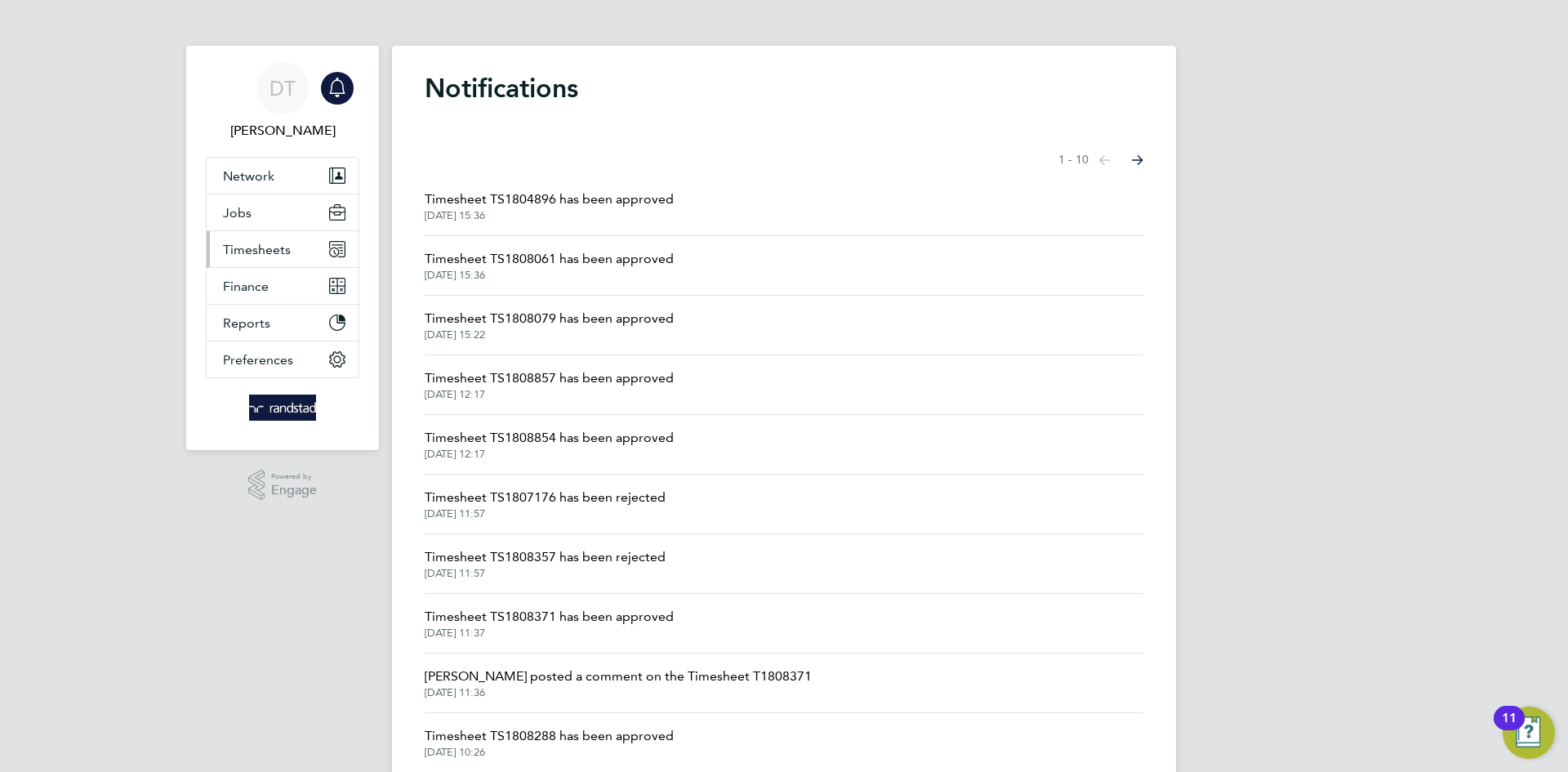
click at [278, 239] on button "Timesheets" at bounding box center [283, 249] width 152 height 36
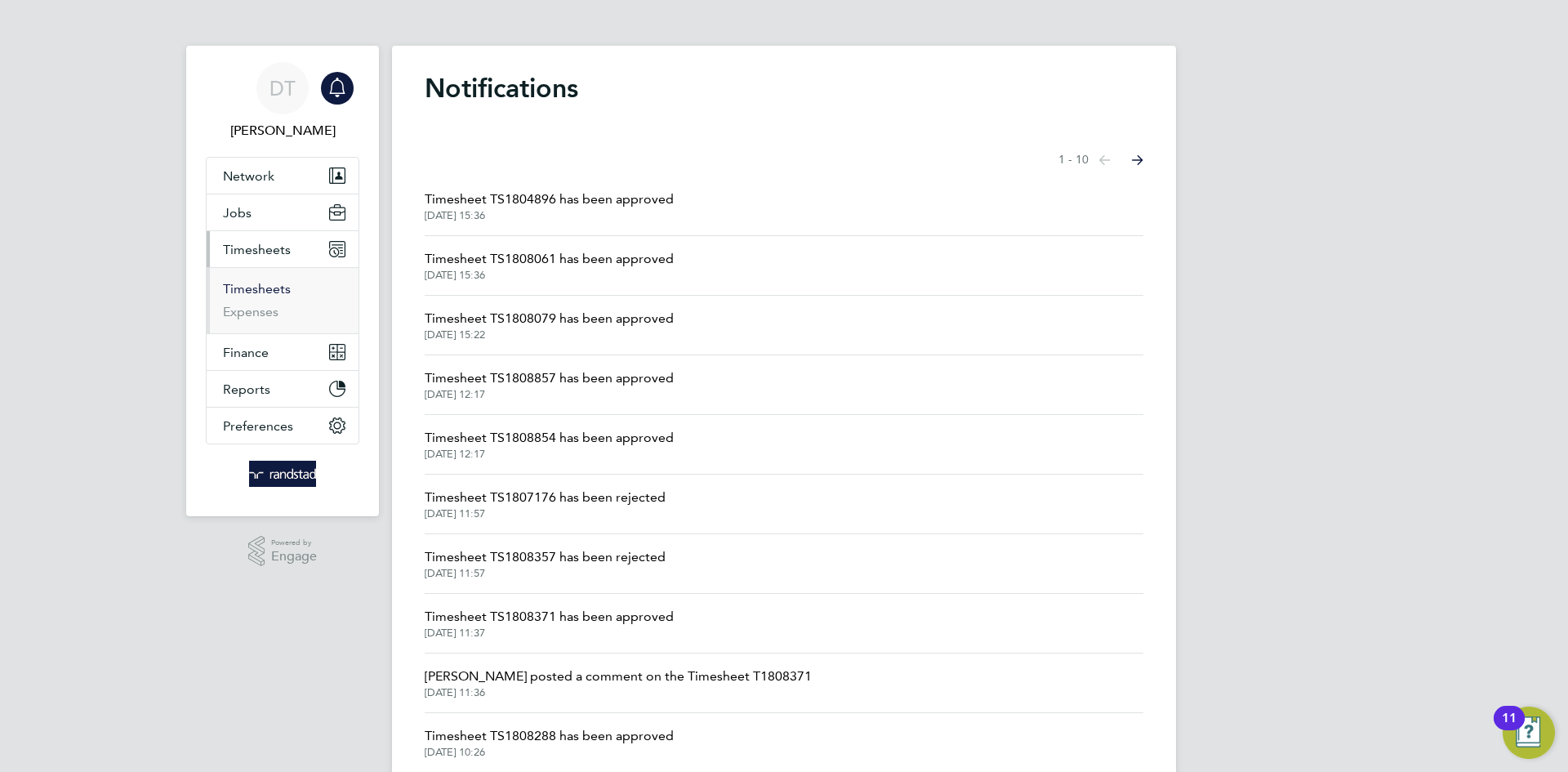
click at [261, 284] on link "Timesheets" at bounding box center [256, 288] width 68 height 16
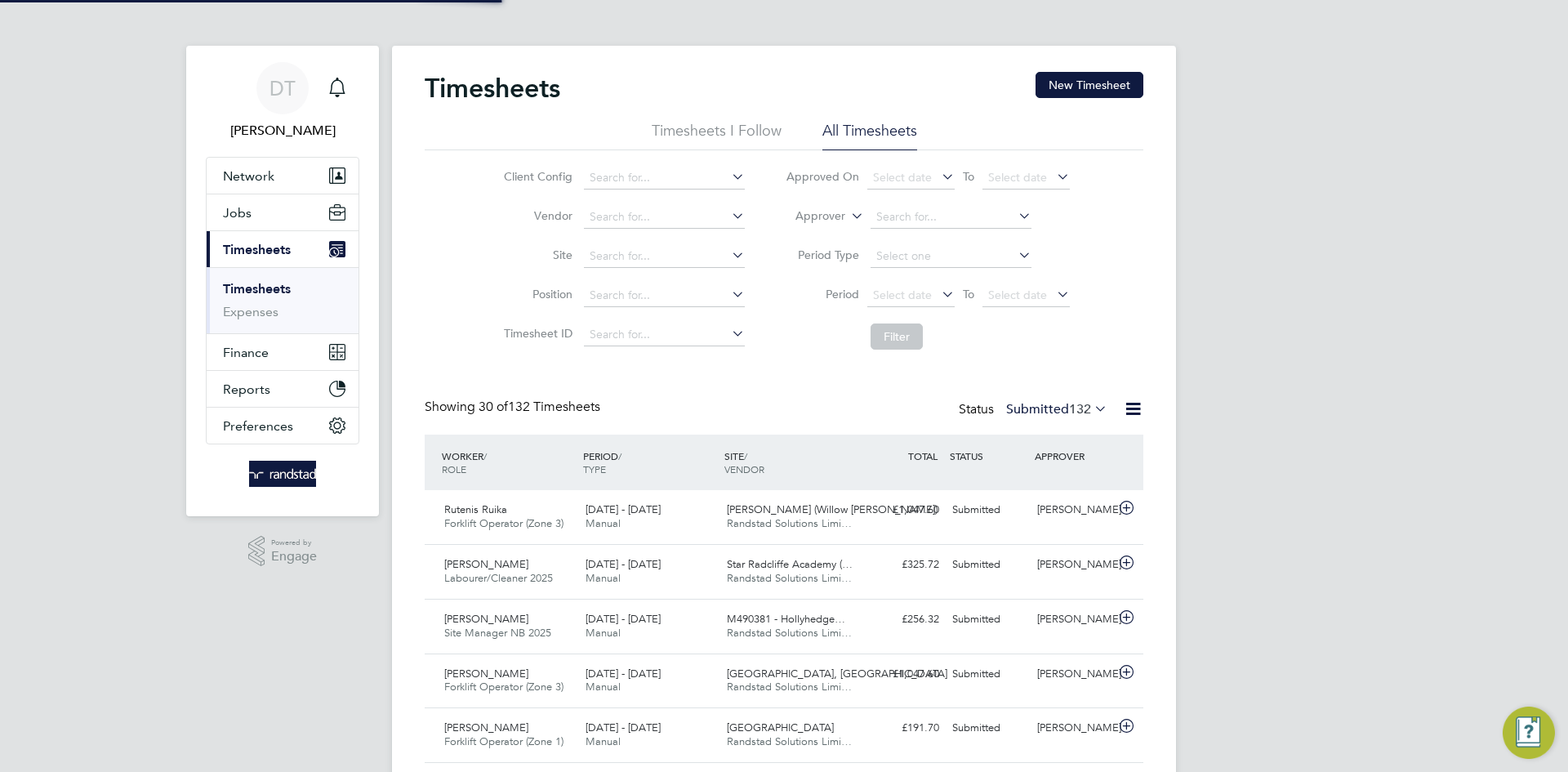
scroll to position [41, 142]
click at [340, 88] on icon "Main navigation" at bounding box center [337, 87] width 20 height 20
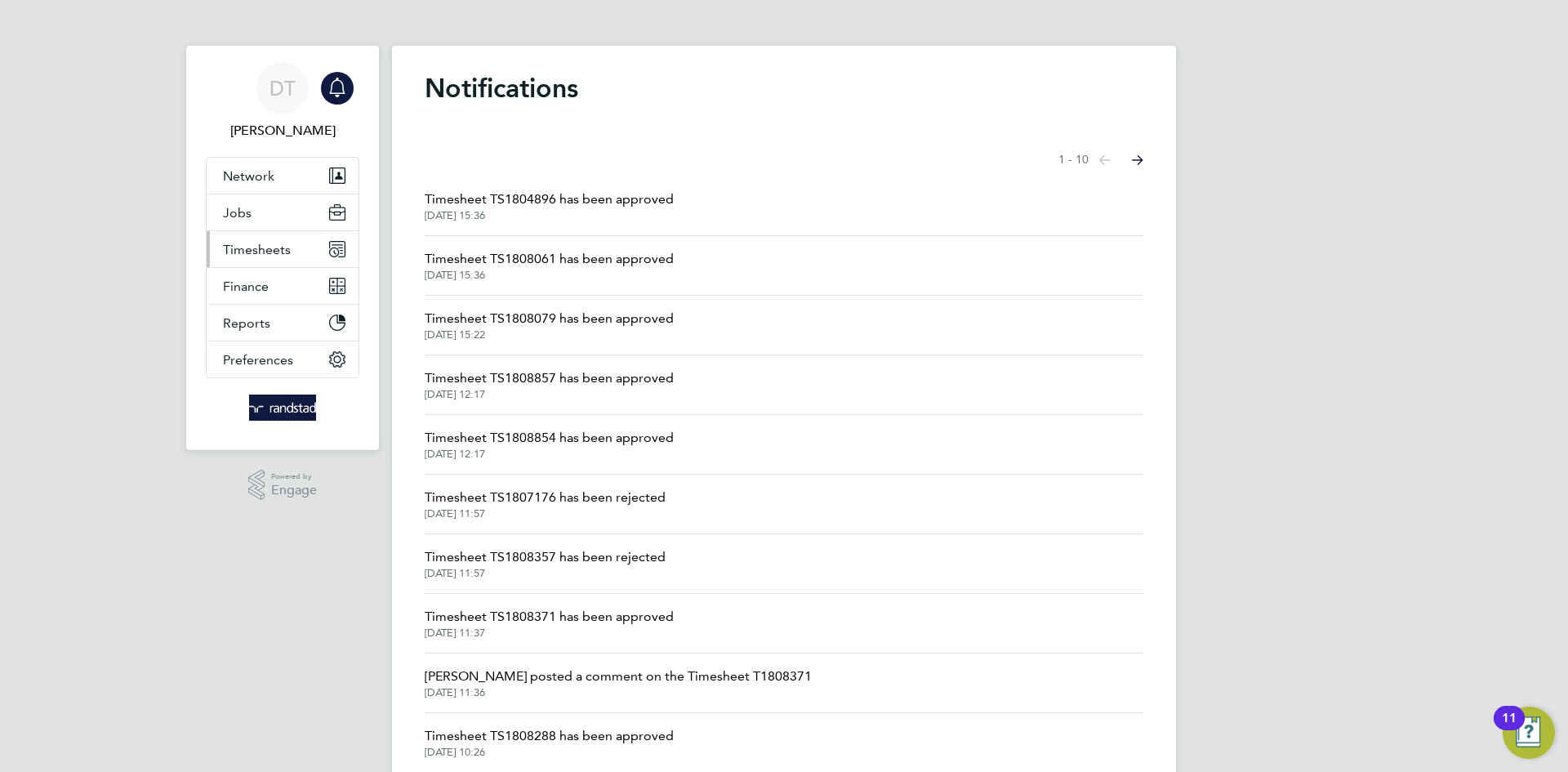
click at [280, 249] on span "Timesheets" at bounding box center [256, 249] width 68 height 16
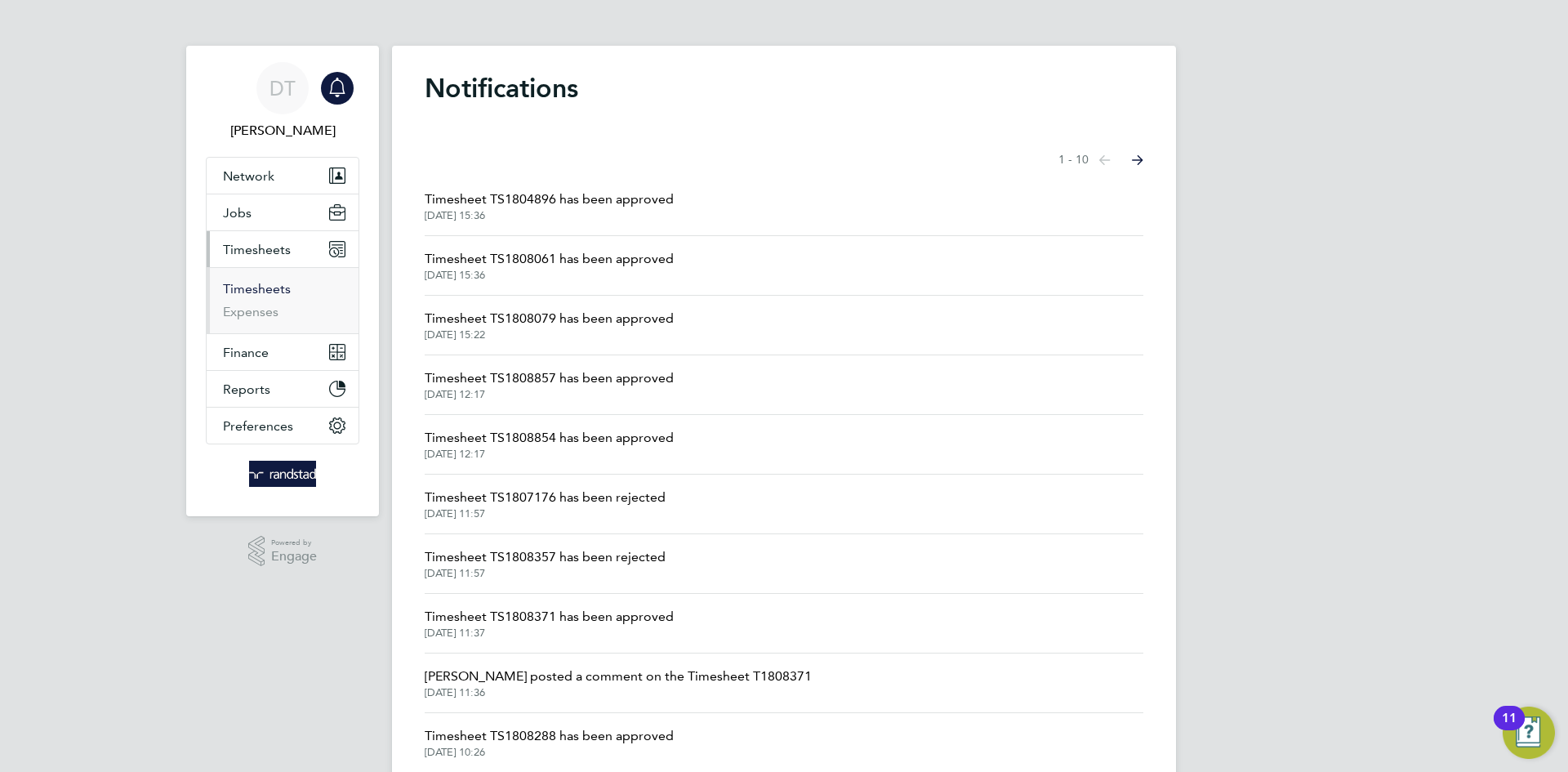
click at [254, 284] on link "Timesheets" at bounding box center [256, 288] width 68 height 16
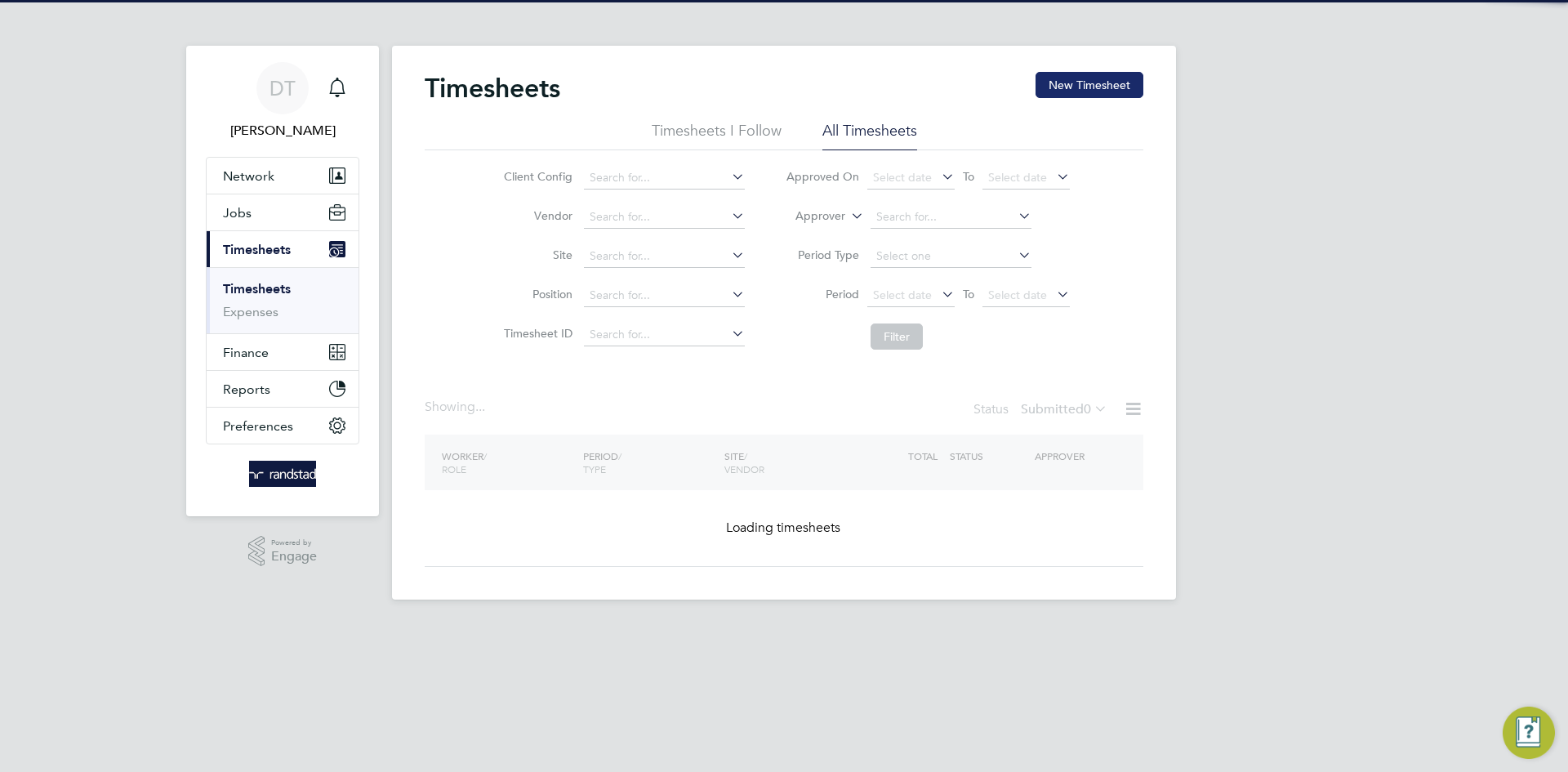
click at [1056, 87] on button "New Timesheet" at bounding box center [1089, 85] width 108 height 26
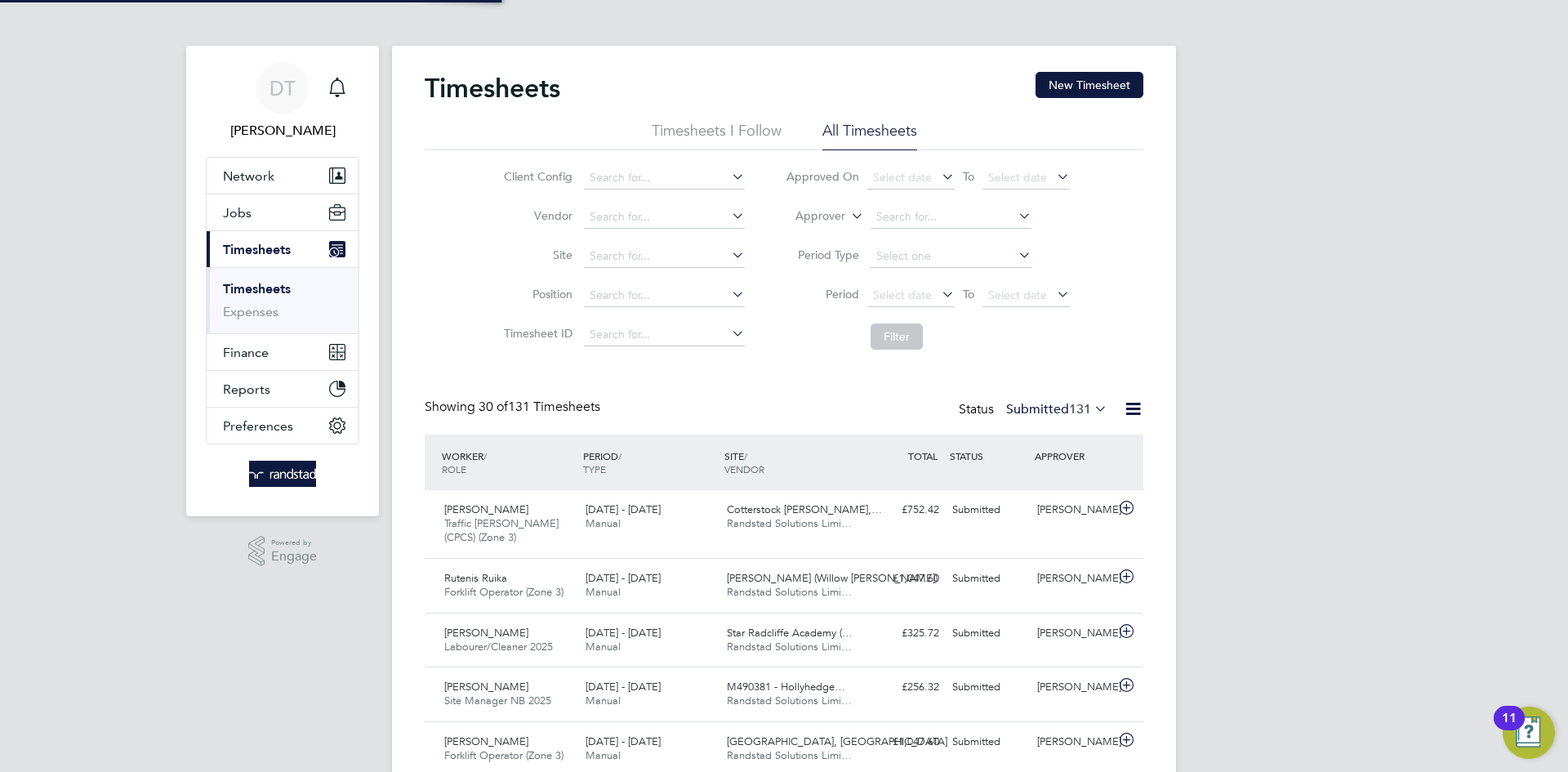
scroll to position [41, 142]
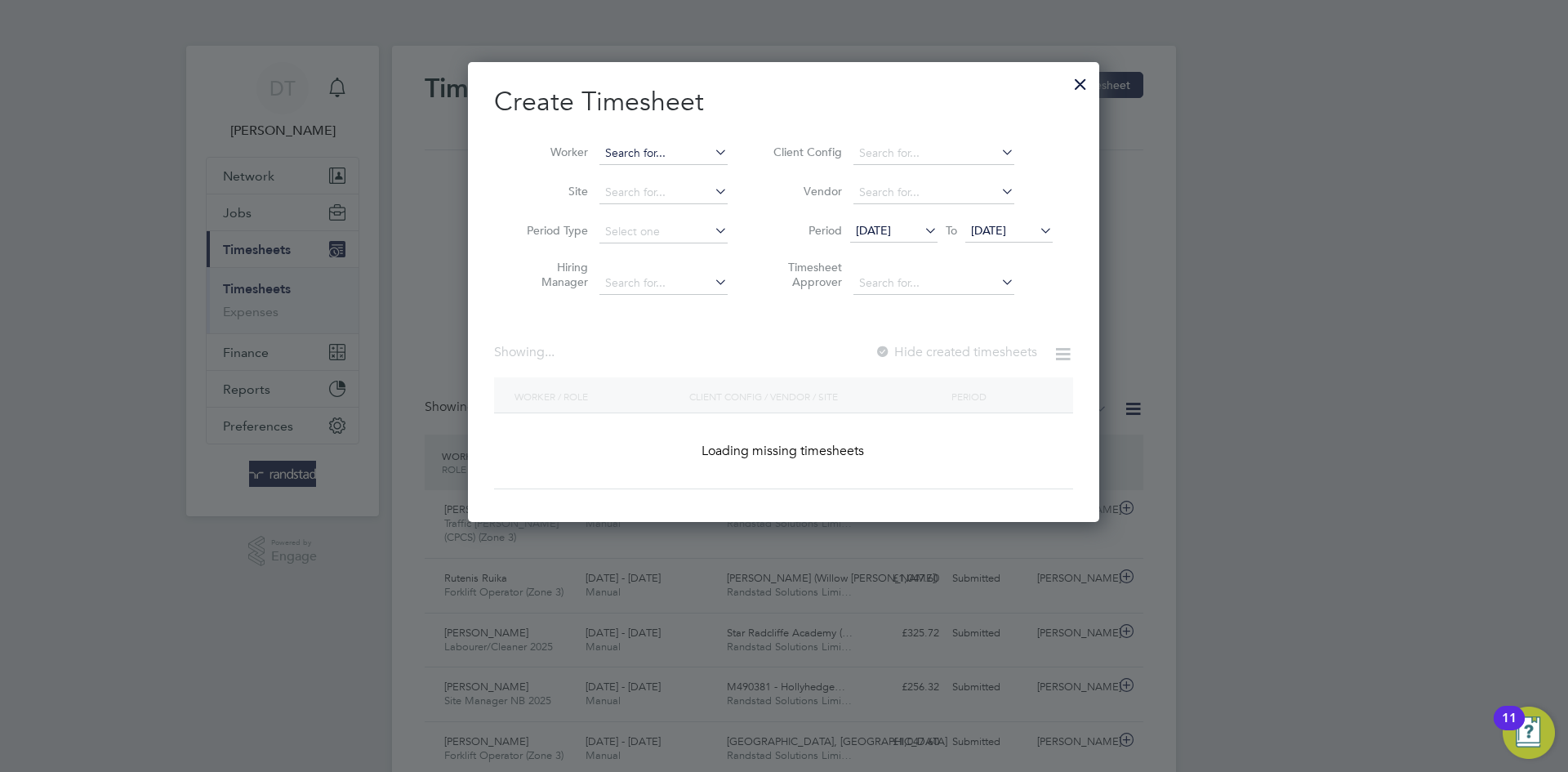
click at [635, 147] on input at bounding box center [664, 153] width 129 height 23
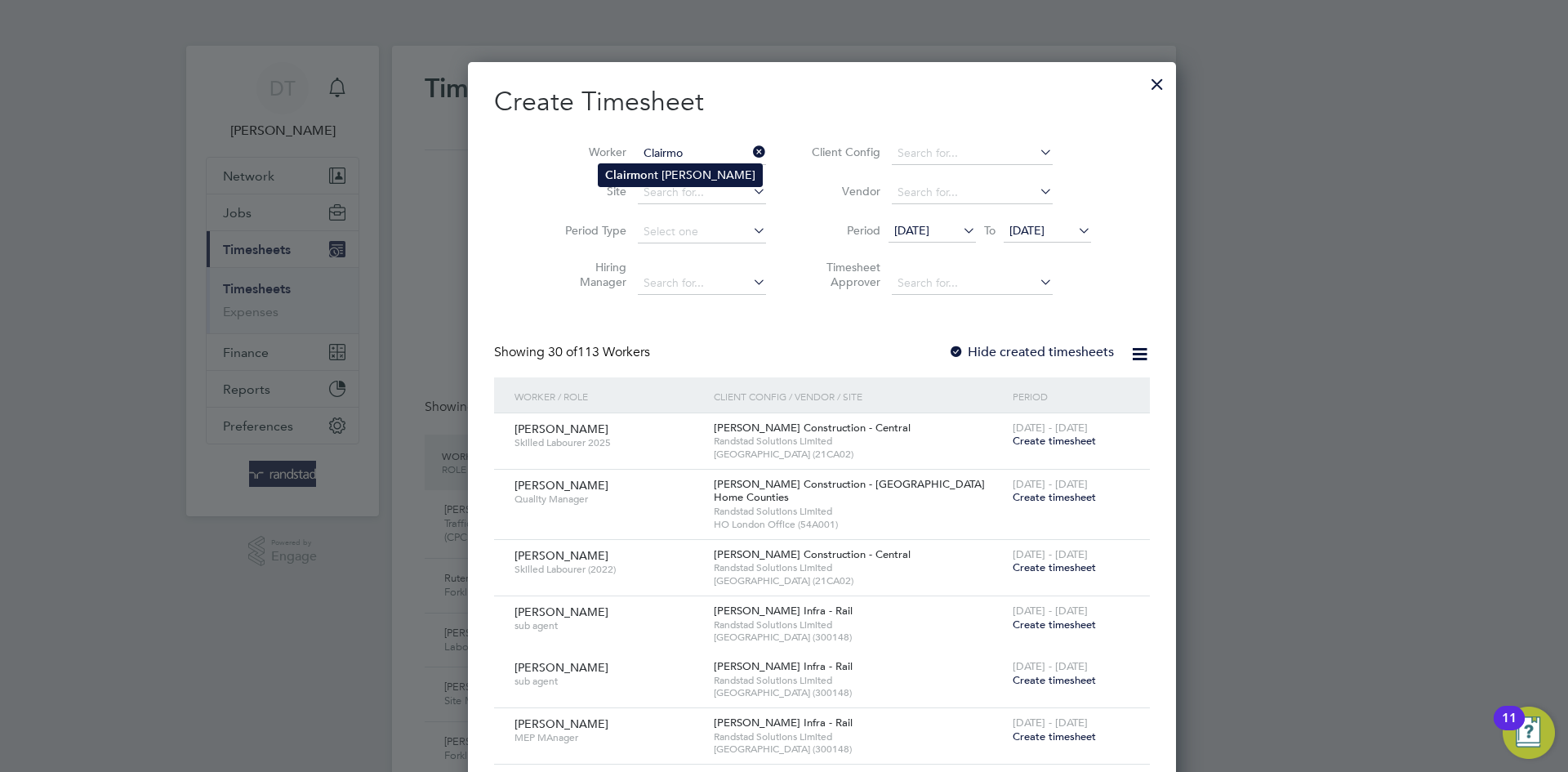
click at [656, 179] on li "Clairmo nt Halley" at bounding box center [681, 175] width 163 height 22
type input "Clairmont Halley"
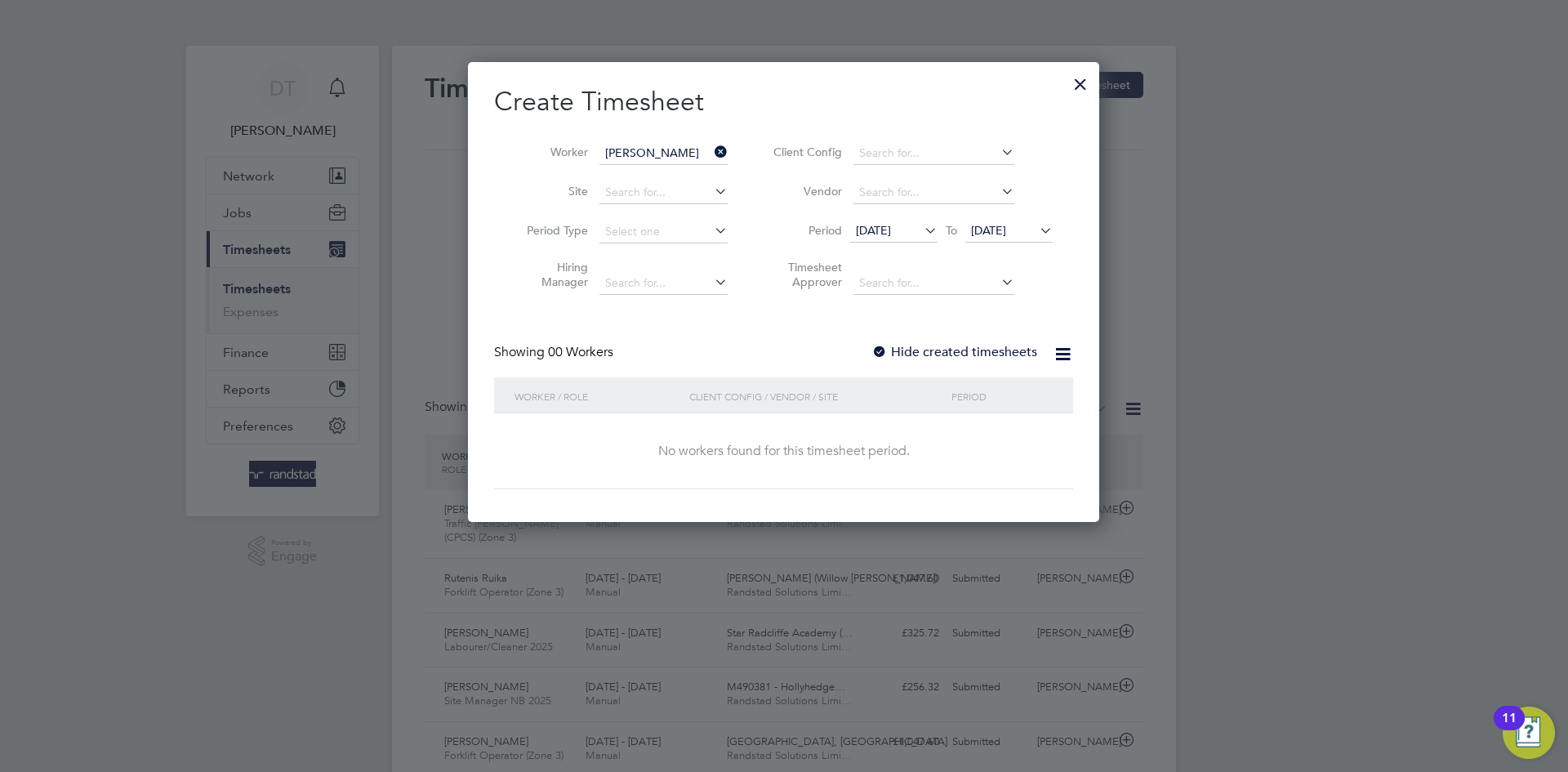
click at [907, 353] on label "Hide created timesheets" at bounding box center [954, 351] width 166 height 16
click at [997, 225] on span "[DATE]" at bounding box center [988, 230] width 35 height 15
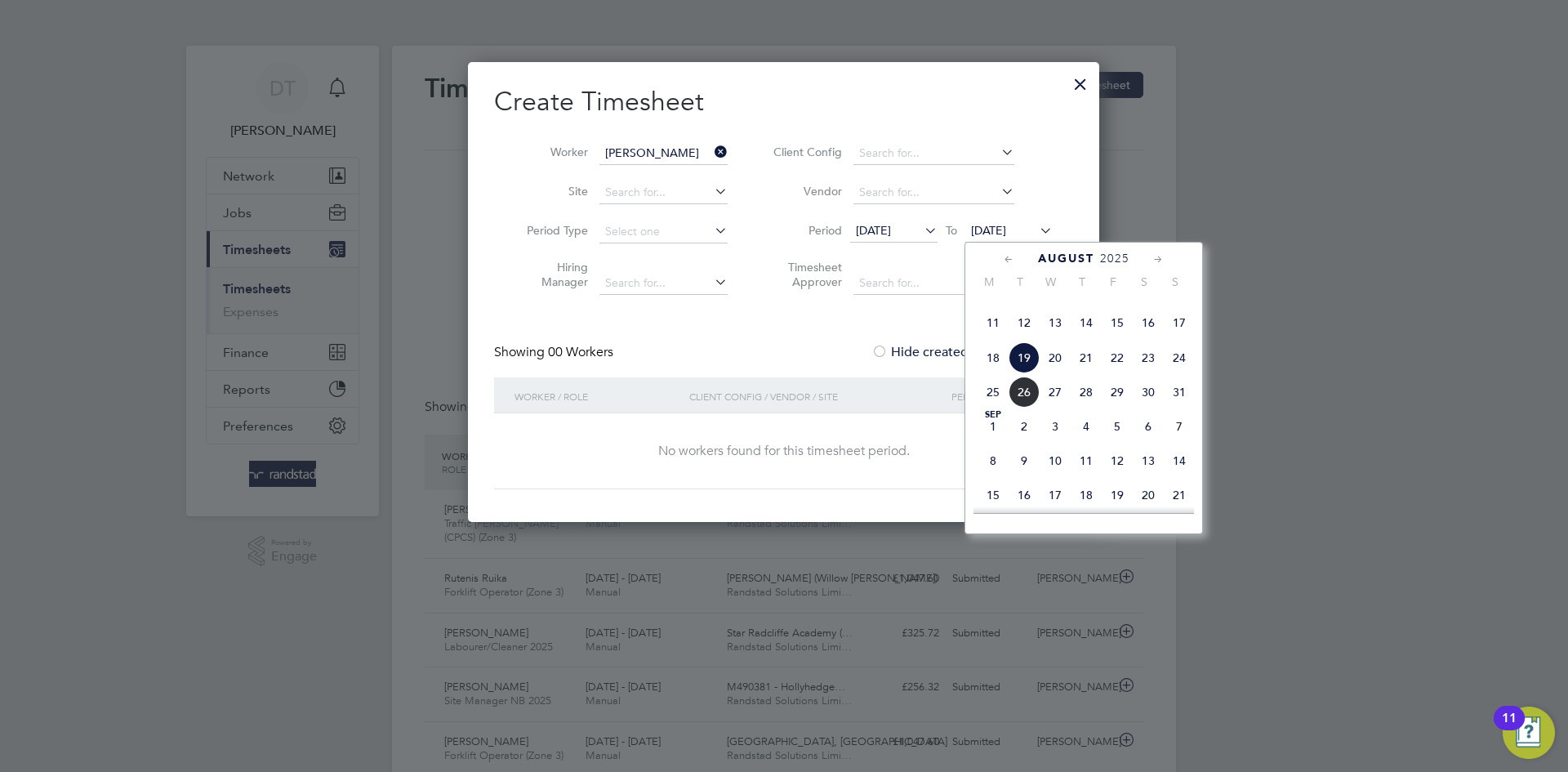
click at [1027, 408] on span "26" at bounding box center [1023, 392] width 31 height 31
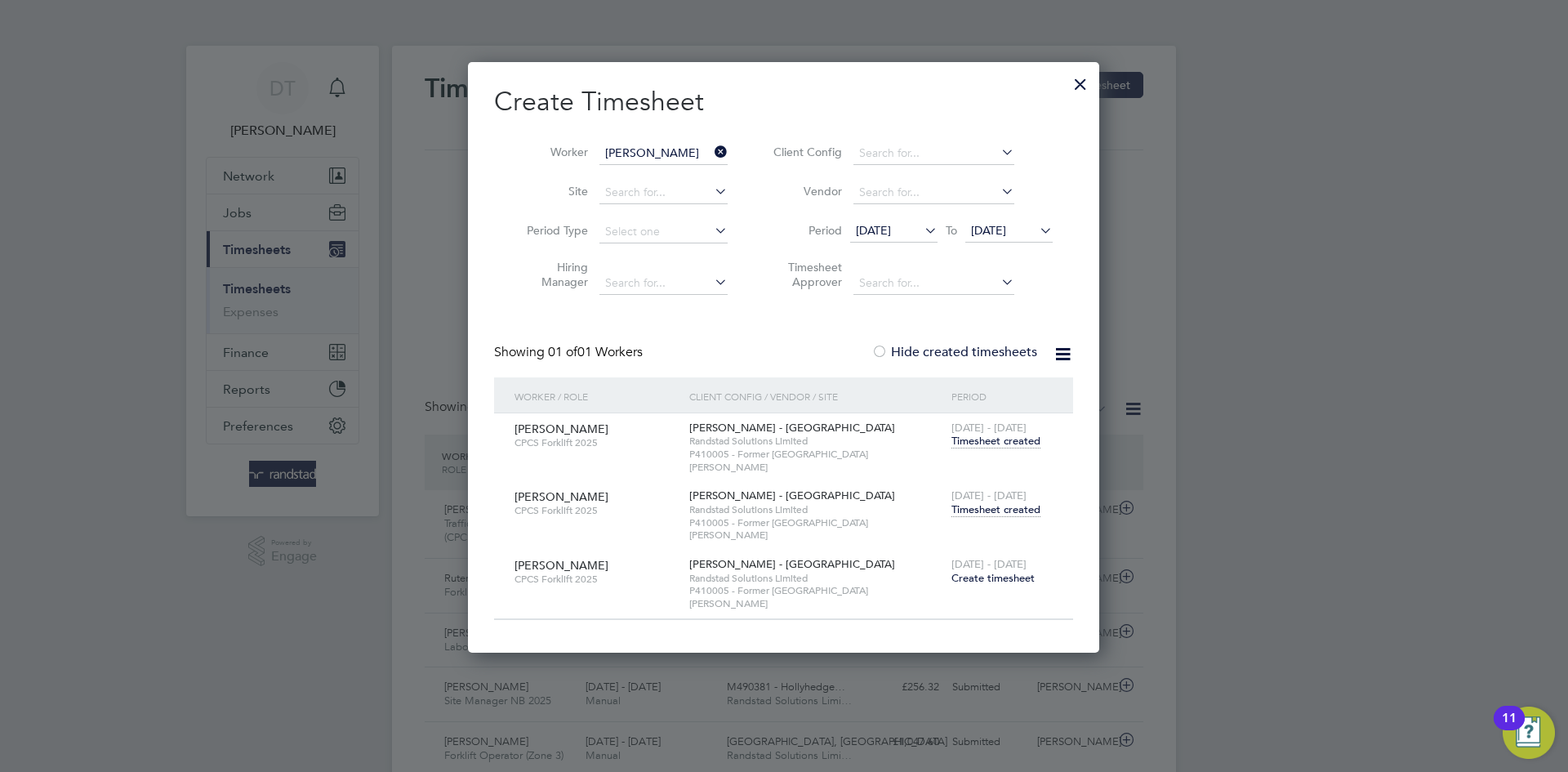
click at [972, 504] on div "16 - 22 Aug 2025 Timesheet created" at bounding box center [1002, 502] width 110 height 44
click at [972, 502] on span "Timesheet created" at bounding box center [995, 510] width 89 height 15
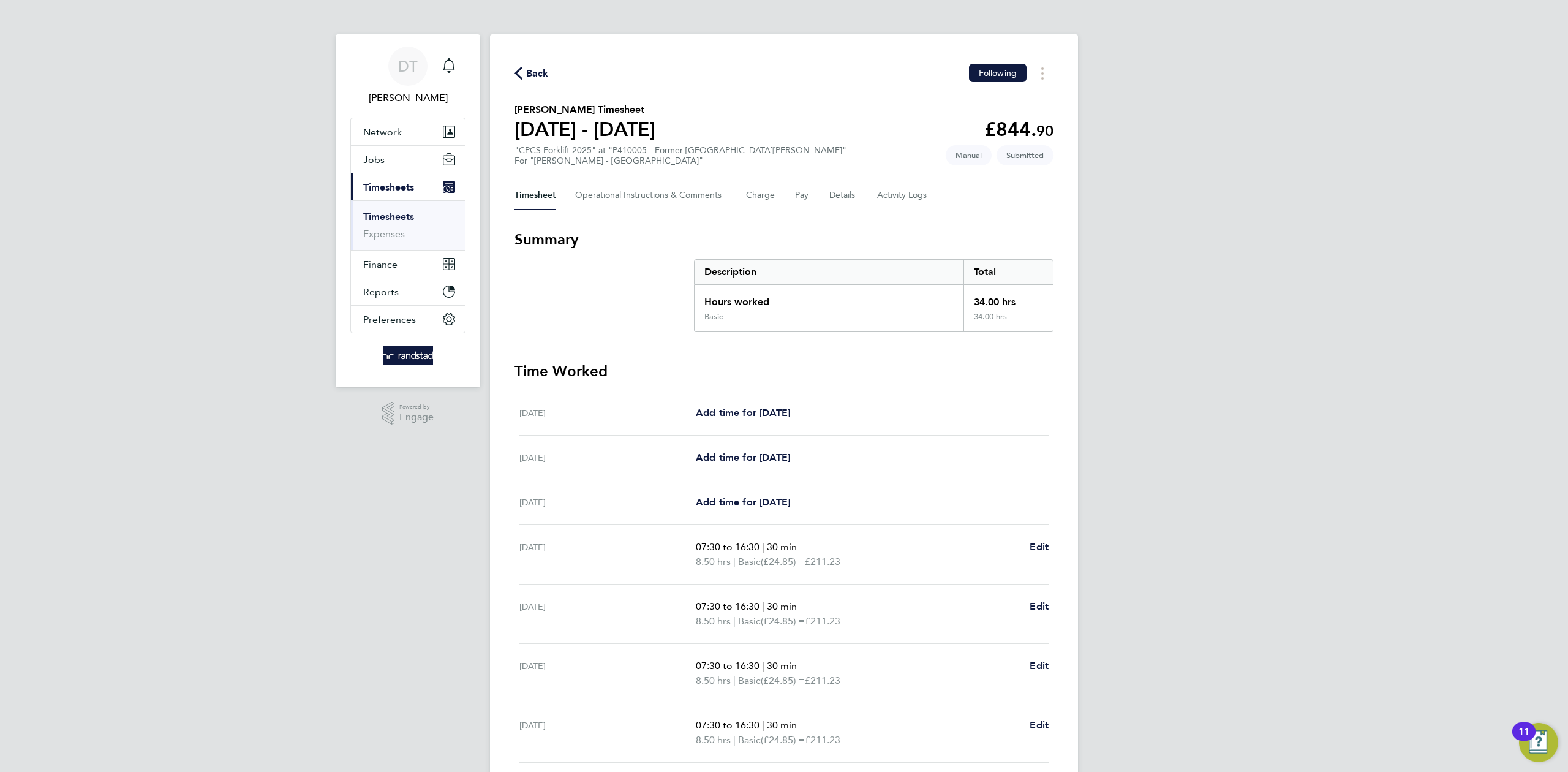
click at [539, 68] on span "Back" at bounding box center [537, 73] width 23 height 15
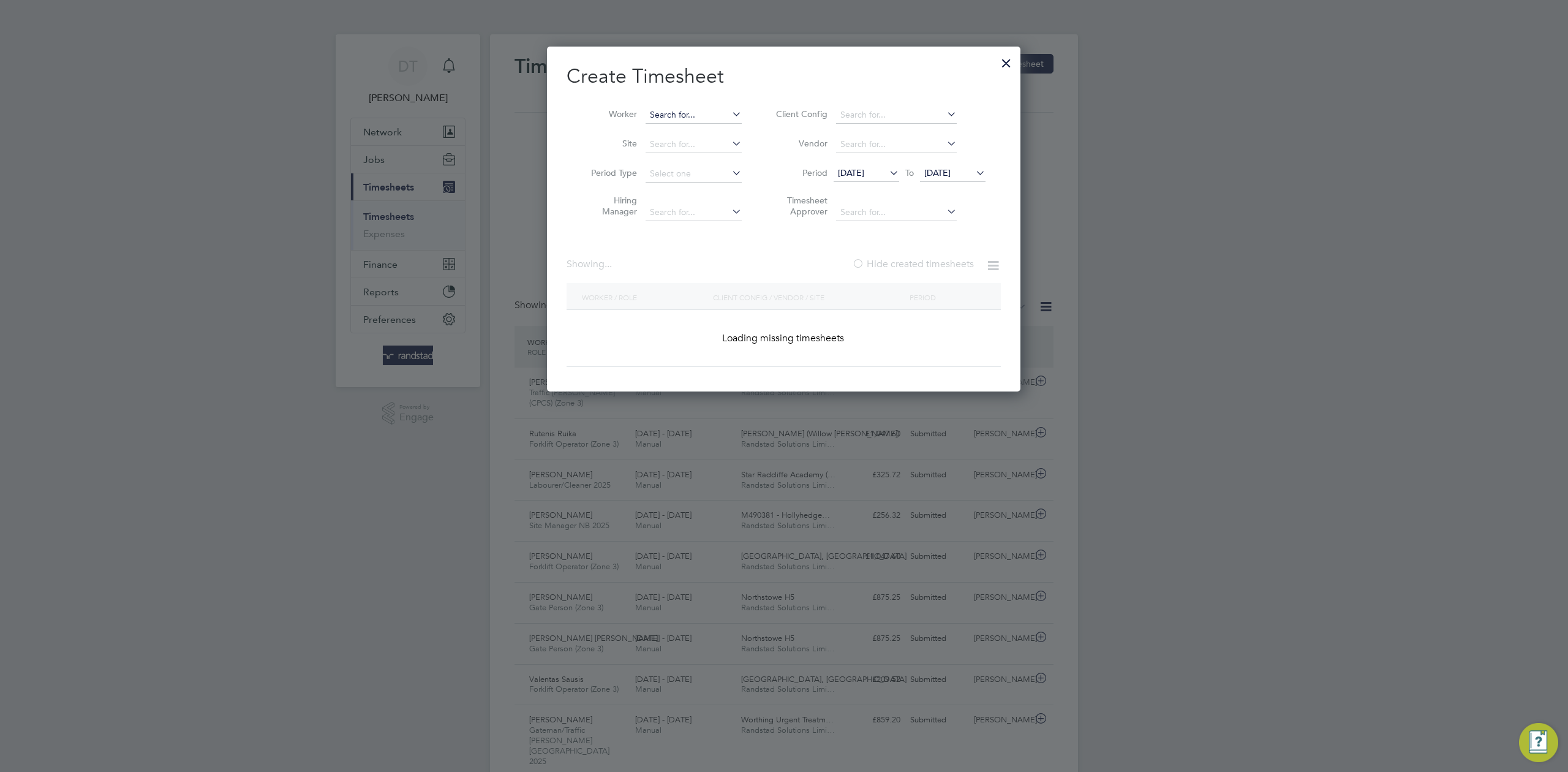
click at [704, 112] on input at bounding box center [694, 115] width 96 height 17
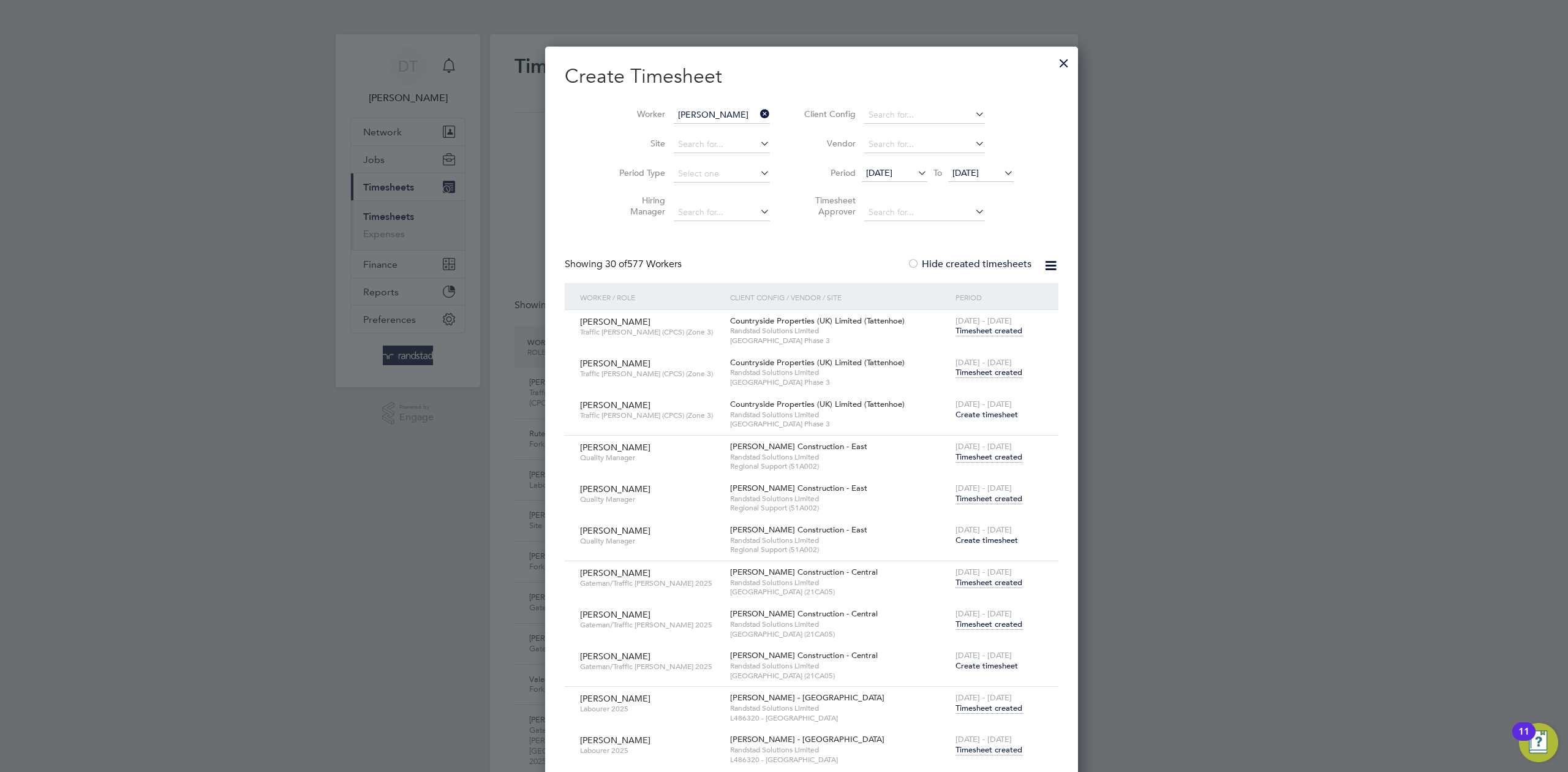
click at [663, 149] on b "August i n" at bounding box center [667, 149] width 35 height 11
type input "Augustin Istina"
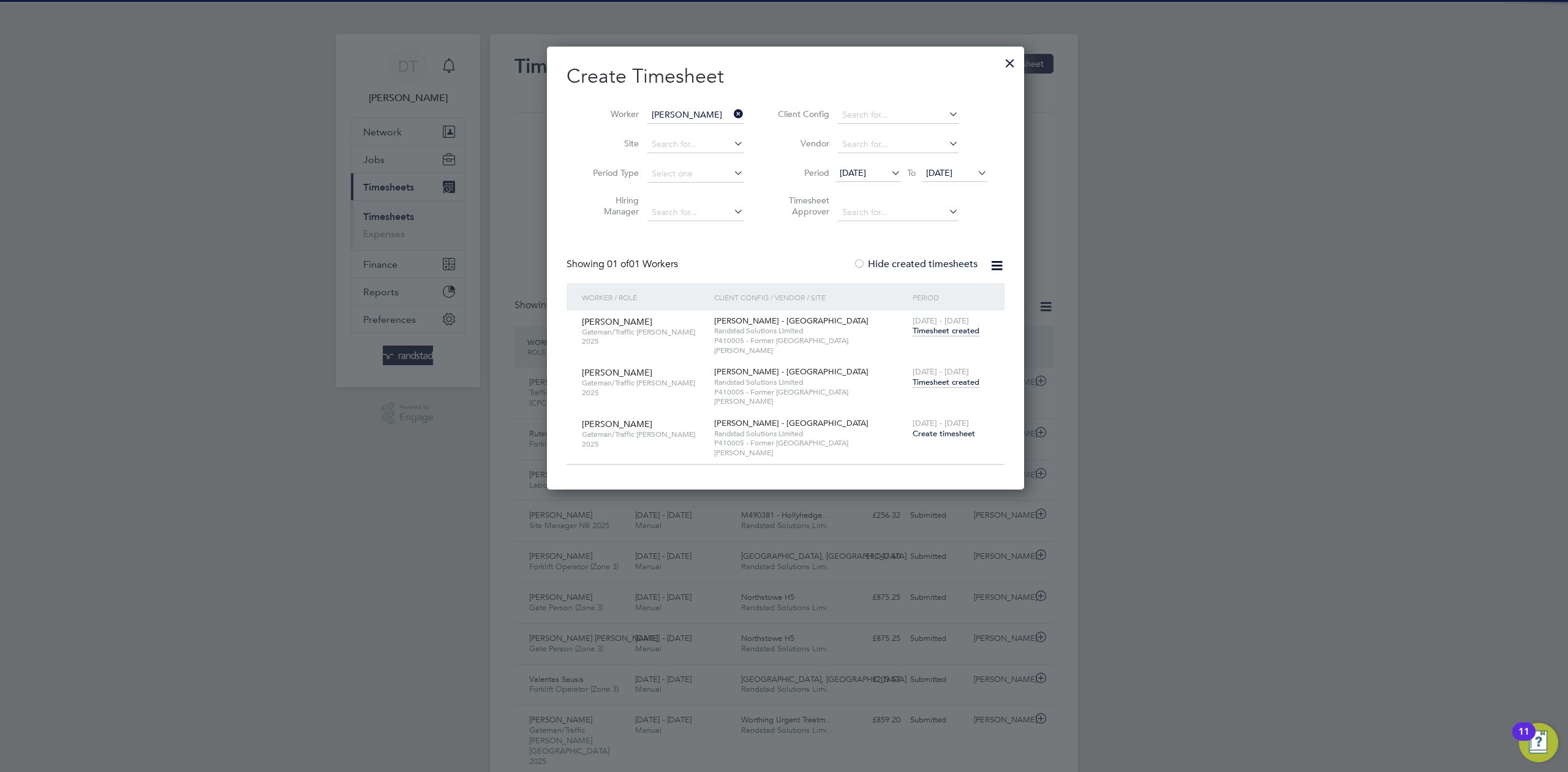
click at [934, 377] on span "Timesheet created" at bounding box center [946, 382] width 67 height 11
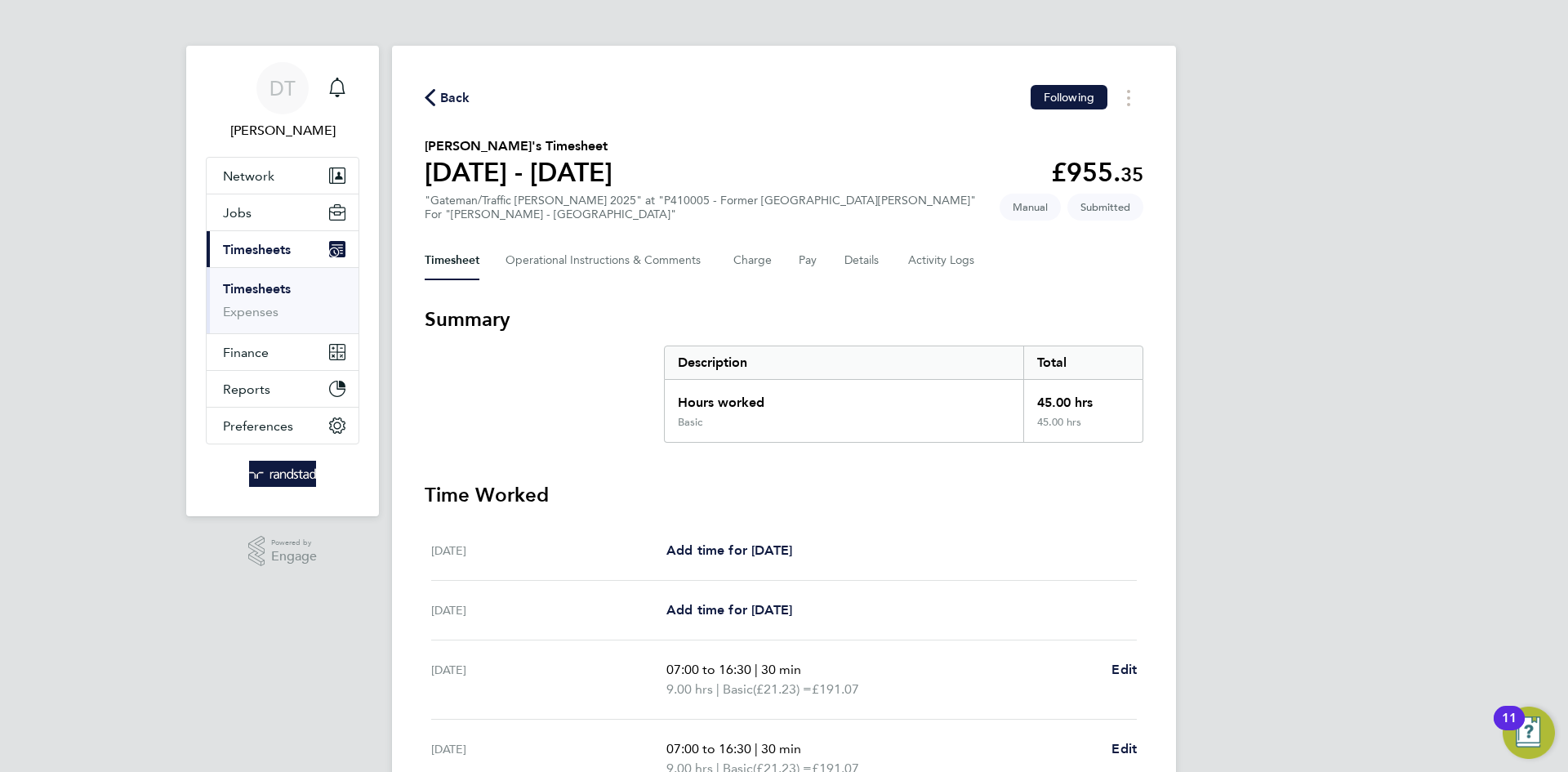
click at [272, 286] on link "Timesheets" at bounding box center [256, 288] width 68 height 16
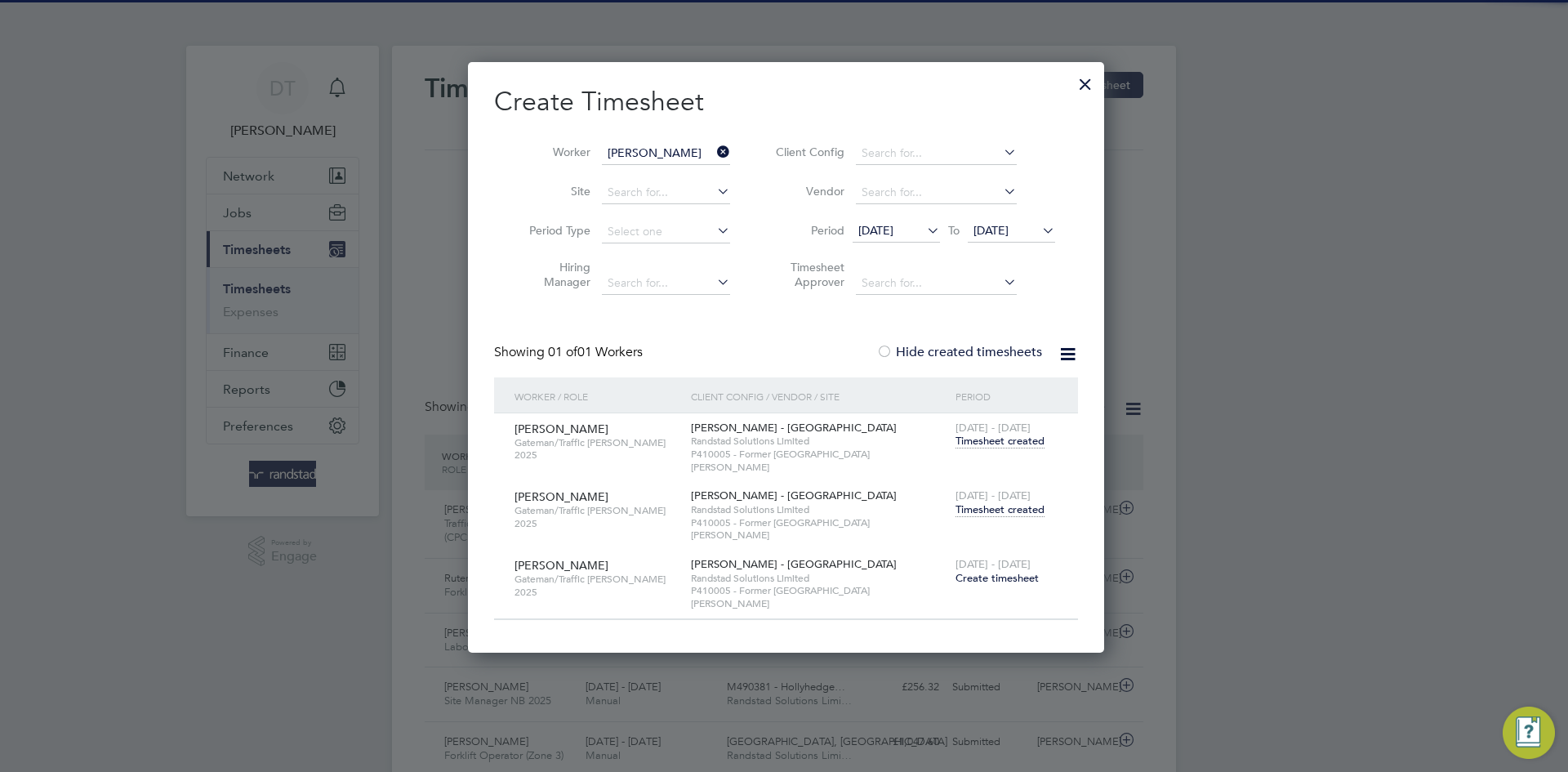
click at [1084, 84] on div at bounding box center [1084, 80] width 29 height 29
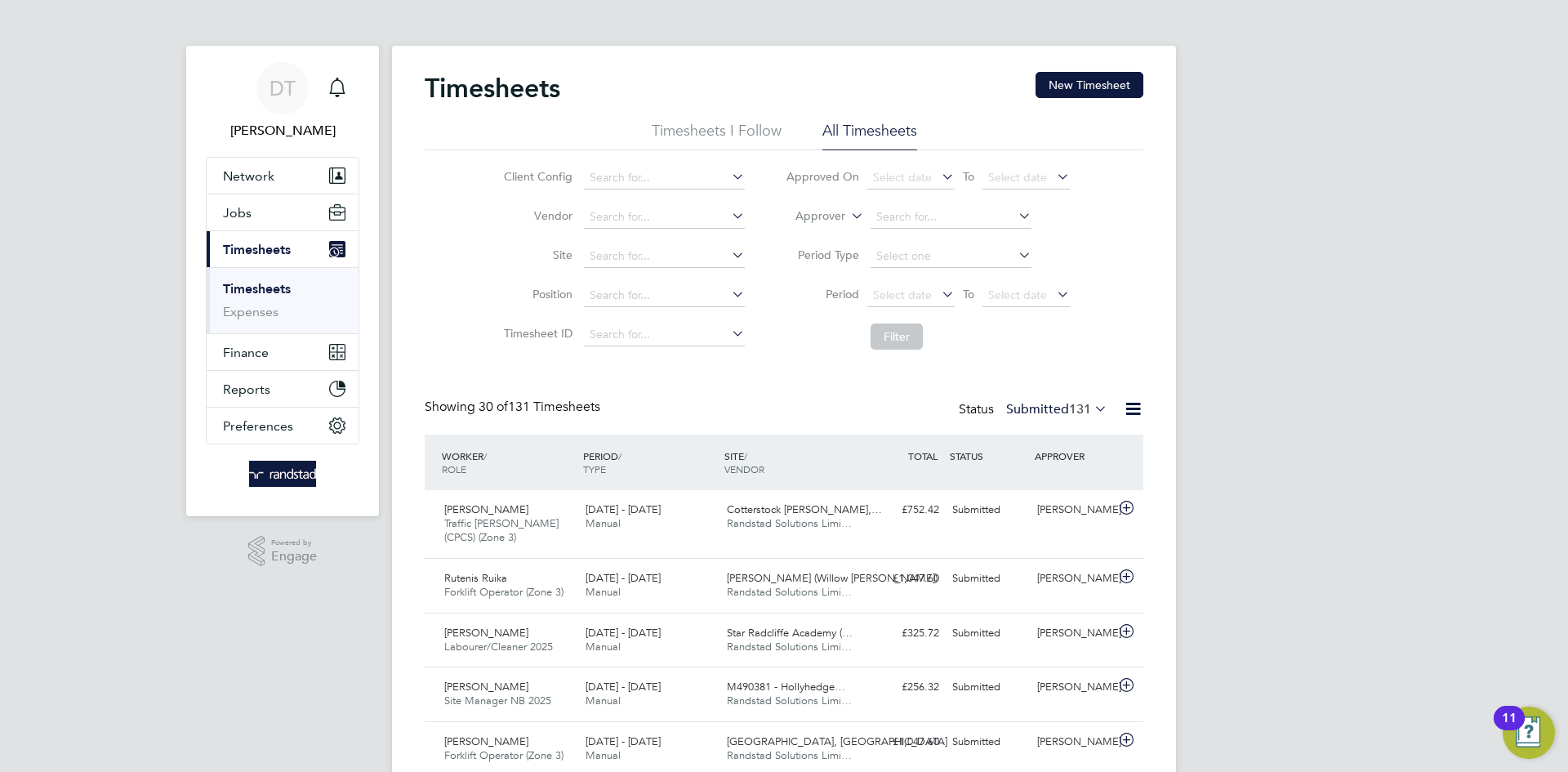
click at [1081, 85] on button "New Timesheet" at bounding box center [1089, 85] width 108 height 26
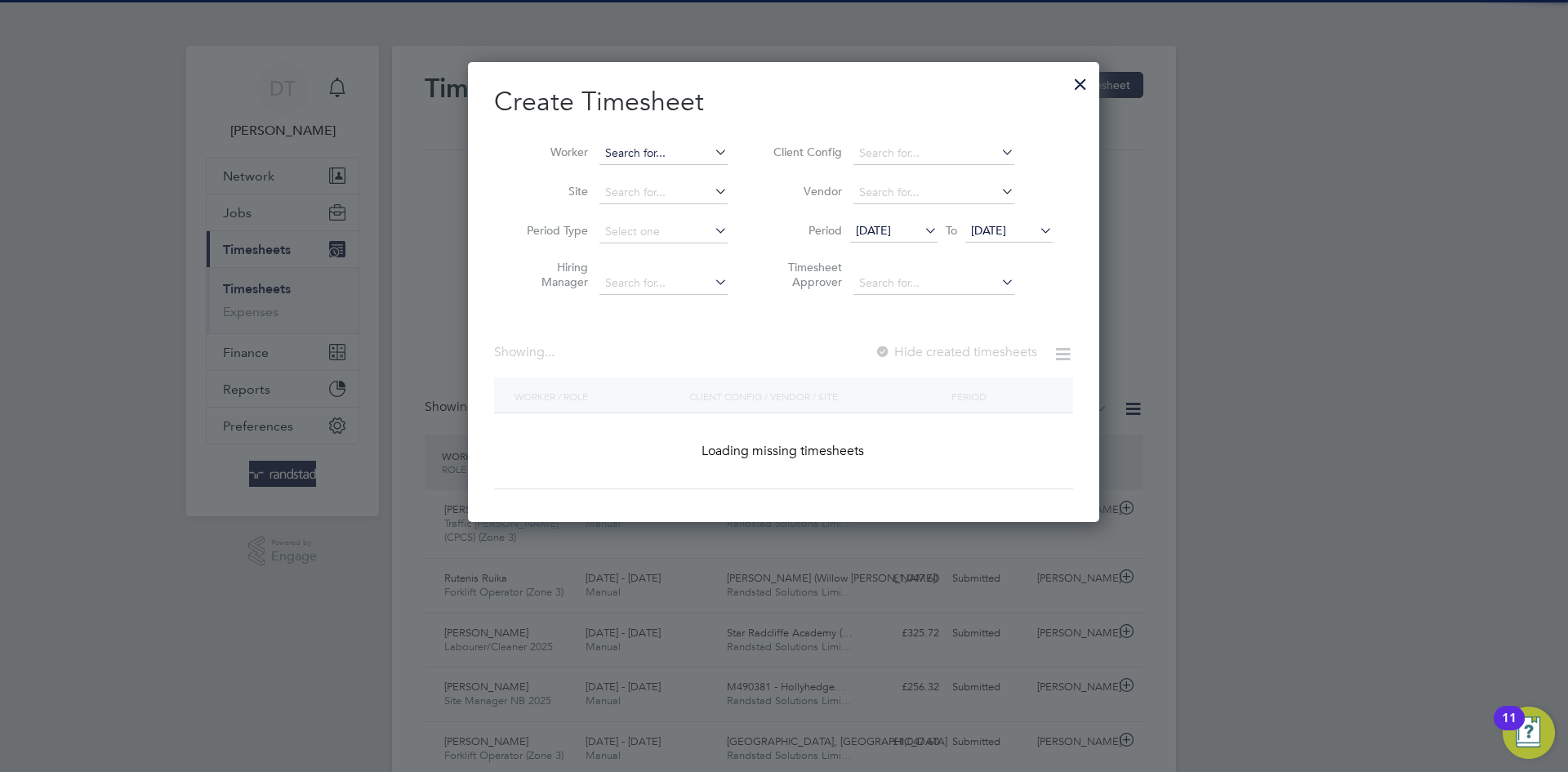
click at [646, 144] on input at bounding box center [664, 153] width 129 height 23
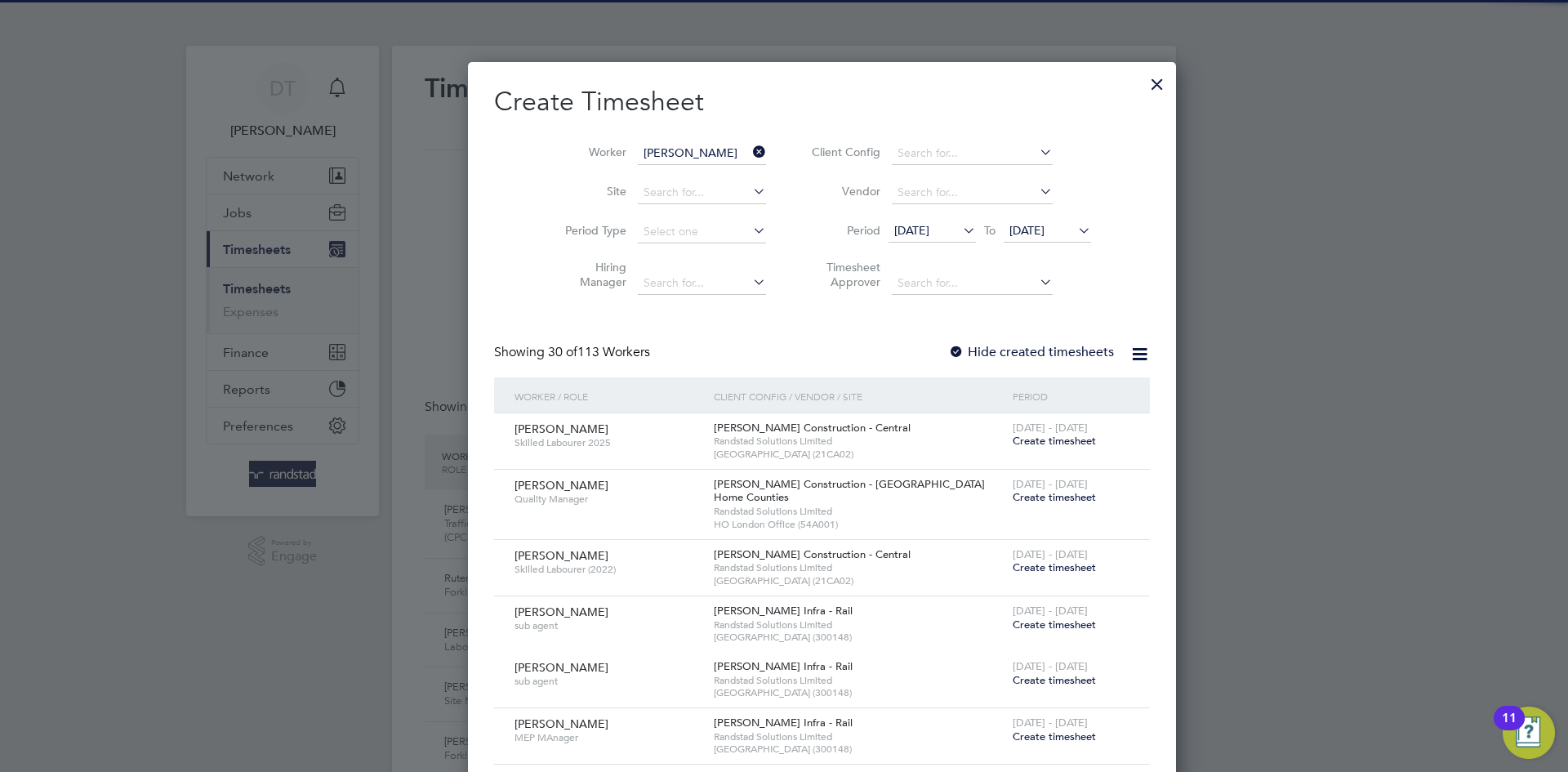
click at [629, 171] on b "Dumitru" at bounding box center [653, 175] width 95 height 14
type input "[PERSON_NAME]"
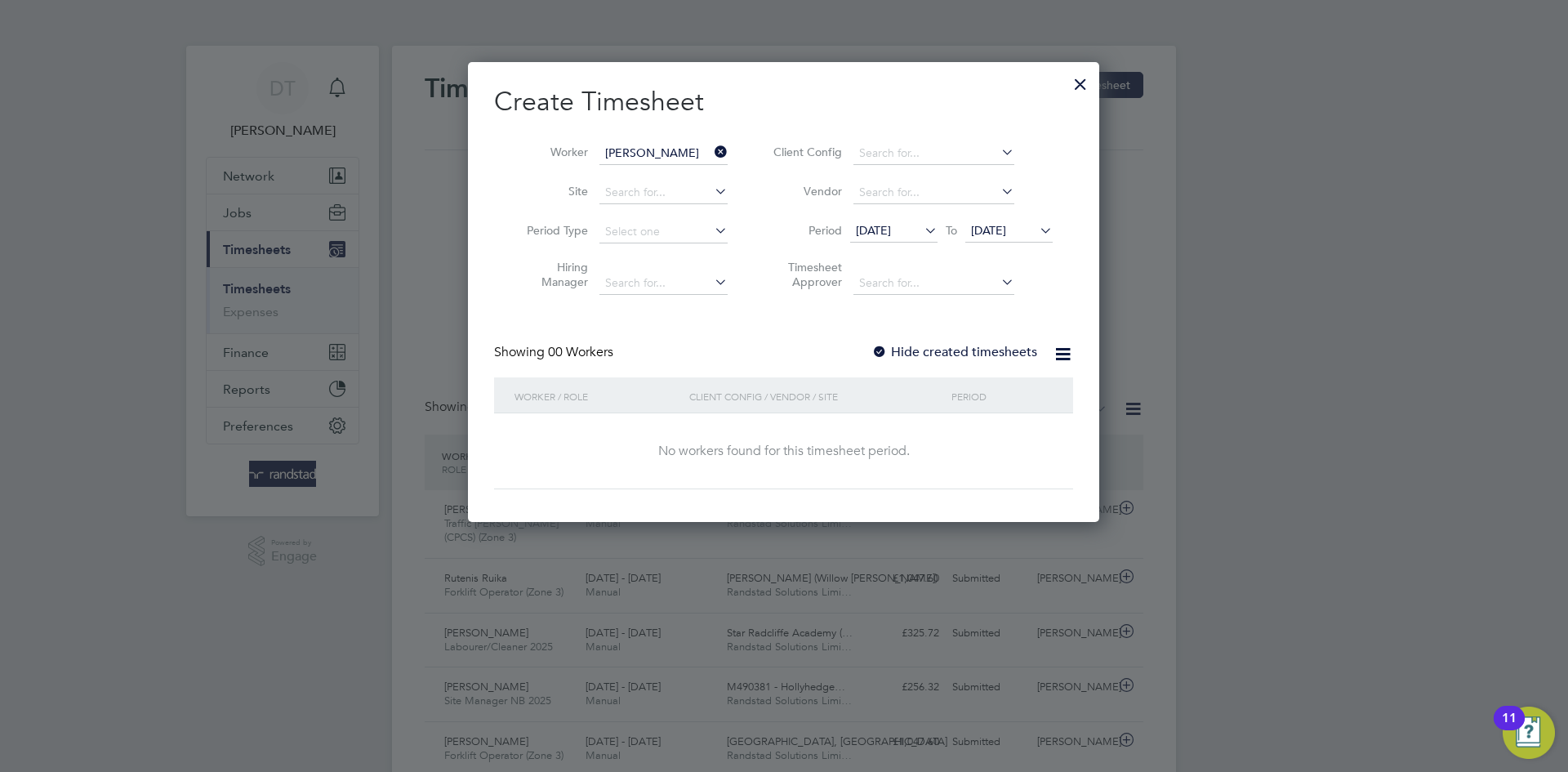
click at [939, 350] on label "Hide created timesheets" at bounding box center [954, 351] width 166 height 16
click at [993, 230] on span "[DATE]" at bounding box center [988, 230] width 35 height 15
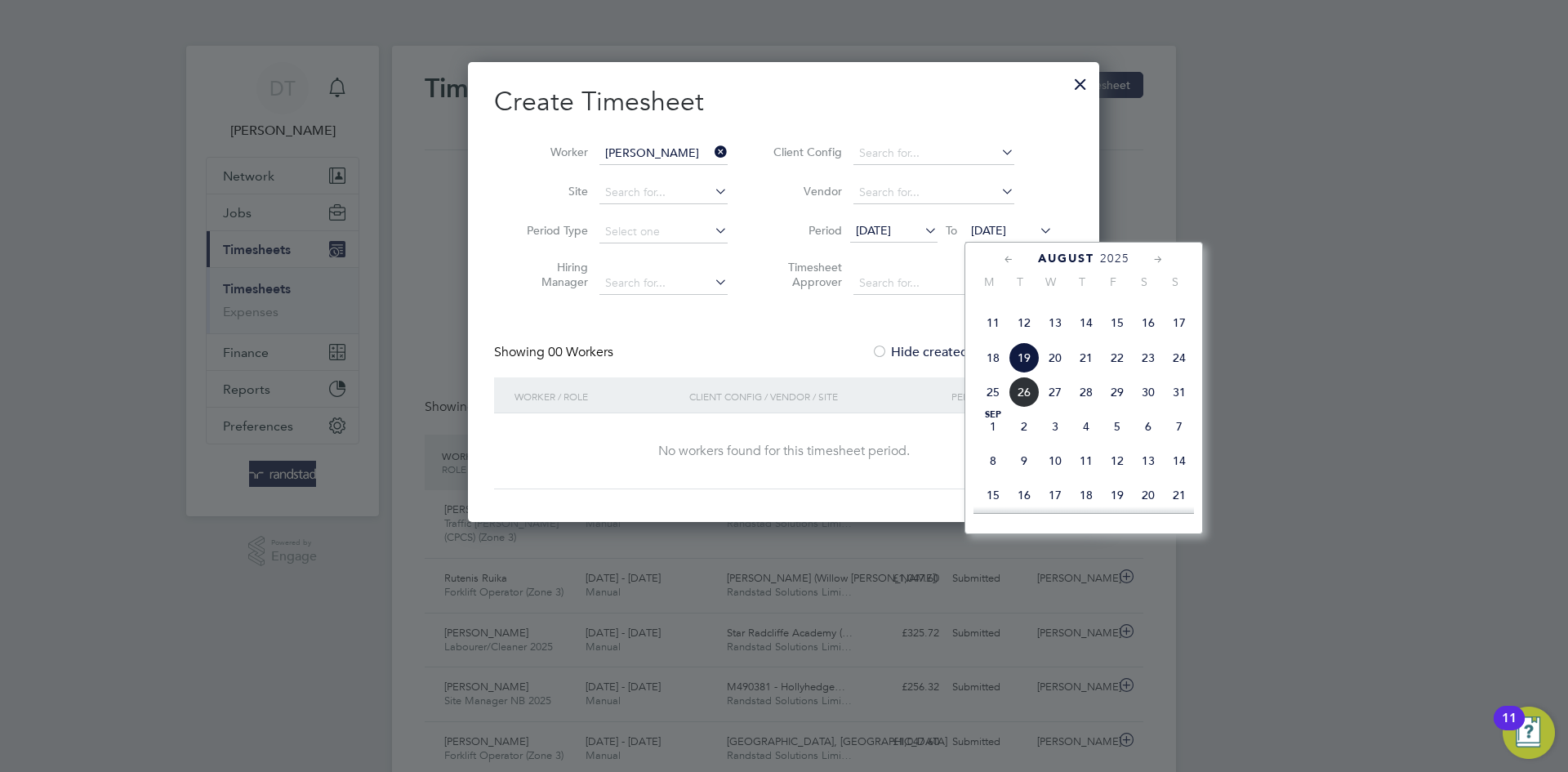
click at [1020, 408] on span "26" at bounding box center [1023, 392] width 31 height 31
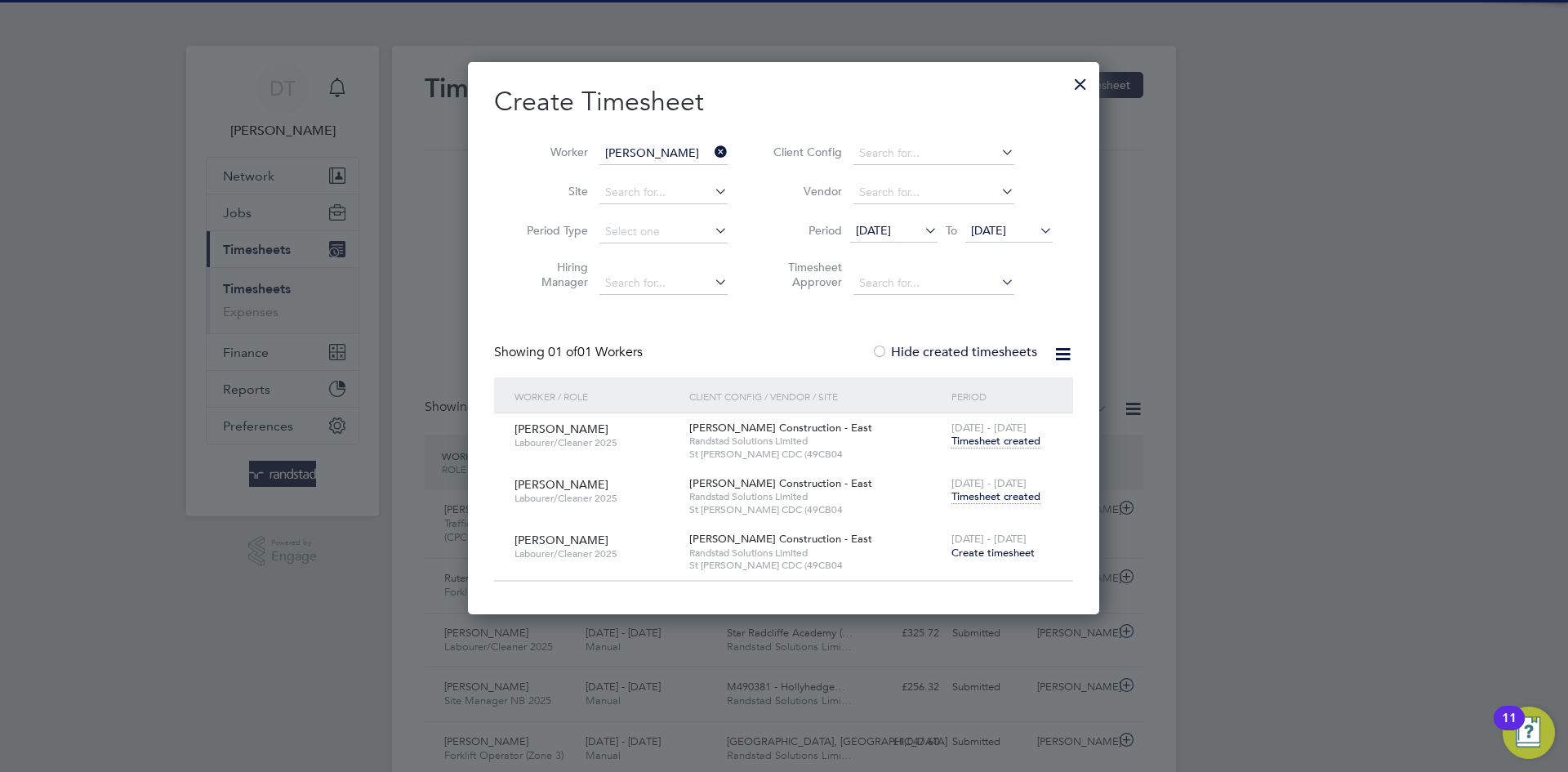
click at [976, 502] on span "Timesheet created" at bounding box center [995, 497] width 89 height 15
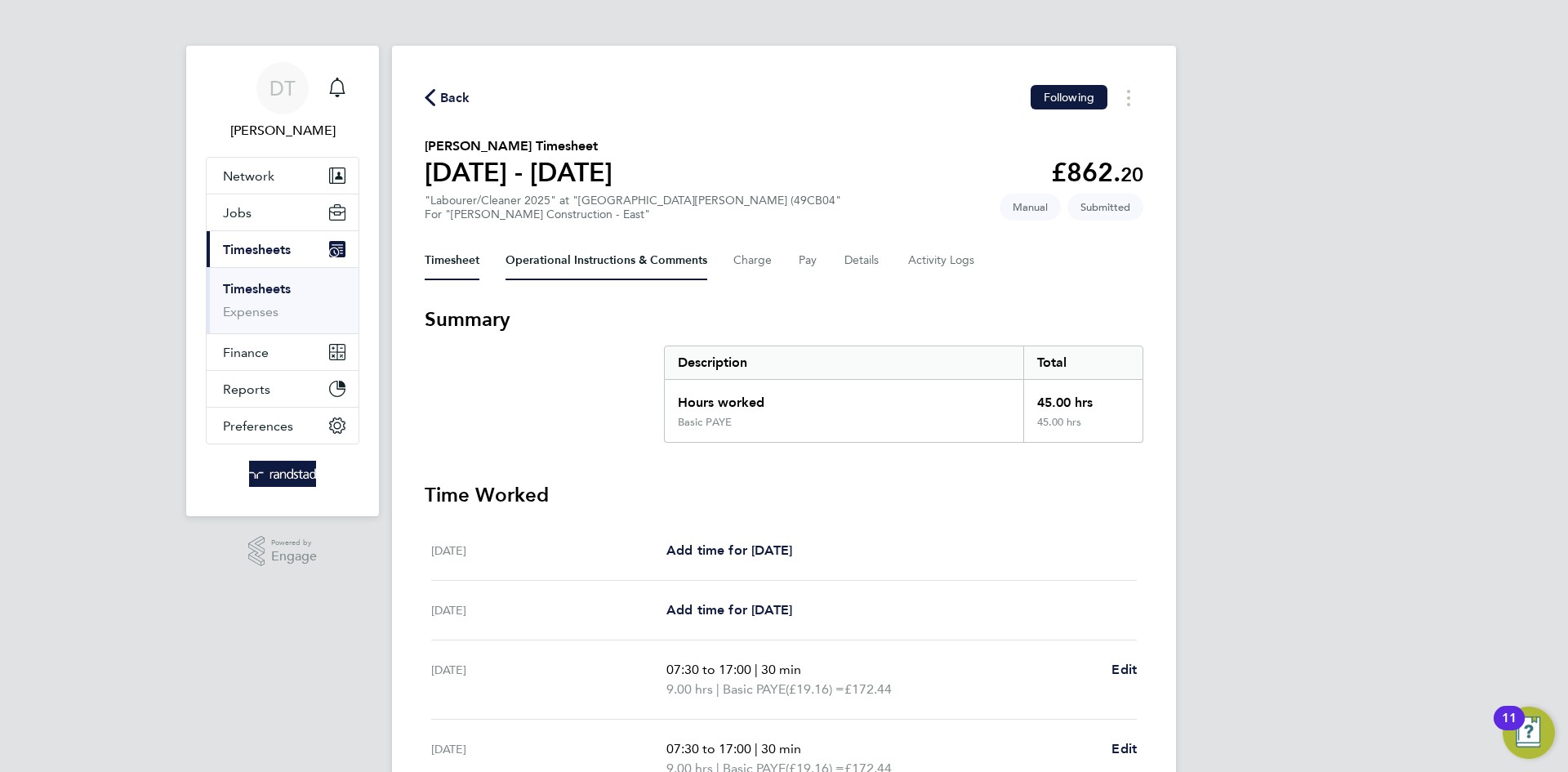
click at [561, 268] on Comments-tab "Operational Instructions & Comments" at bounding box center [606, 261] width 202 height 39
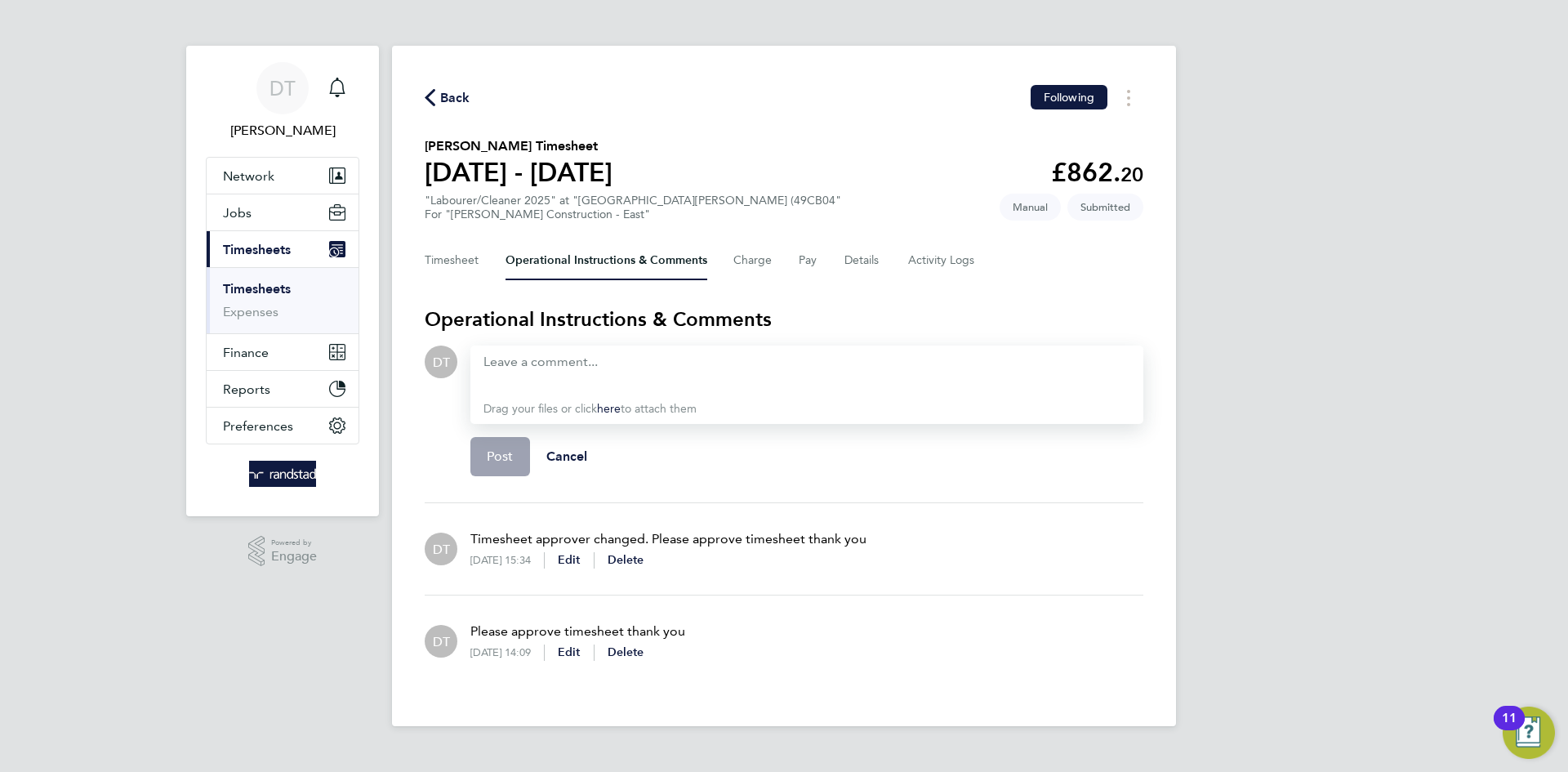
click at [683, 610] on div "Please approve timesheet thank you 26 Aug 2025, 14:09 Edit Delete" at bounding box center [571, 641] width 228 height 66
drag, startPoint x: 682, startPoint y: 630, endPoint x: 472, endPoint y: 638, distance: 210.2
click at [472, 638] on p "Please approve timesheet thank you" at bounding box center [577, 631] width 215 height 20
copy p "Please approve timesheet thank you"
click at [511, 356] on div at bounding box center [807, 372] width 647 height 39
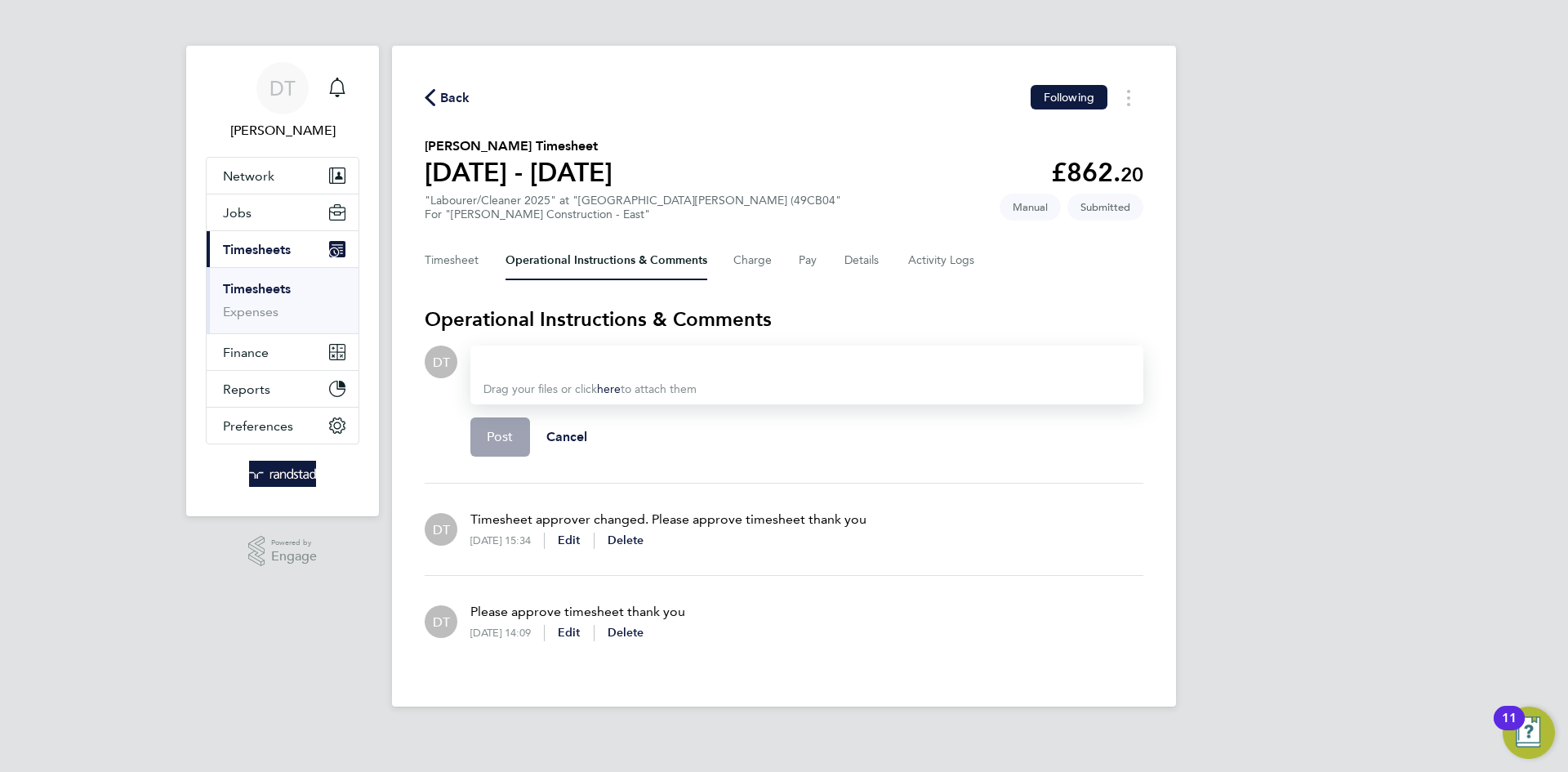
click at [521, 369] on div at bounding box center [807, 362] width 647 height 20
click at [491, 432] on span "Post" at bounding box center [500, 437] width 27 height 16
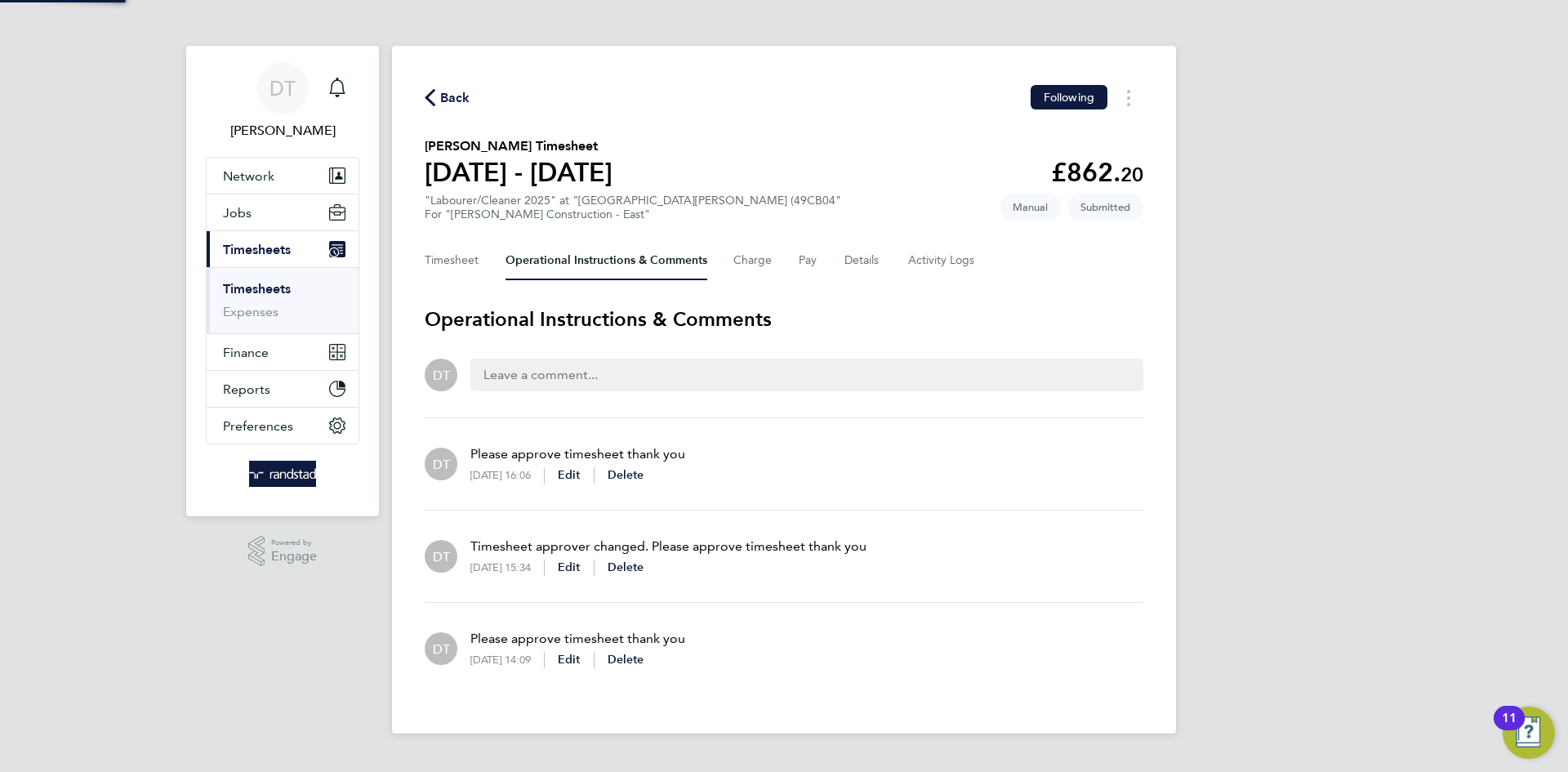
click at [455, 107] on div "Back Following" at bounding box center [784, 97] width 719 height 25
click at [455, 102] on span "Back" at bounding box center [455, 98] width 30 height 20
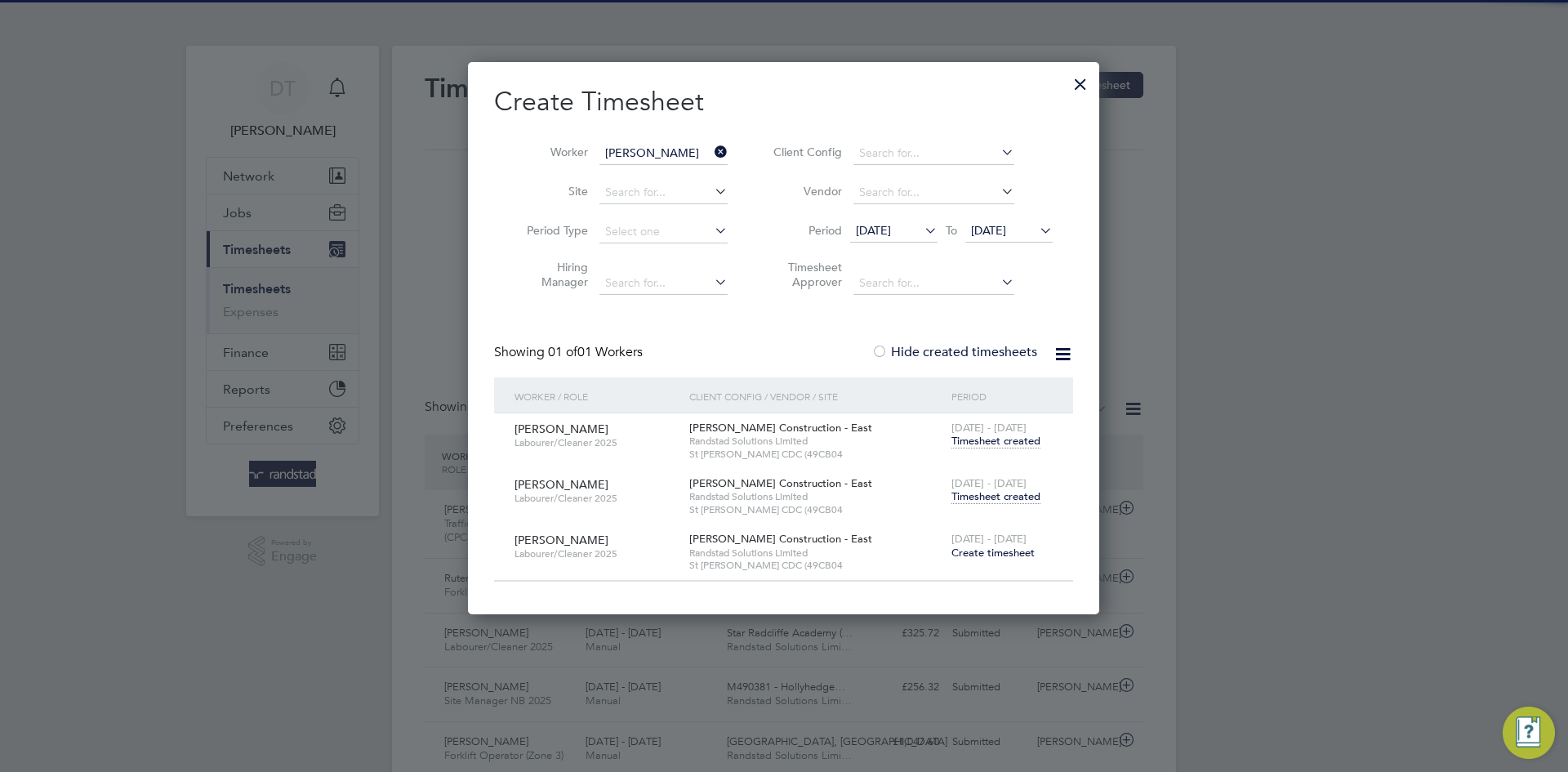
click at [712, 149] on icon at bounding box center [712, 152] width 0 height 23
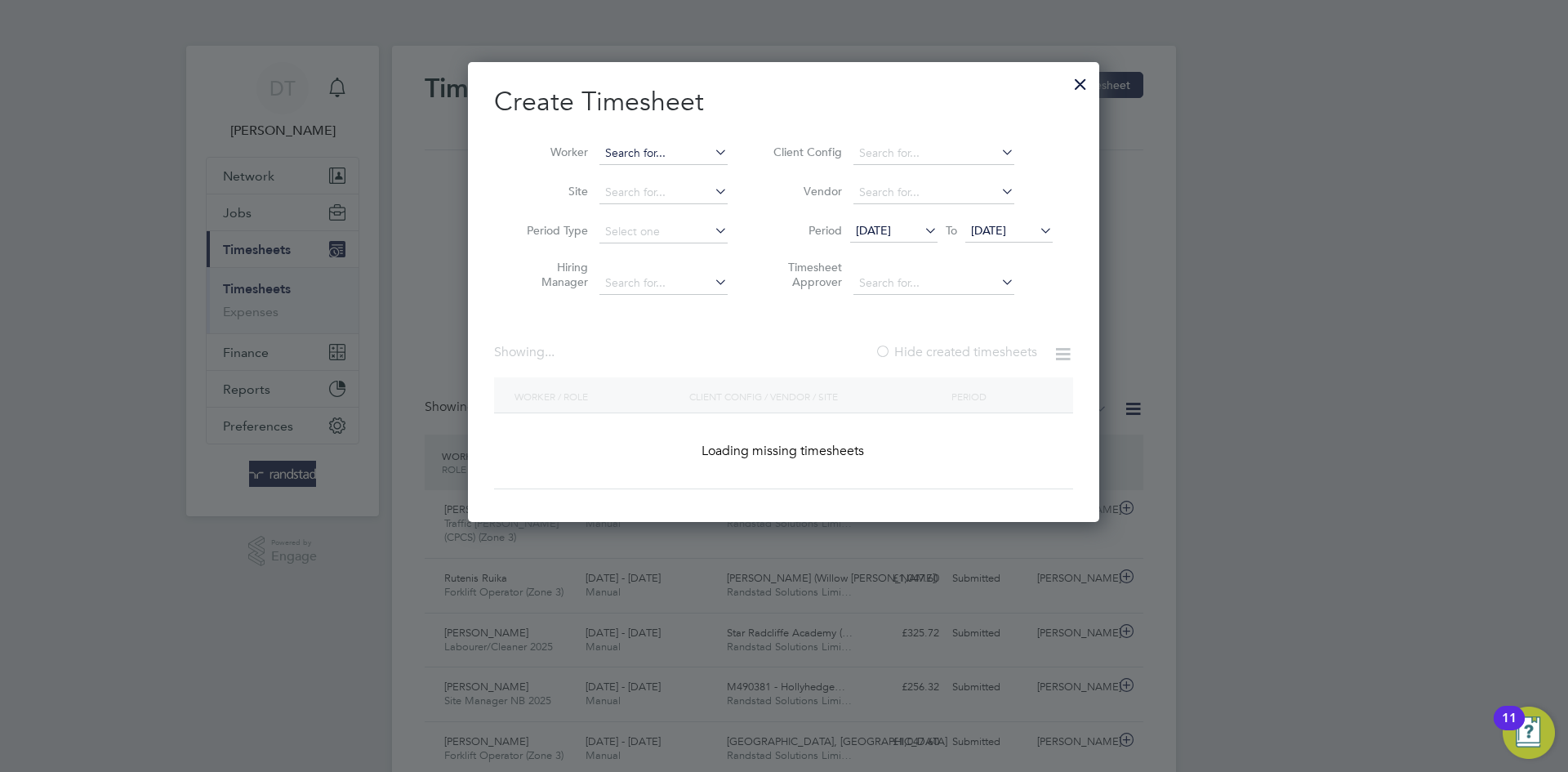
click at [701, 151] on input at bounding box center [664, 153] width 129 height 23
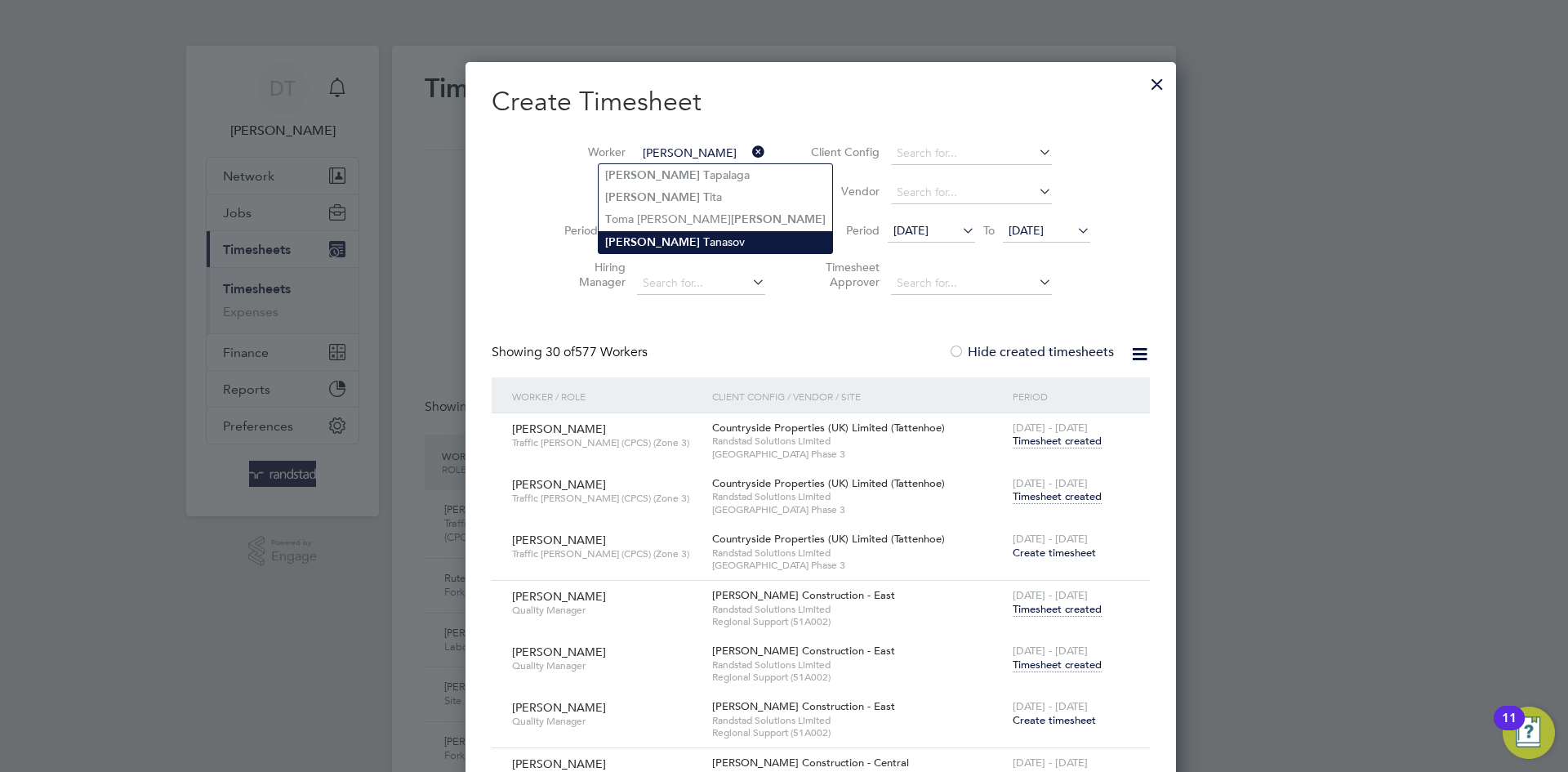
click at [650, 236] on b "Alexandru" at bounding box center [653, 242] width 95 height 14
type input "Alexandru Tanasov"
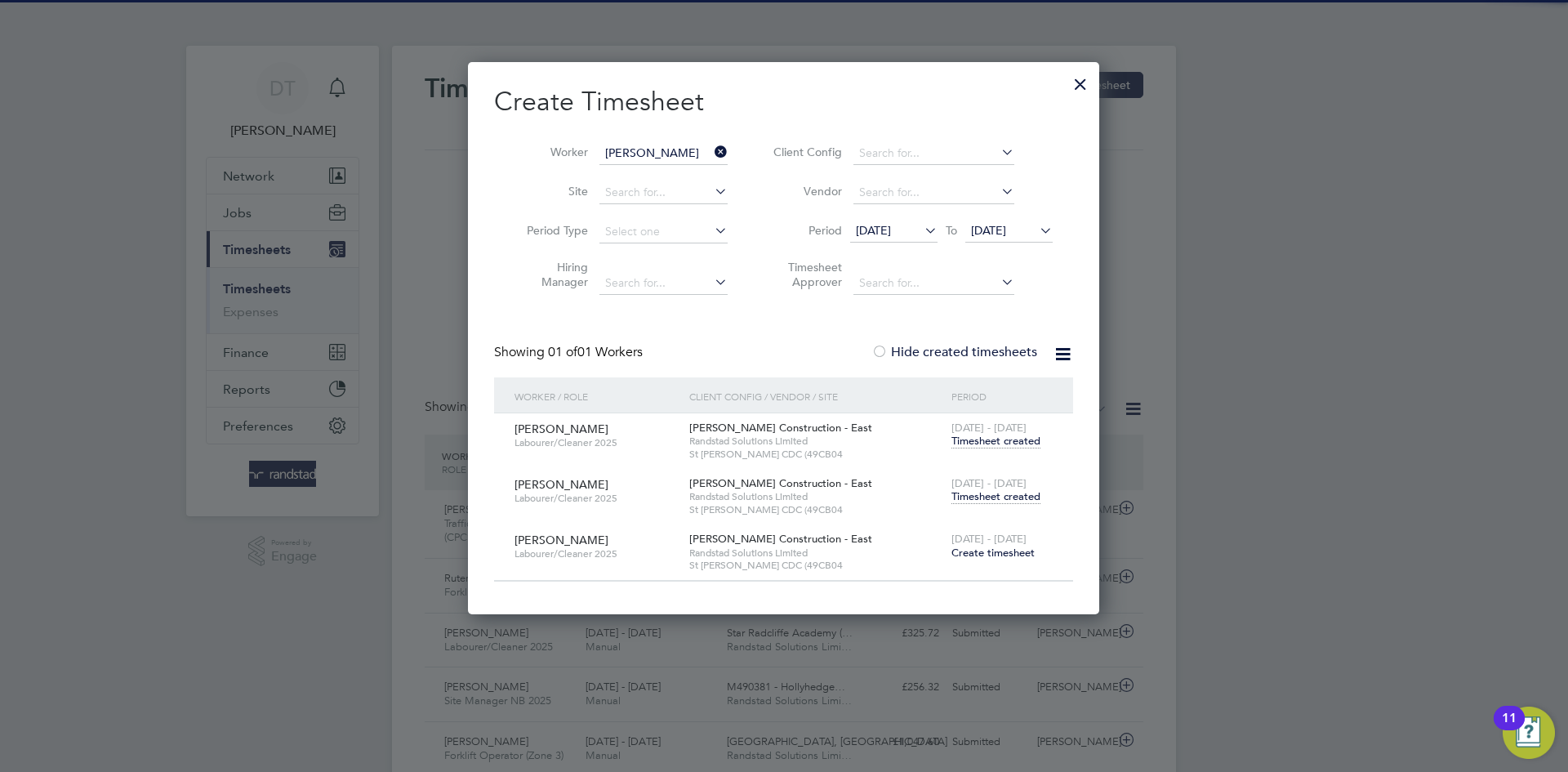
click at [999, 498] on span "Timesheet created" at bounding box center [995, 497] width 89 height 15
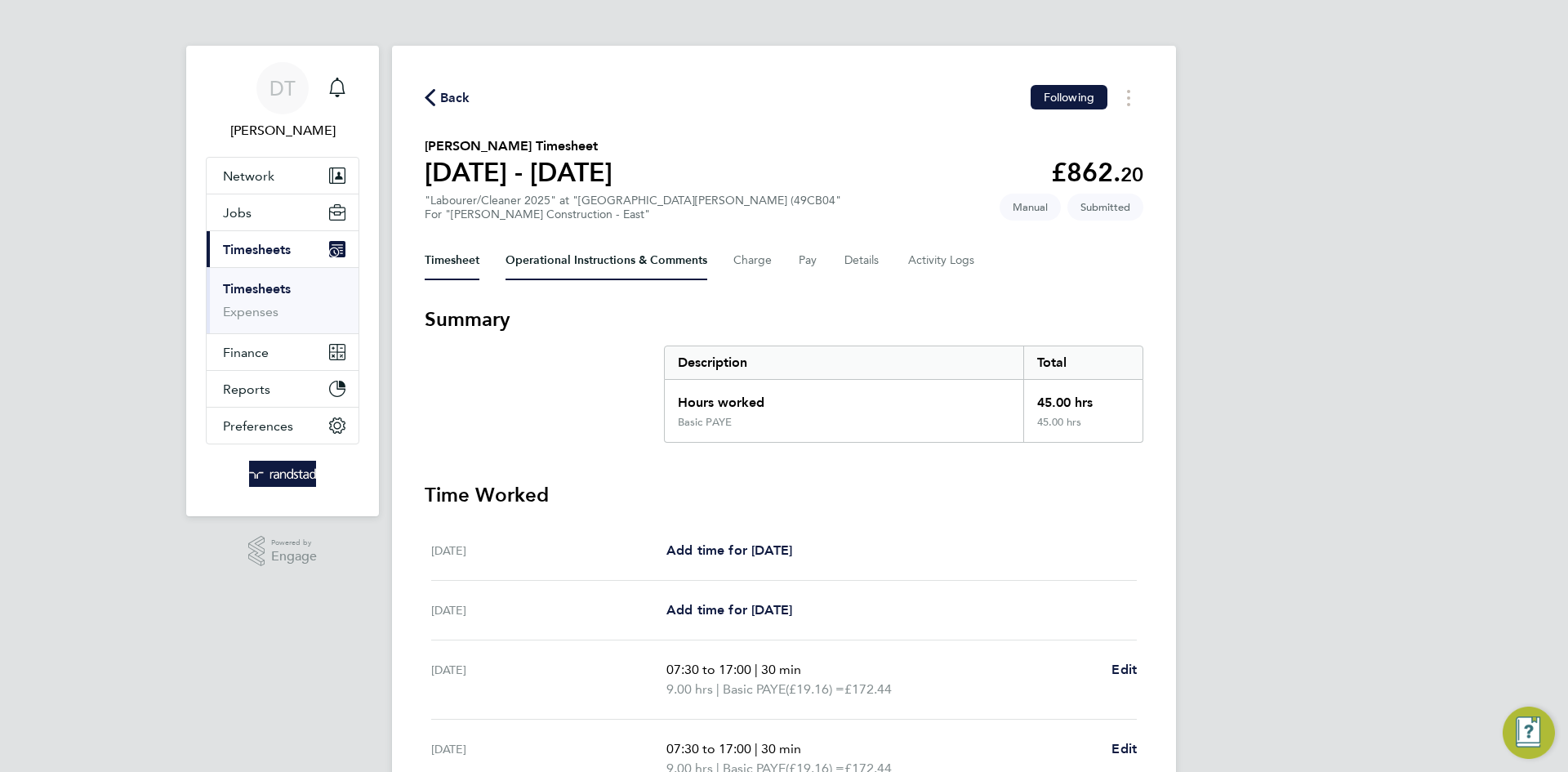
click at [569, 271] on Comments-tab "Operational Instructions & Comments" at bounding box center [606, 261] width 202 height 39
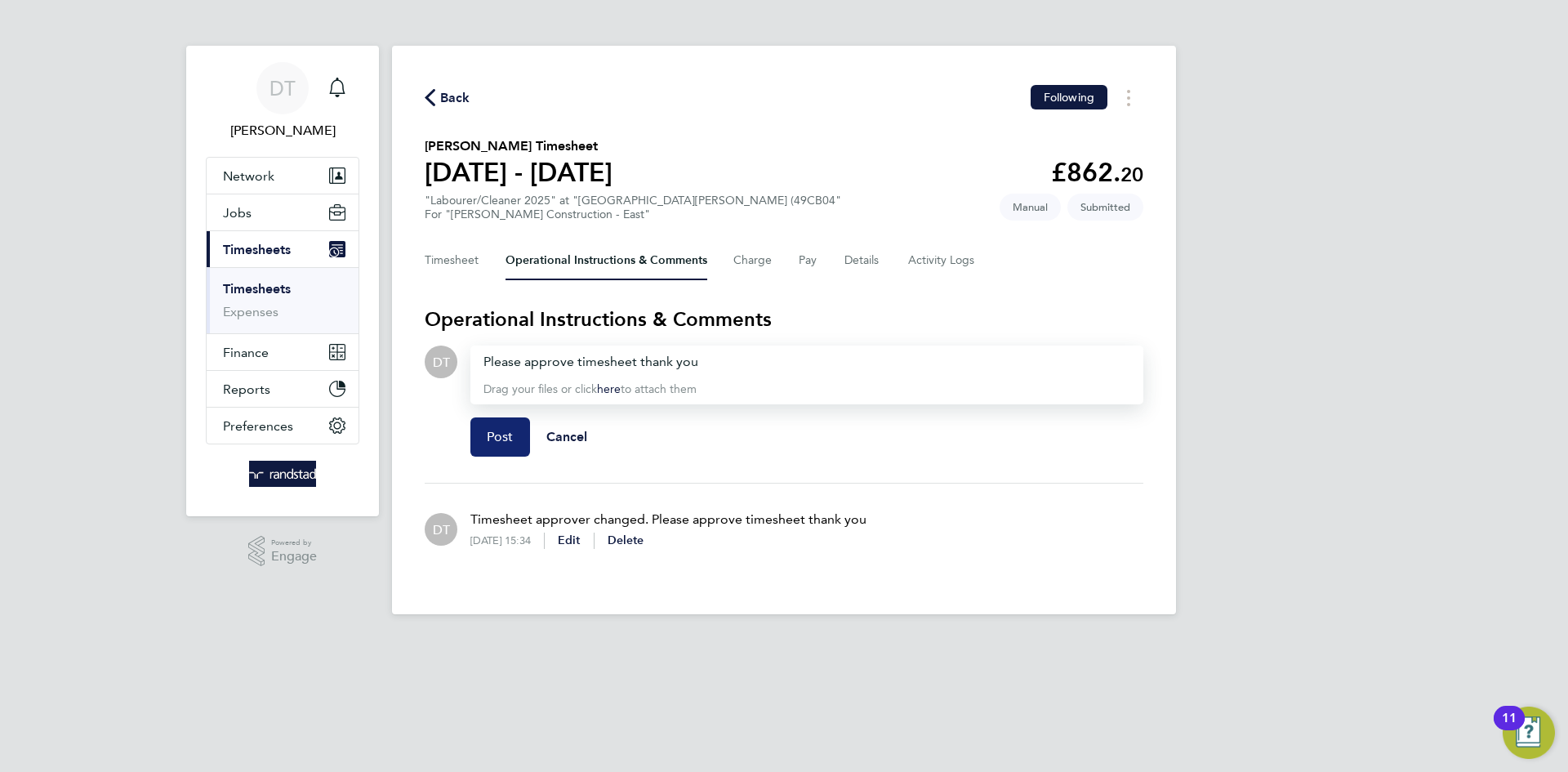
drag, startPoint x: 499, startPoint y: 423, endPoint x: 491, endPoint y: 403, distance: 21.5
click at [495, 415] on div "Post Cancel" at bounding box center [807, 438] width 673 height 66
click at [500, 436] on span "Post" at bounding box center [500, 437] width 27 height 16
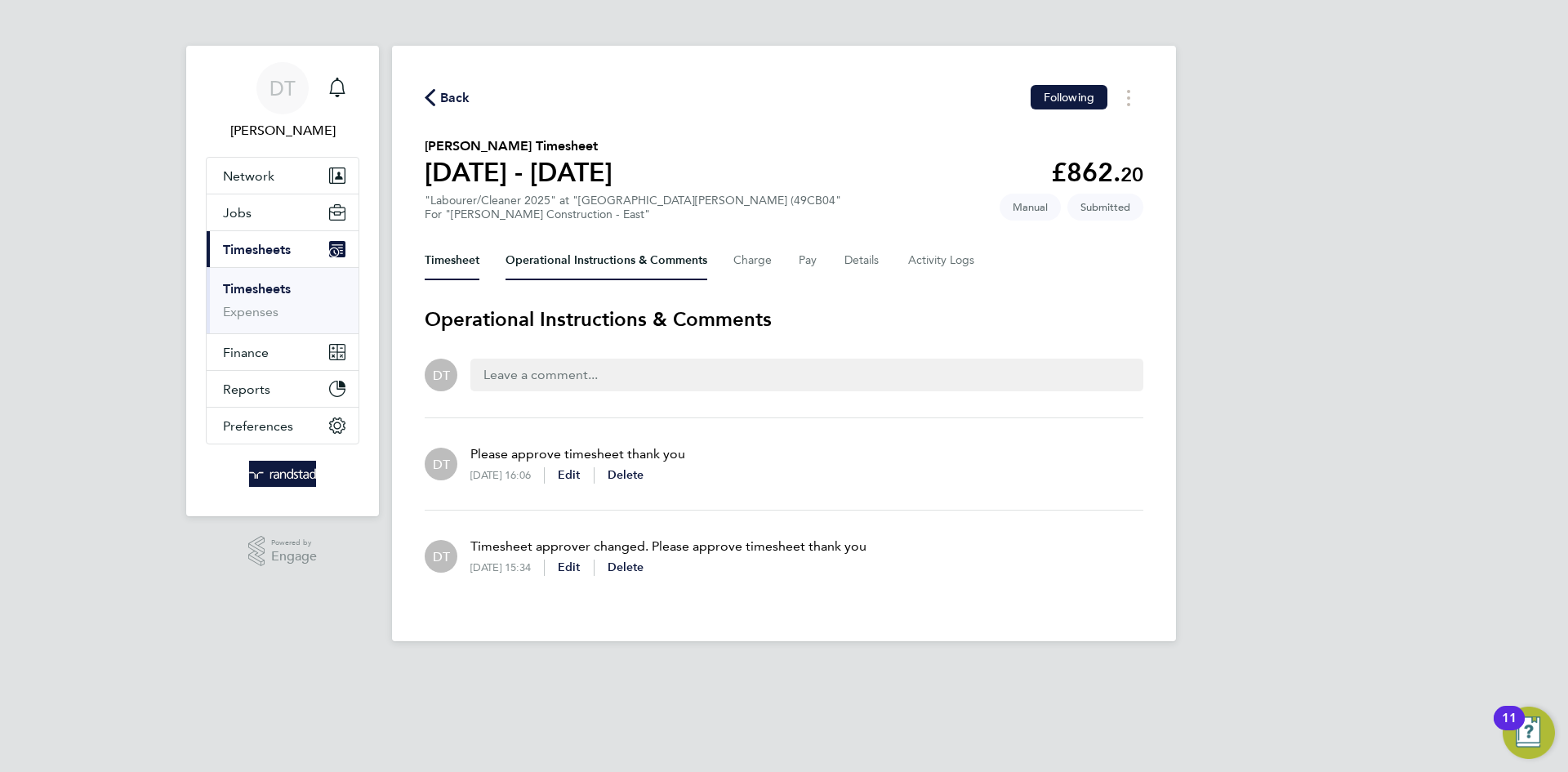
click at [434, 271] on button "Timesheet" at bounding box center [452, 261] width 54 height 39
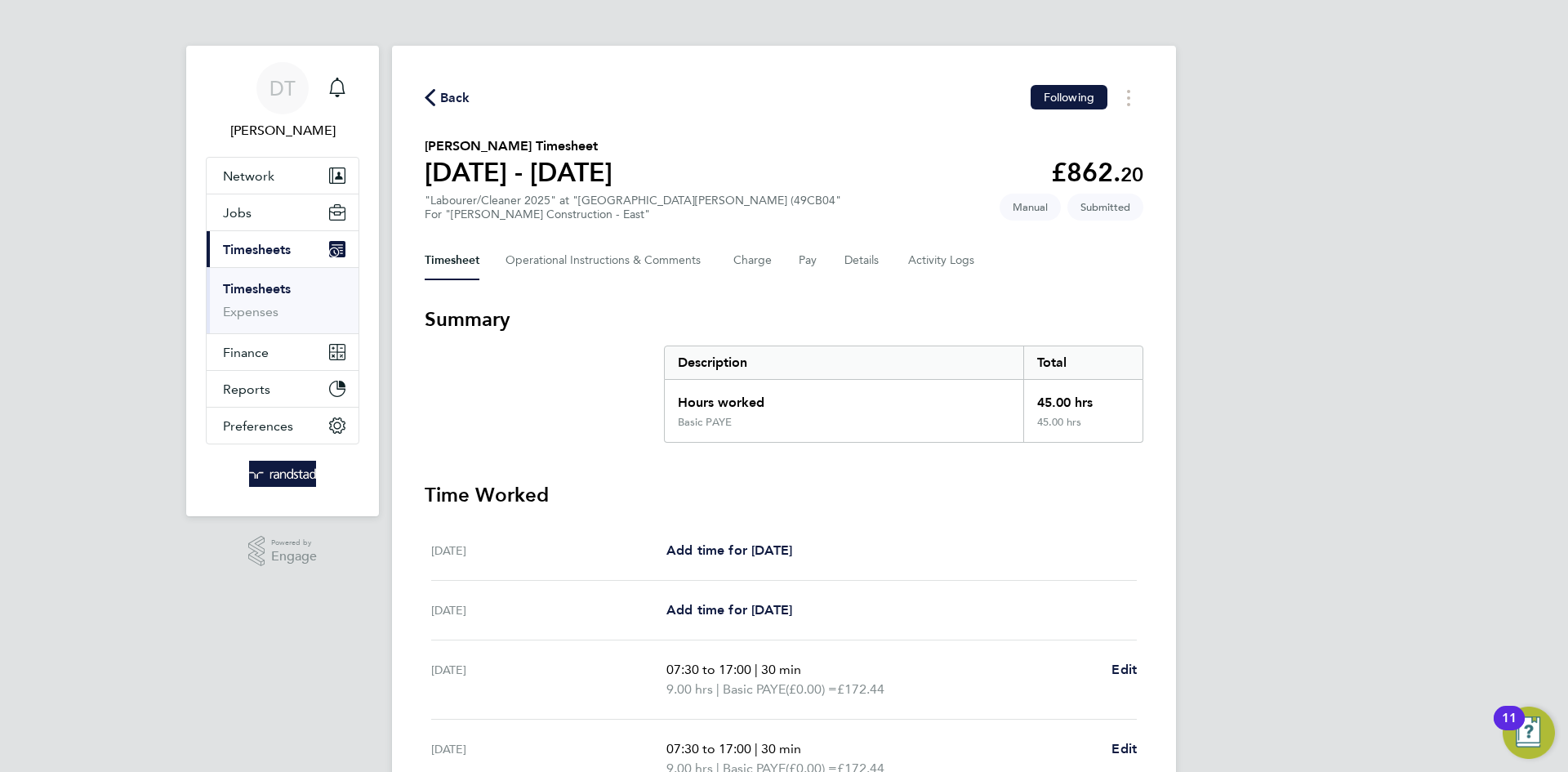
click at [446, 88] on span "Back" at bounding box center [455, 98] width 30 height 20
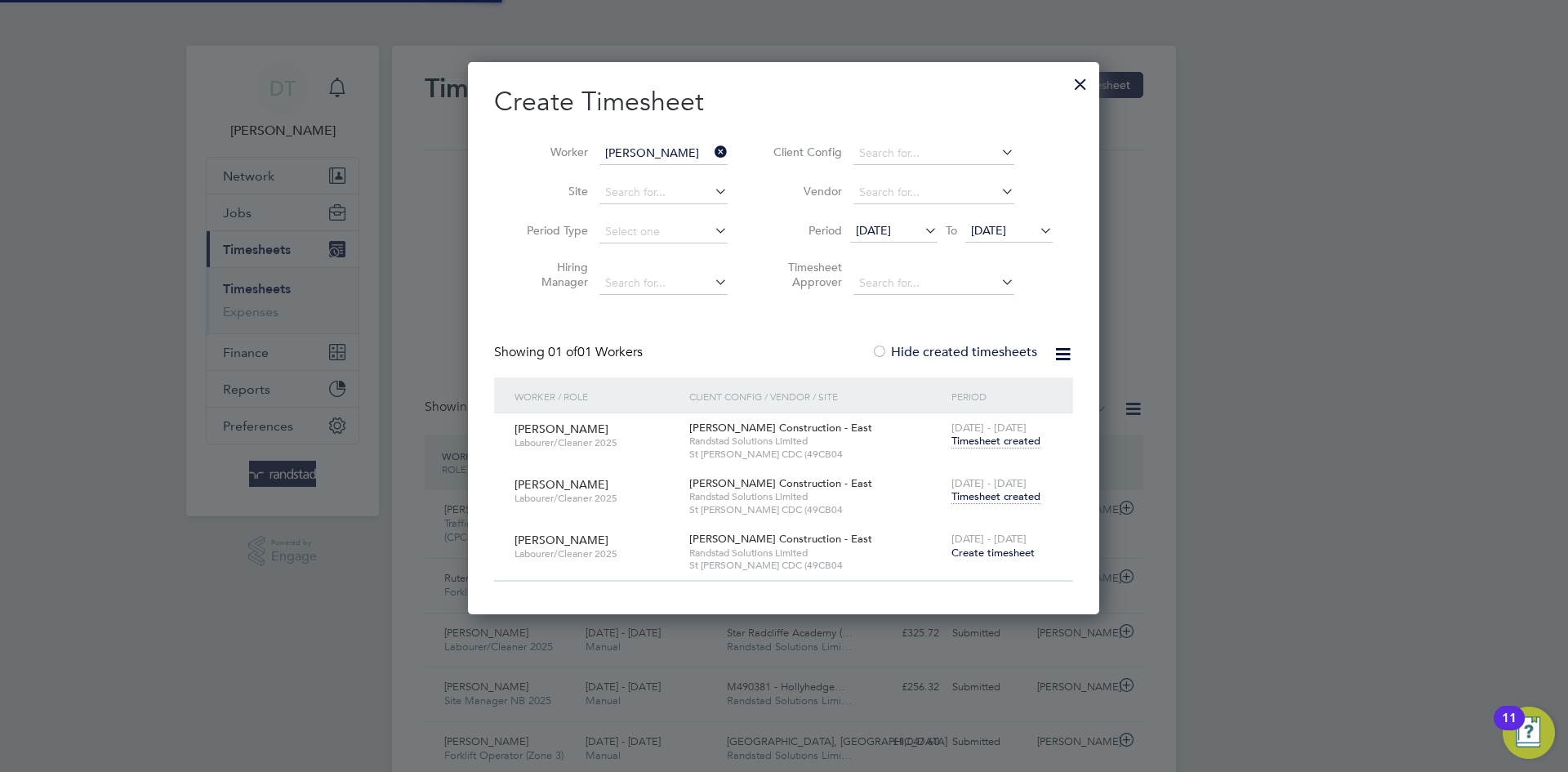
scroll to position [41, 142]
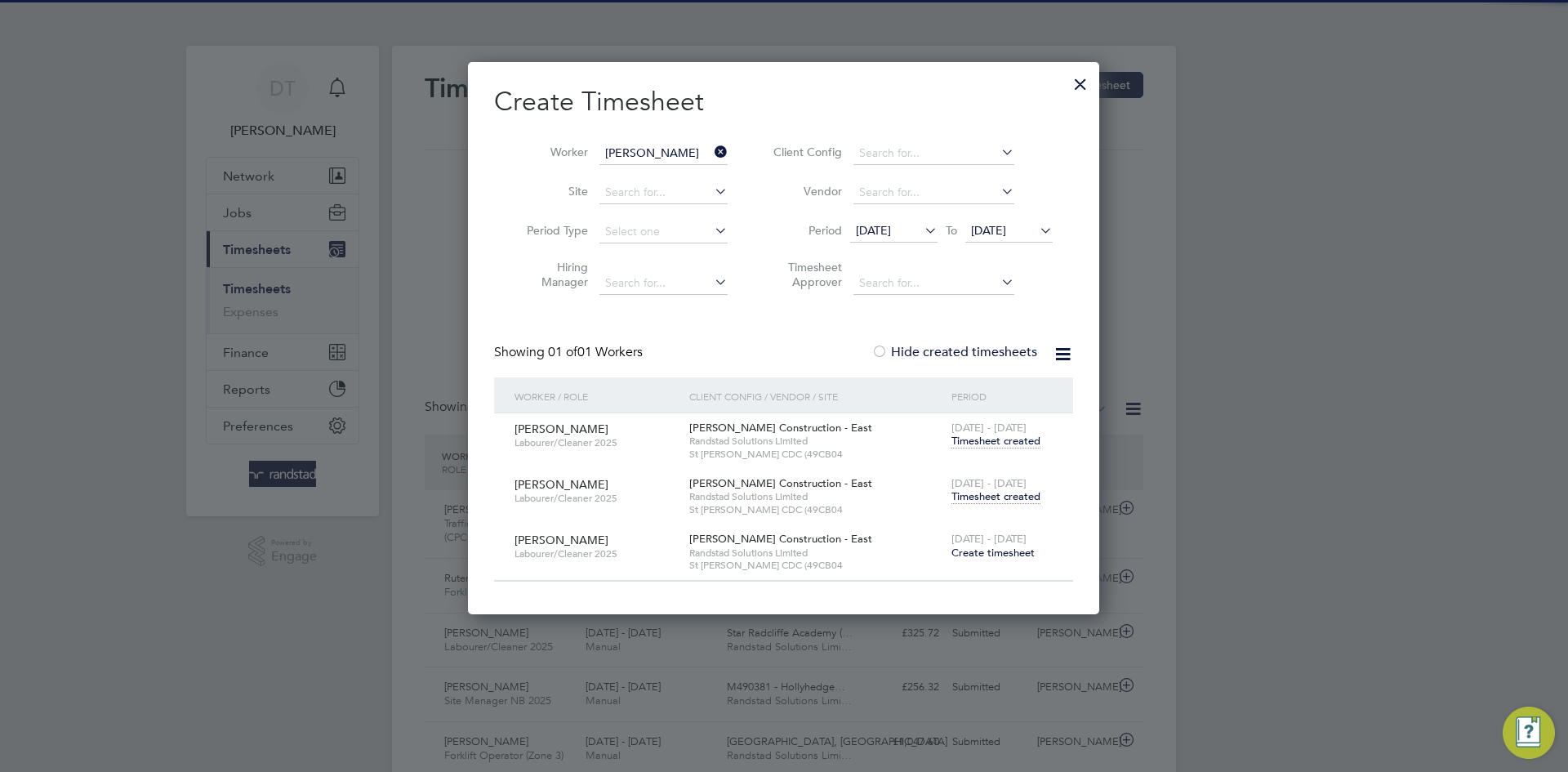
click at [712, 147] on icon at bounding box center [712, 152] width 0 height 23
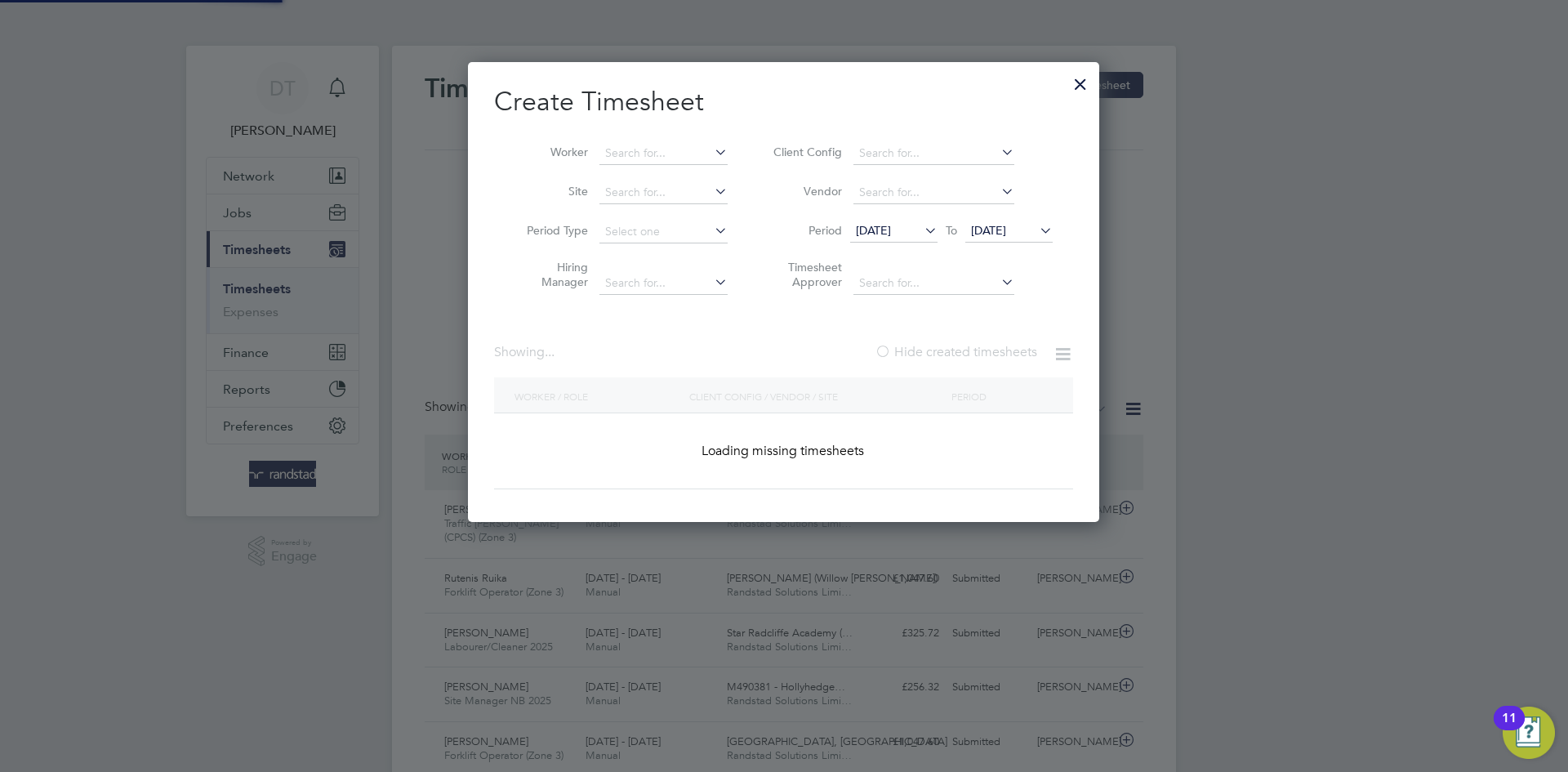
click at [712, 144] on icon at bounding box center [712, 152] width 0 height 23
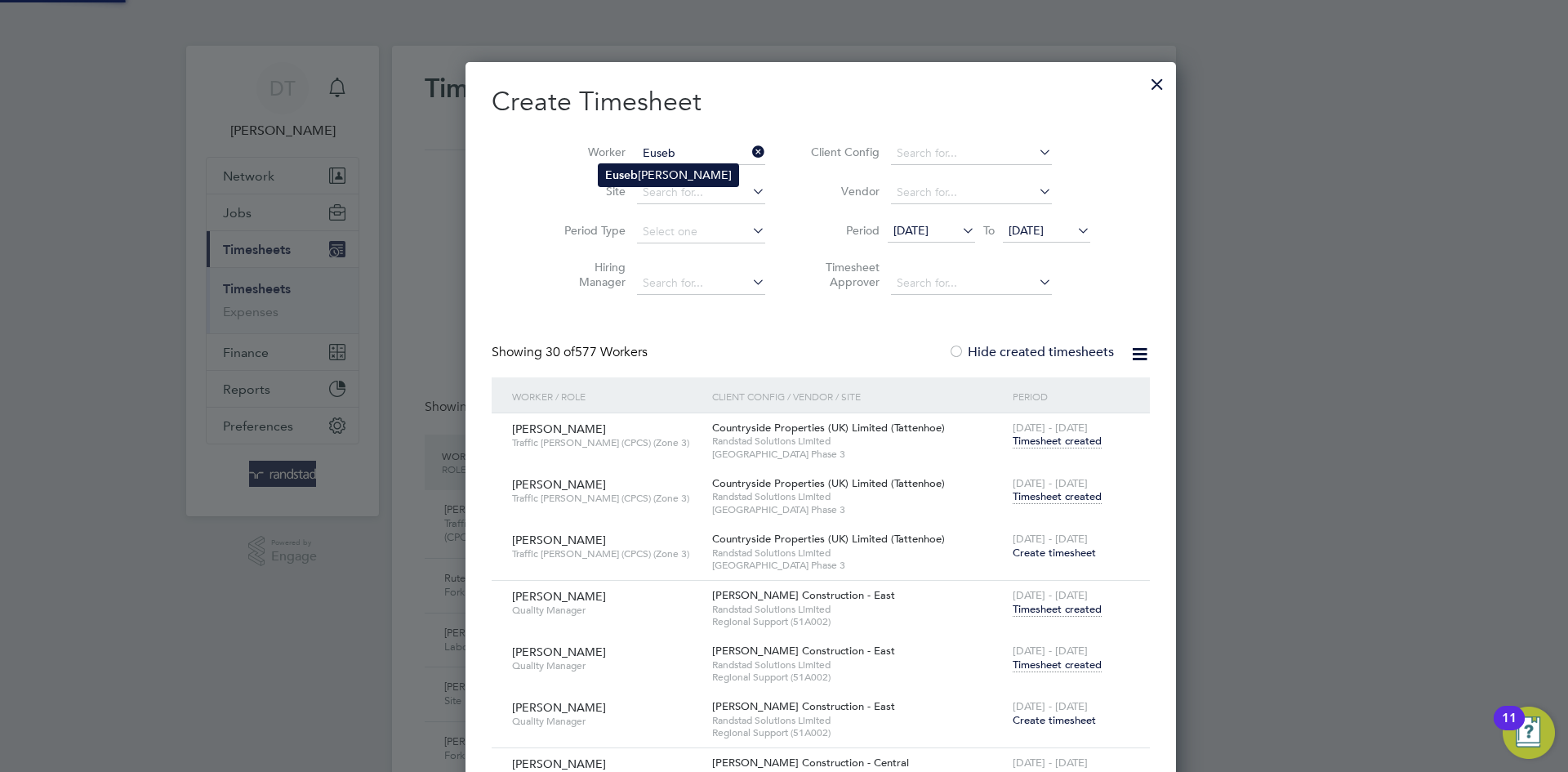
click at [638, 171] on li "Euseb iu [PERSON_NAME]" at bounding box center [669, 175] width 140 height 22
type input "Eusebiu [PERSON_NAME]"
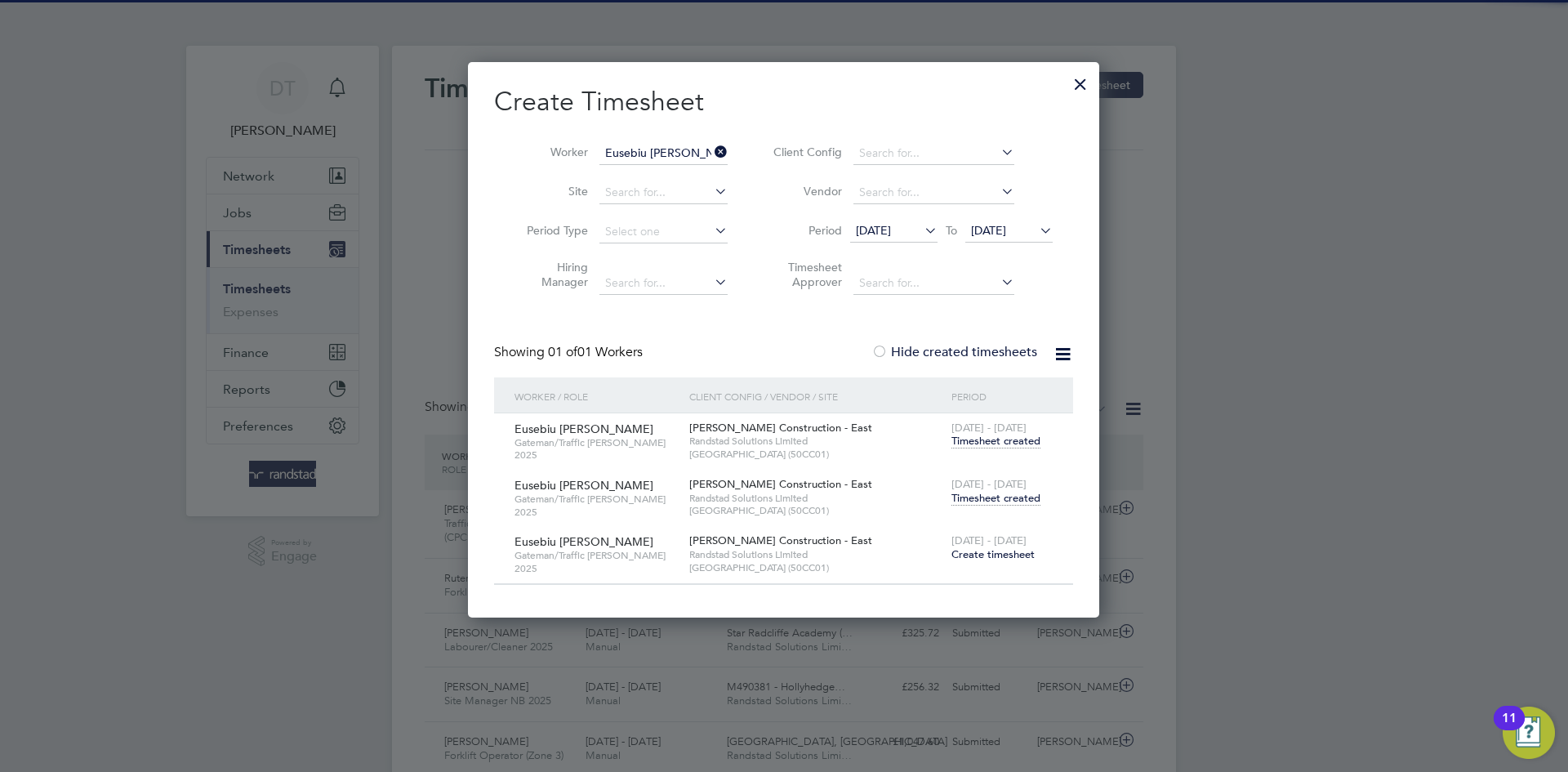
click at [983, 494] on span "Timesheet created" at bounding box center [995, 499] width 89 height 15
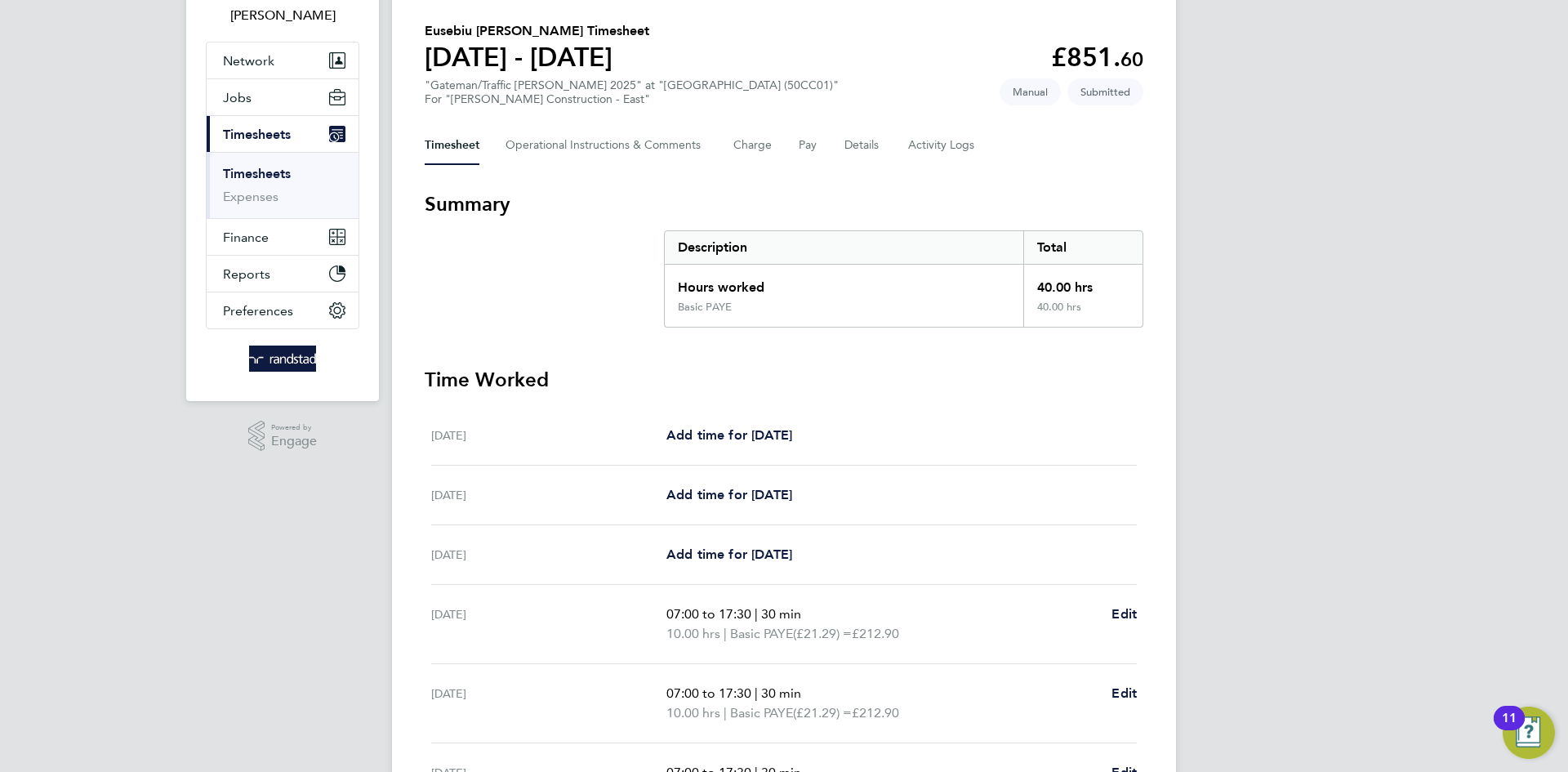
click at [1107, 618] on div "07:00 to 17:30 | 30 min 10.00 hrs | Basic PAYE (£21.29) = £212.90 Edit" at bounding box center [901, 625] width 470 height 39
click at [1113, 613] on span "Edit" at bounding box center [1124, 613] width 25 height 16
select select "30"
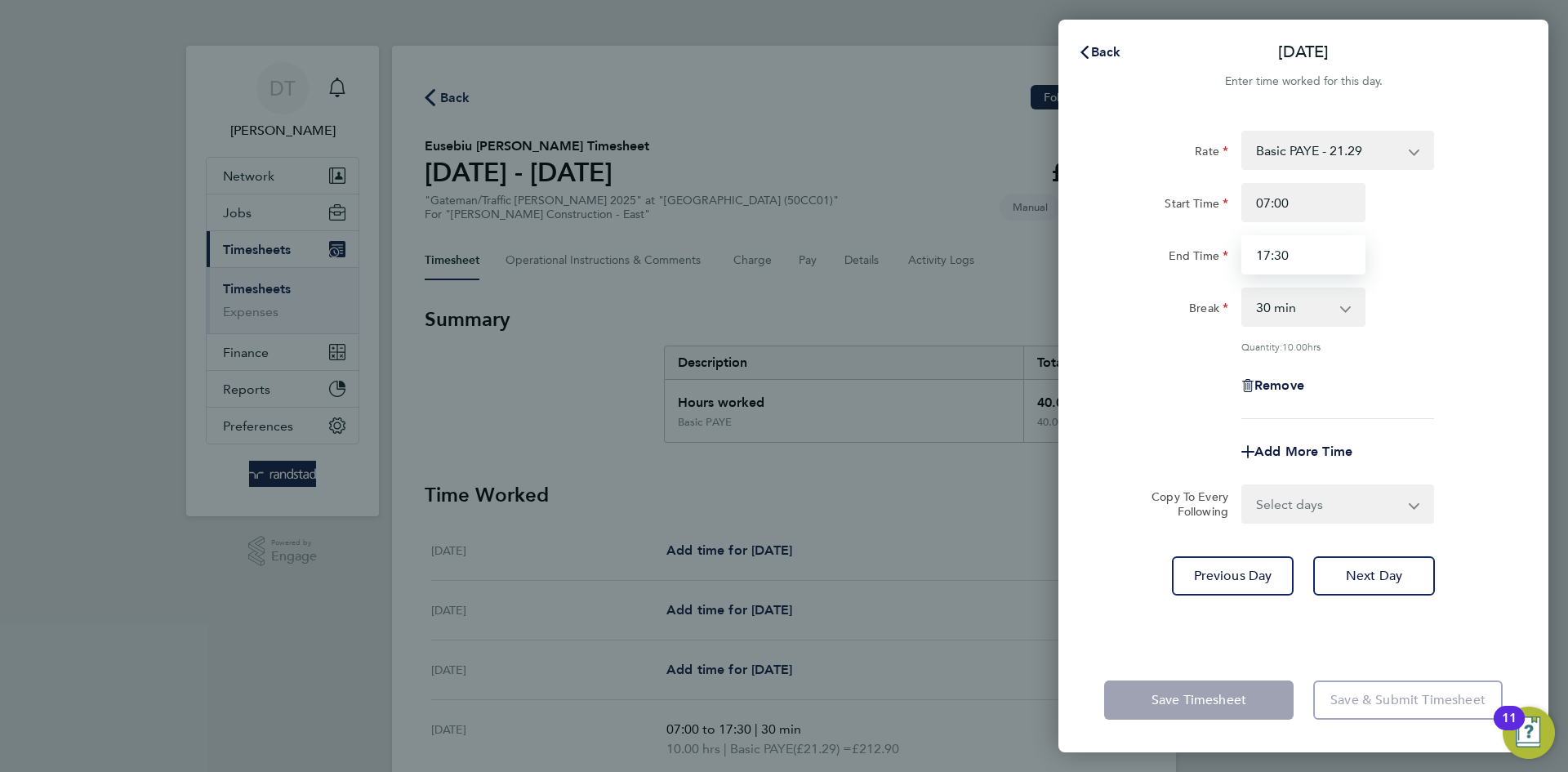
drag, startPoint x: 1302, startPoint y: 258, endPoint x: 1233, endPoint y: 258, distance: 69.0
click at [1233, 258] on div "End Time 17:30" at bounding box center [1303, 255] width 411 height 39
type input "13:15"
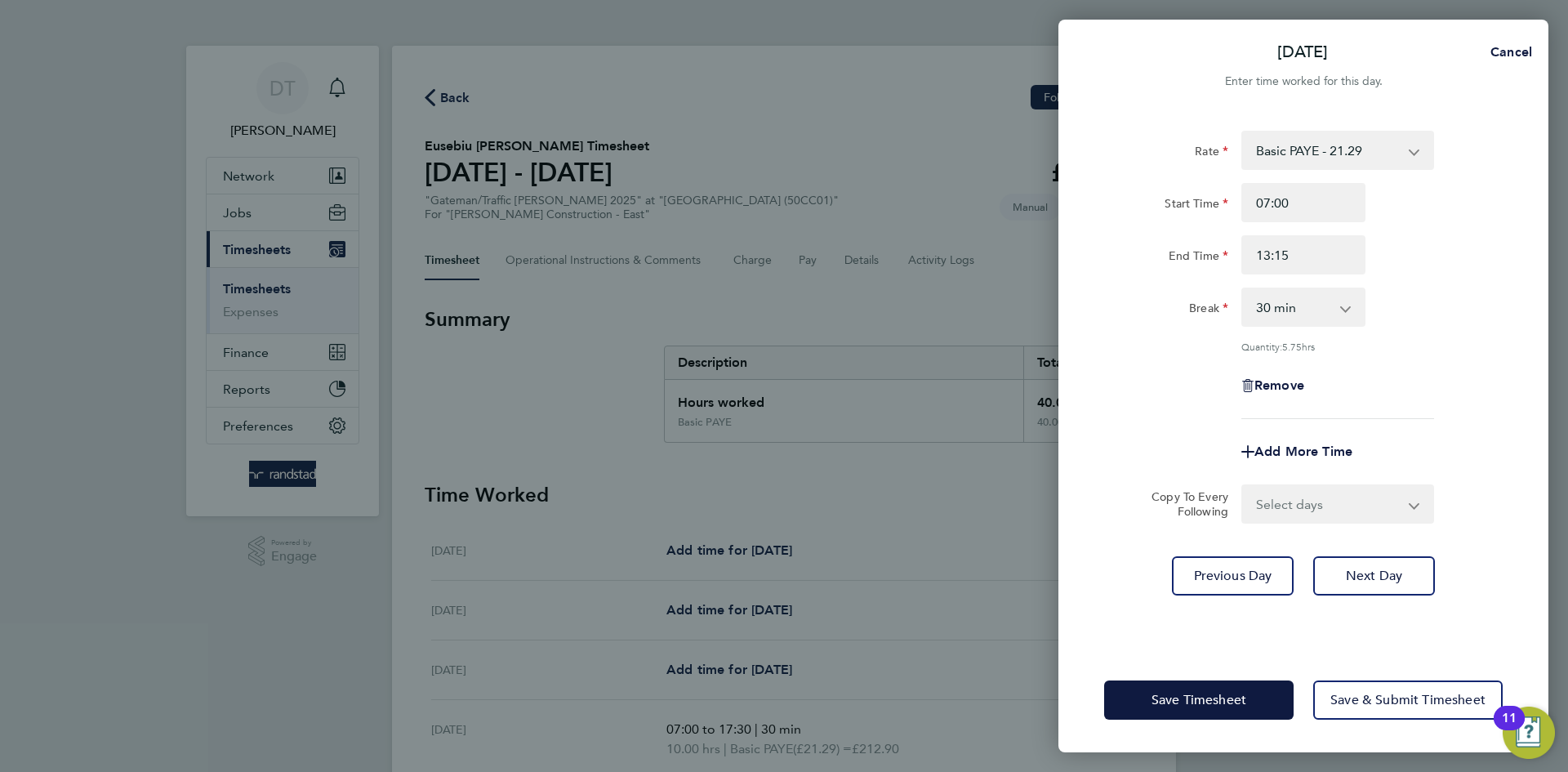
click at [1421, 300] on div "Break 0 min 15 min 30 min 45 min 60 min 75 min 90 min" at bounding box center [1303, 307] width 411 height 39
click at [1160, 705] on span "Save Timesheet" at bounding box center [1199, 700] width 95 height 16
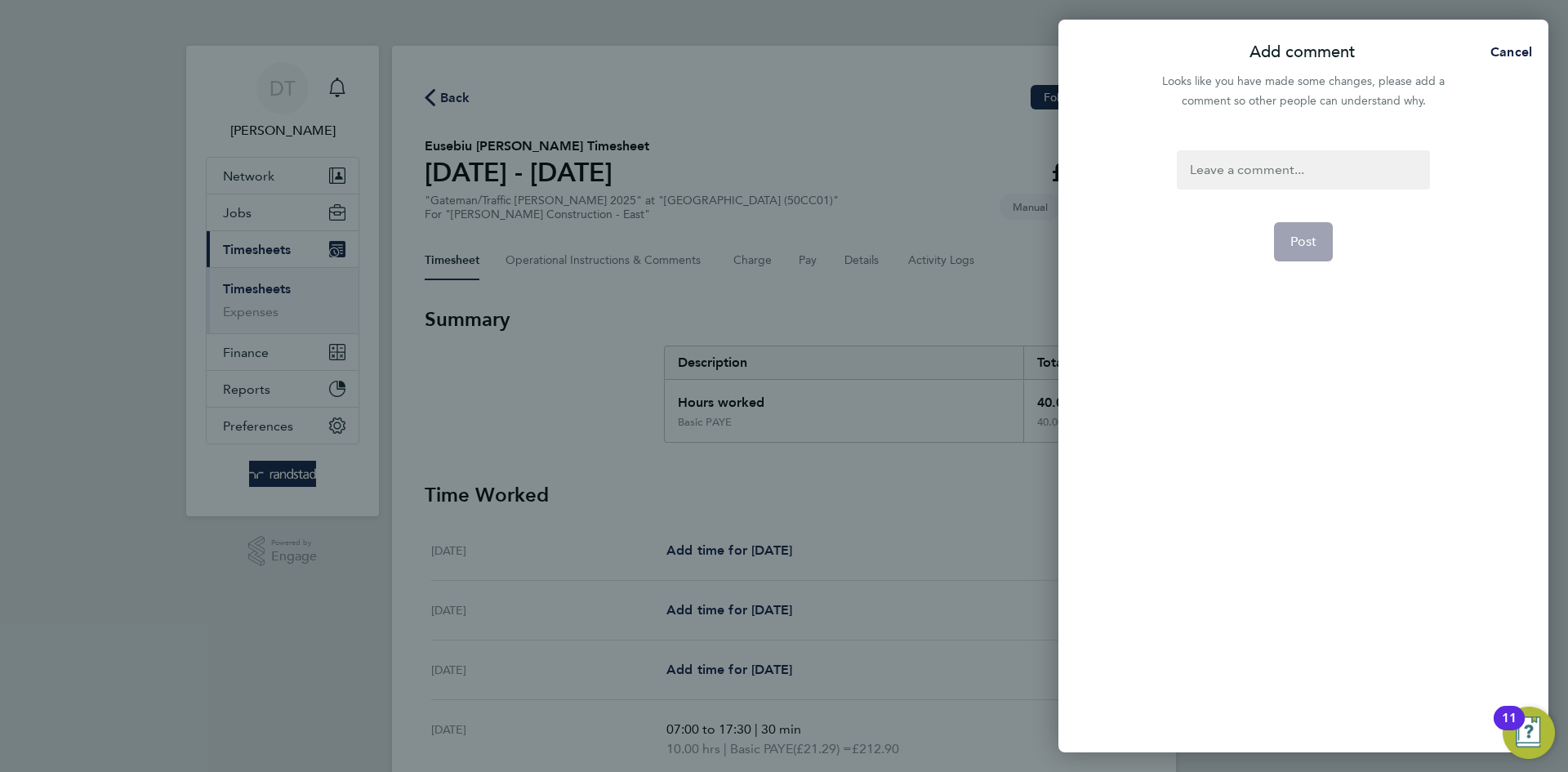
click at [1268, 172] on div at bounding box center [1303, 170] width 253 height 39
click at [1311, 244] on span "Post" at bounding box center [1303, 241] width 27 height 16
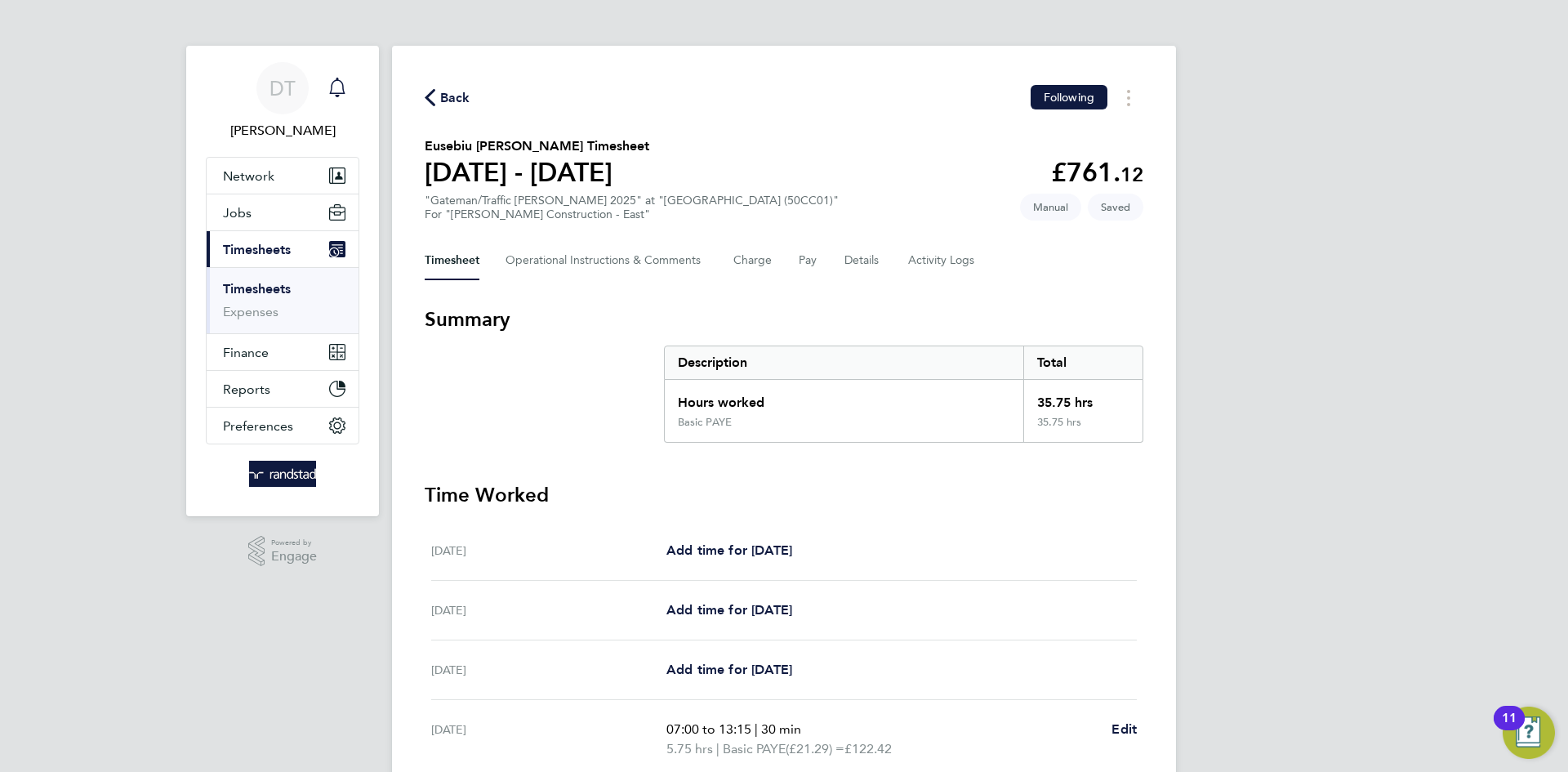
click at [347, 93] on div "Main navigation" at bounding box center [337, 88] width 33 height 33
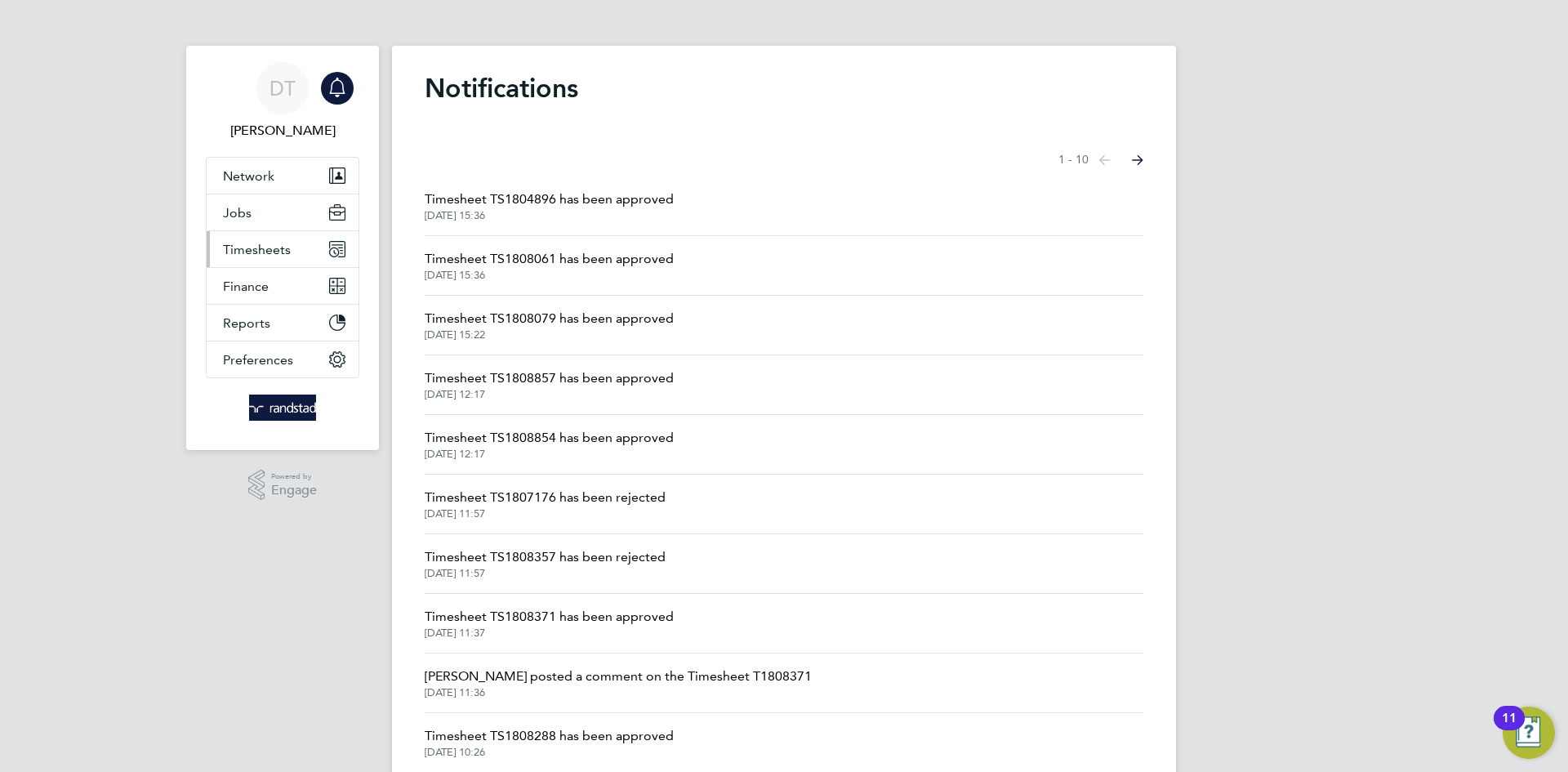
click at [280, 257] on button "Timesheets" at bounding box center [283, 249] width 152 height 36
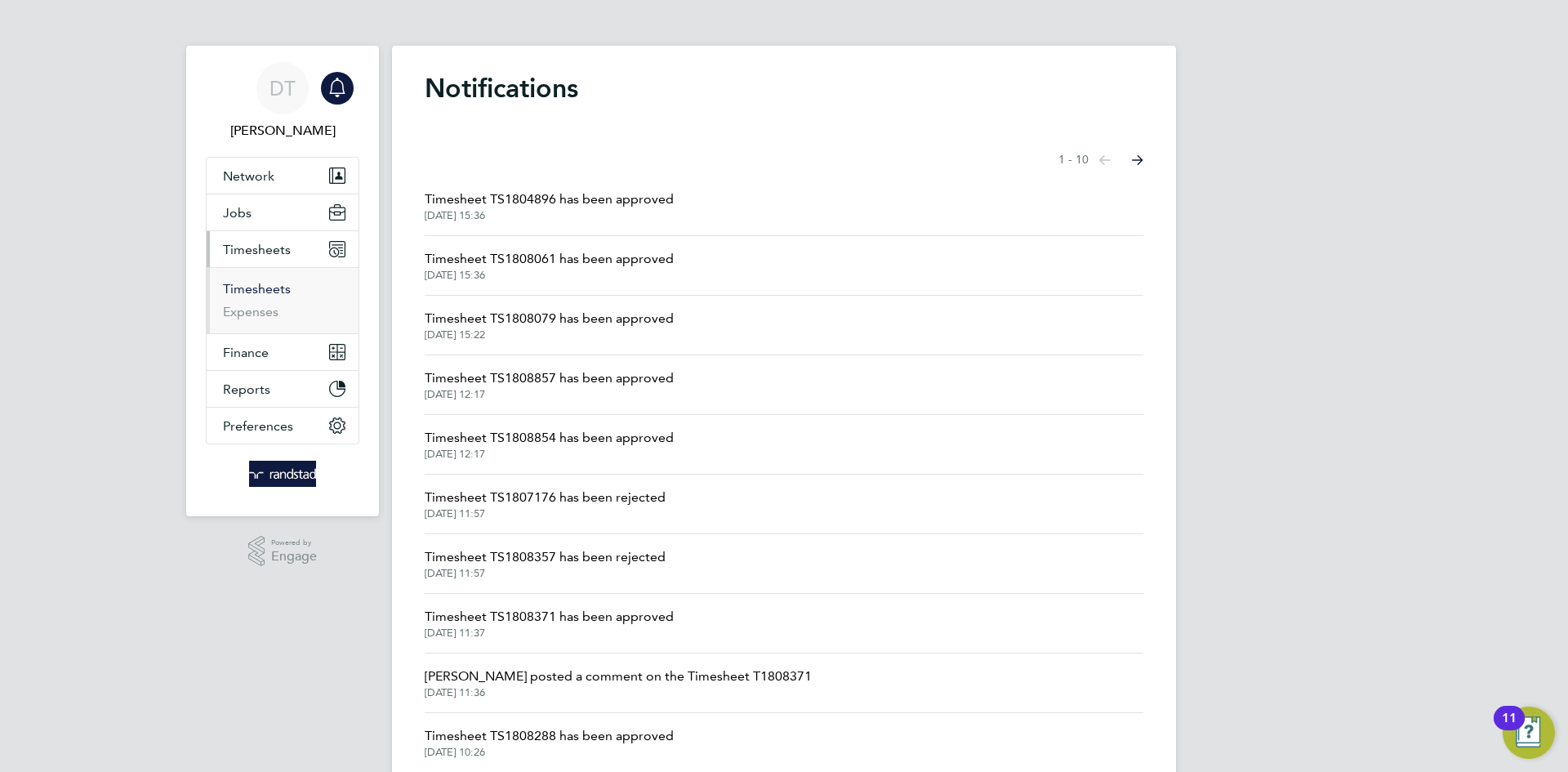
click at [247, 286] on link "Timesheets" at bounding box center [256, 288] width 68 height 16
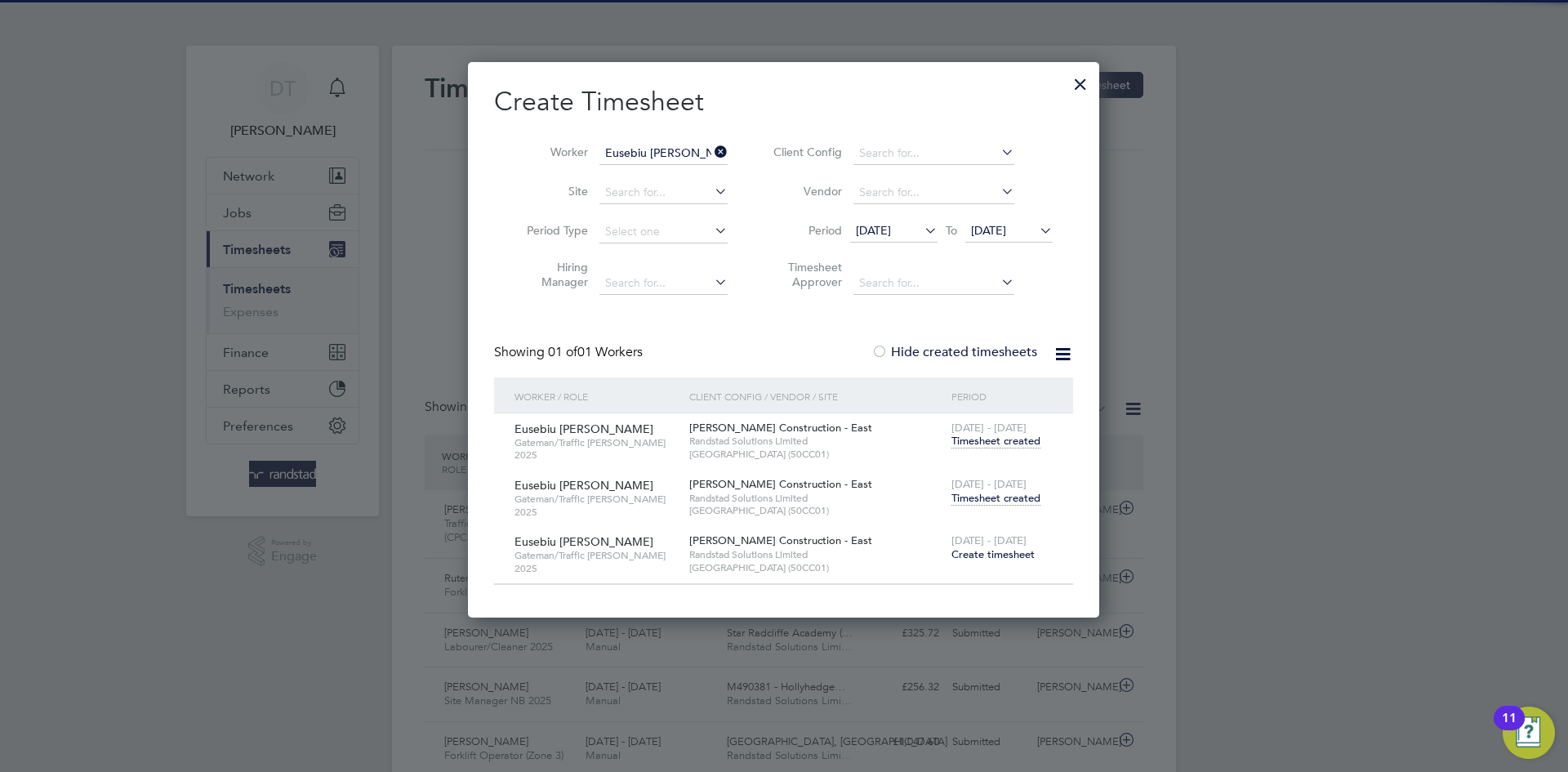
scroll to position [41, 142]
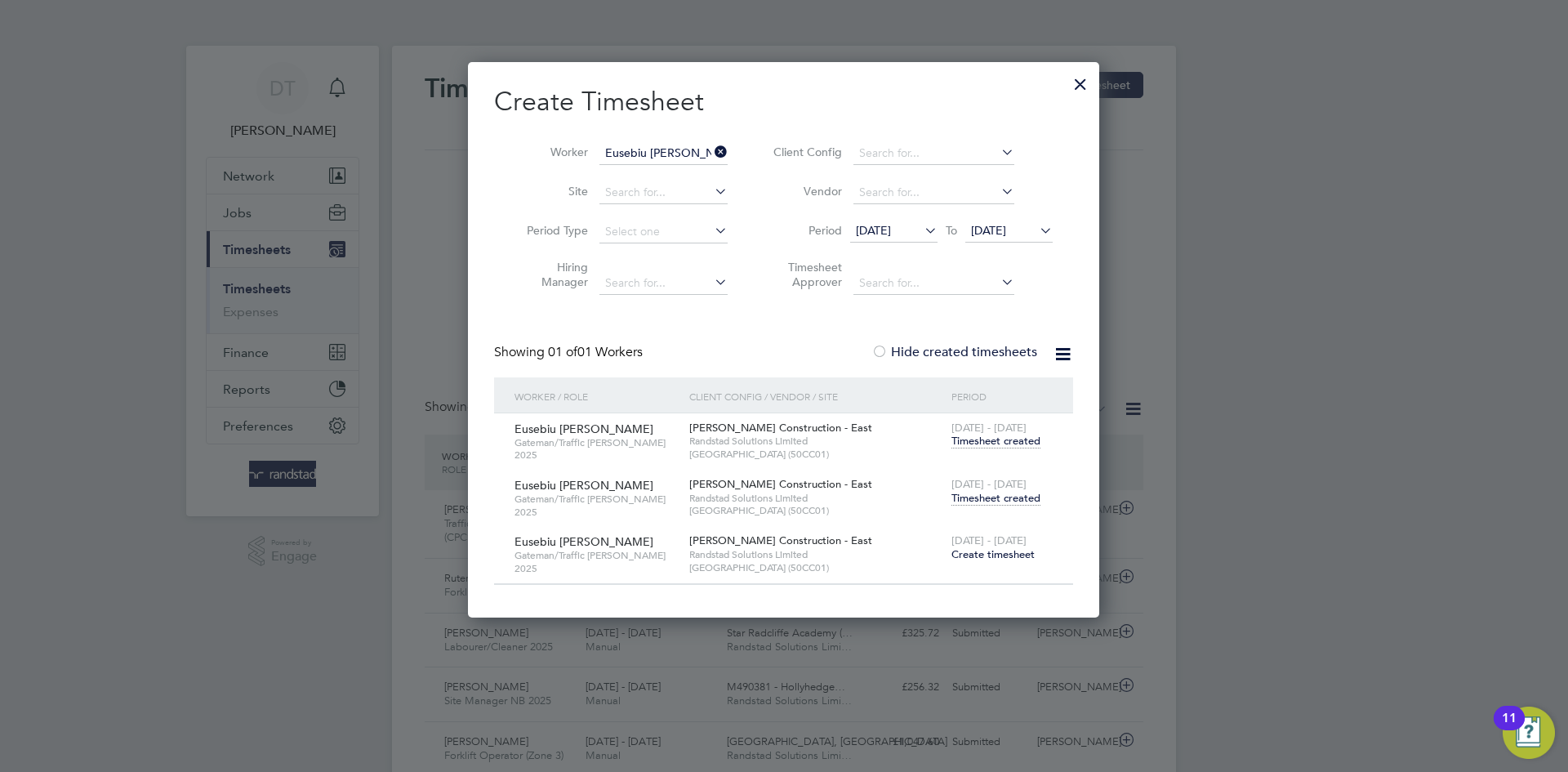
click at [1079, 79] on div at bounding box center [1080, 80] width 29 height 29
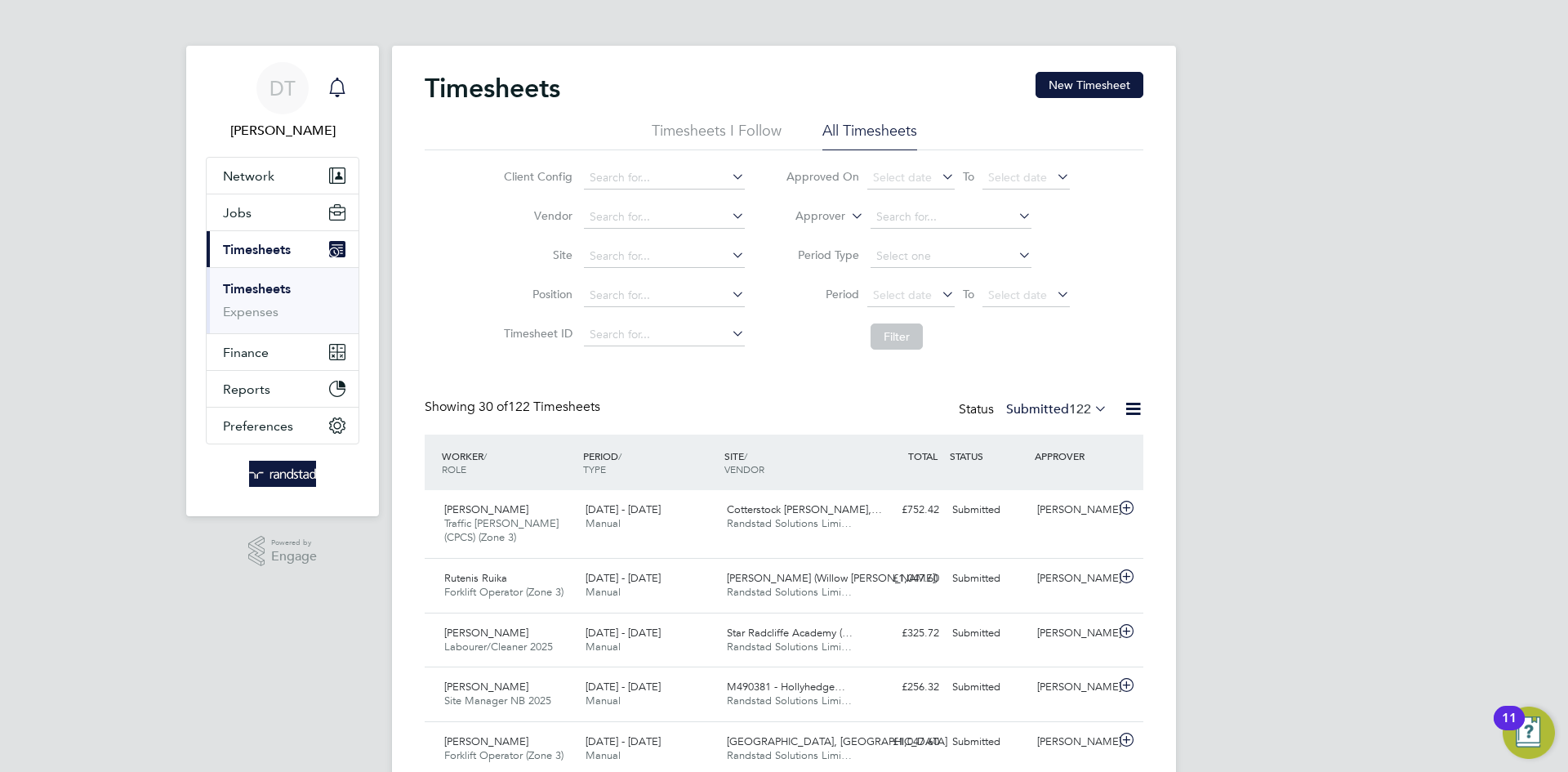
click at [329, 68] on link "Notifications" at bounding box center [337, 88] width 33 height 53
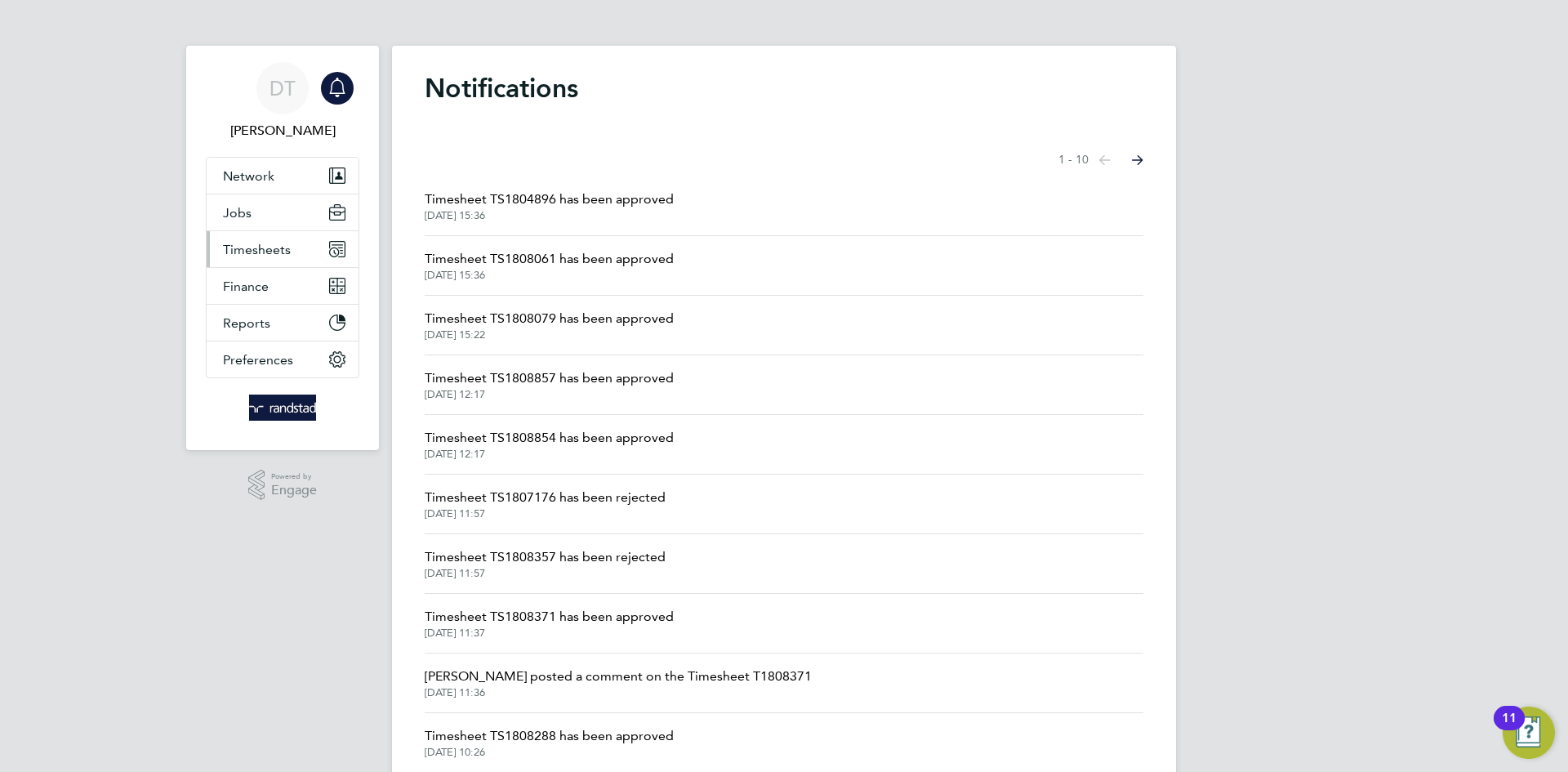
click at [298, 251] on button "Timesheets" at bounding box center [283, 249] width 152 height 36
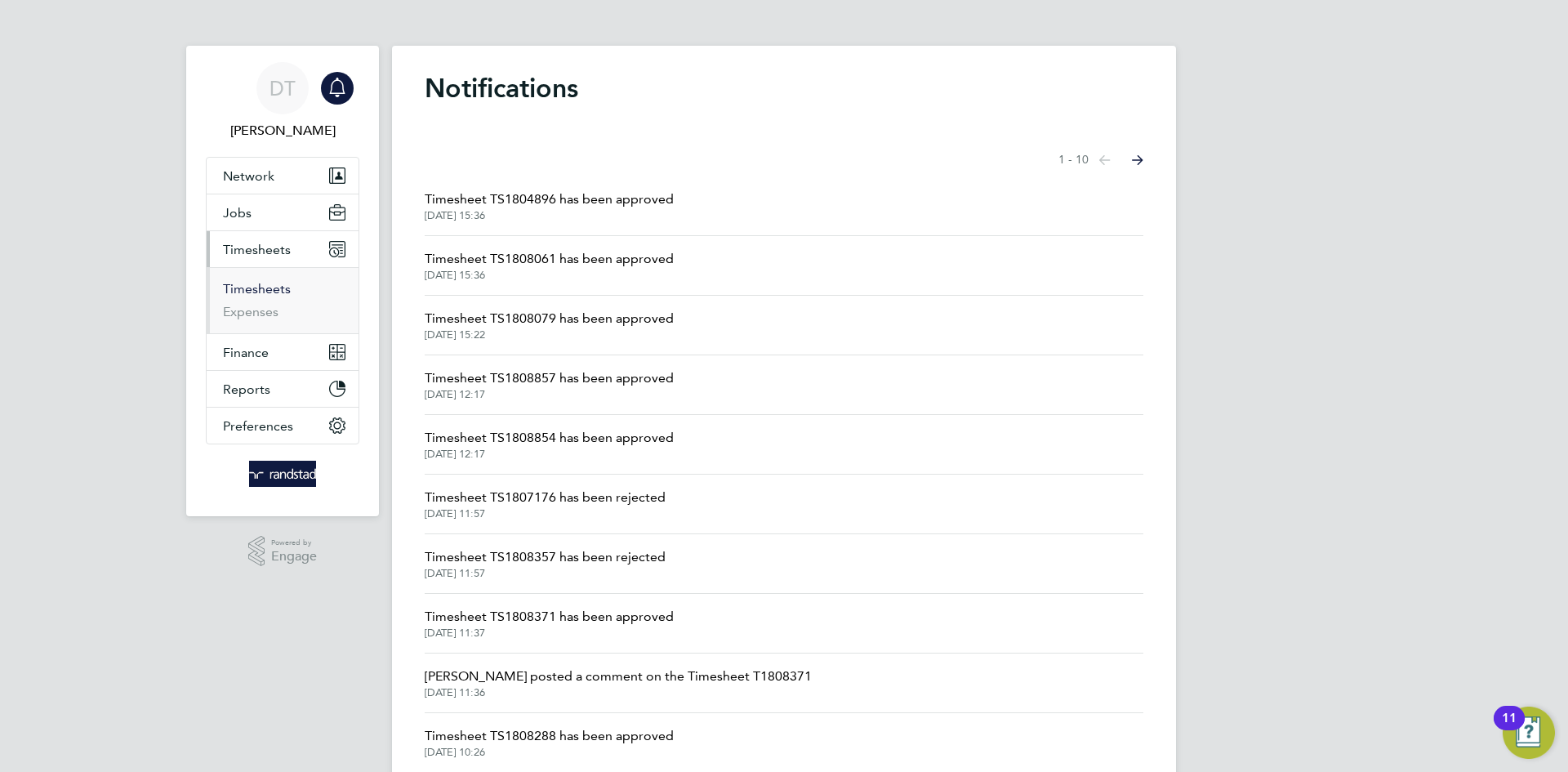
click at [267, 286] on link "Timesheets" at bounding box center [256, 288] width 68 height 16
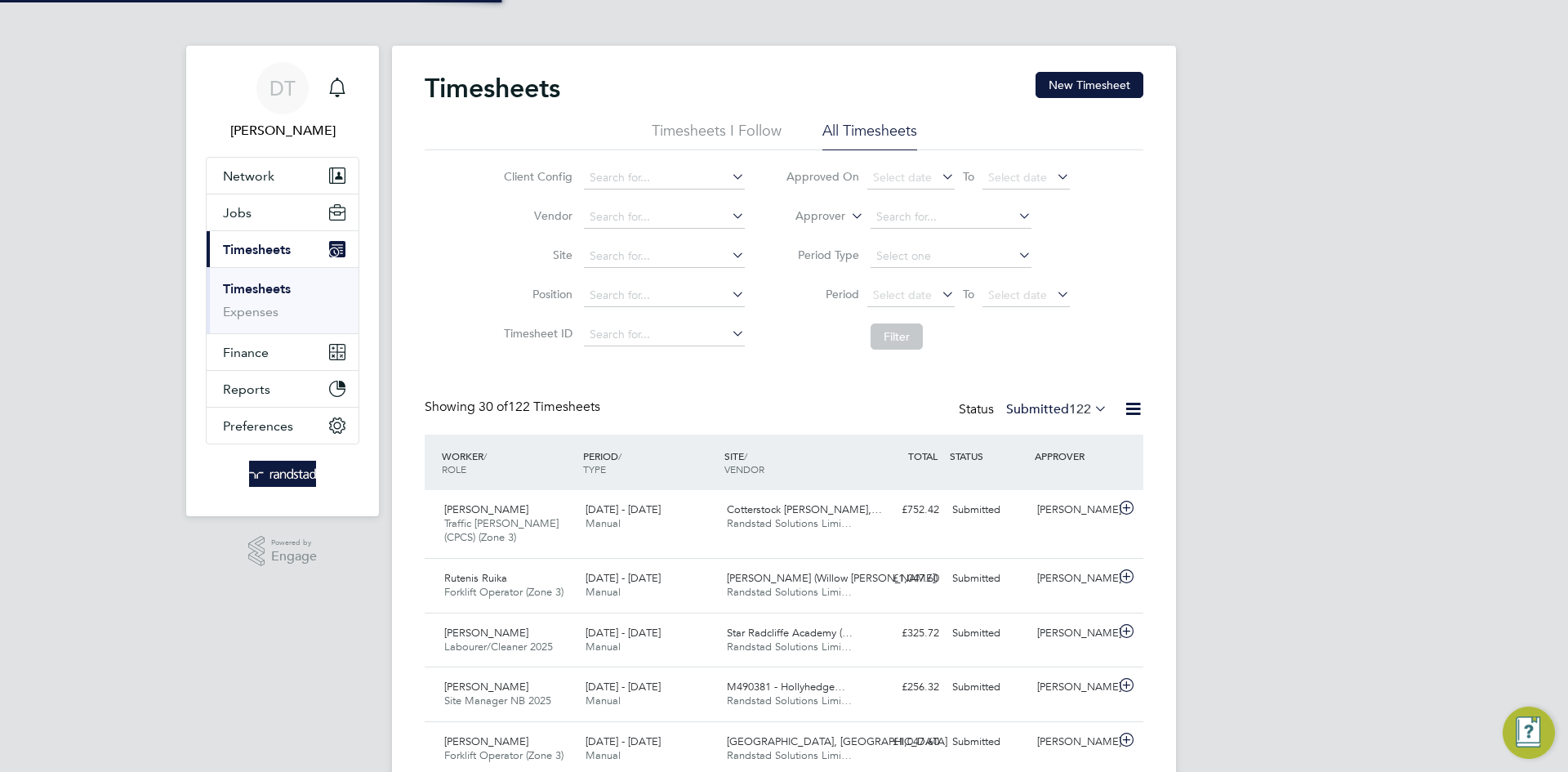
scroll to position [41, 142]
click at [330, 95] on icon "Main navigation" at bounding box center [337, 87] width 20 height 20
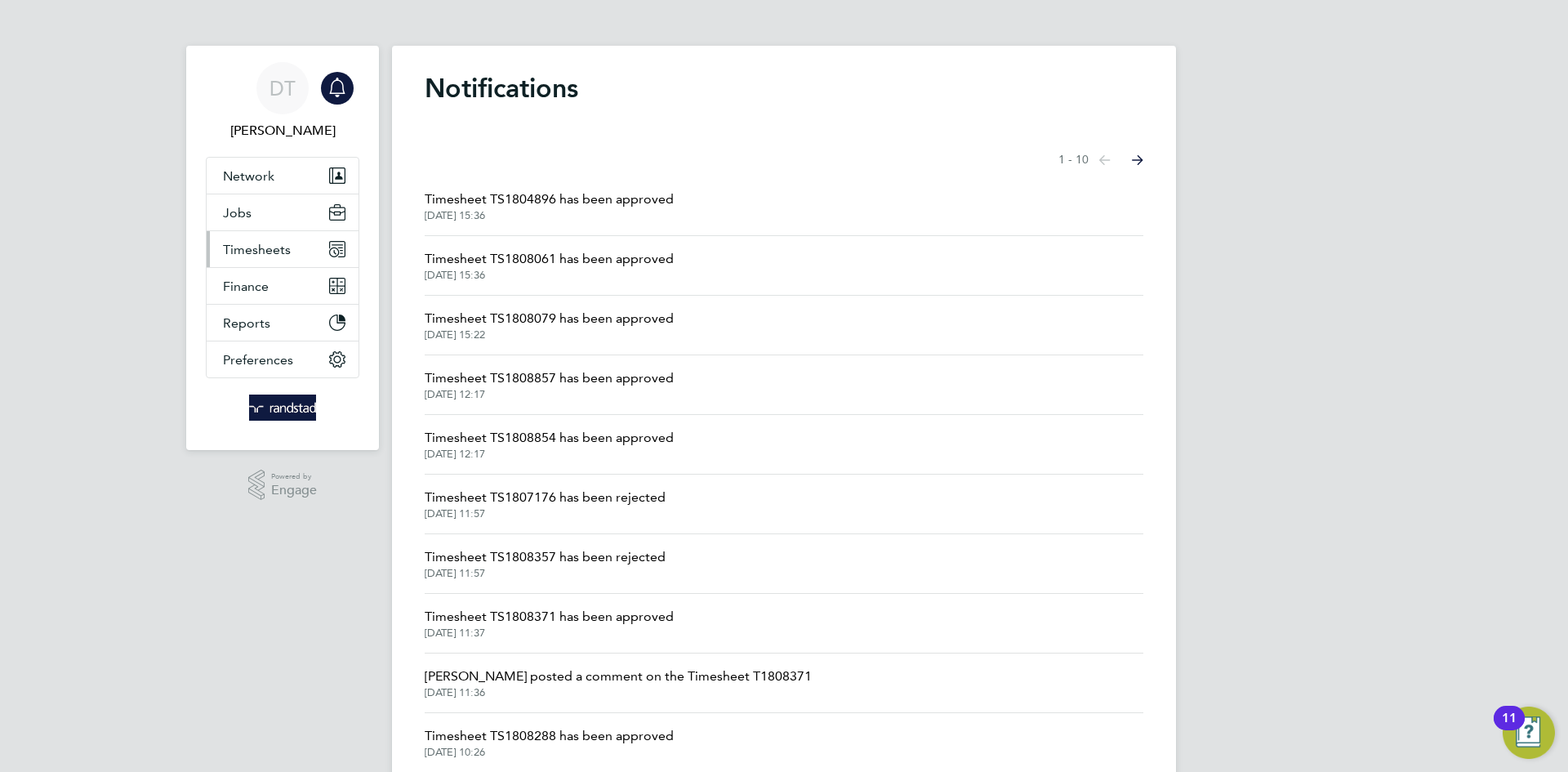
click at [268, 253] on span "Timesheets" at bounding box center [256, 249] width 68 height 16
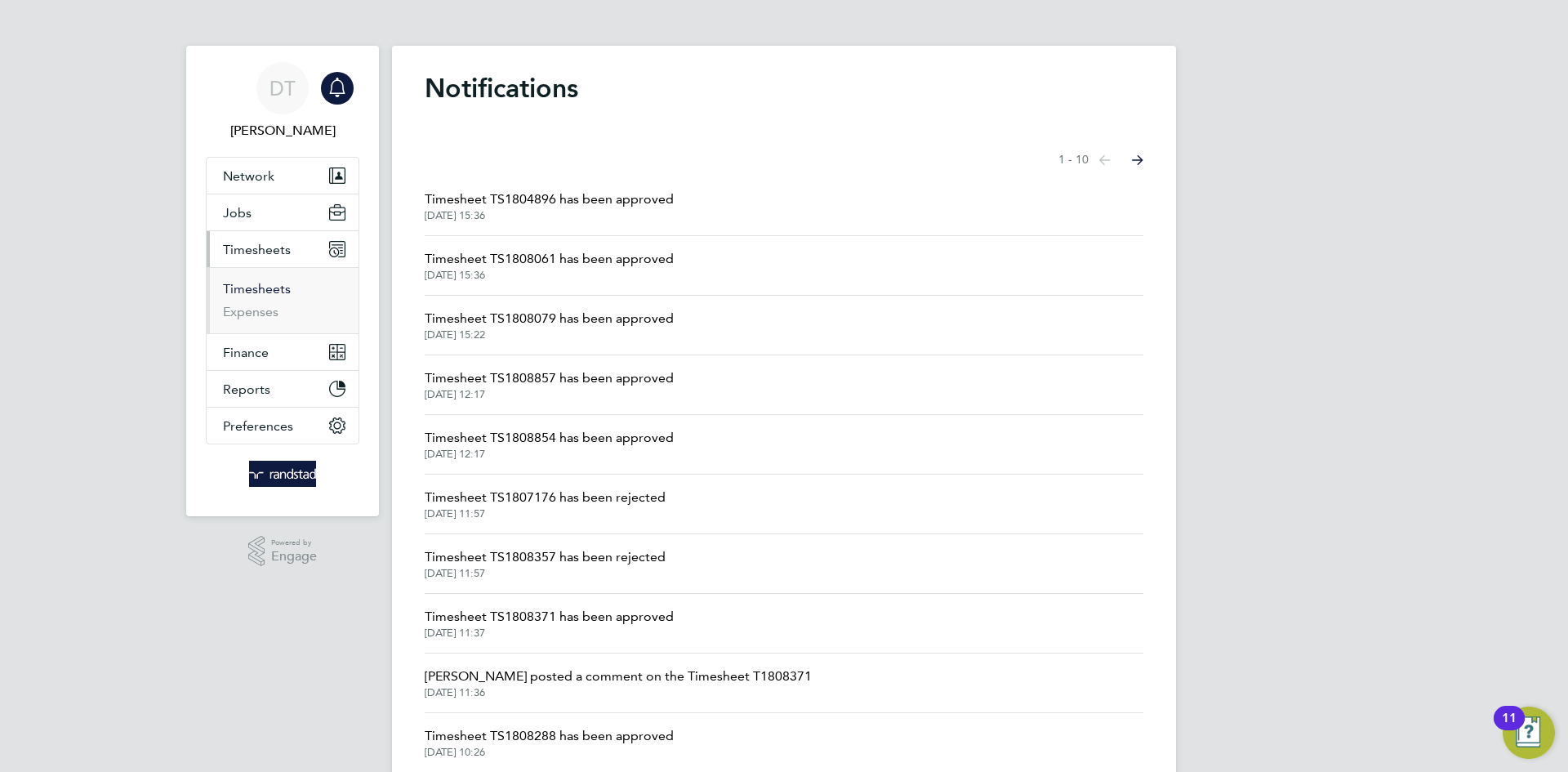
click at [273, 281] on link "Timesheets" at bounding box center [256, 288] width 68 height 16
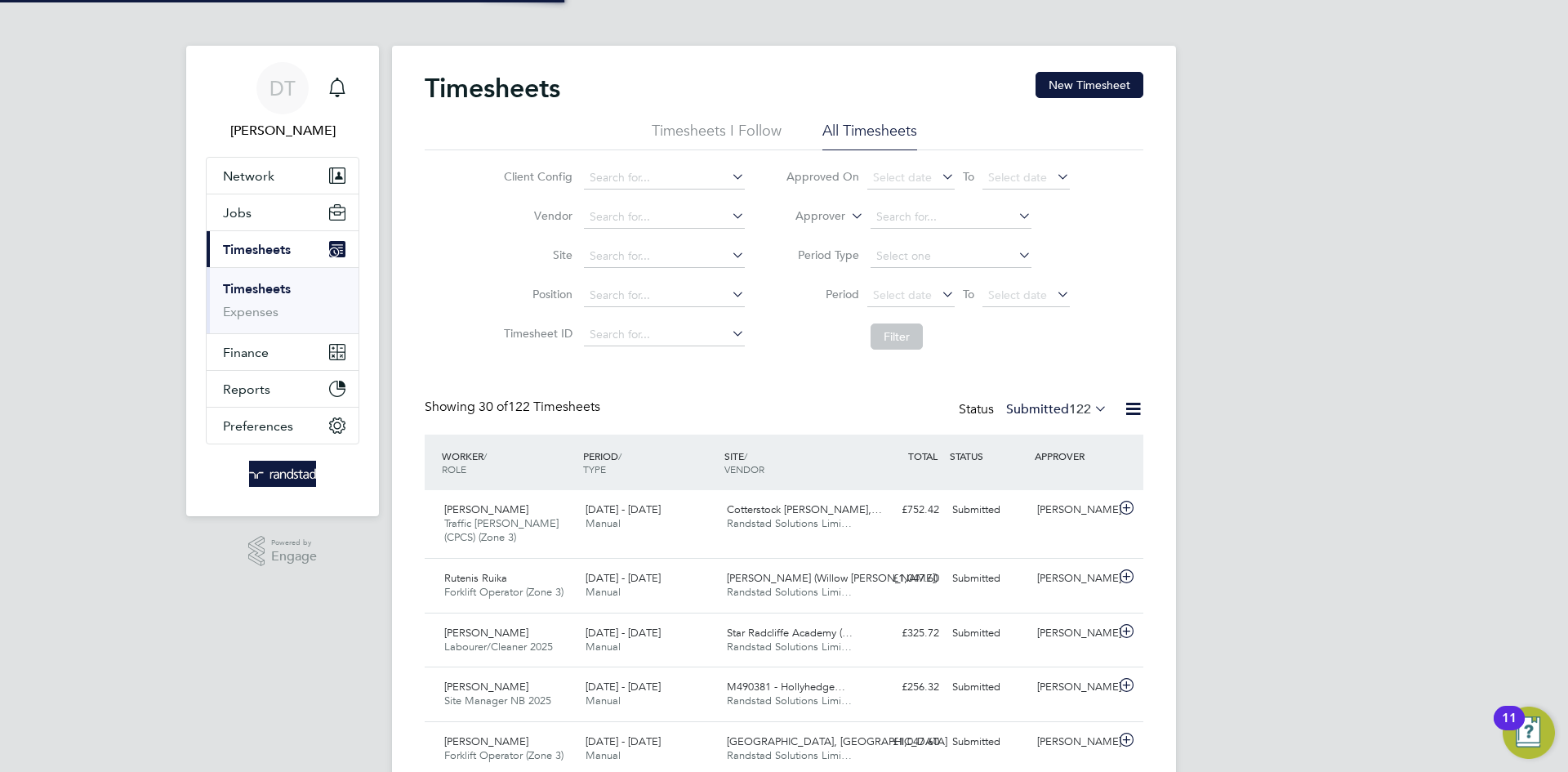
scroll to position [41, 142]
click at [342, 76] on div "Main navigation" at bounding box center [337, 88] width 33 height 33
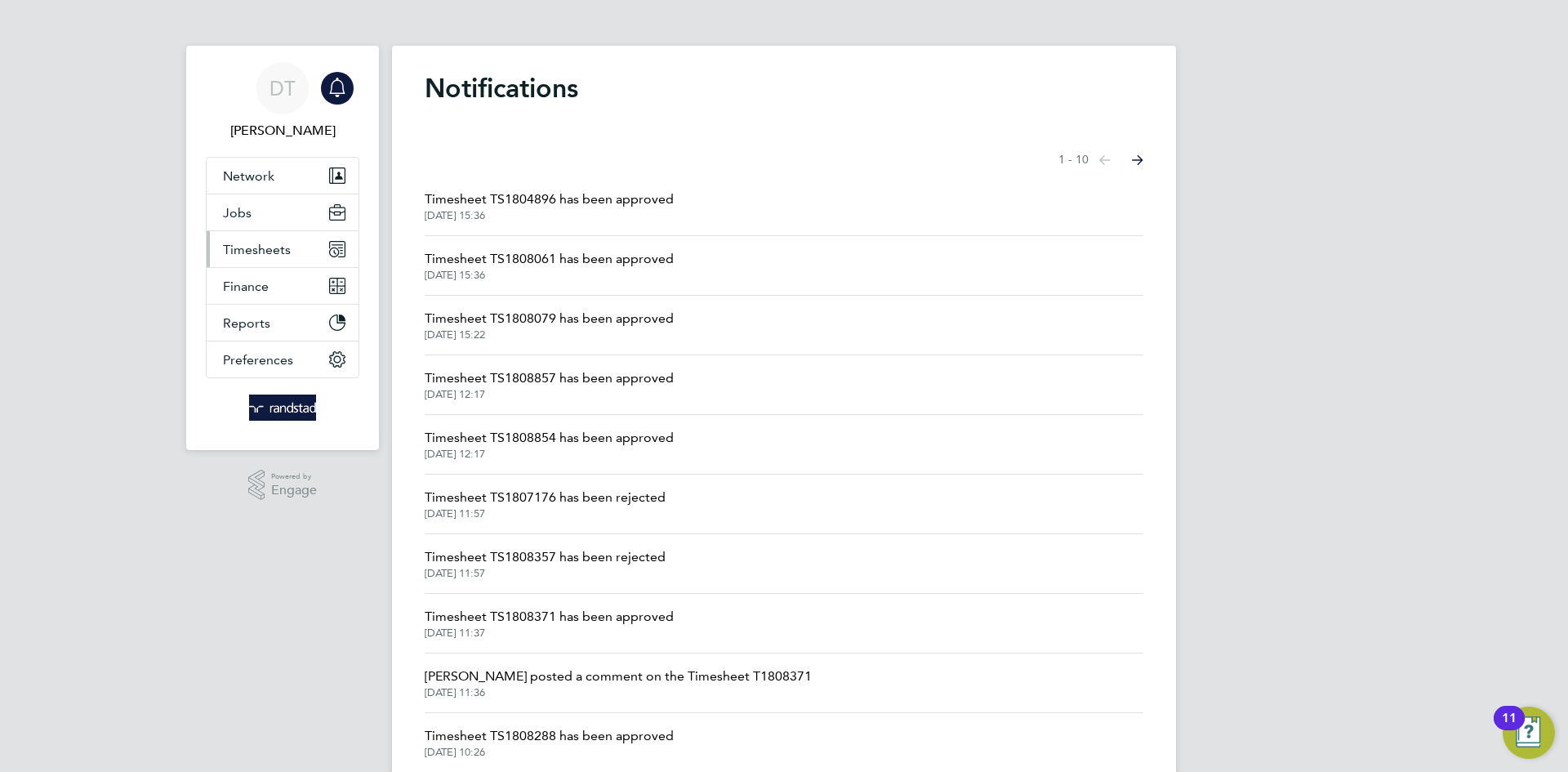
click at [282, 239] on button "Timesheets" at bounding box center [283, 249] width 152 height 36
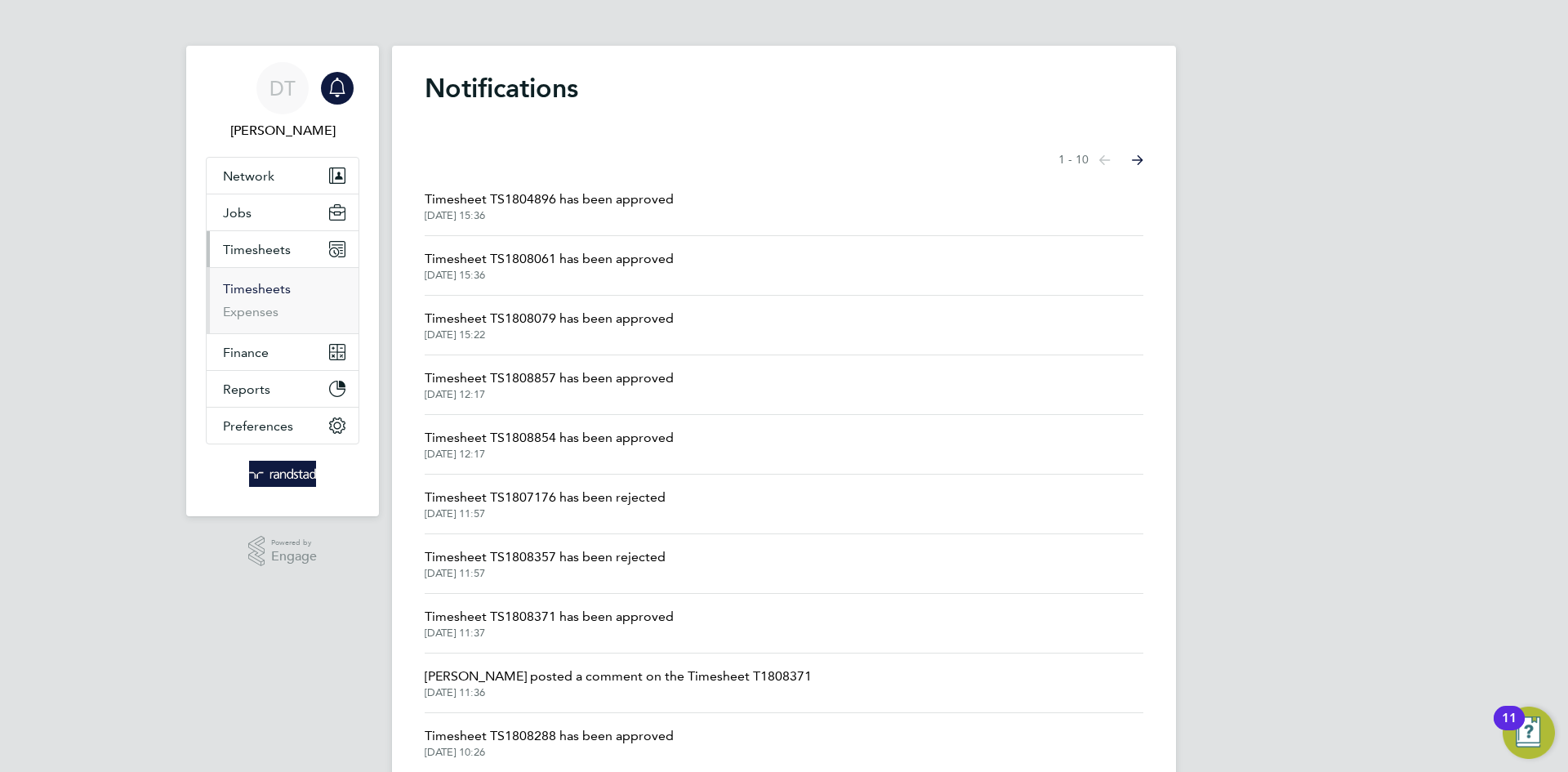
click at [269, 289] on link "Timesheets" at bounding box center [256, 288] width 68 height 16
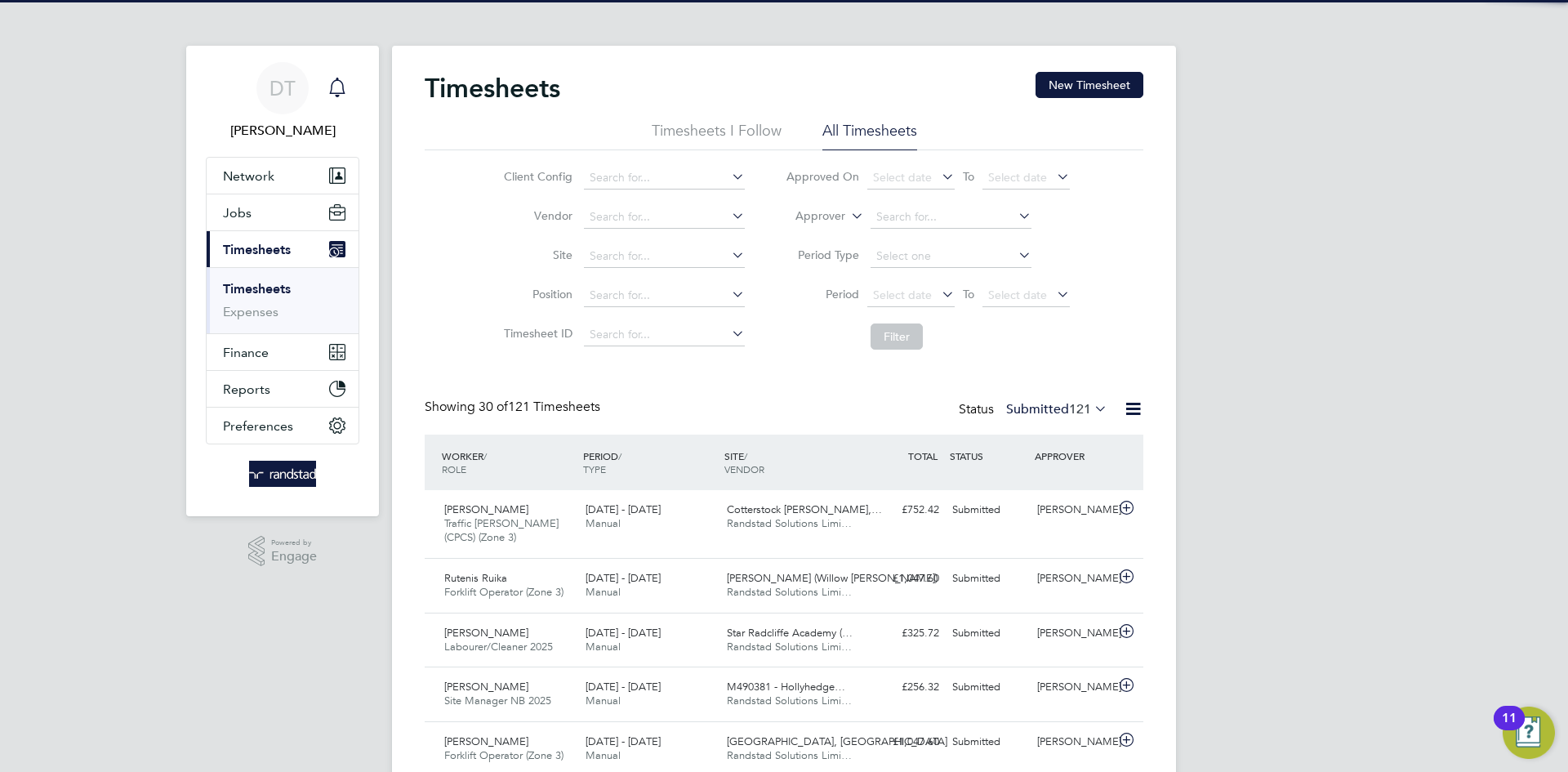
click at [335, 79] on icon "Main navigation" at bounding box center [337, 85] width 16 height 16
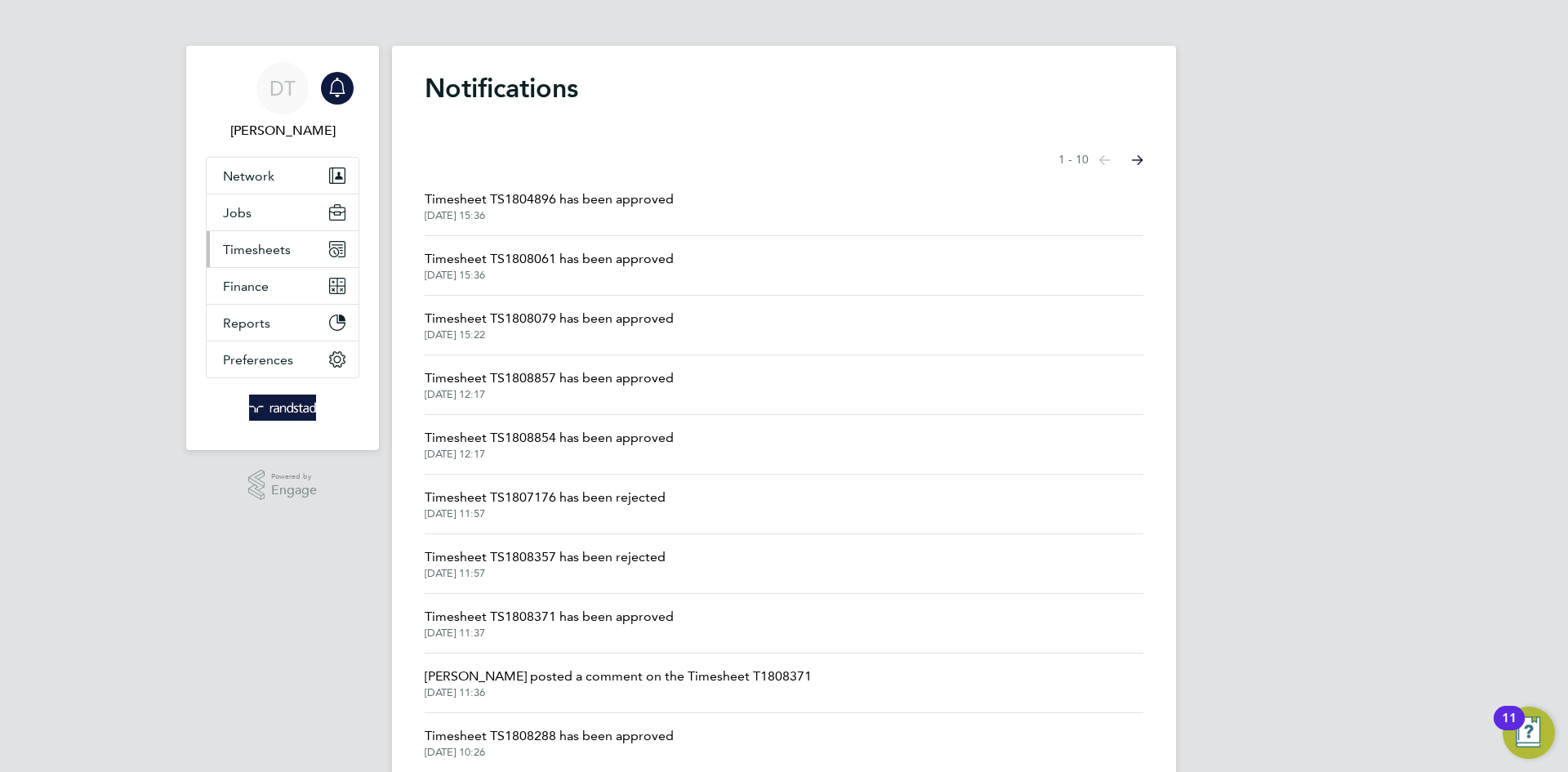
click at [269, 248] on span "Timesheets" at bounding box center [256, 249] width 68 height 16
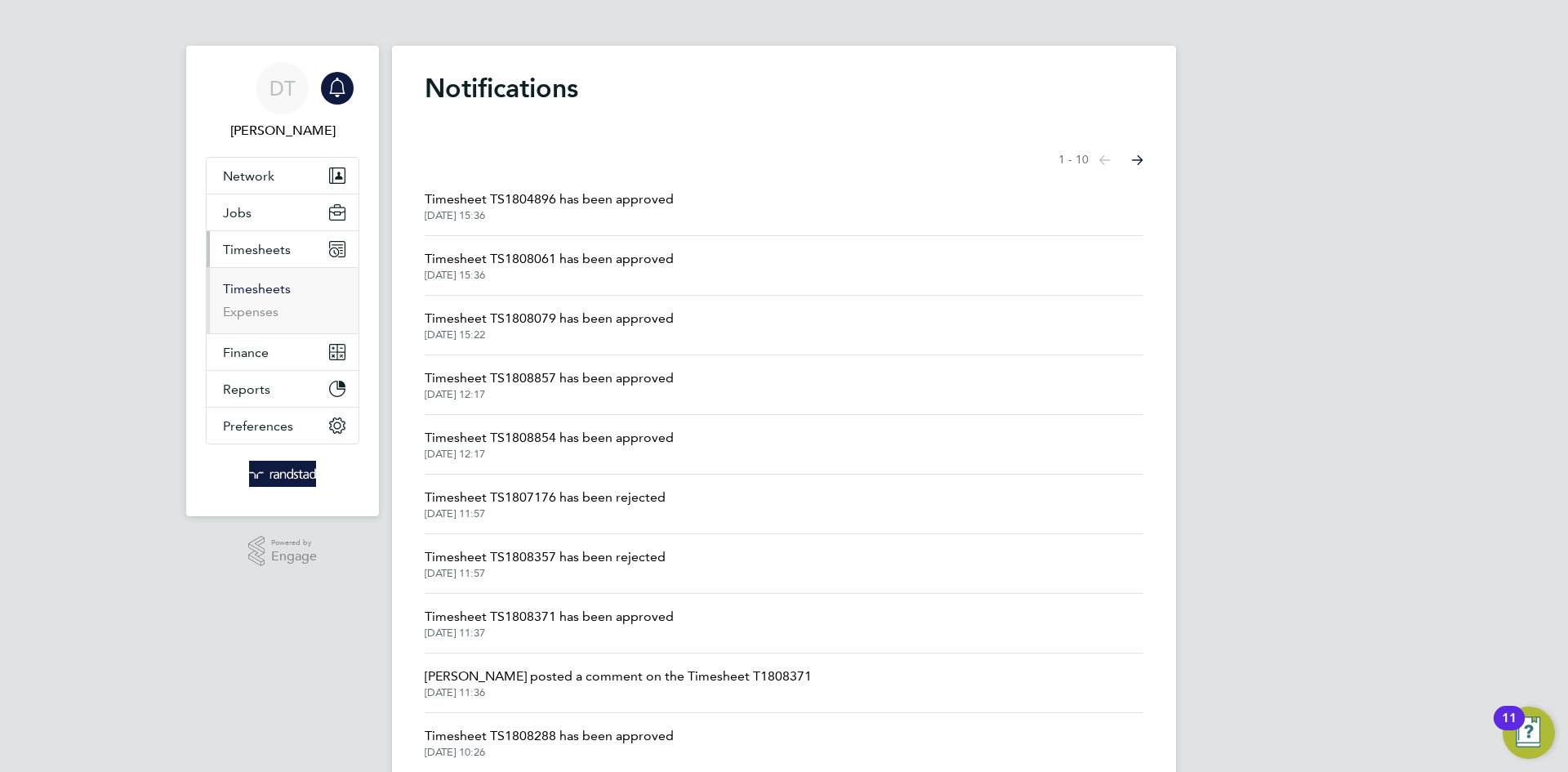
click at [260, 288] on link "Timesheets" at bounding box center [256, 288] width 68 height 16
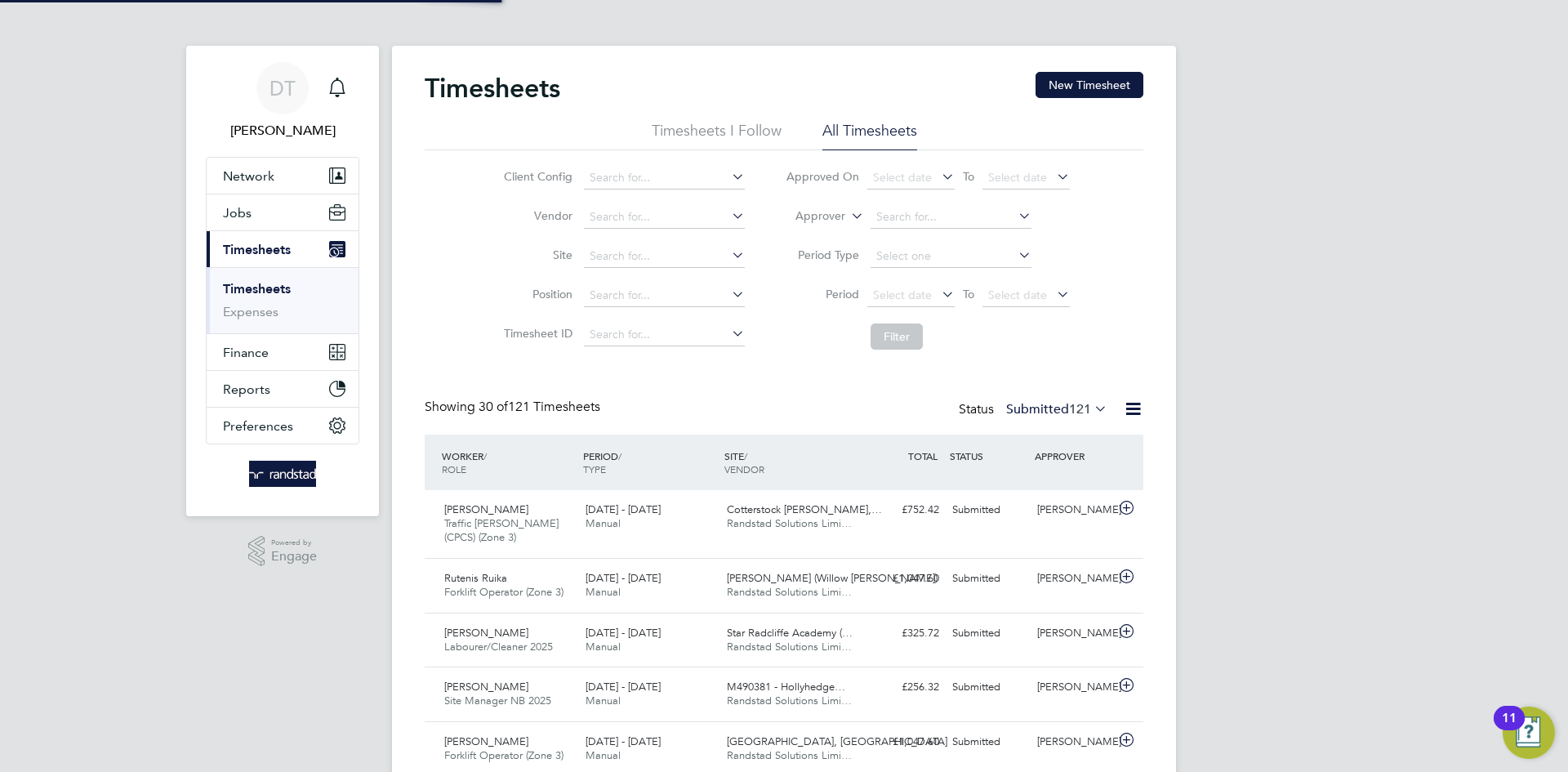
scroll to position [41, 142]
click at [348, 91] on div "Main navigation" at bounding box center [337, 88] width 33 height 33
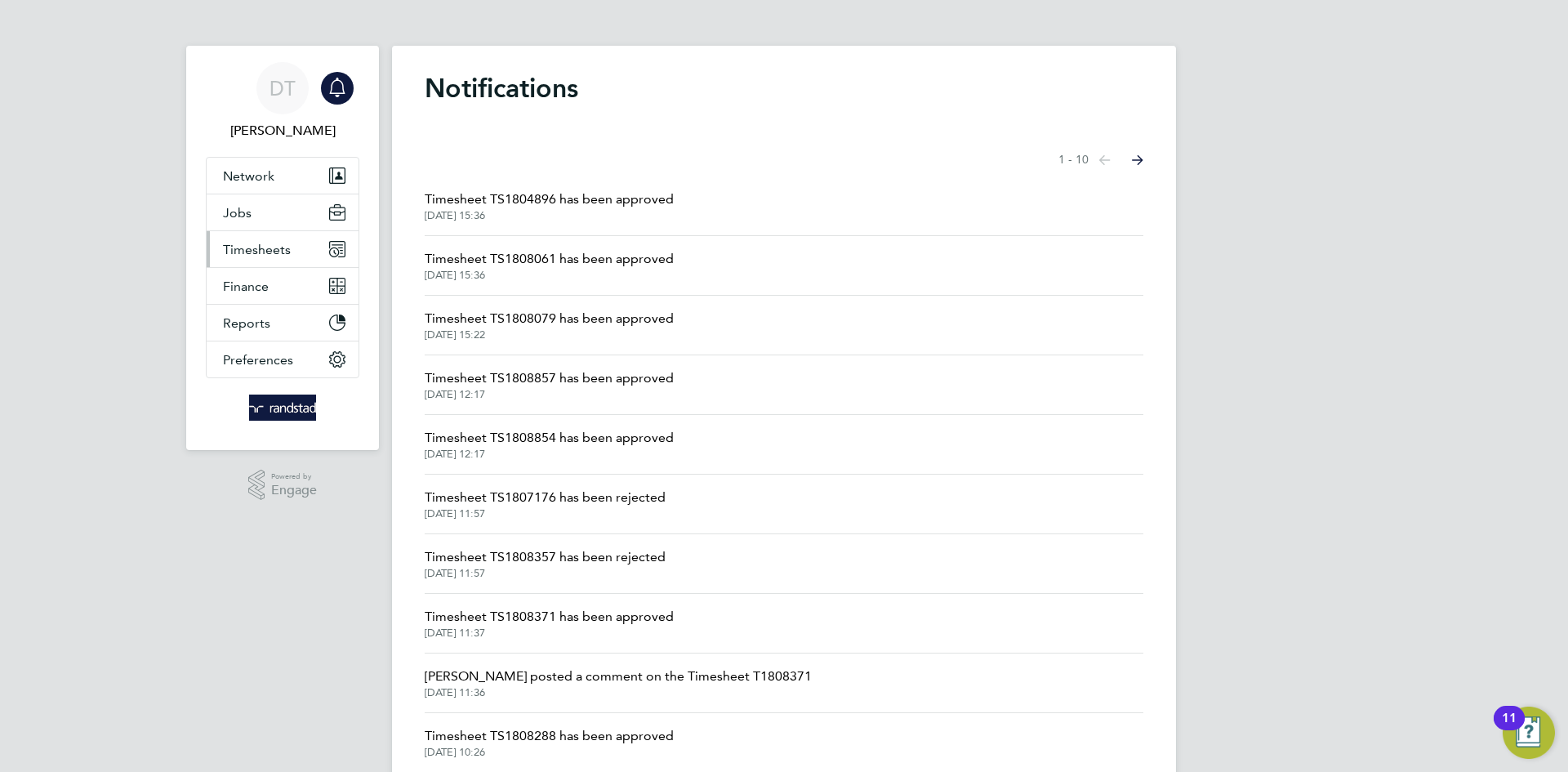
click at [304, 257] on button "Timesheets" at bounding box center [283, 249] width 152 height 36
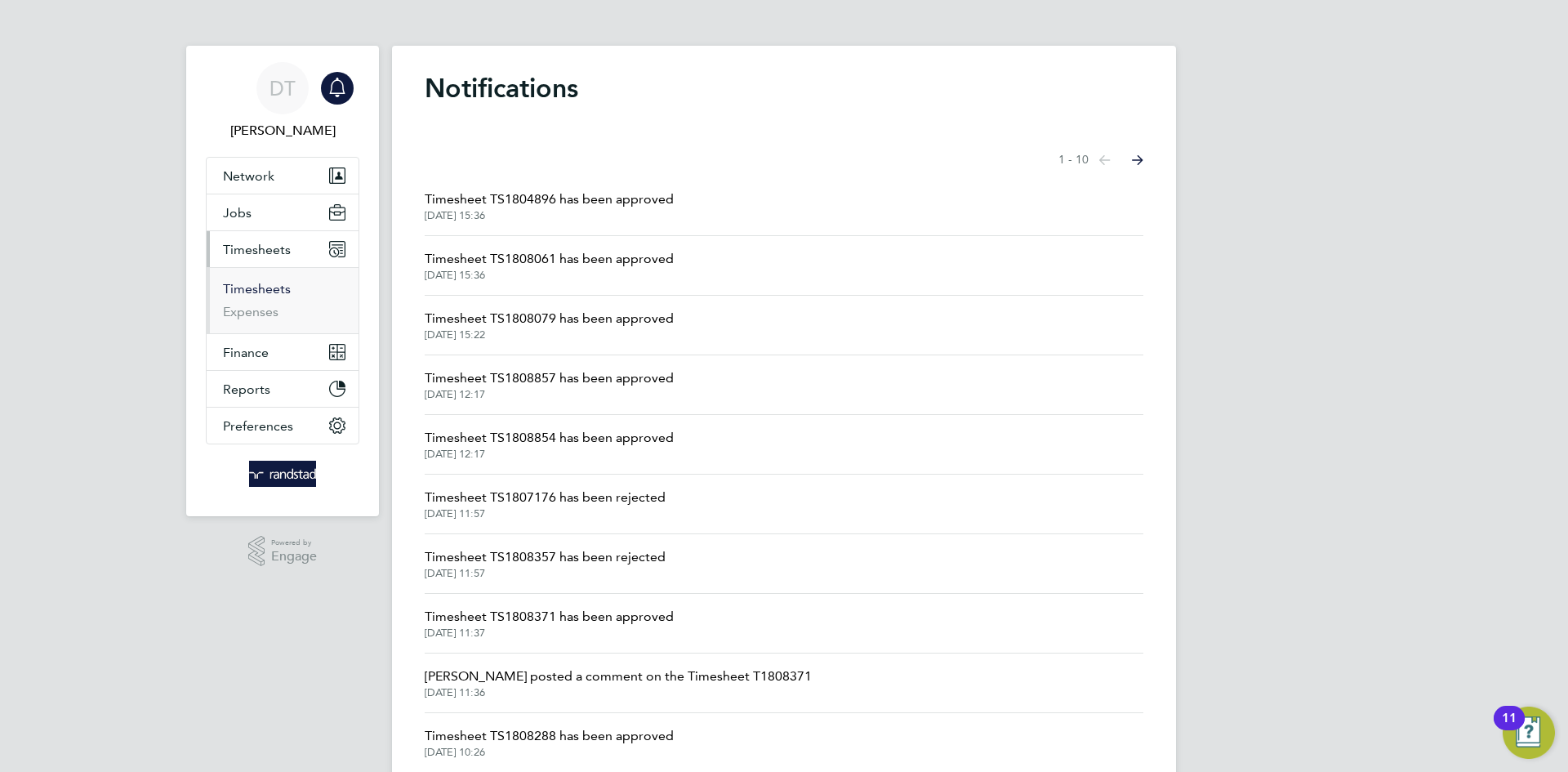
drag, startPoint x: 273, startPoint y: 282, endPoint x: 377, endPoint y: 269, distance: 104.8
click at [273, 282] on link "Timesheets" at bounding box center [256, 288] width 68 height 16
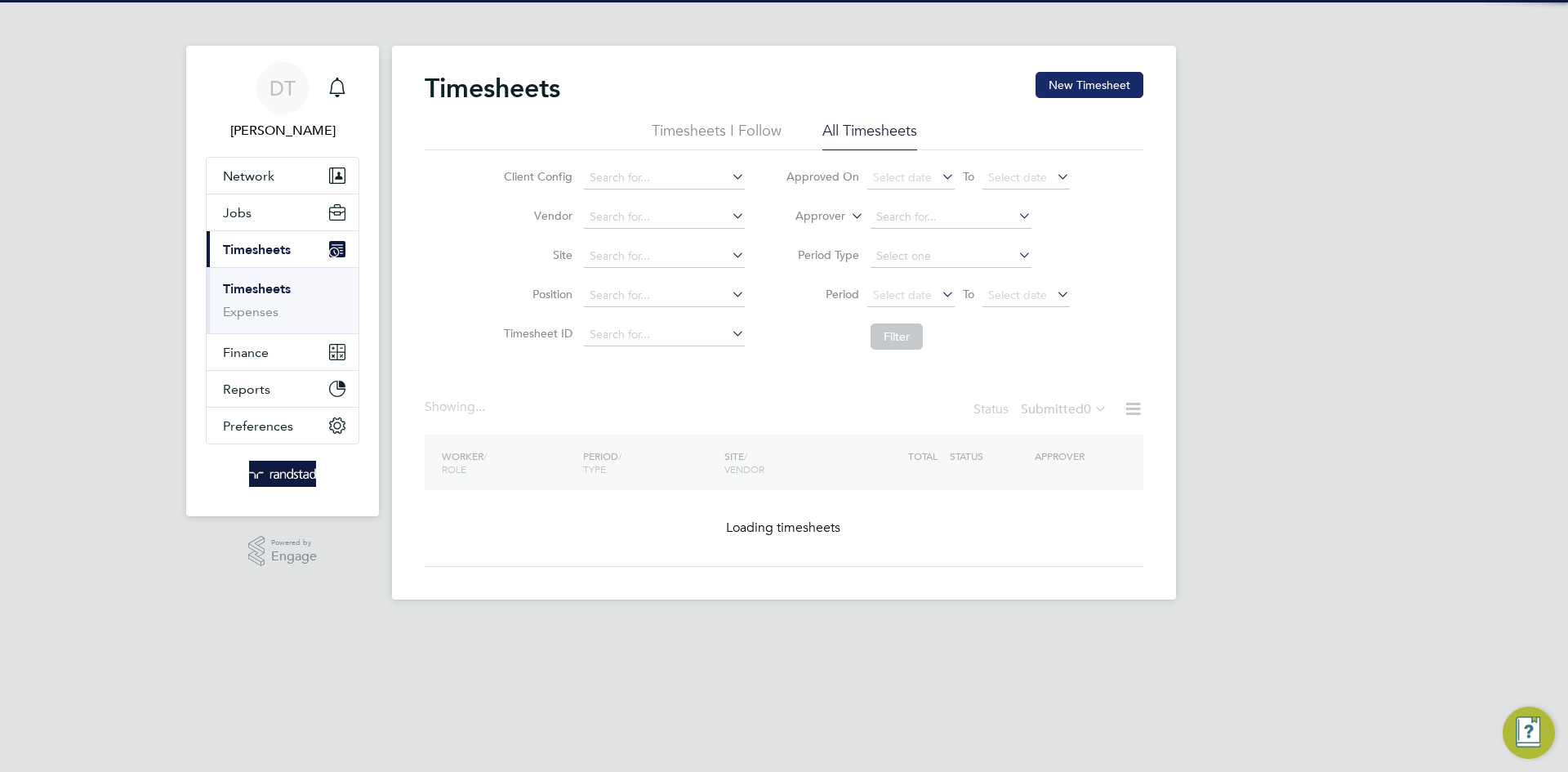
click at [1112, 79] on button "New Timesheet" at bounding box center [1089, 85] width 108 height 26
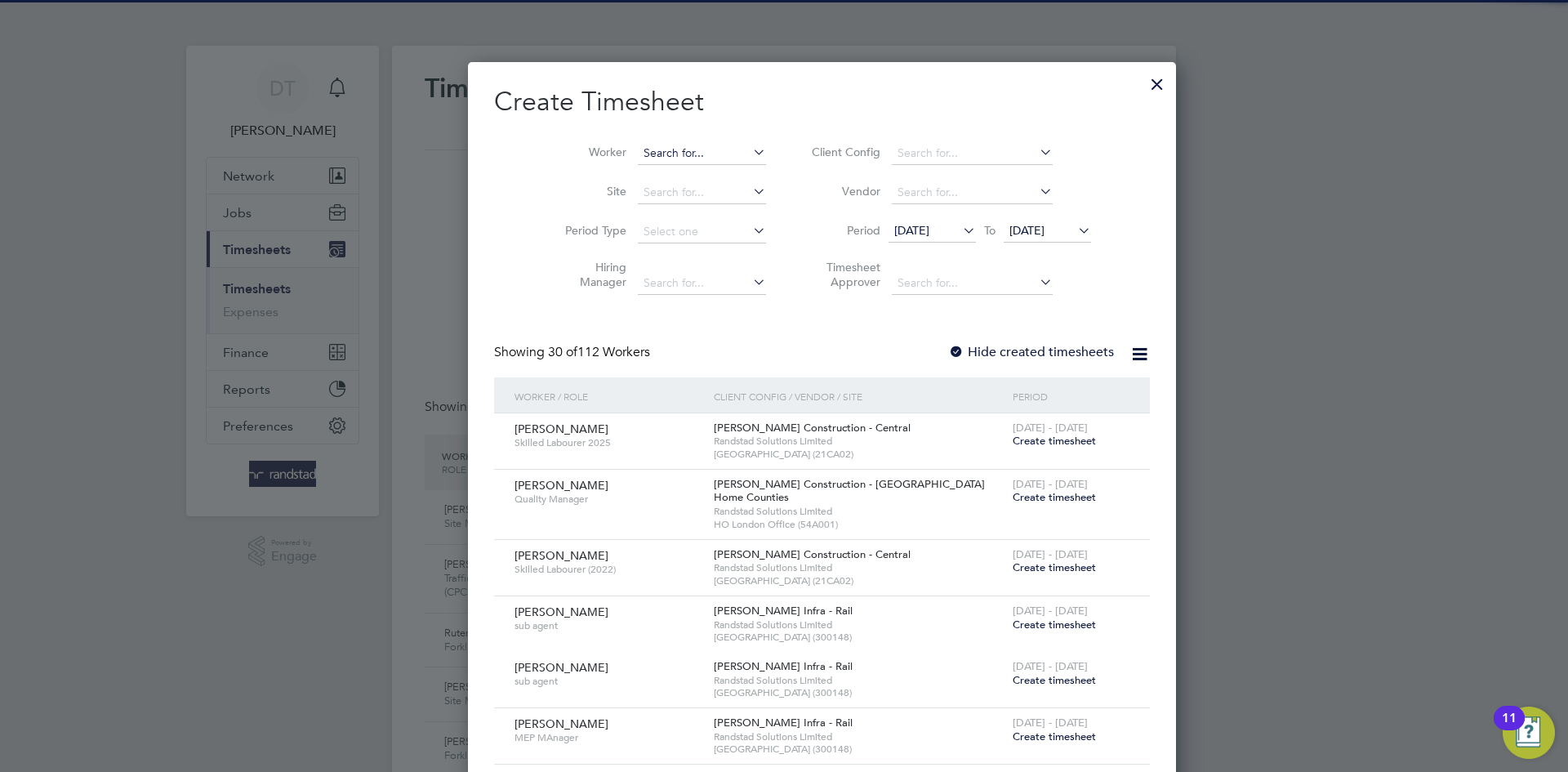
drag, startPoint x: 647, startPoint y: 153, endPoint x: 657, endPoint y: 153, distance: 10.0
click at [651, 153] on input at bounding box center [701, 153] width 129 height 23
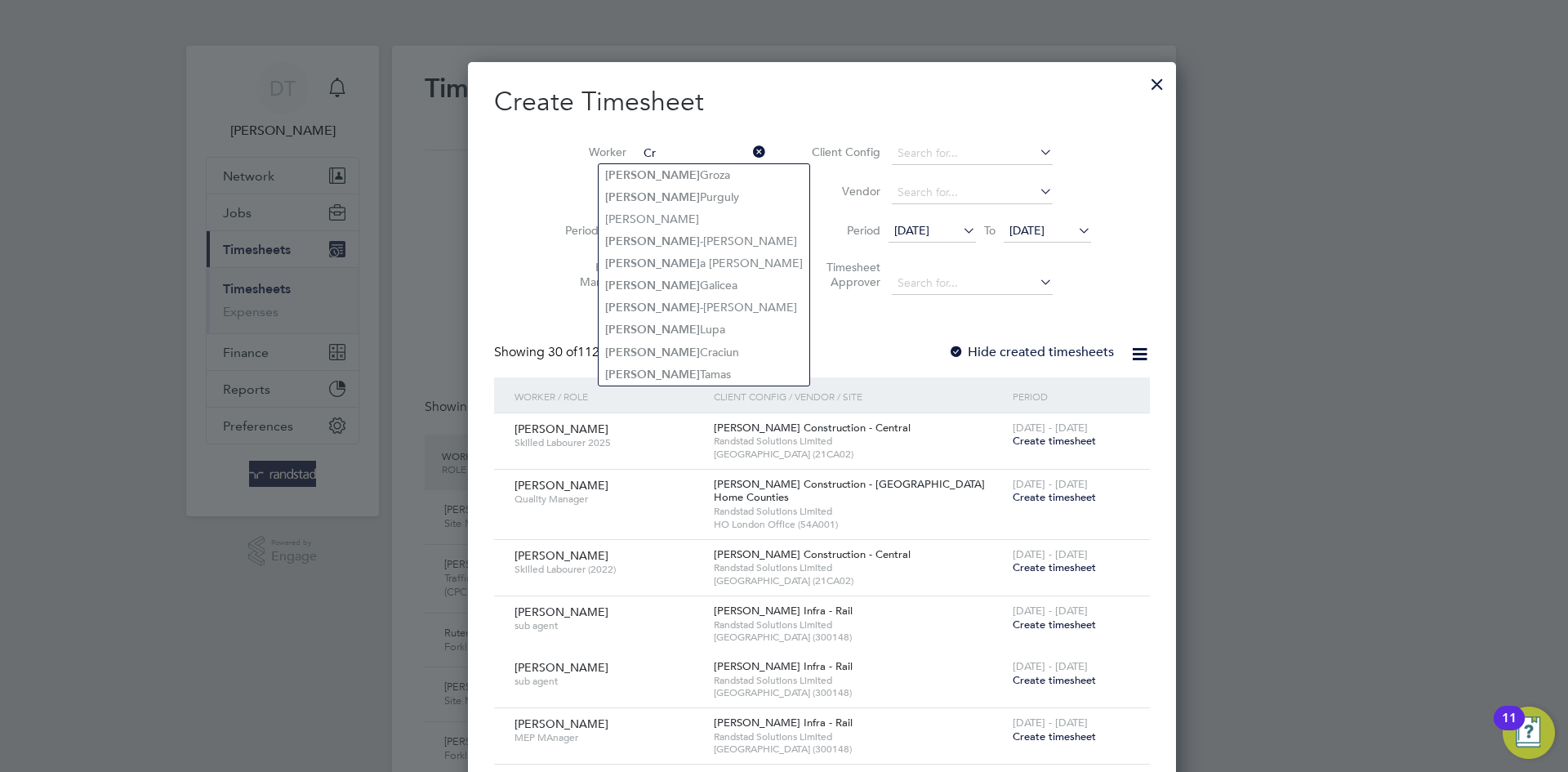
type input "C"
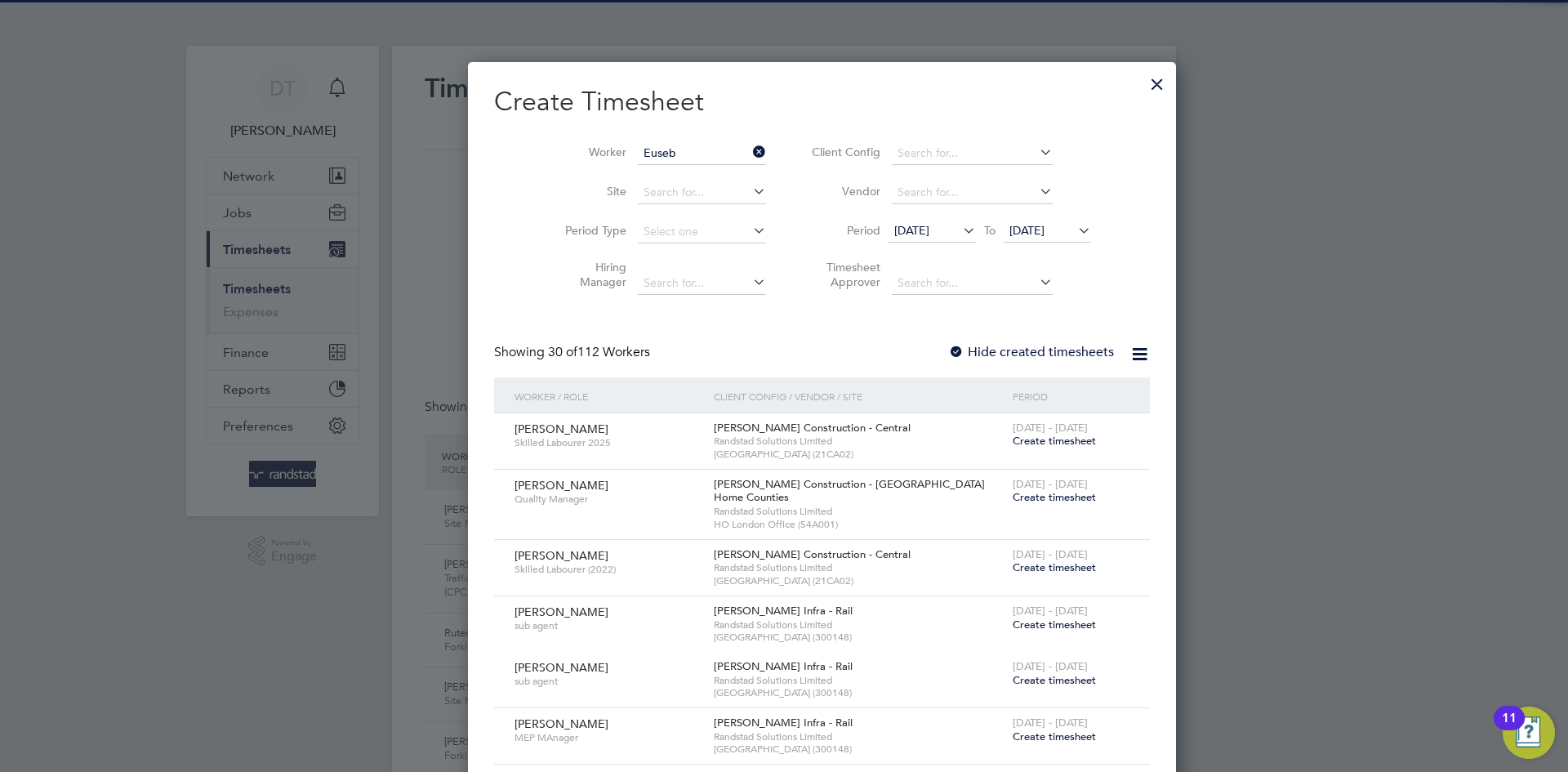
click at [700, 171] on li "Euseb iu [PERSON_NAME]" at bounding box center [669, 175] width 140 height 22
type input "Eusebiu [PERSON_NAME]"
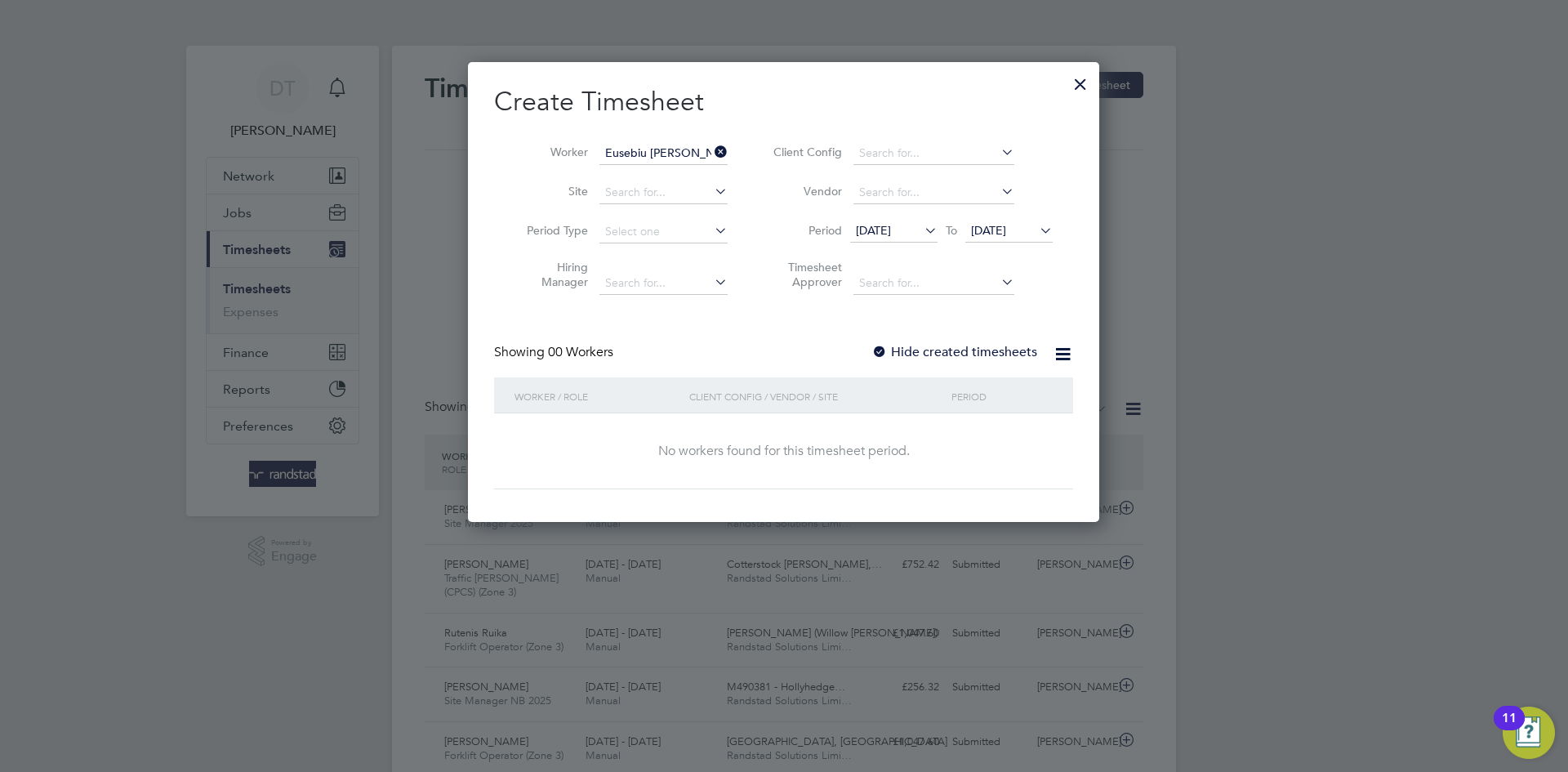
click at [928, 344] on label "Hide created timesheets" at bounding box center [954, 351] width 166 height 16
click at [983, 226] on span "[DATE]" at bounding box center [988, 230] width 35 height 15
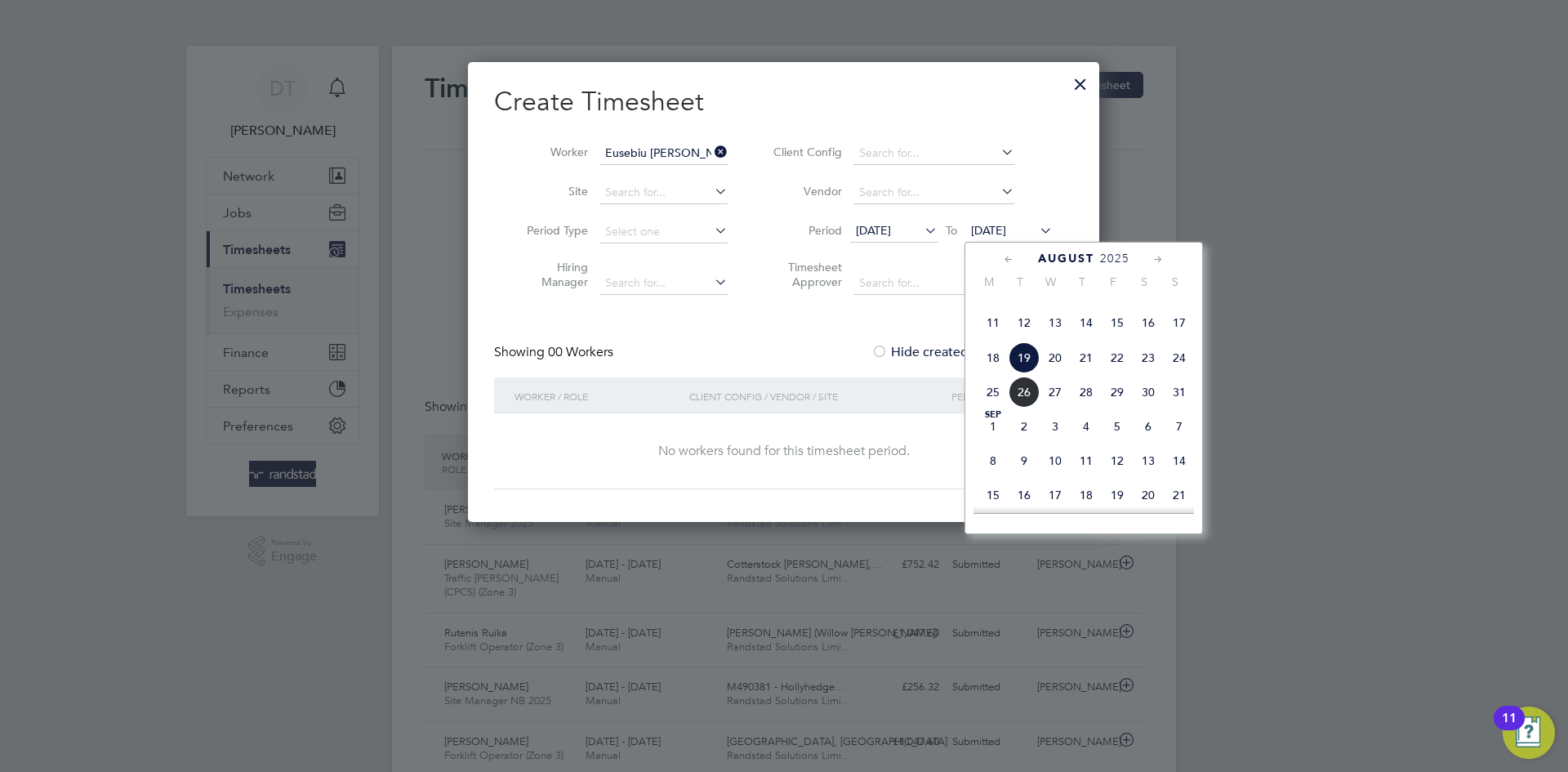
click at [1018, 408] on span "26" at bounding box center [1023, 392] width 31 height 31
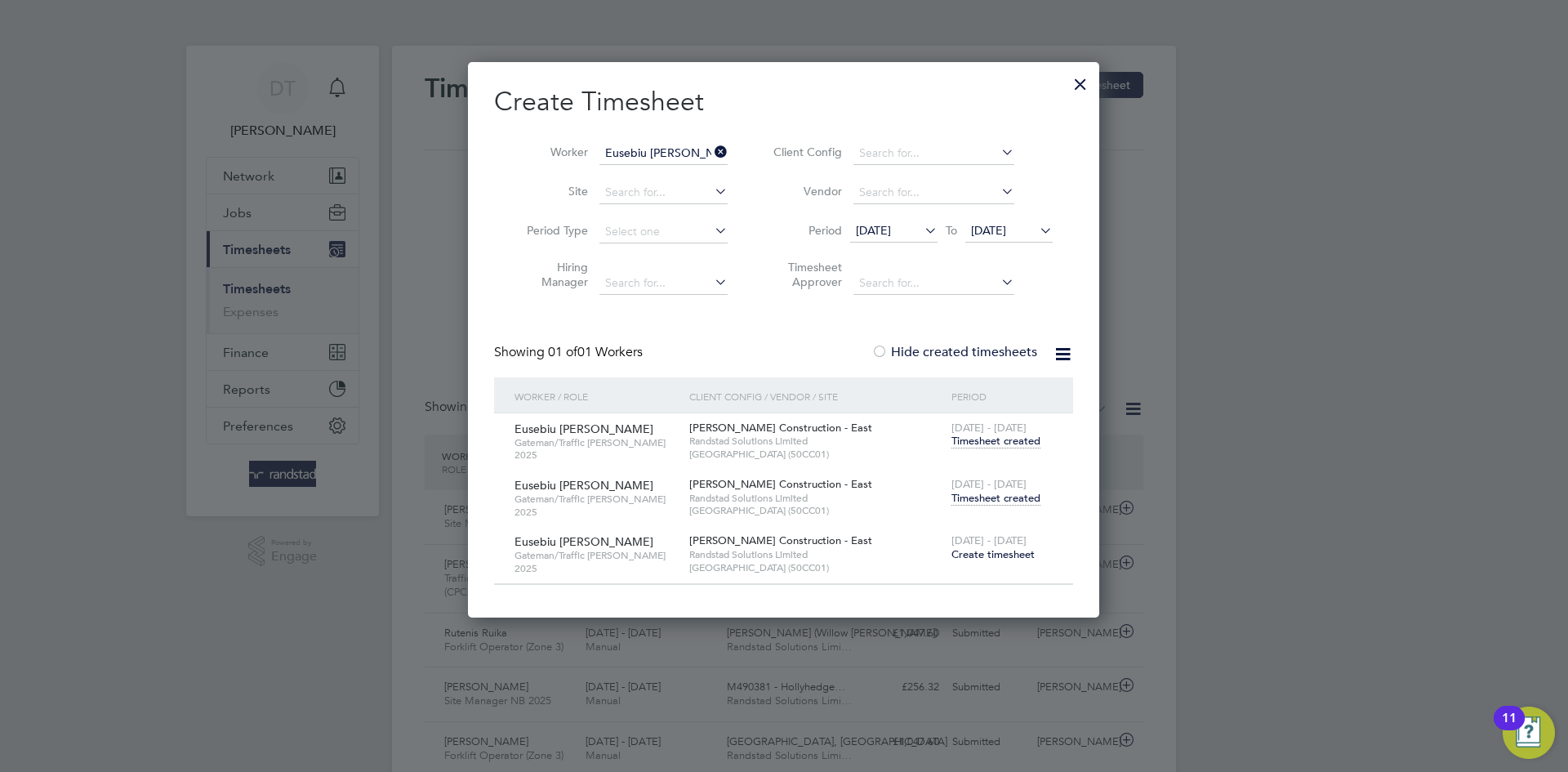
click at [984, 500] on span "Timesheet created" at bounding box center [995, 499] width 89 height 15
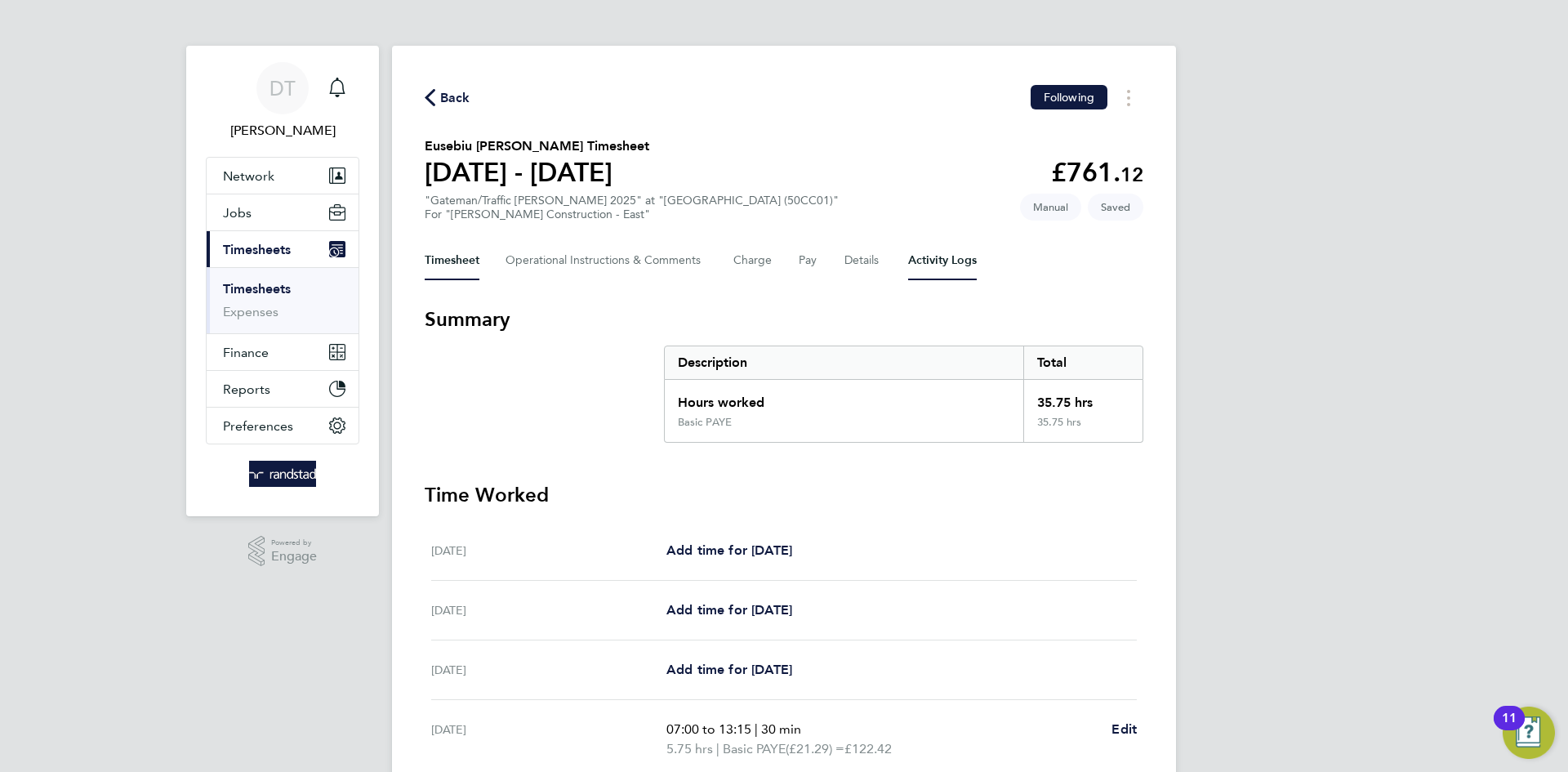
click at [912, 252] on Logs-tab "Activity Logs" at bounding box center [942, 261] width 69 height 39
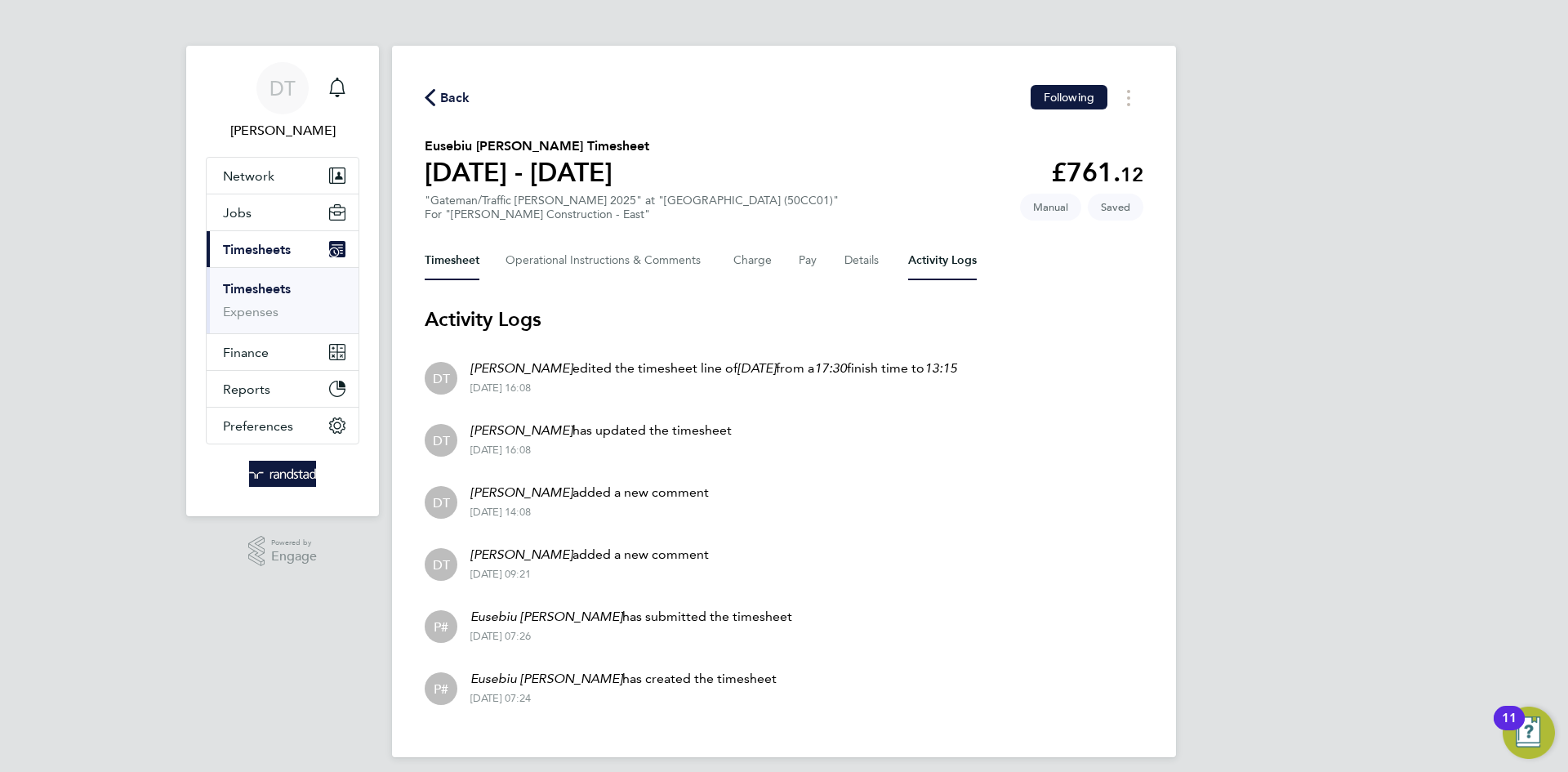
click at [468, 249] on button "Timesheet" at bounding box center [452, 261] width 54 height 39
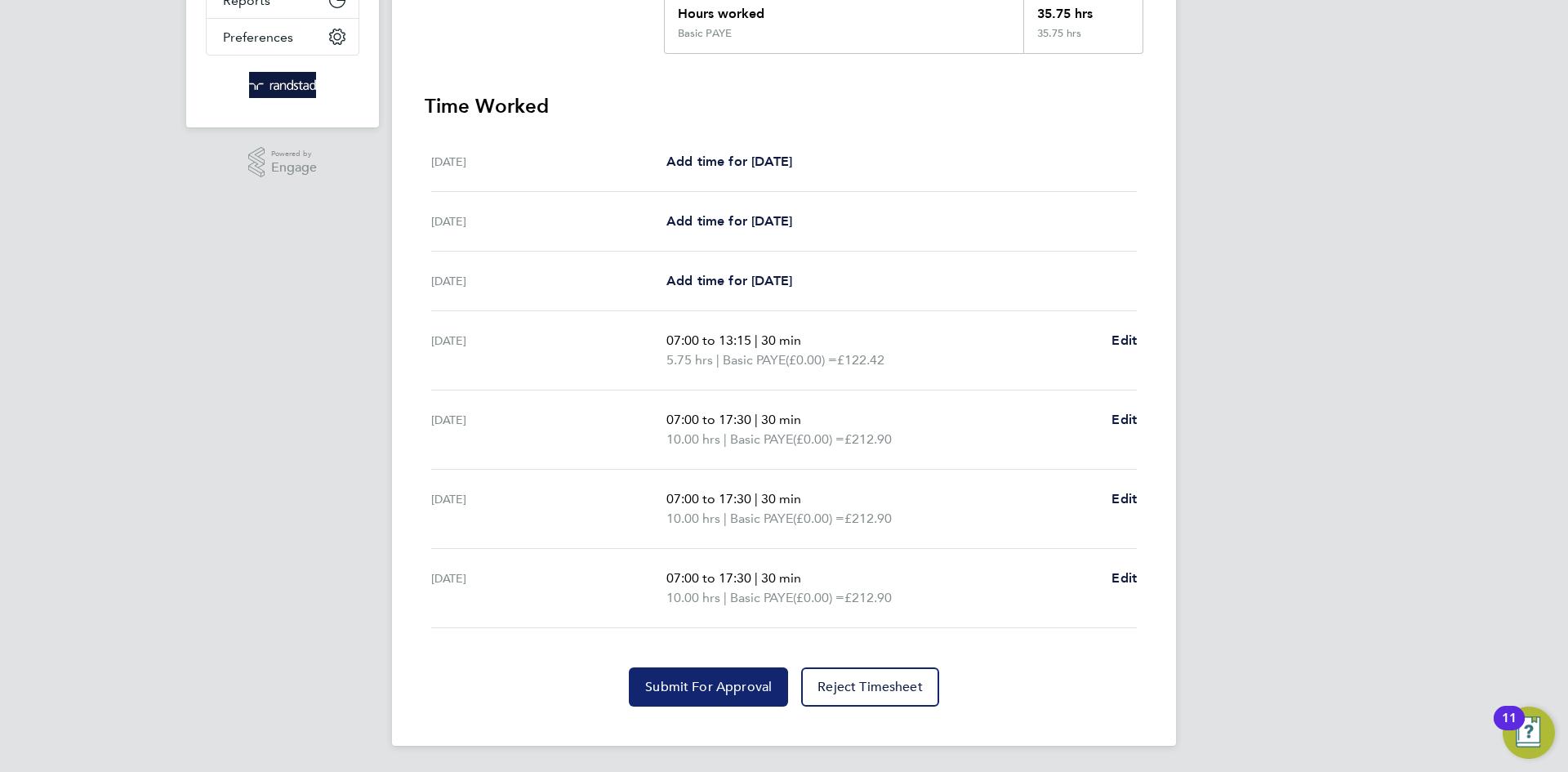
click at [699, 694] on span "Submit For Approval" at bounding box center [708, 687] width 127 height 16
